Goal: Task Accomplishment & Management: Manage account settings

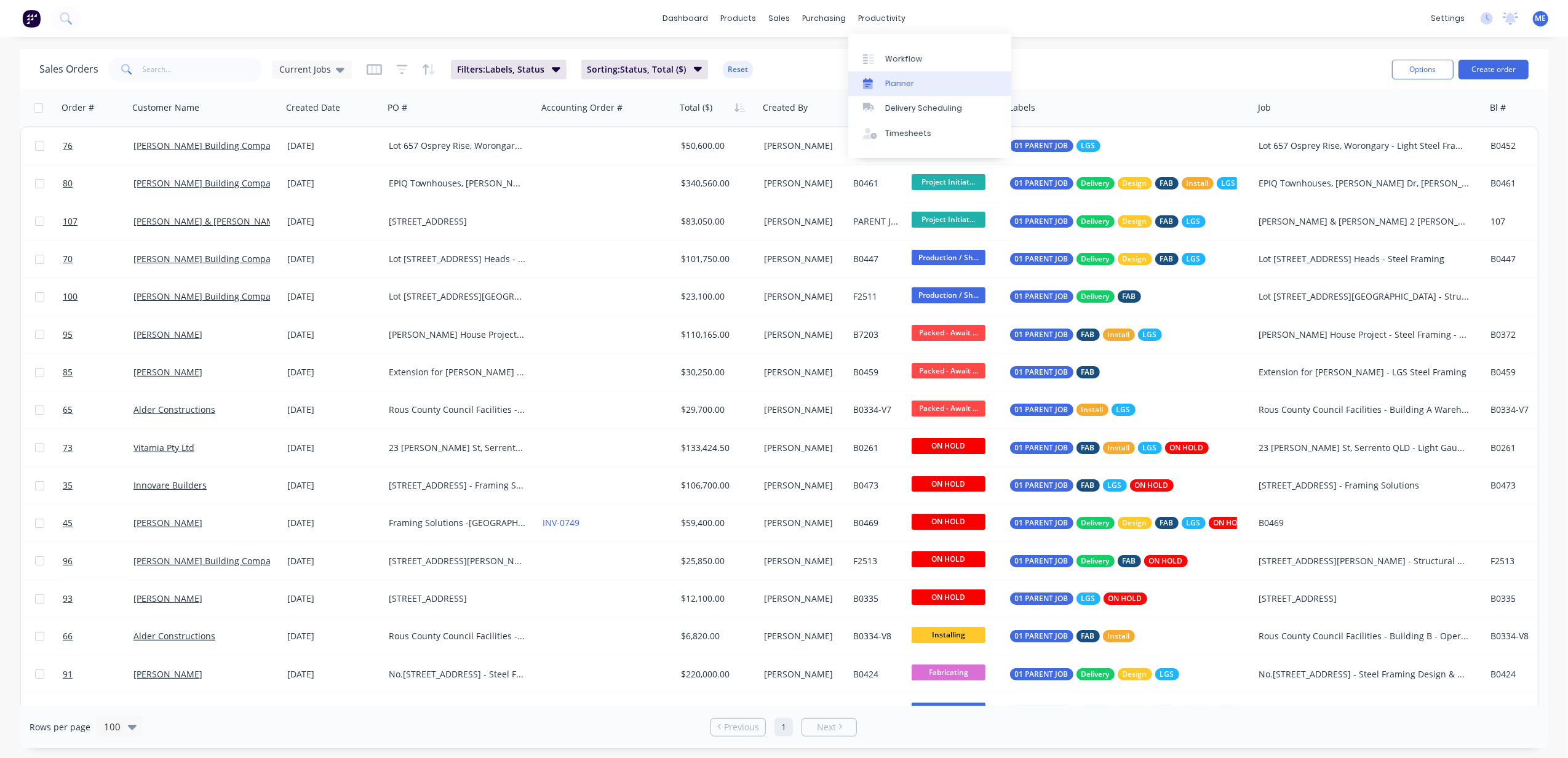
click at [893, 85] on div "Planner" at bounding box center [900, 83] width 29 height 11
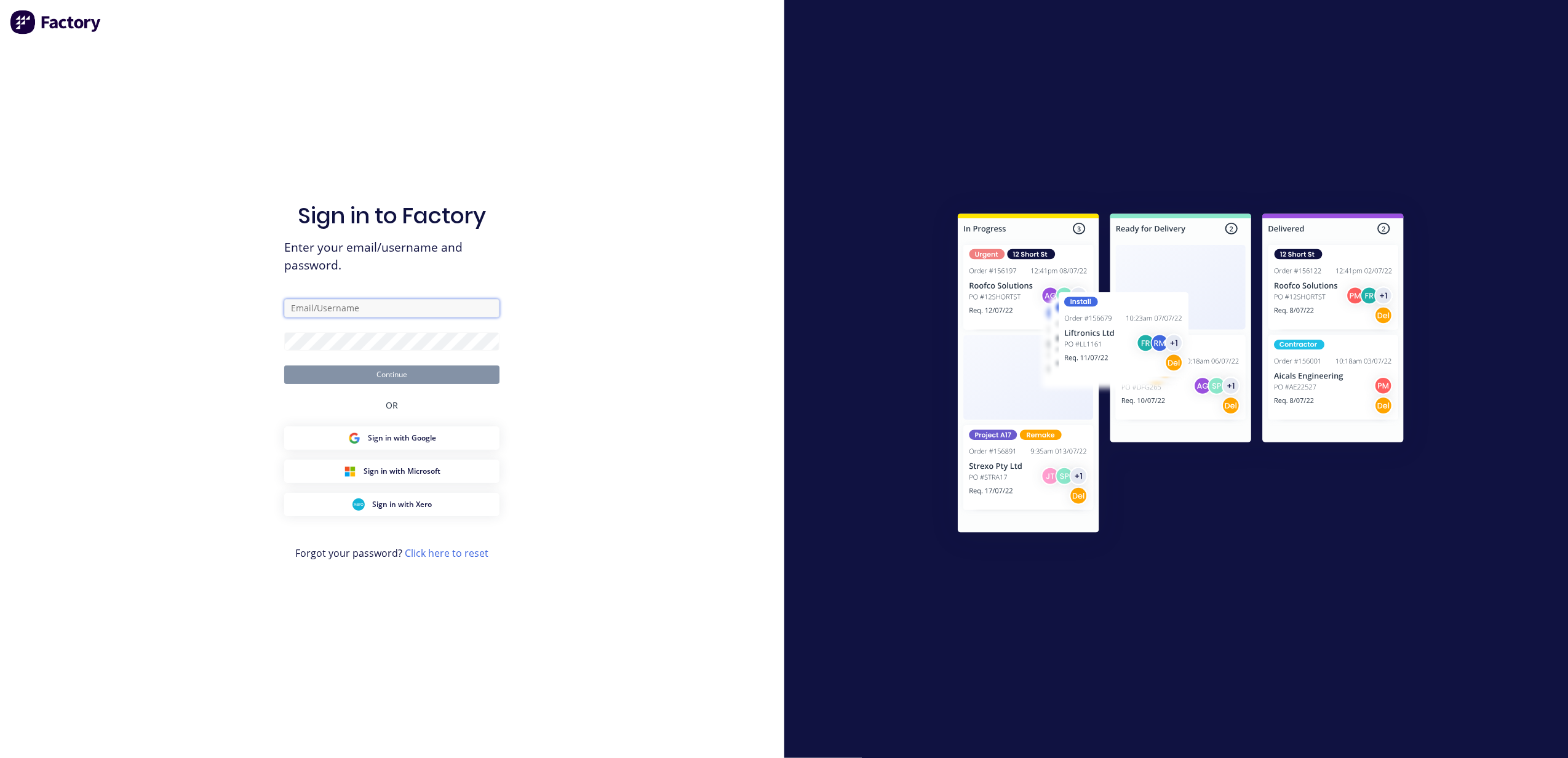
type input "[PERSON_NAME][EMAIL_ADDRESS][DOMAIN_NAME]"
click at [436, 379] on button "Continue" at bounding box center [392, 374] width 215 height 19
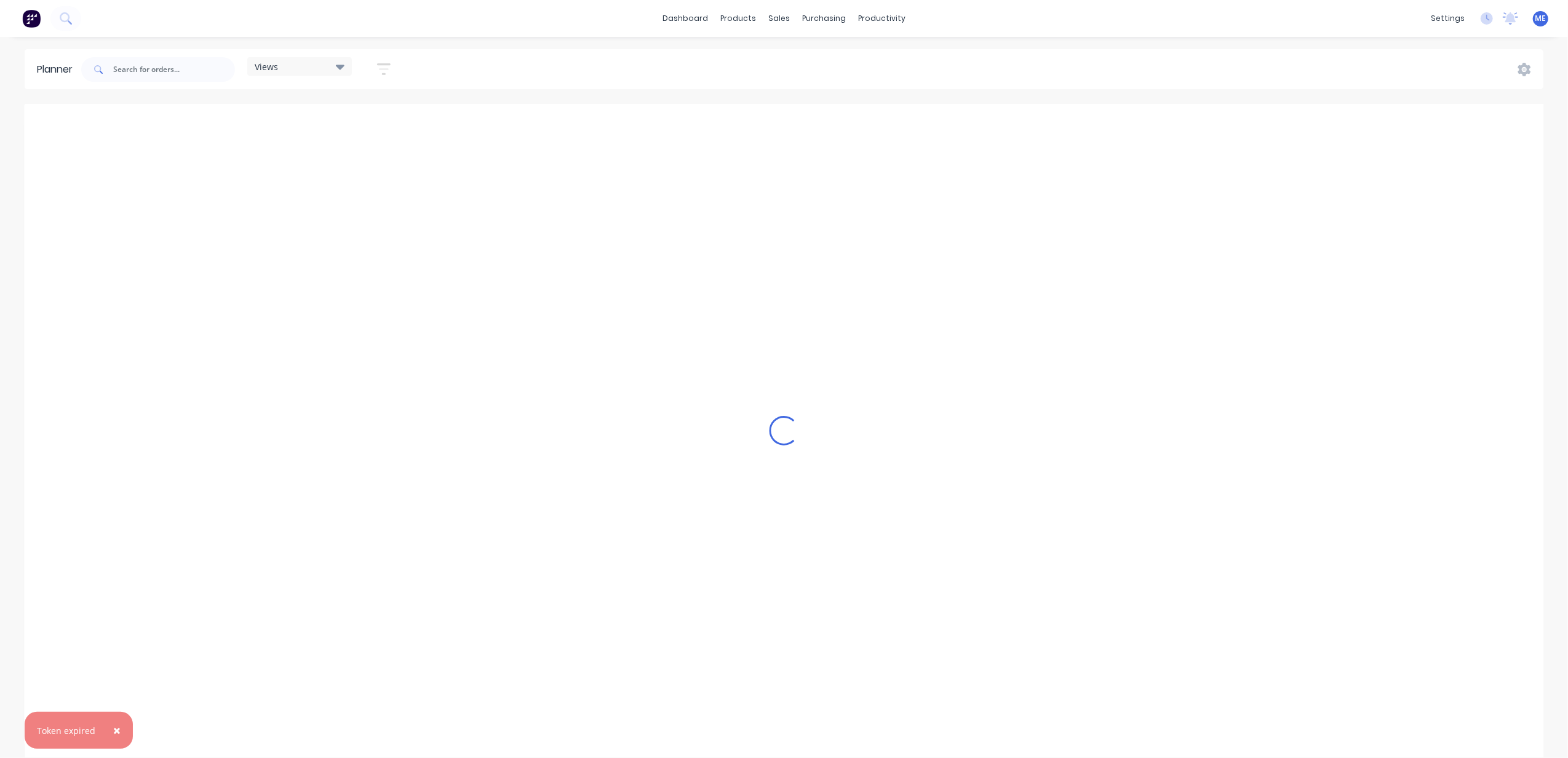
scroll to position [0, 476]
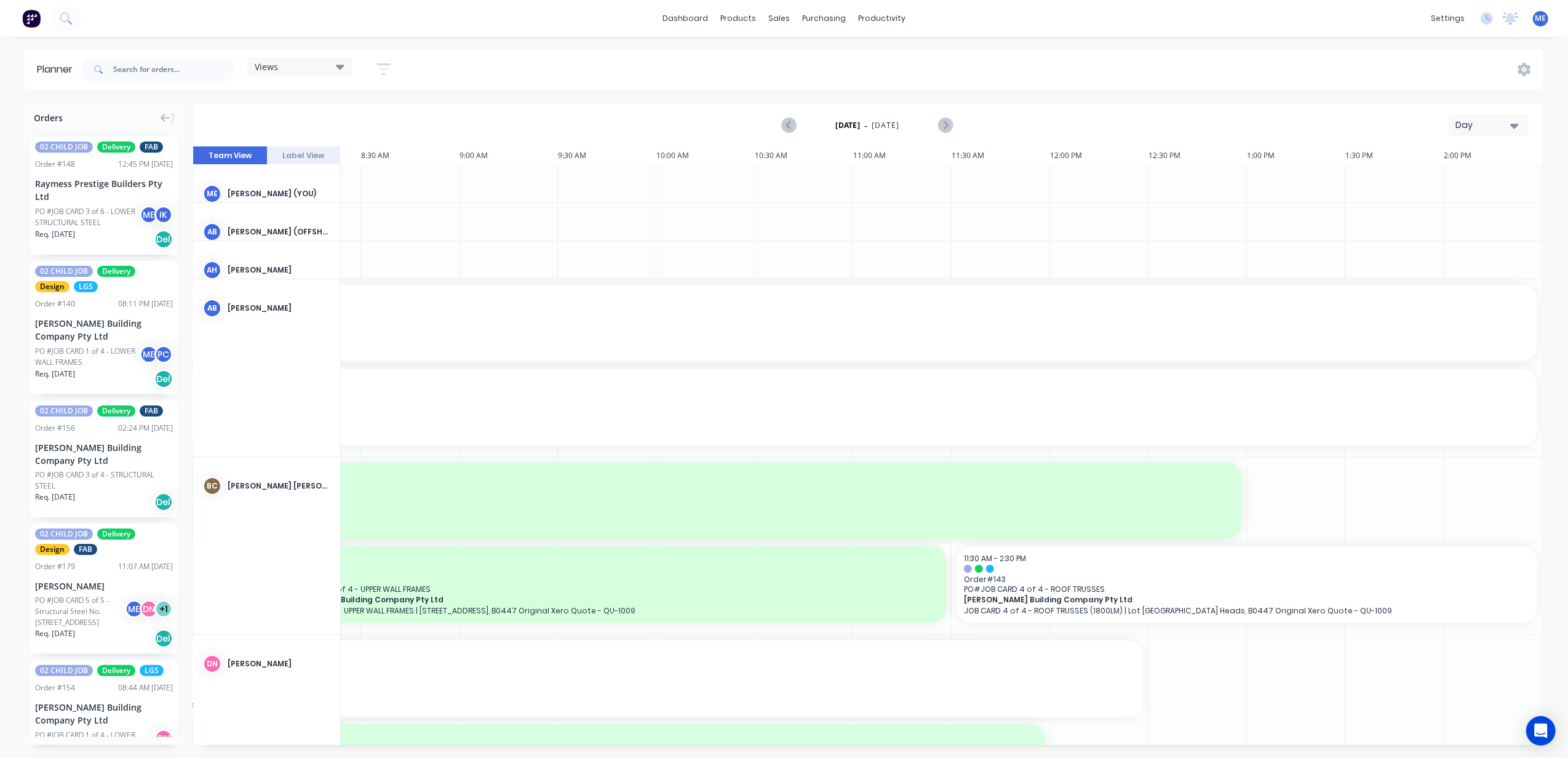
click at [1488, 126] on div "Day" at bounding box center [1484, 125] width 57 height 13
click at [1465, 180] on div "Week" at bounding box center [1467, 183] width 122 height 25
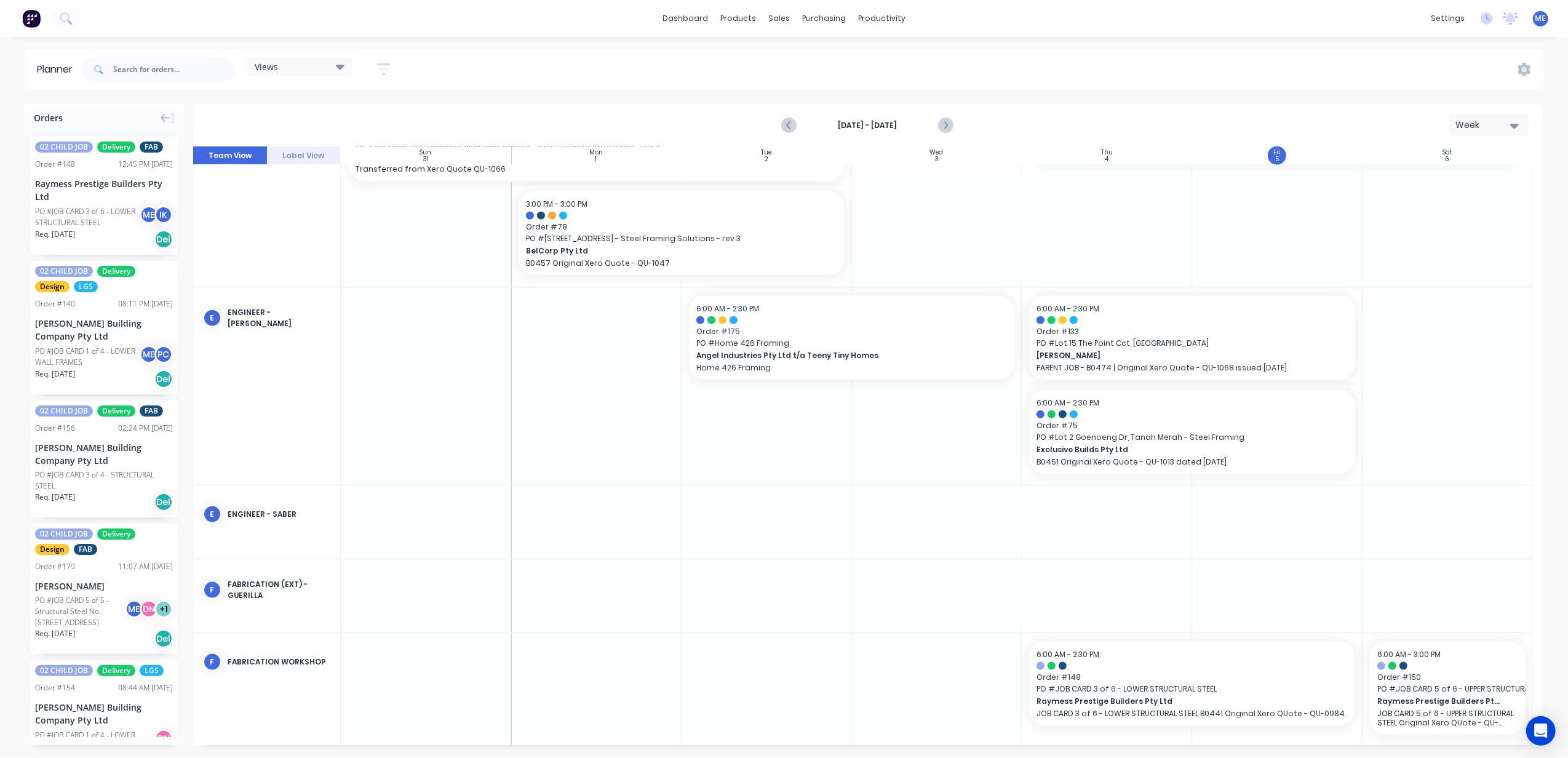
scroll to position [1394, 0]
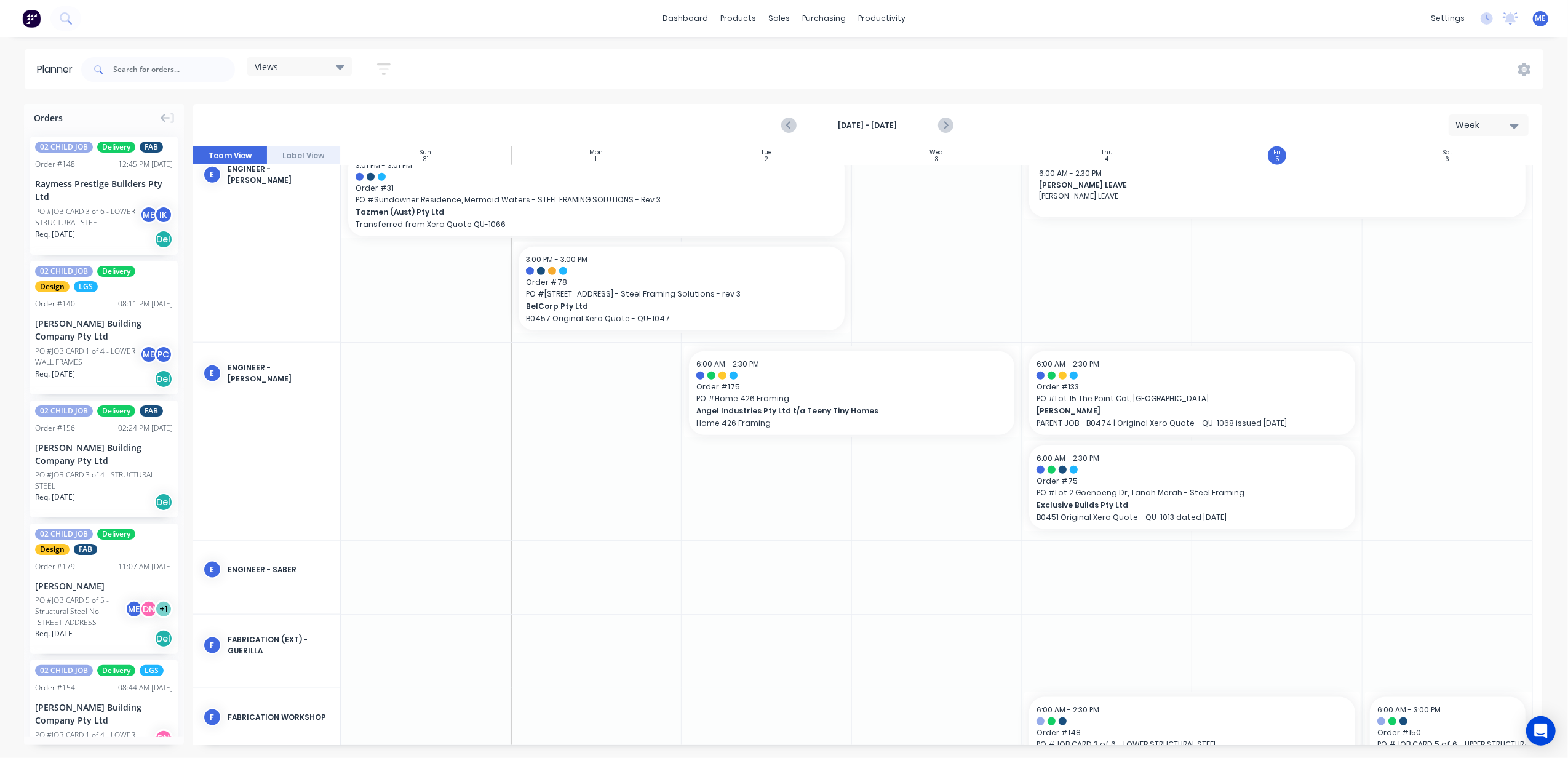
click at [325, 65] on div "Views" at bounding box center [299, 66] width 90 height 11
click at [328, 229] on button "FACTORY - FABRICATION" at bounding box center [322, 231] width 131 height 14
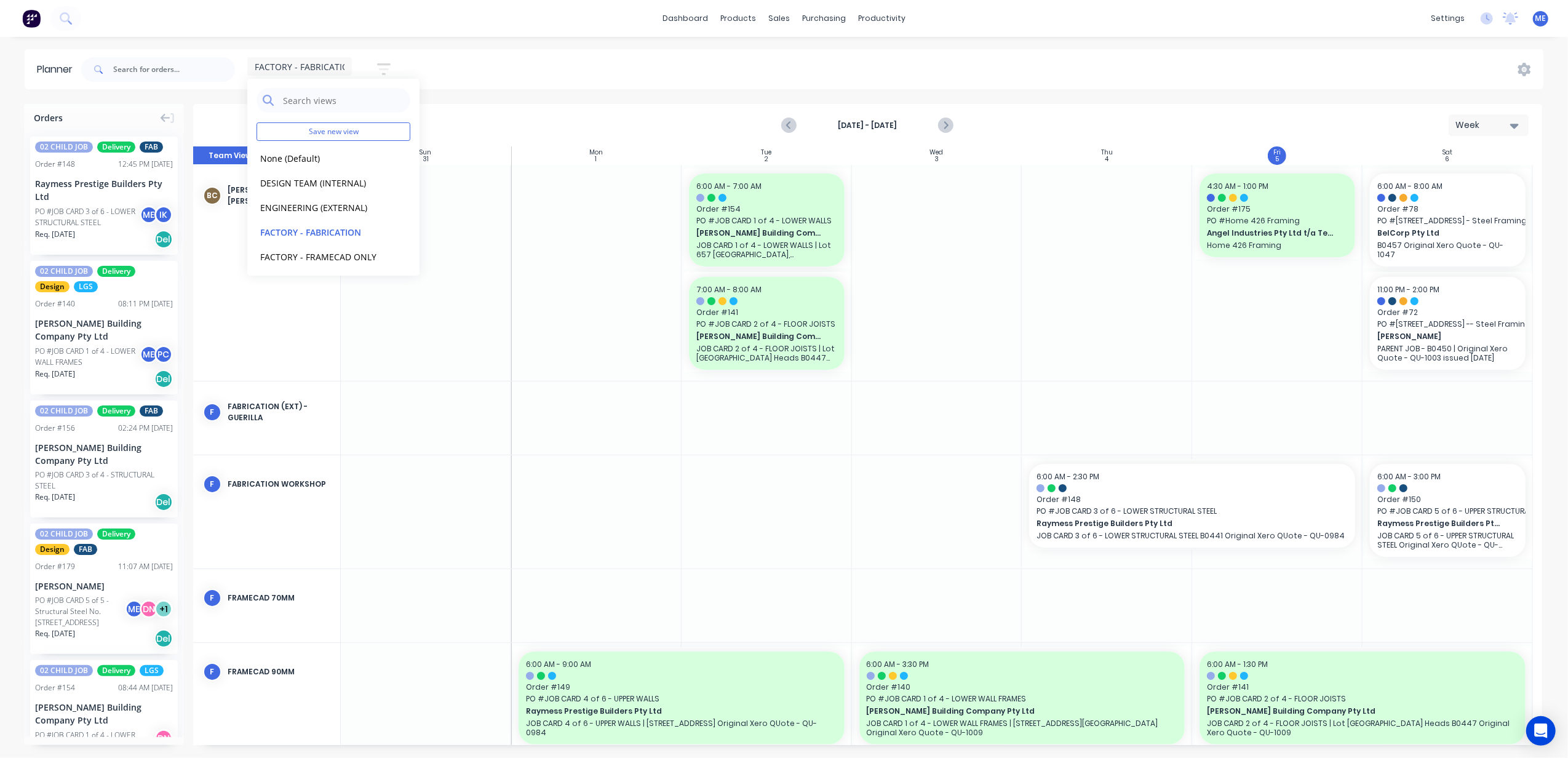
click at [538, 67] on div "FACTORY - FABRICATION Save new view None (Default) edit DESIGN TEAM (INTERNAL) …" at bounding box center [811, 69] width 1465 height 37
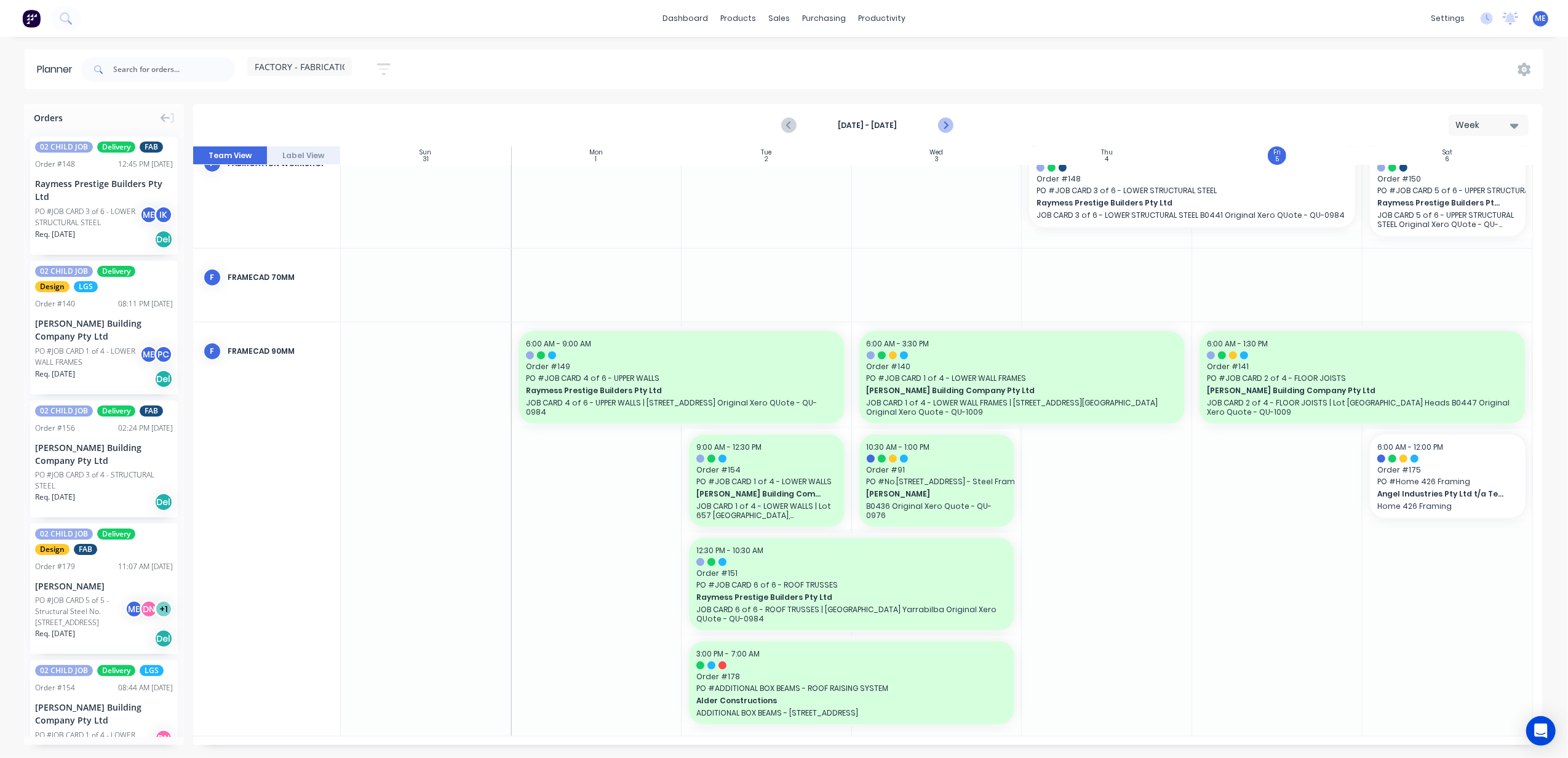
scroll to position [311, 0]
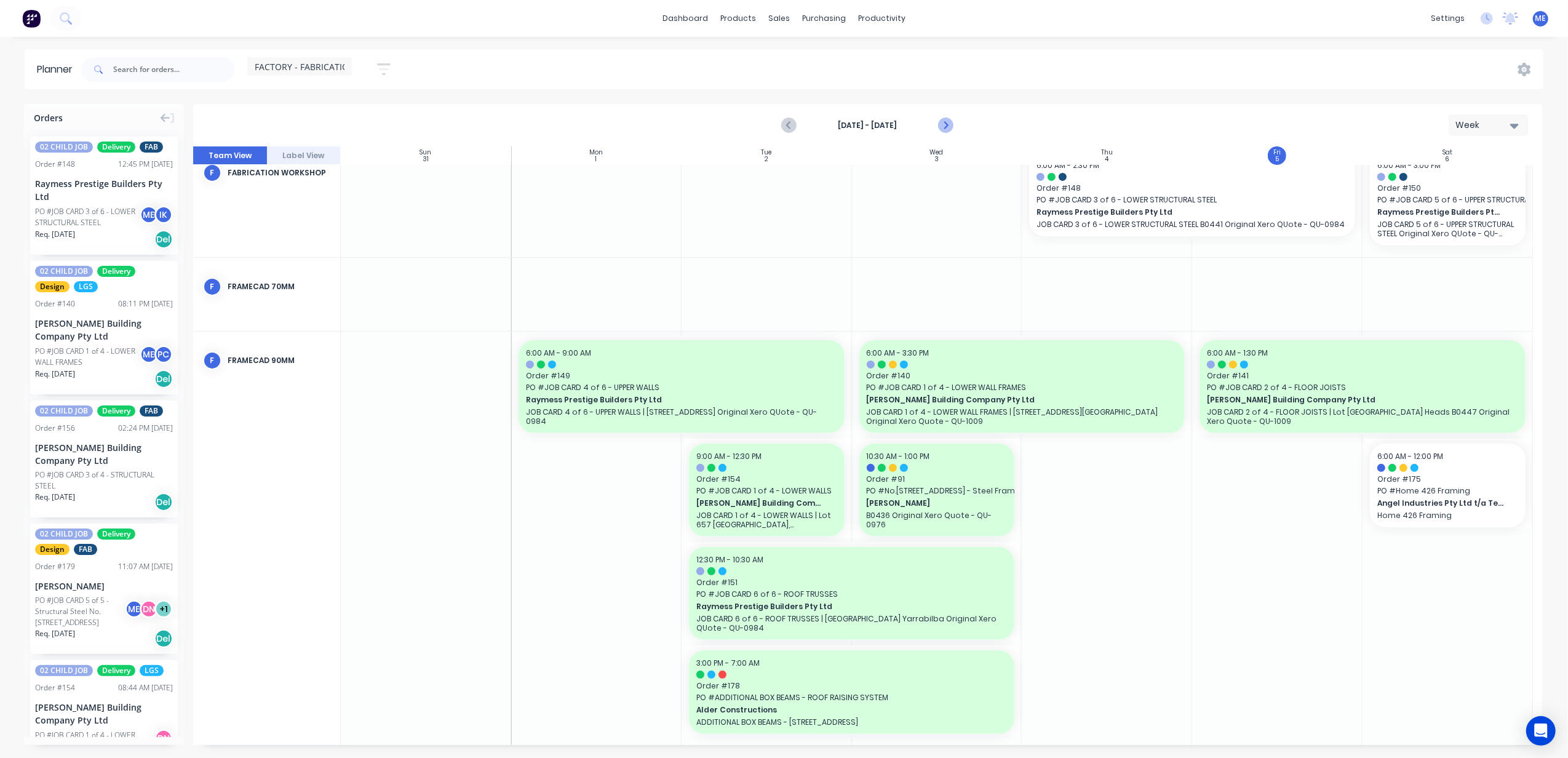
click at [943, 121] on icon "Next page" at bounding box center [945, 125] width 6 height 10
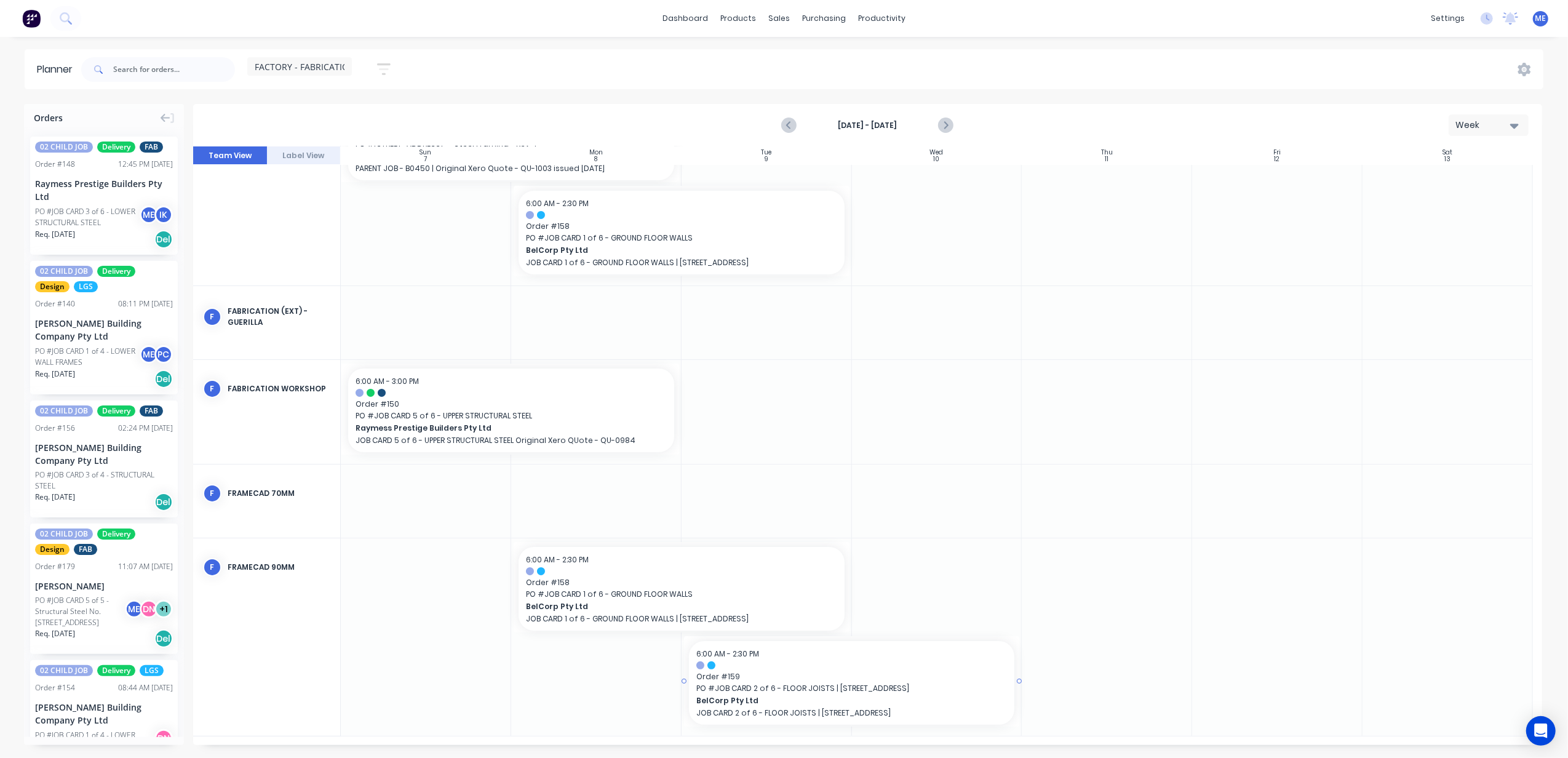
scroll to position [68, 0]
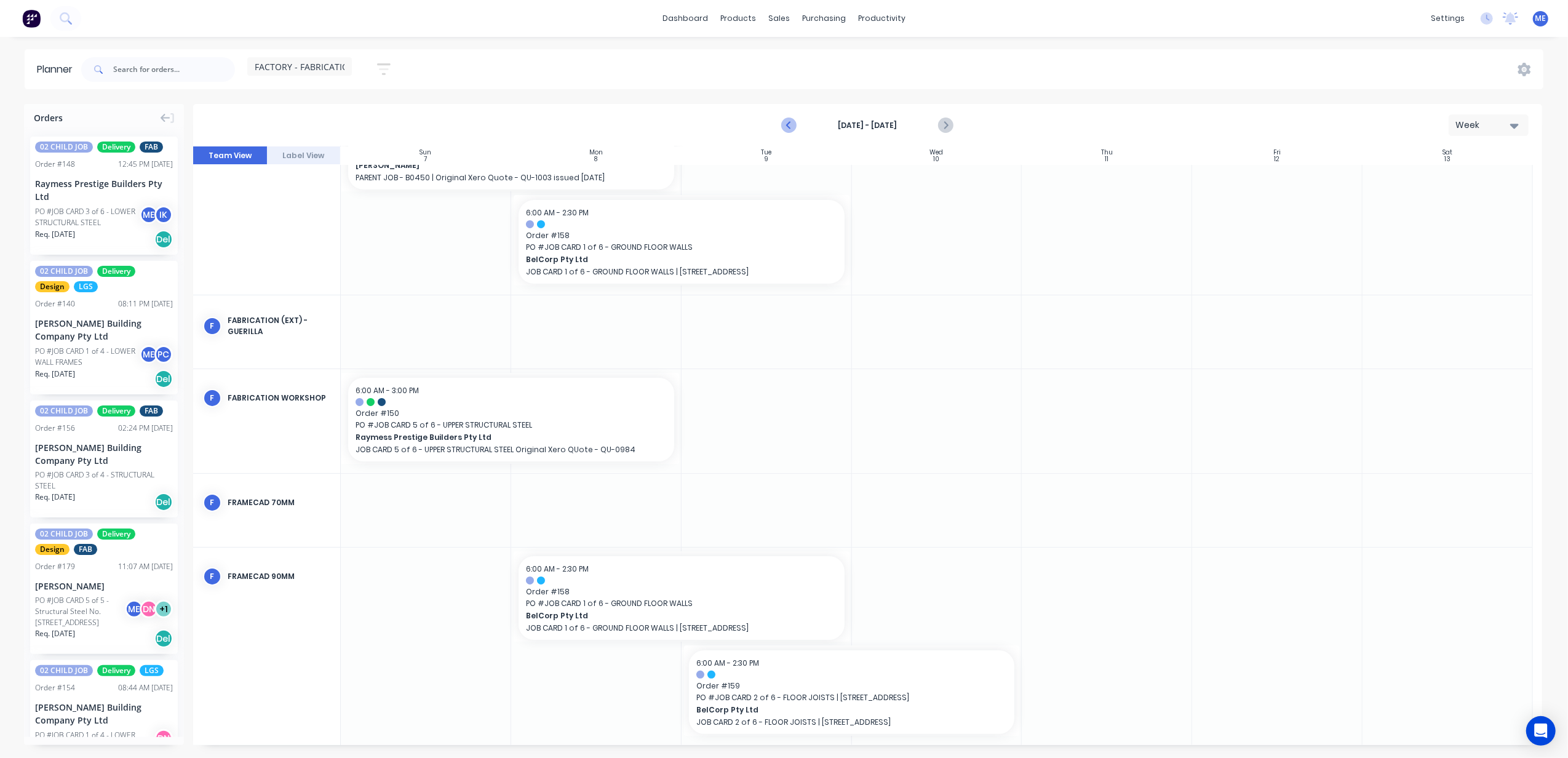
click at [794, 121] on icon "Previous page" at bounding box center [790, 125] width 15 height 15
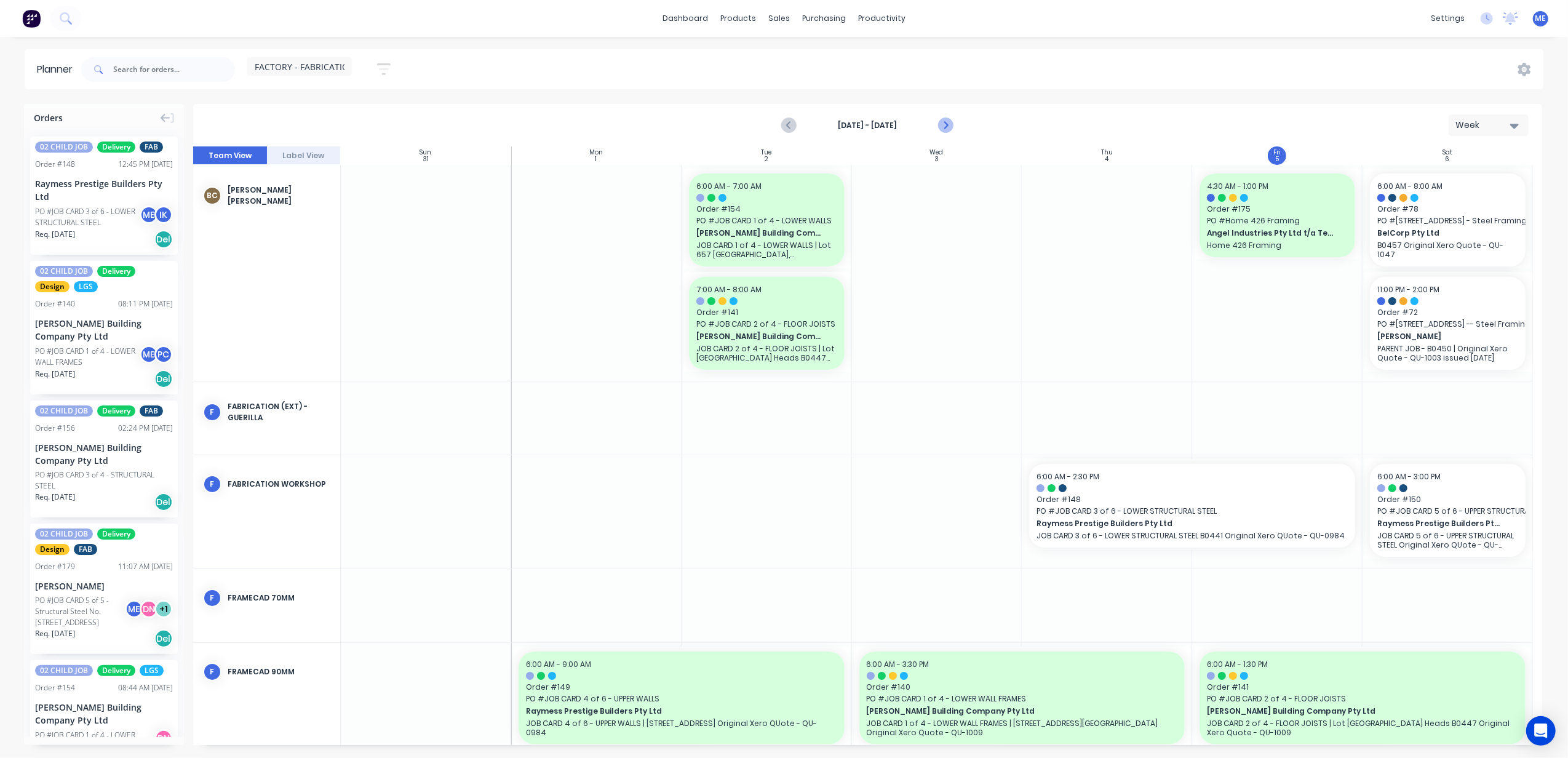
click at [946, 125] on icon "Next page" at bounding box center [946, 125] width 15 height 15
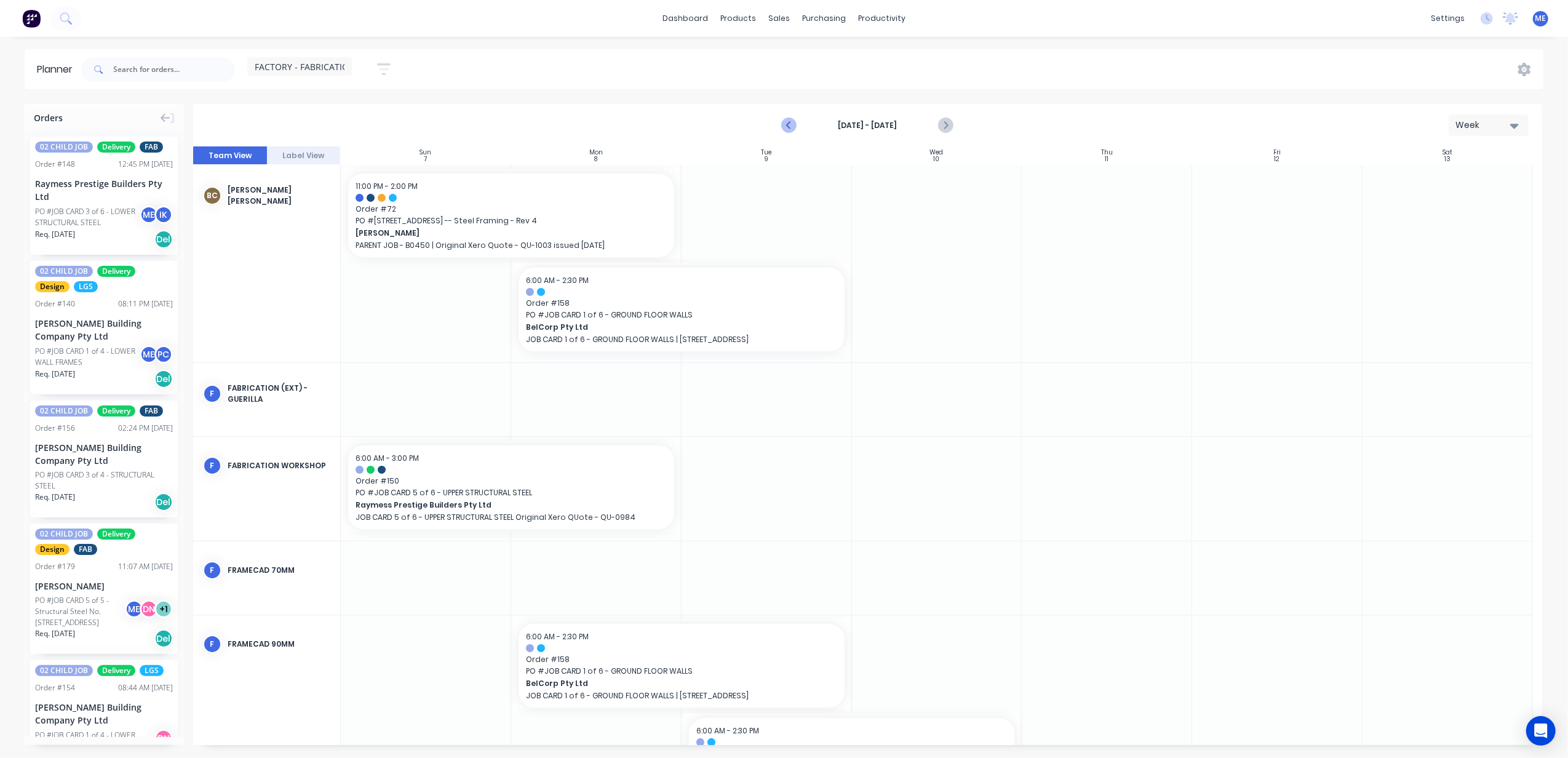
click at [785, 123] on icon "Previous page" at bounding box center [790, 125] width 15 height 15
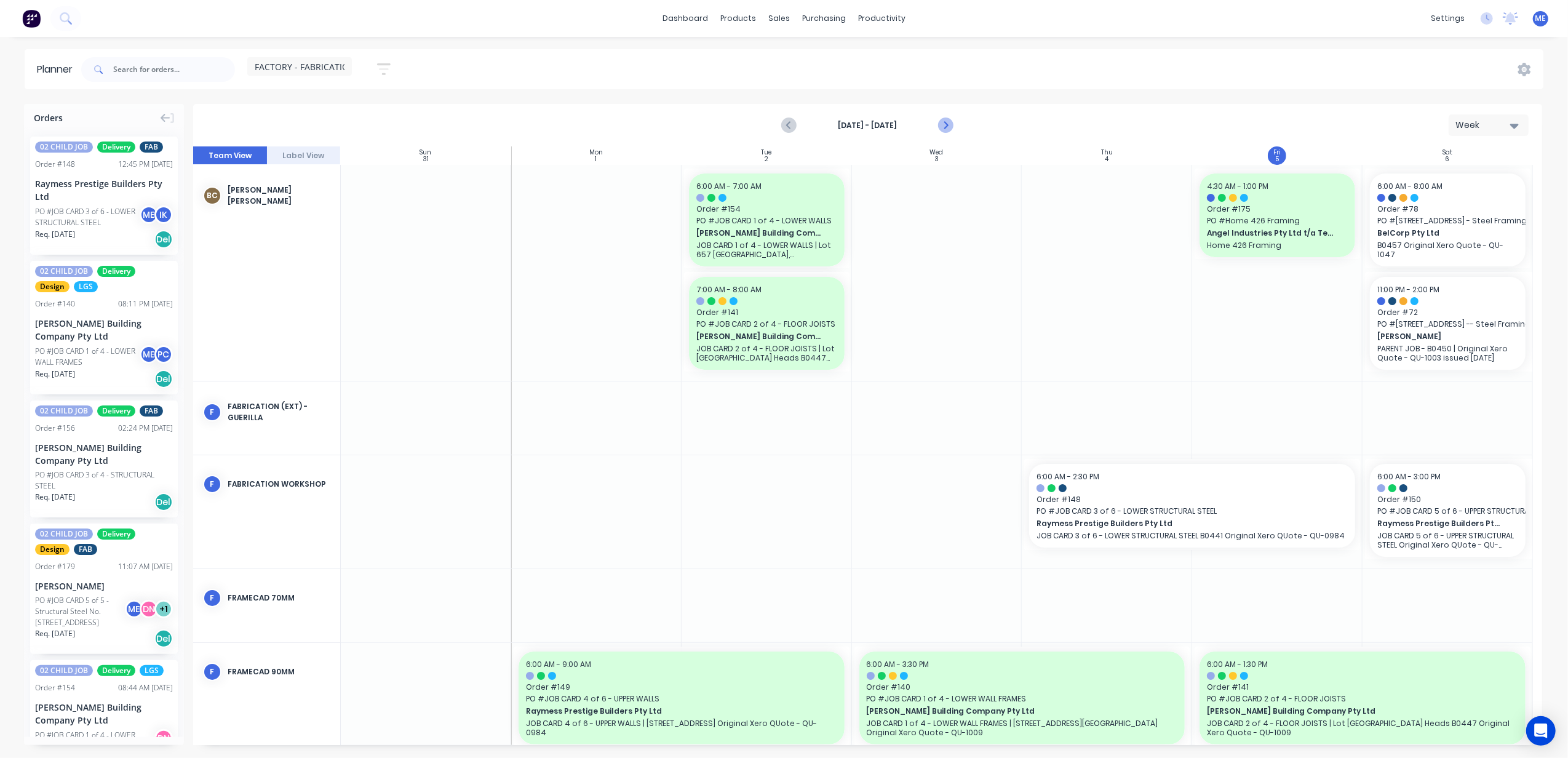
click at [938, 123] on icon "Next page" at bounding box center [946, 125] width 15 height 15
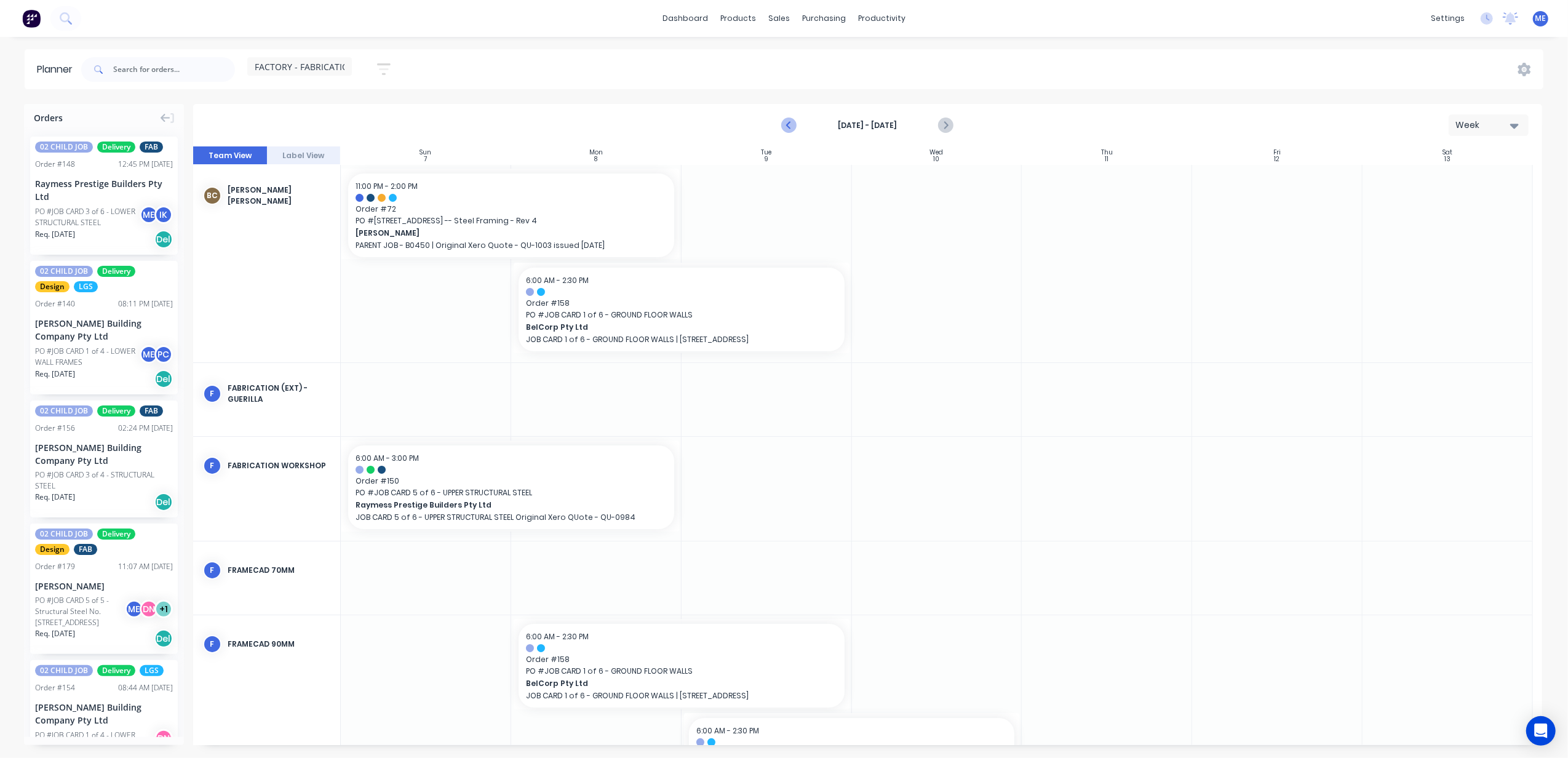
click at [788, 123] on icon "Previous page" at bounding box center [790, 125] width 15 height 15
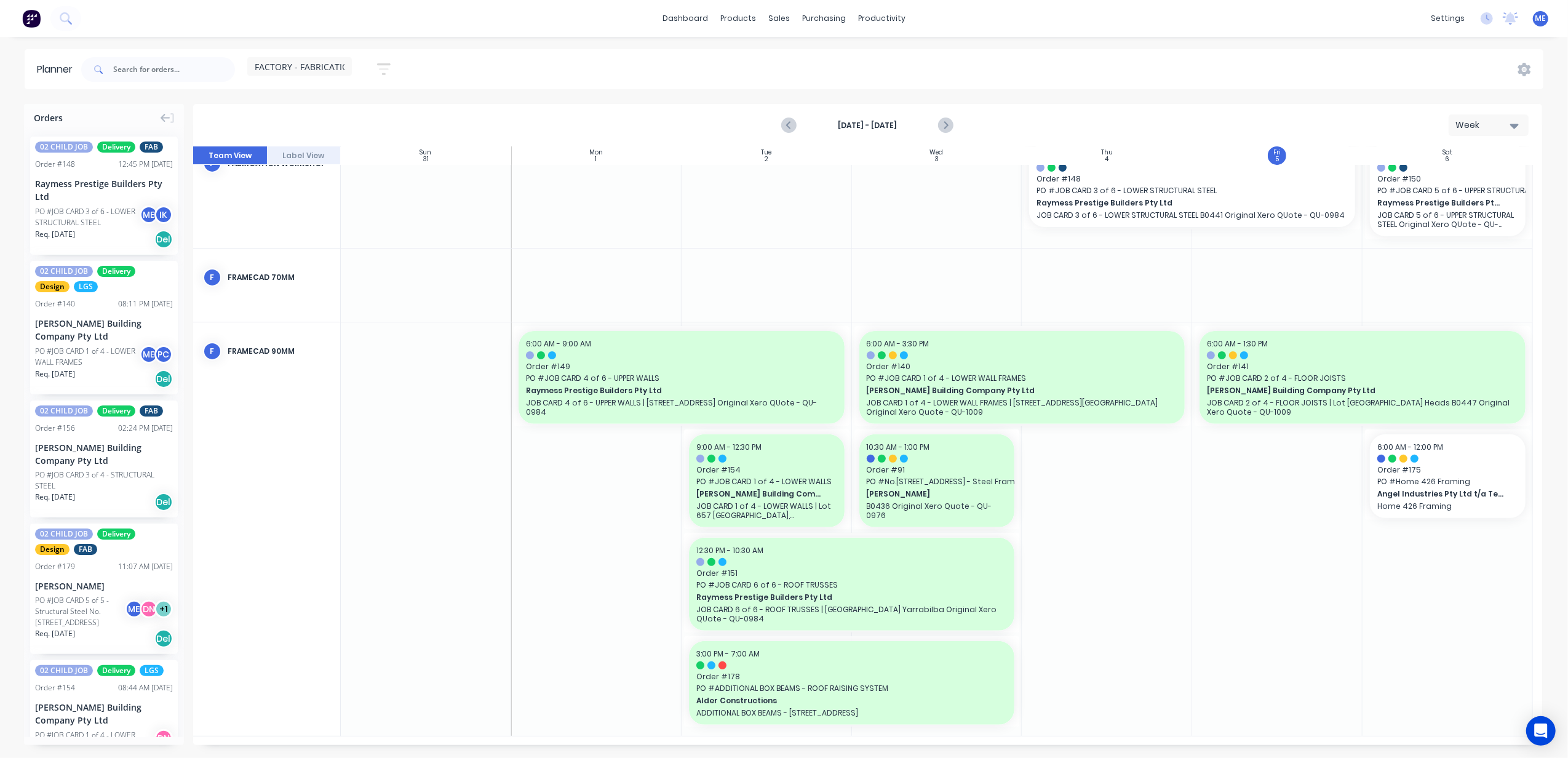
scroll to position [311, 0]
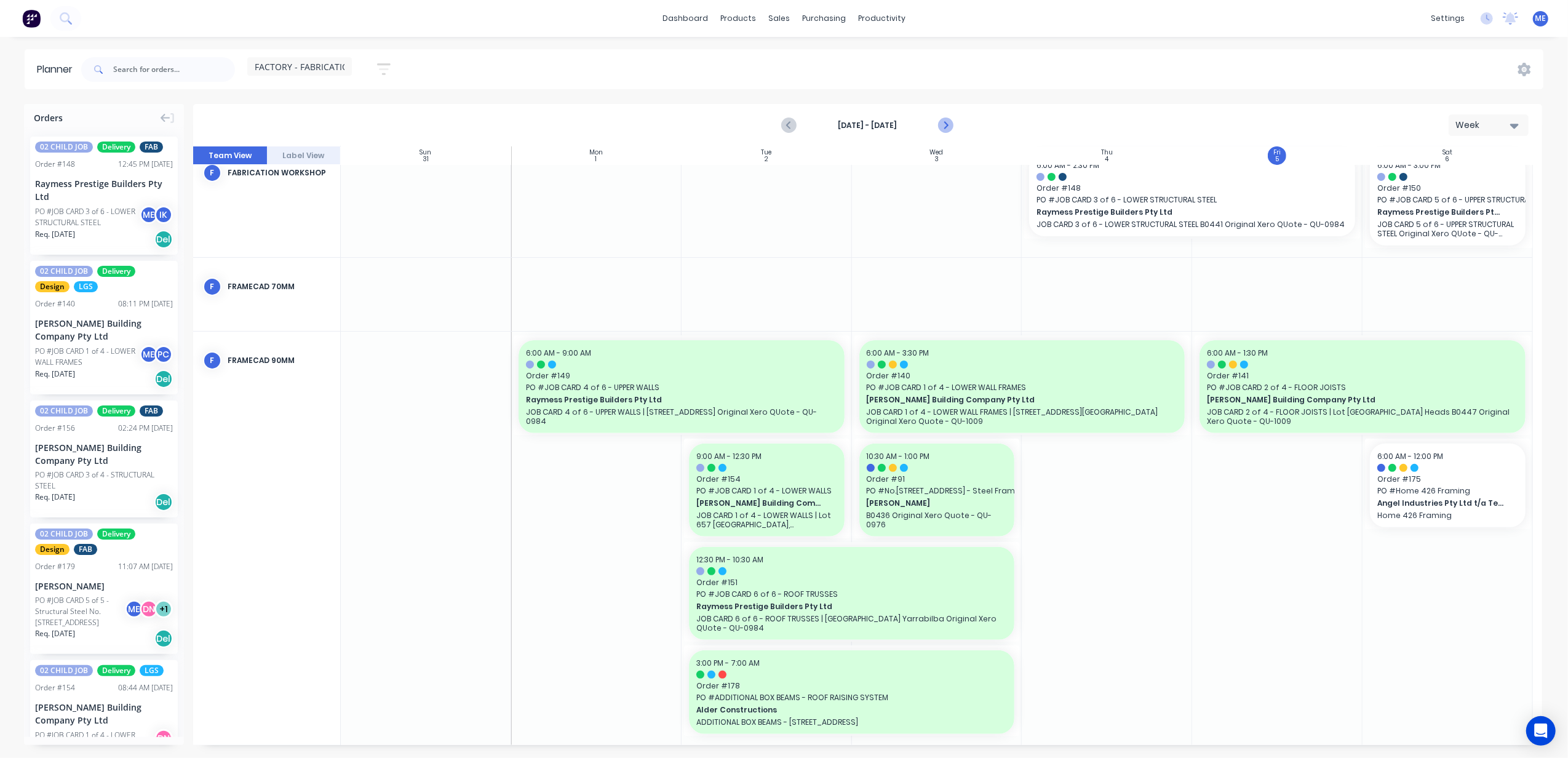
click at [946, 124] on icon "Next page" at bounding box center [945, 125] width 6 height 10
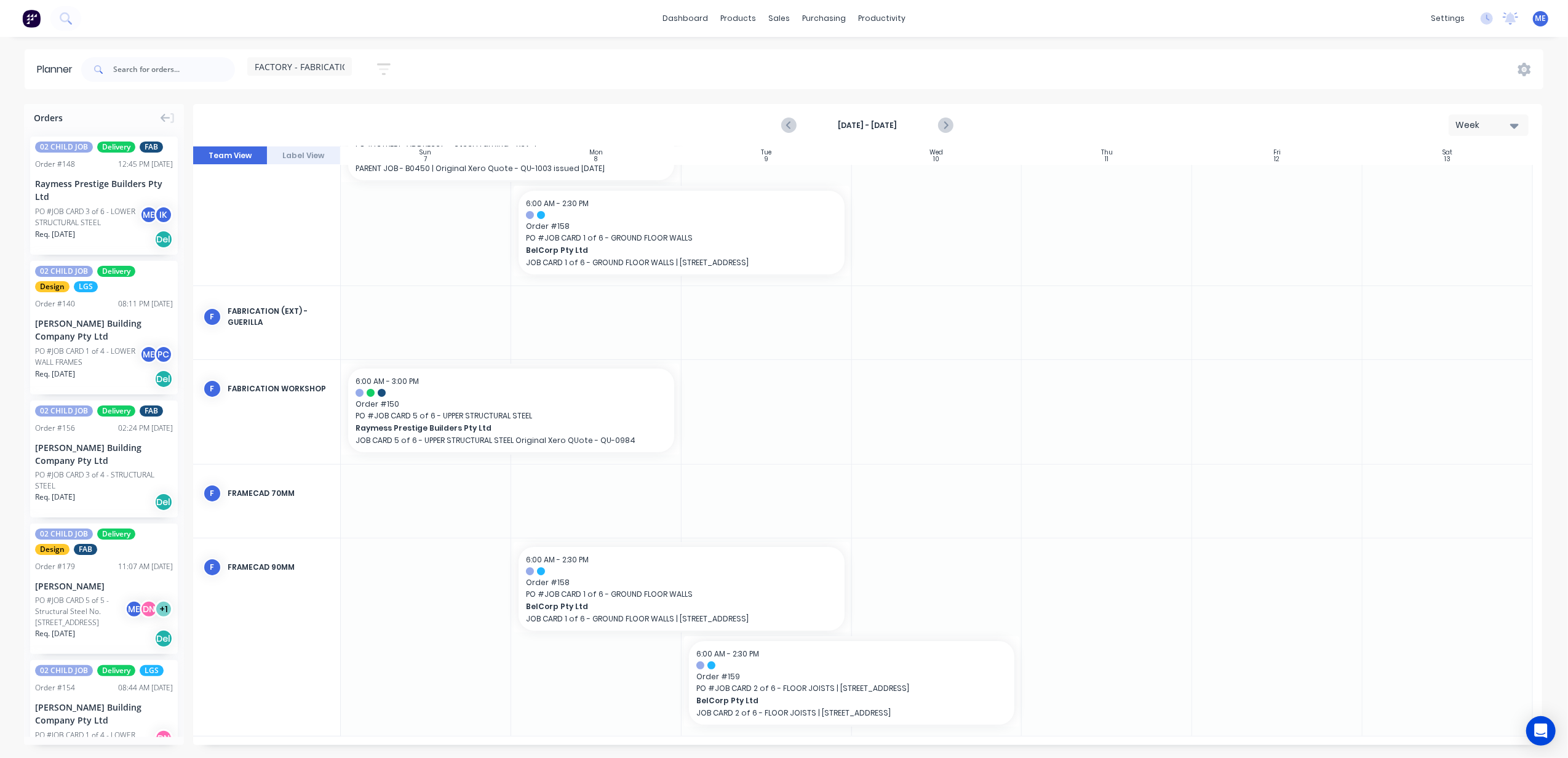
scroll to position [68, 0]
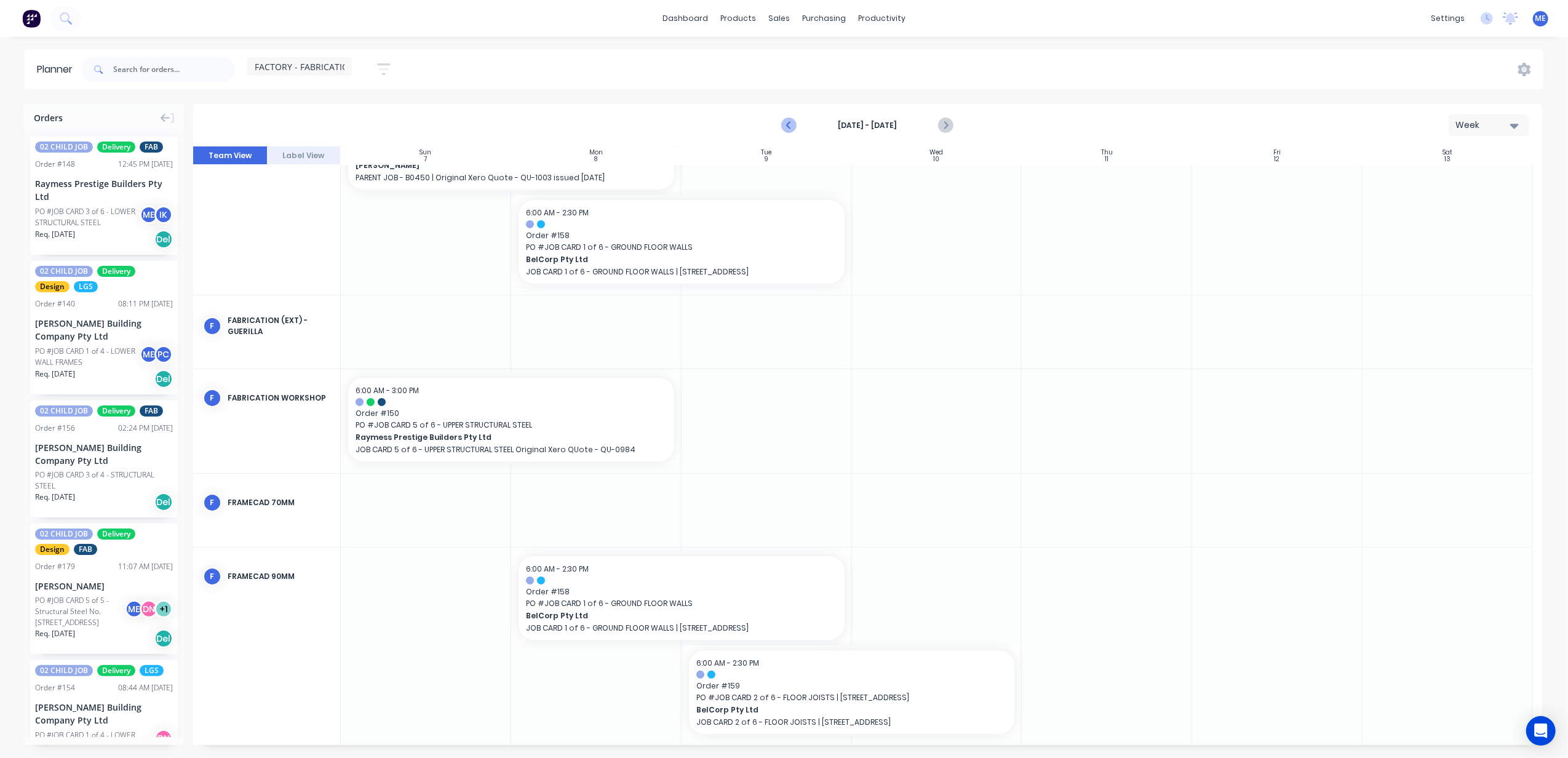
click at [787, 124] on icon "Previous page" at bounding box center [790, 125] width 15 height 15
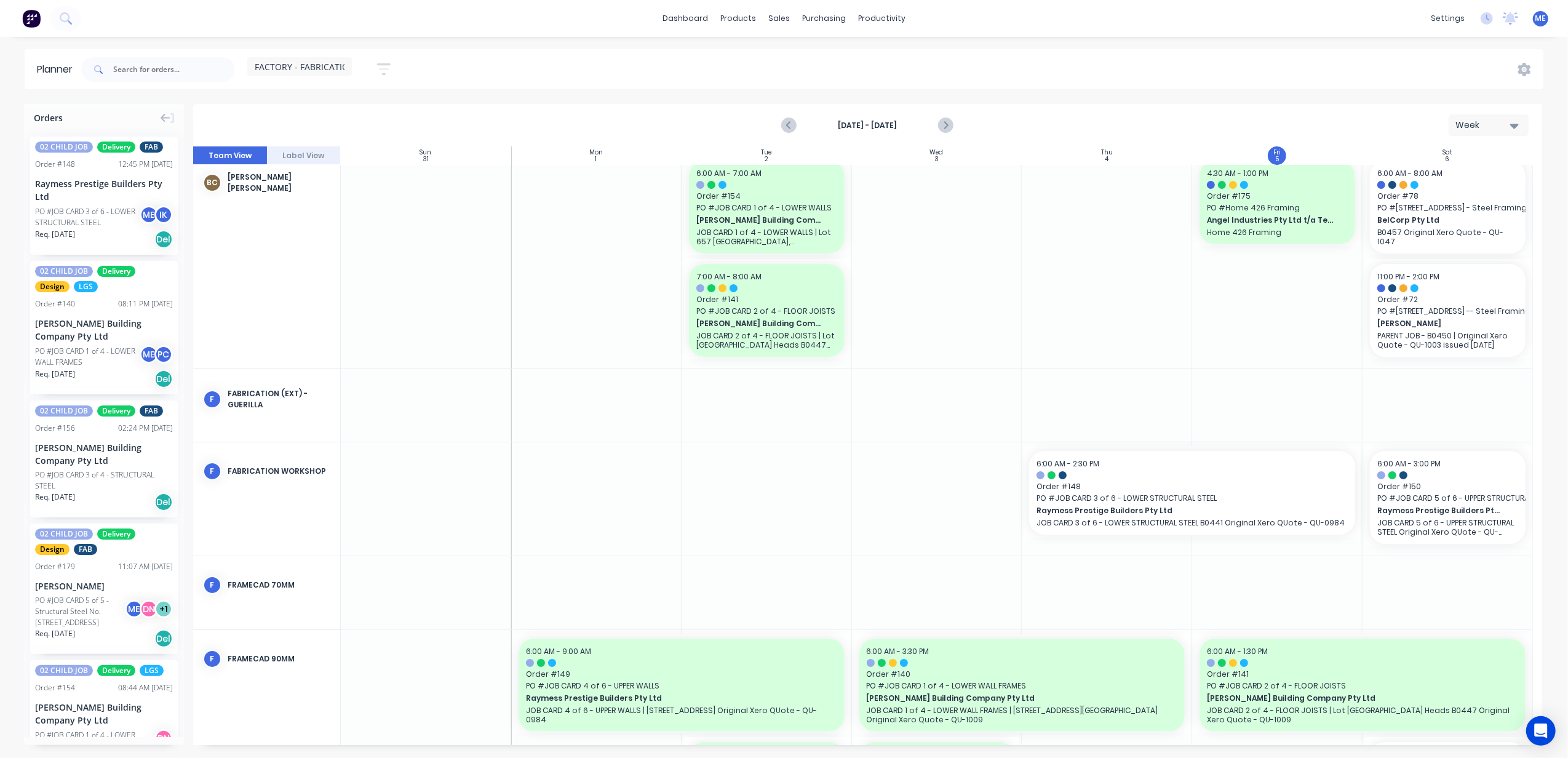
scroll to position [0, 0]
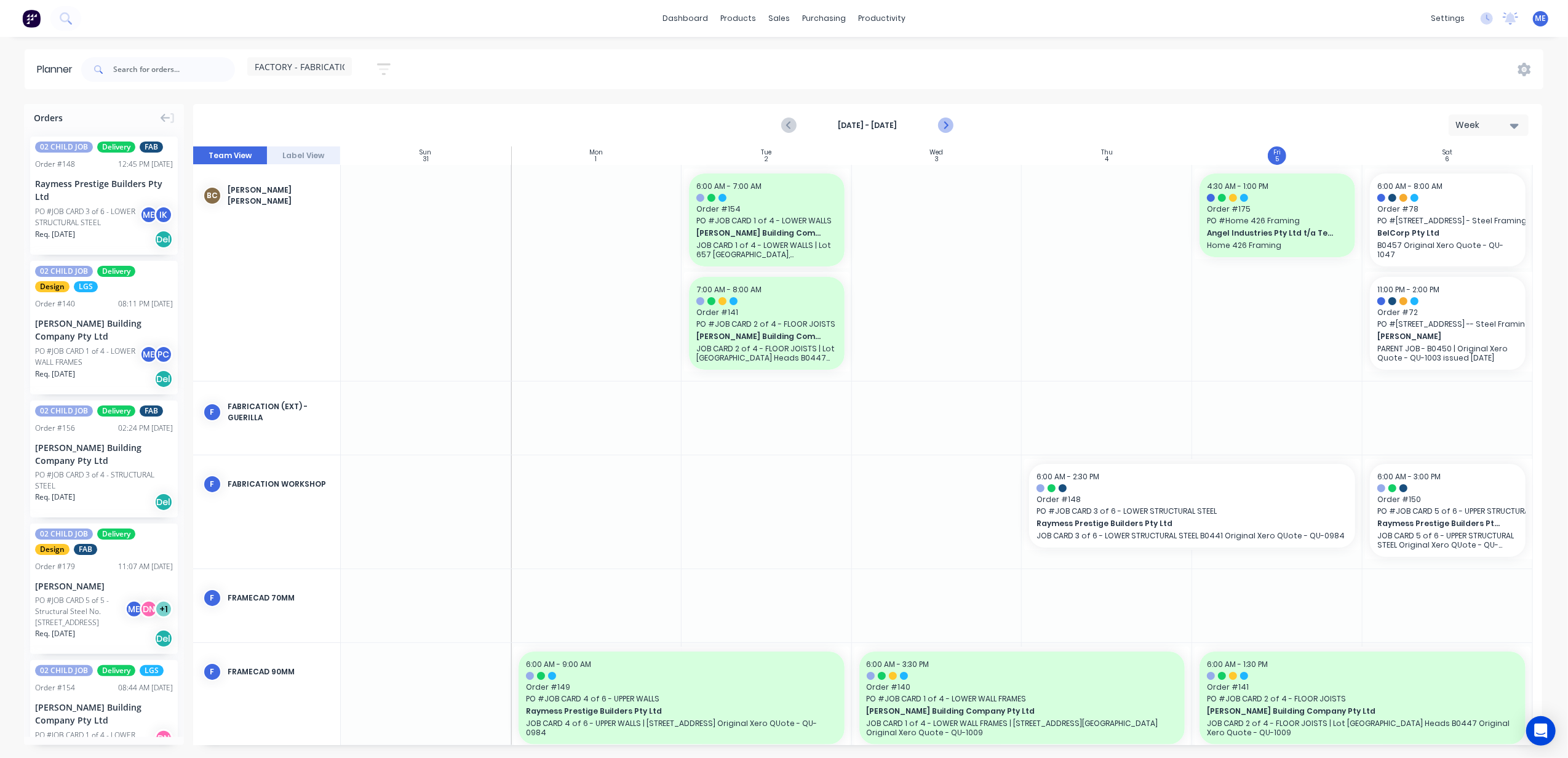
click at [943, 124] on icon "Next page" at bounding box center [946, 125] width 15 height 15
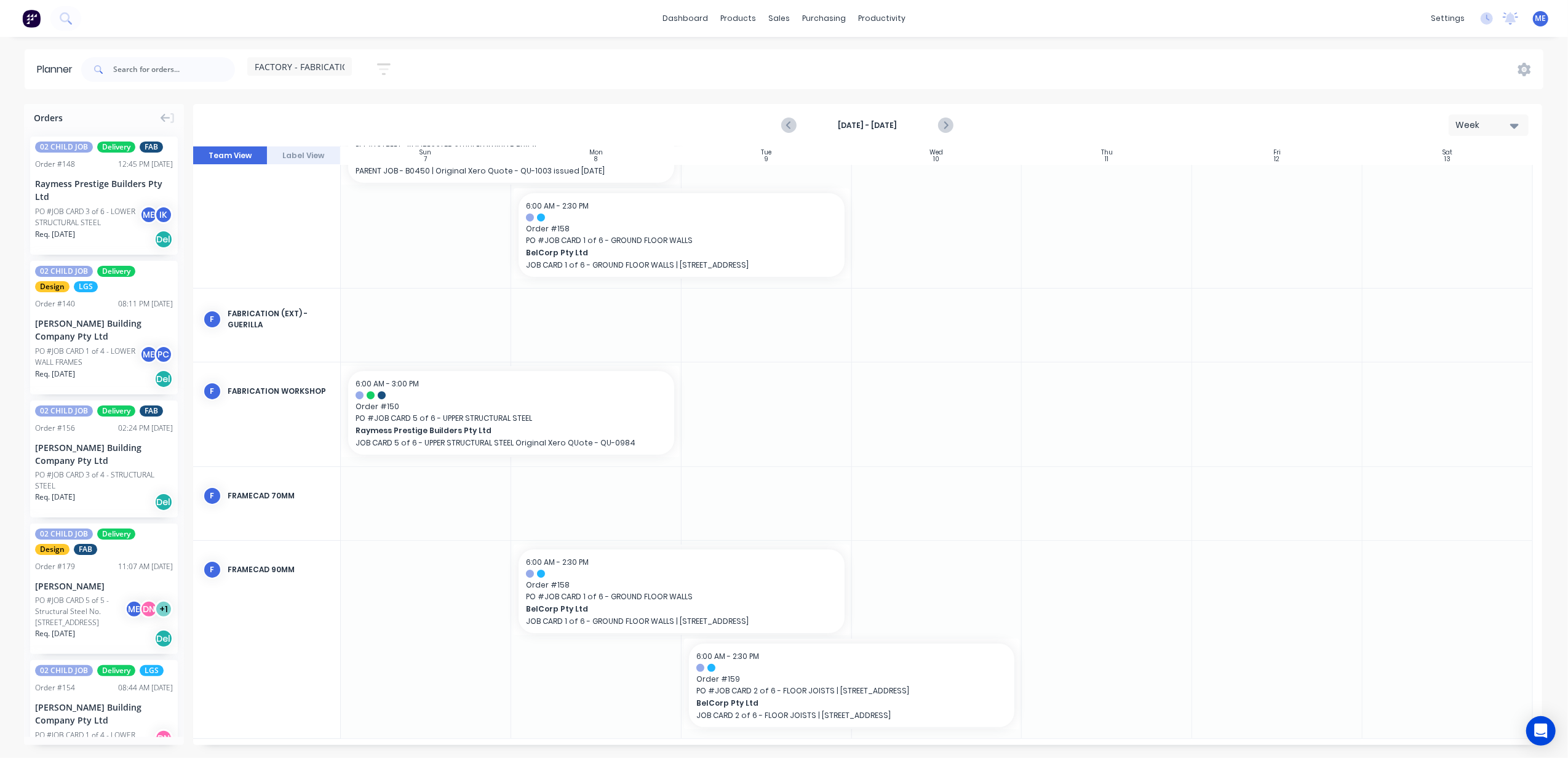
scroll to position [77, 0]
click at [948, 125] on icon "Next page" at bounding box center [945, 125] width 6 height 10
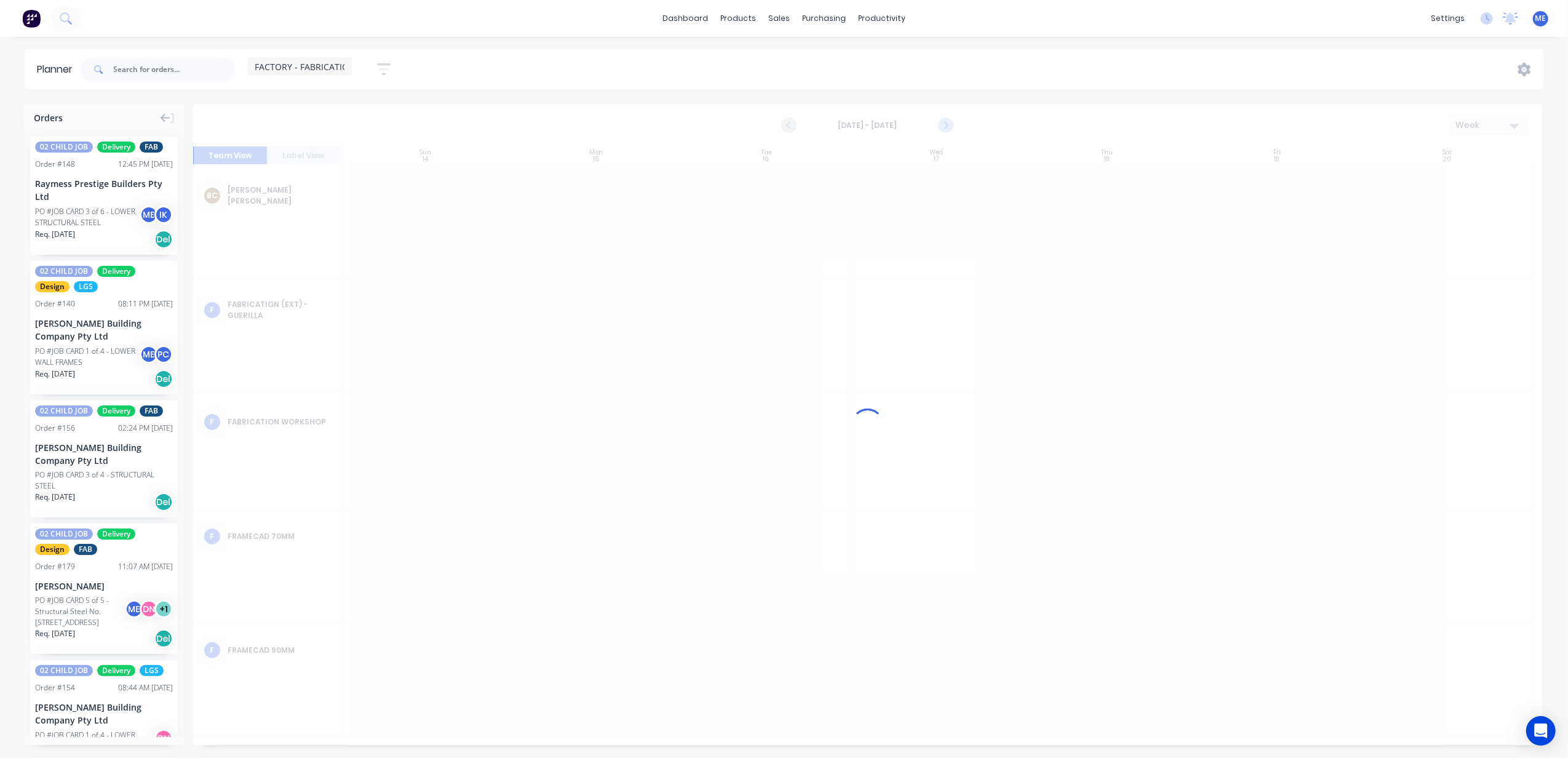
scroll to position [0, 0]
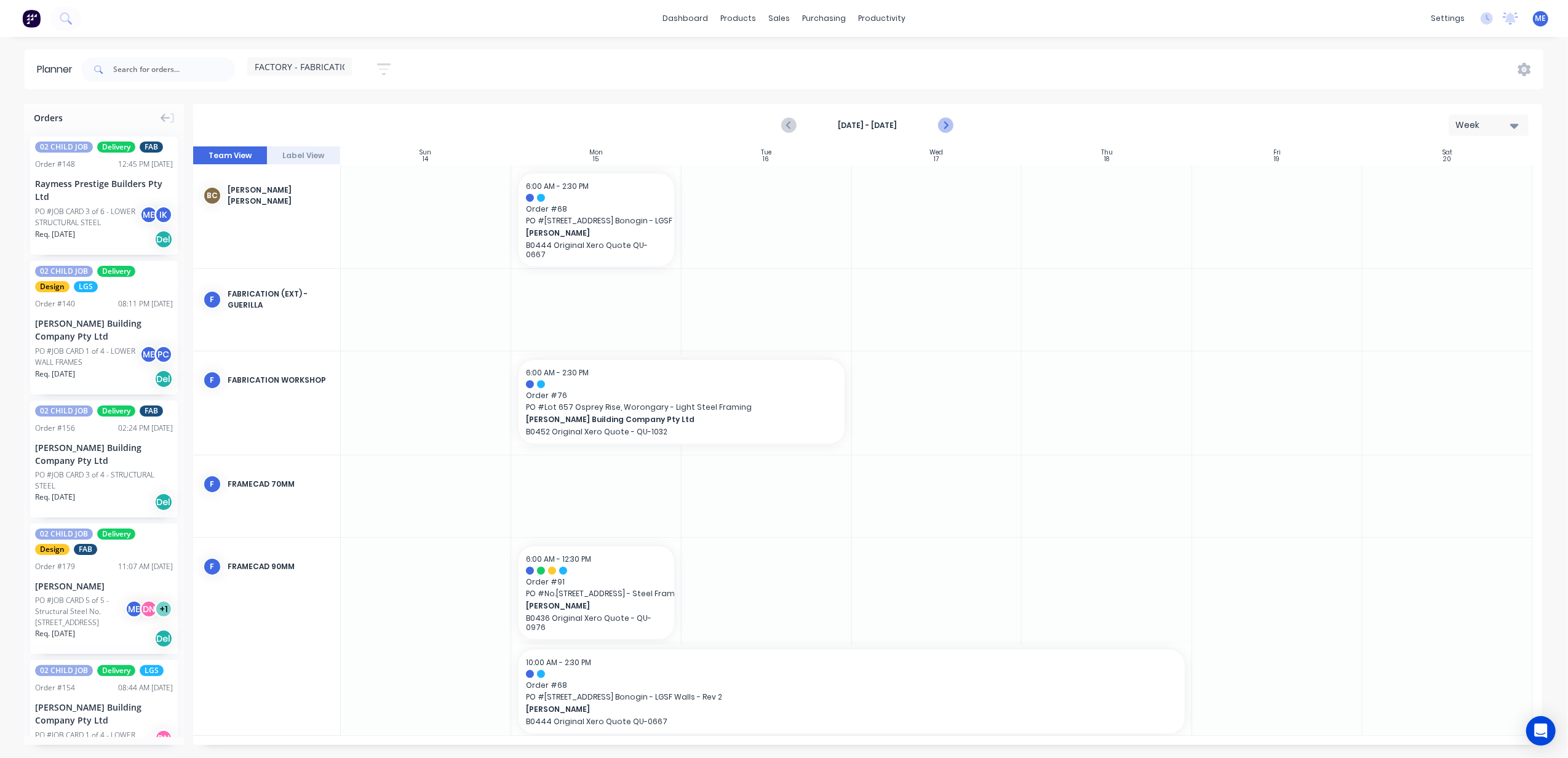
click at [943, 125] on icon "Next page" at bounding box center [946, 125] width 15 height 15
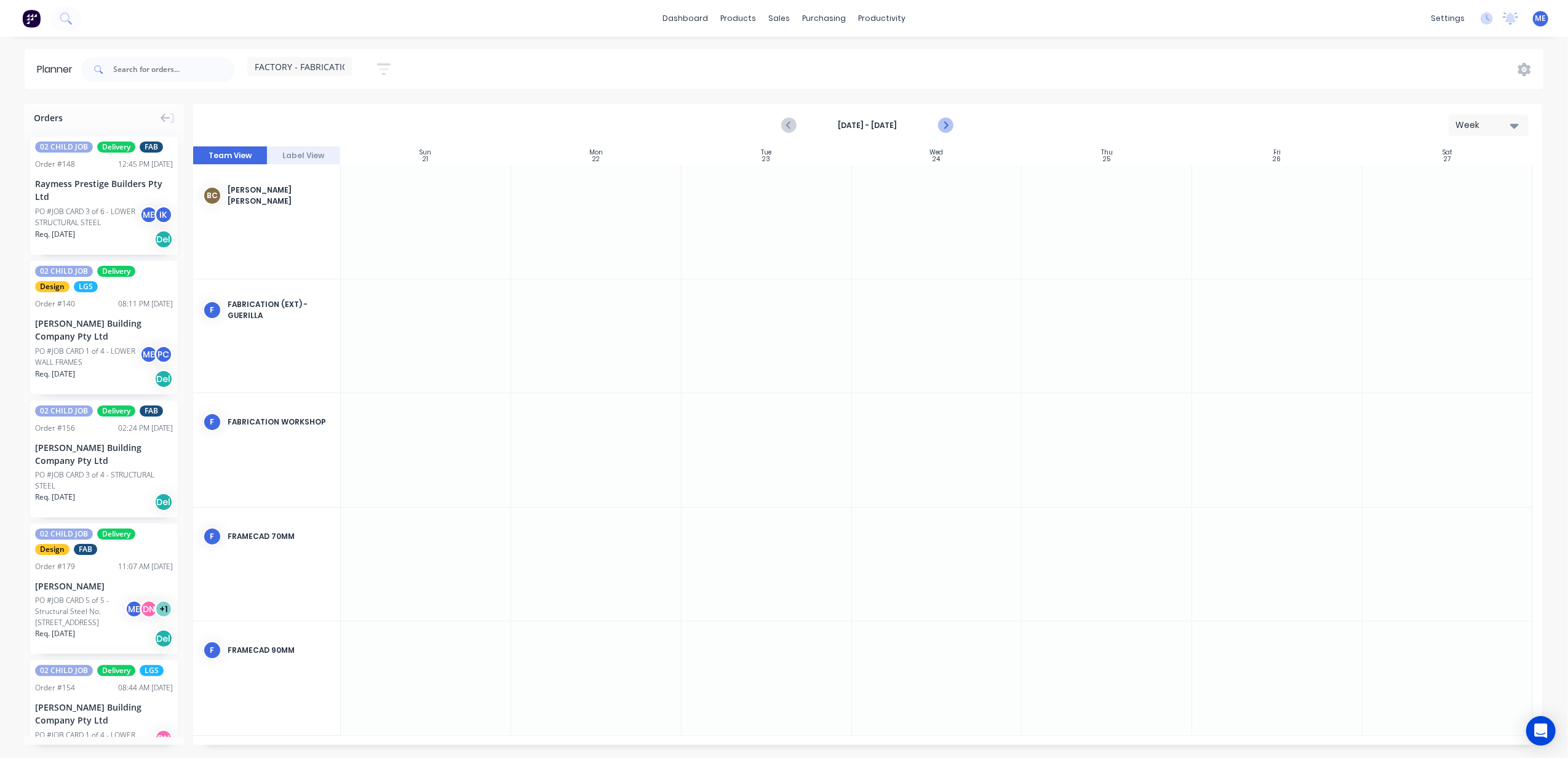
click at [946, 120] on icon "Next page" at bounding box center [946, 125] width 15 height 15
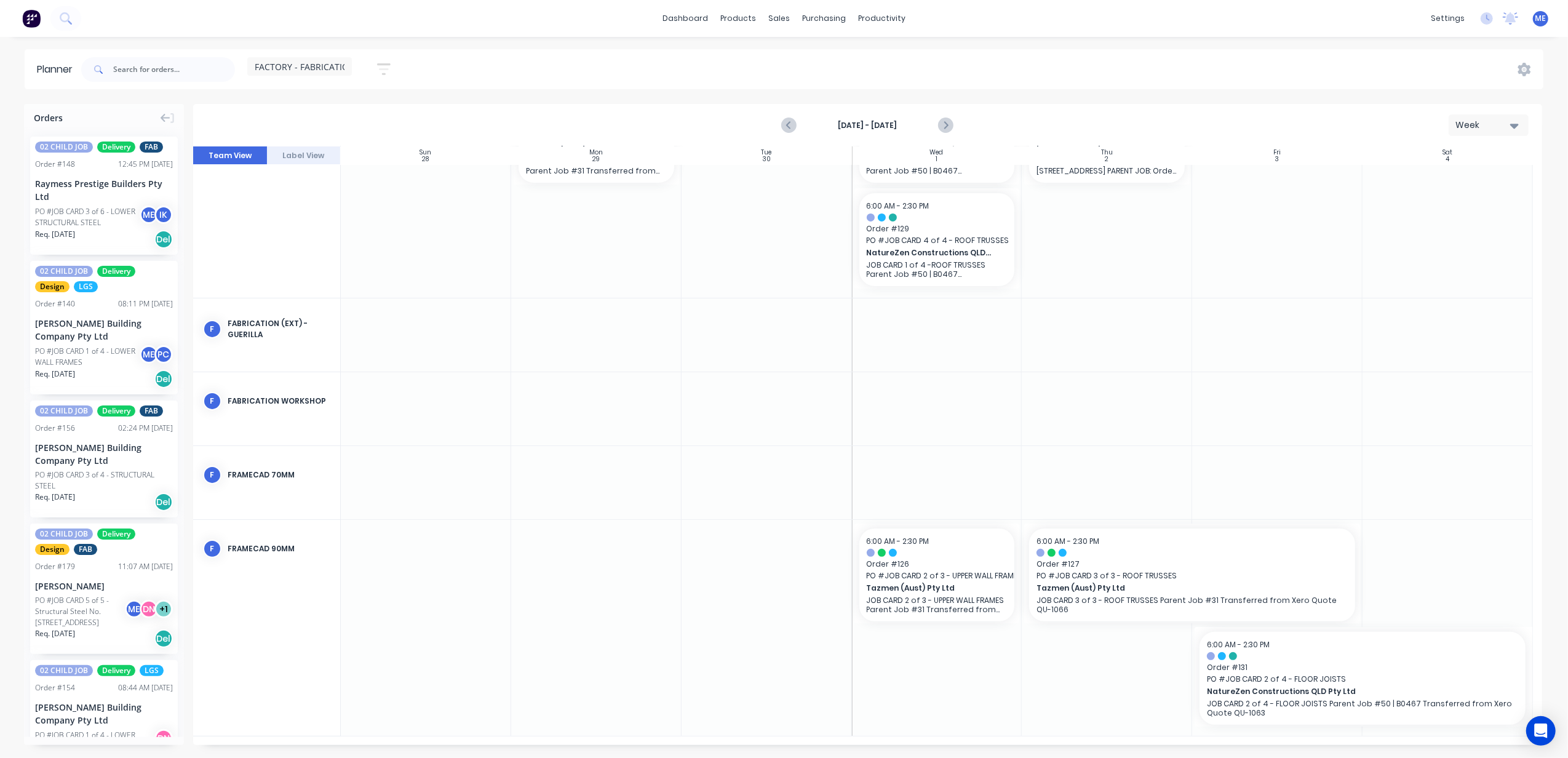
scroll to position [178, 0]
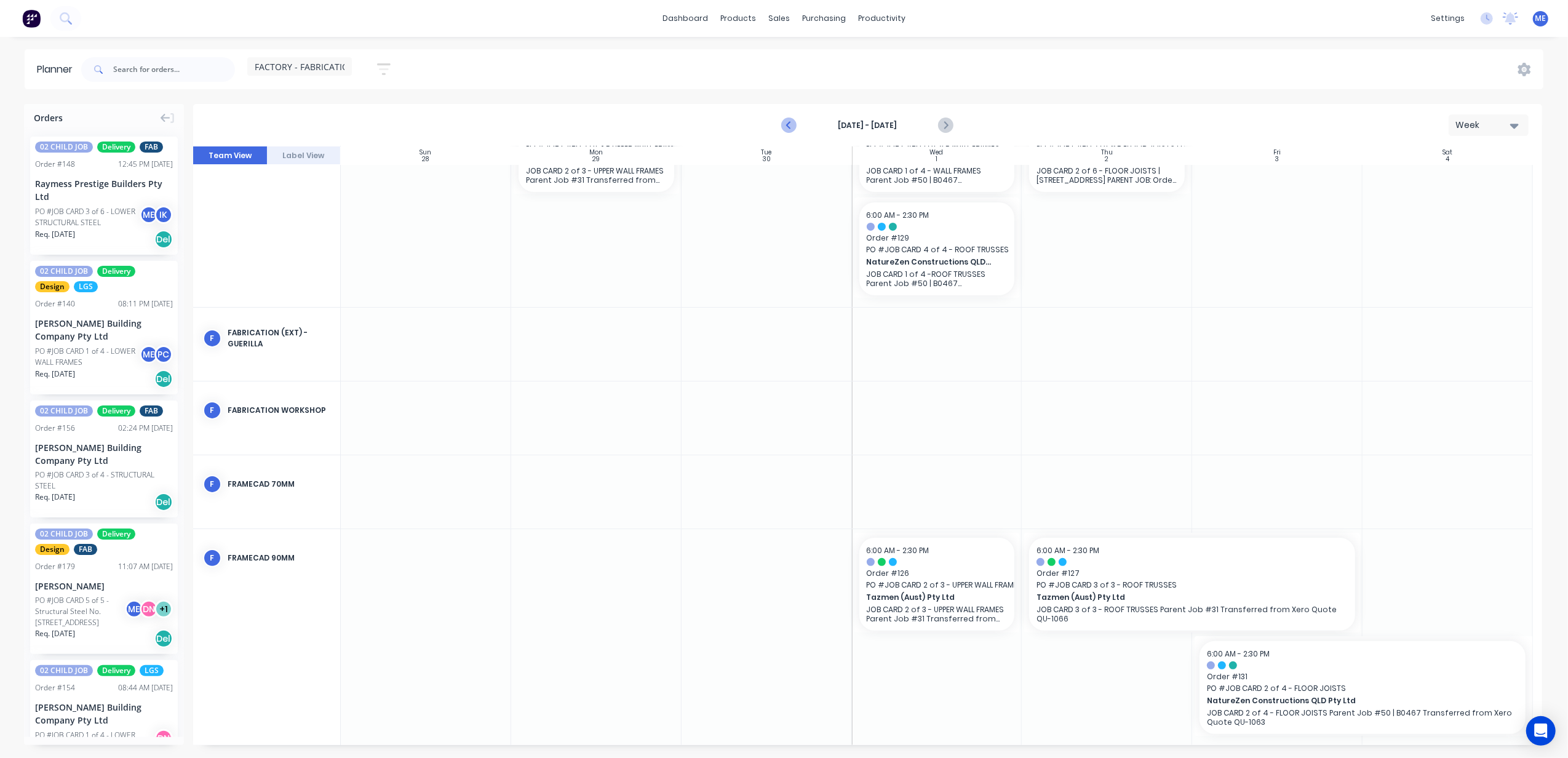
click at [787, 121] on icon "Previous page" at bounding box center [790, 125] width 15 height 15
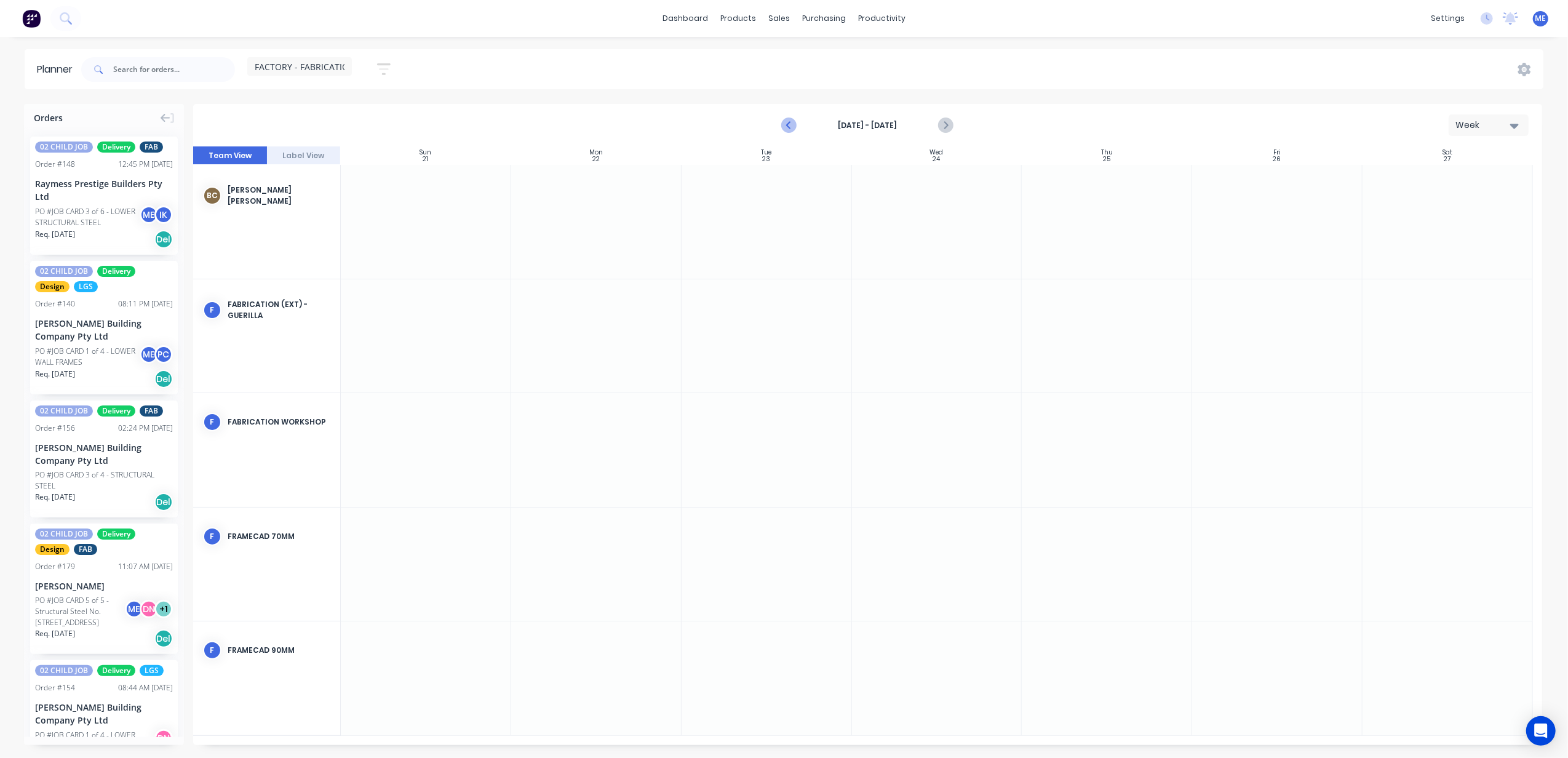
scroll to position [0, 0]
click at [787, 121] on icon "Previous page" at bounding box center [790, 125] width 15 height 15
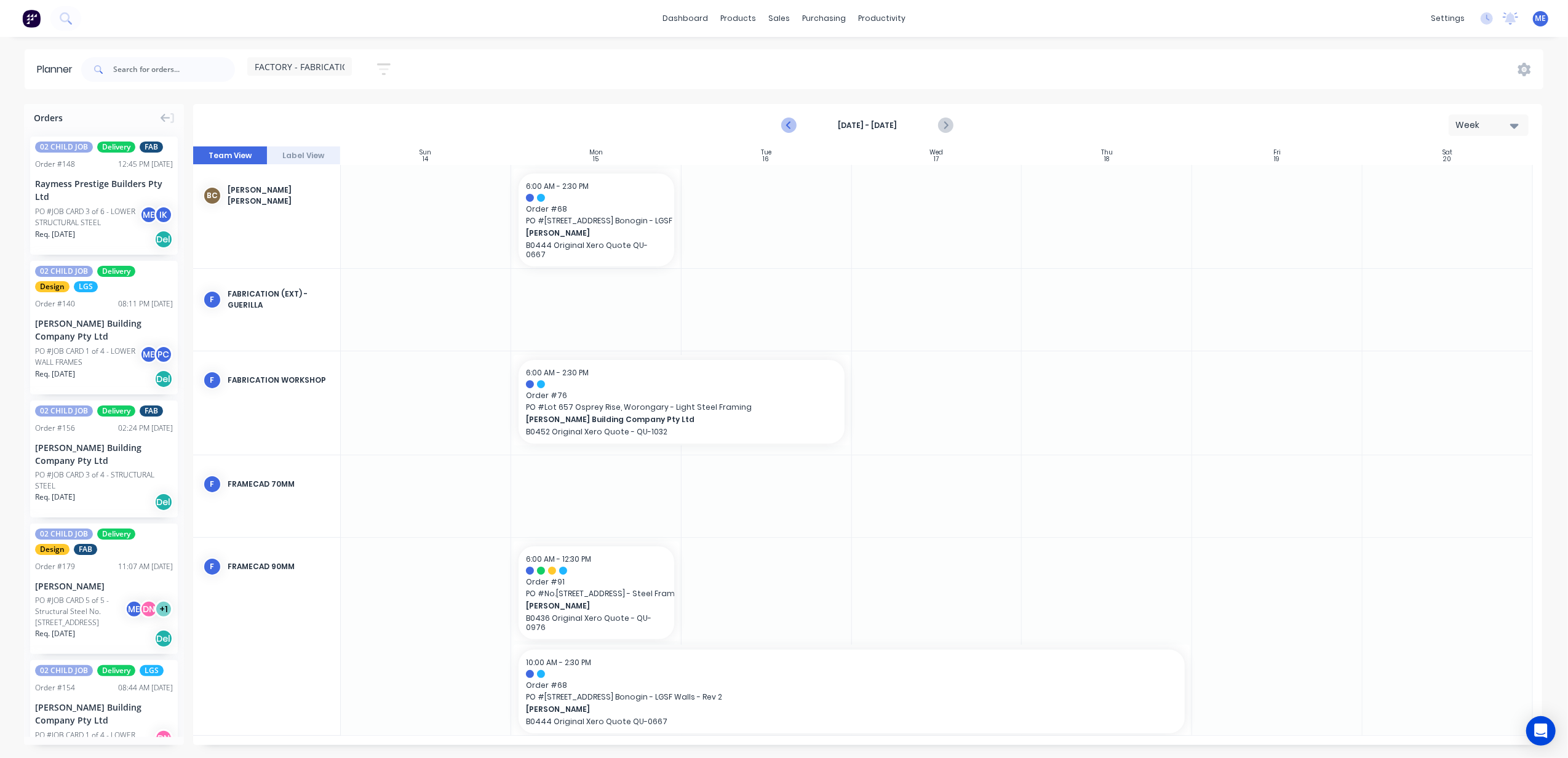
click at [787, 121] on icon "Previous page" at bounding box center [790, 125] width 15 height 15
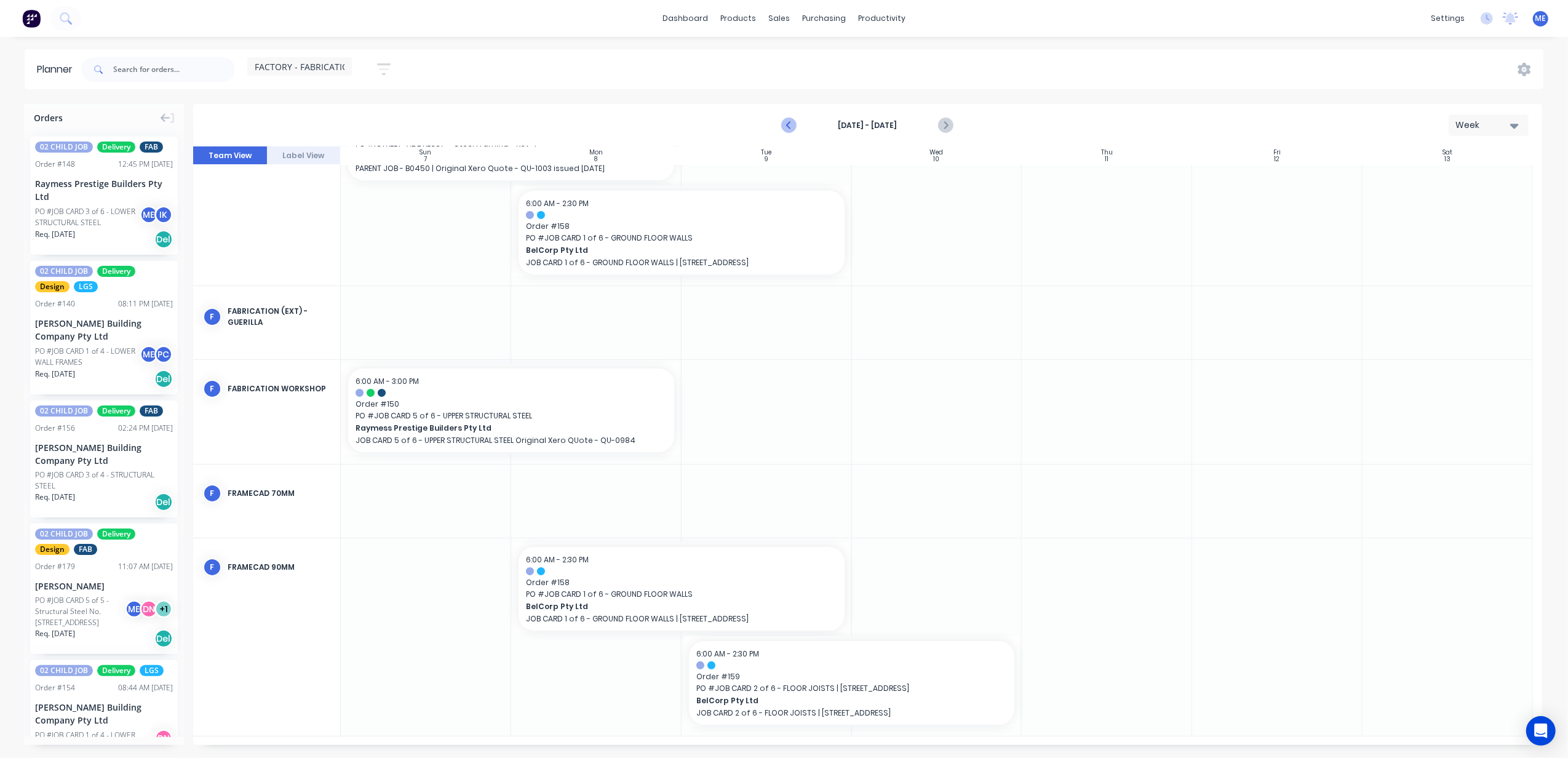
scroll to position [68, 0]
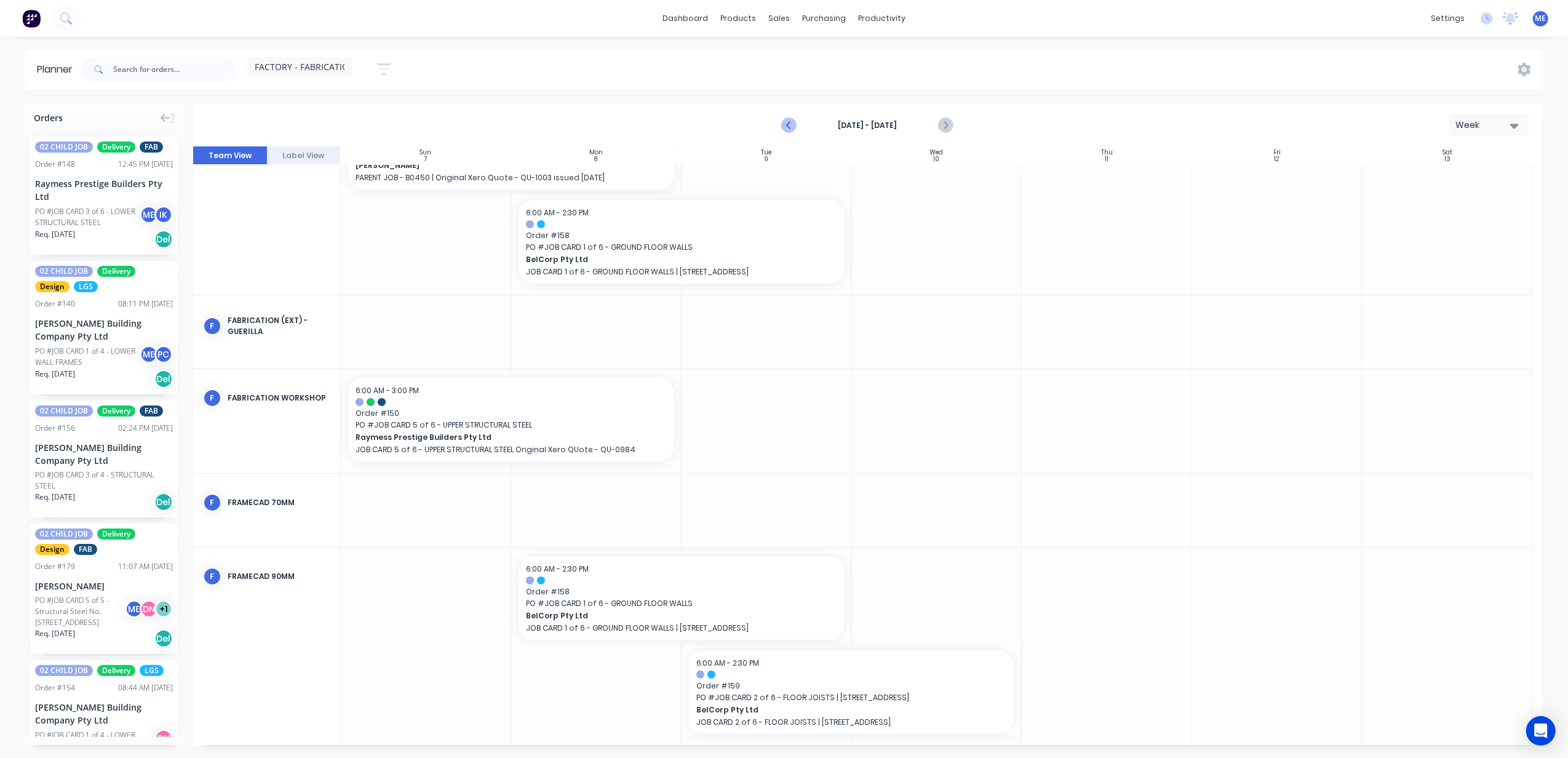
click at [790, 121] on icon "Previous page" at bounding box center [789, 125] width 6 height 10
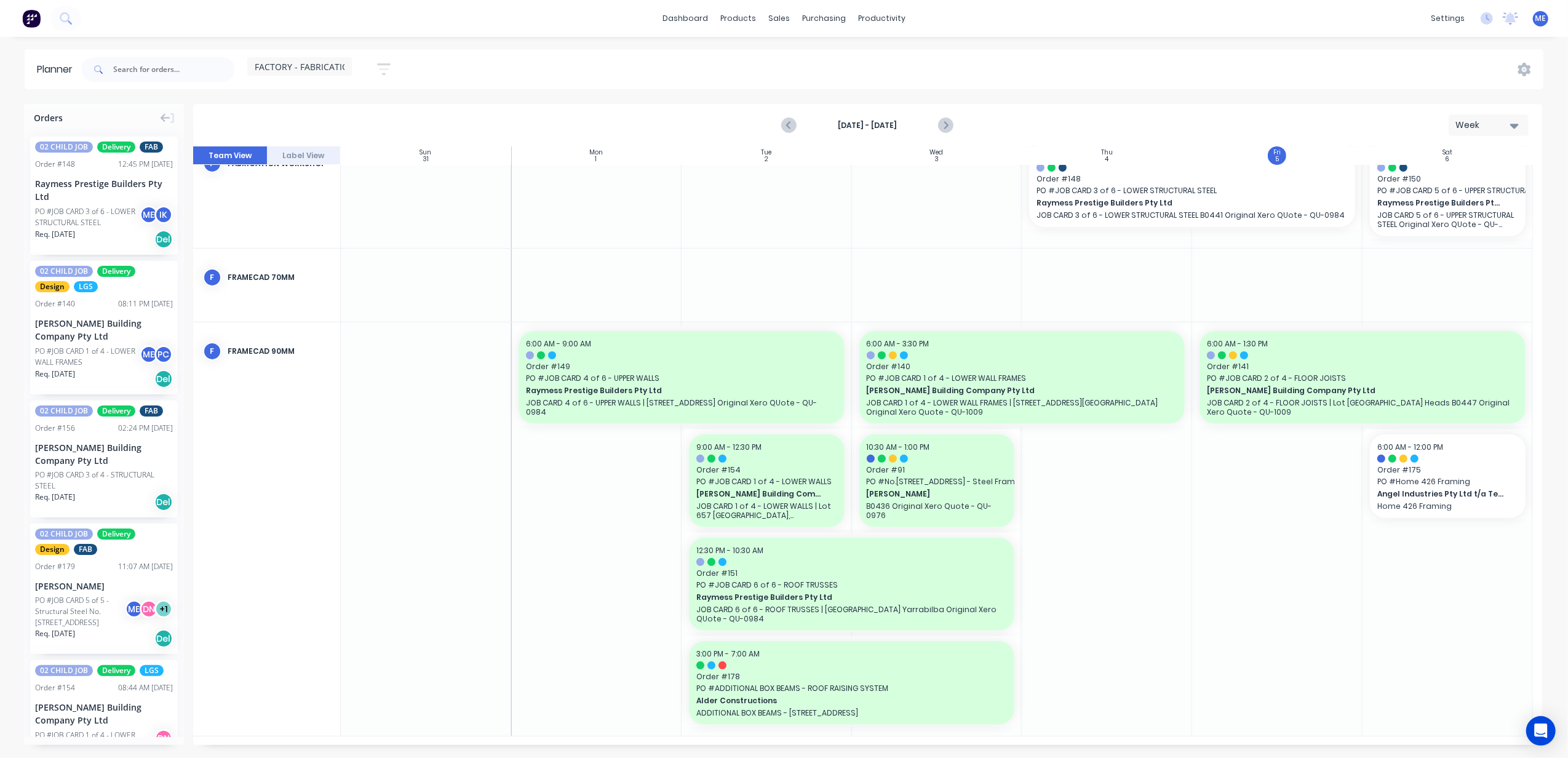
scroll to position [311, 0]
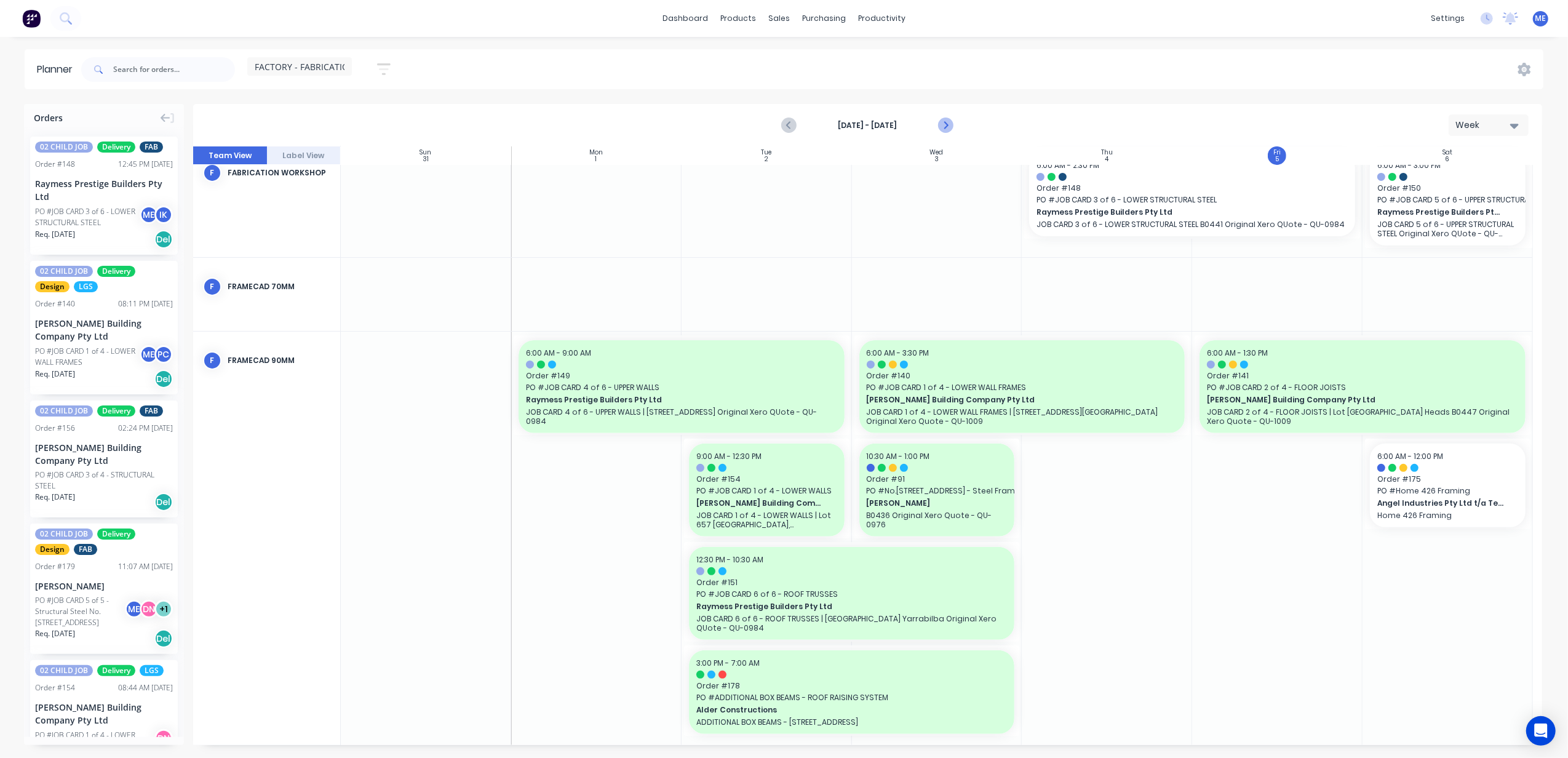
click at [951, 127] on icon "Next page" at bounding box center [946, 125] width 15 height 15
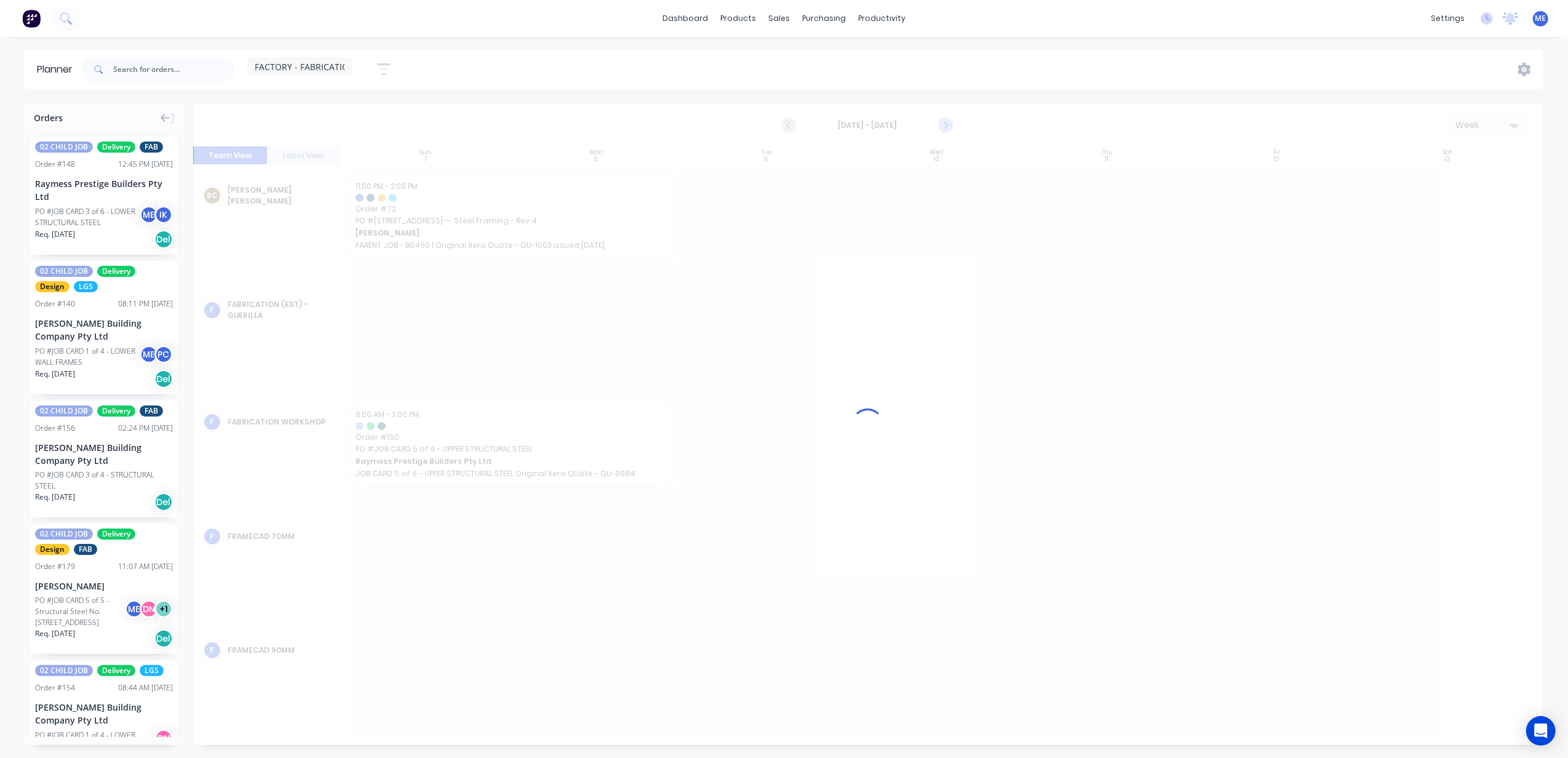
scroll to position [0, 0]
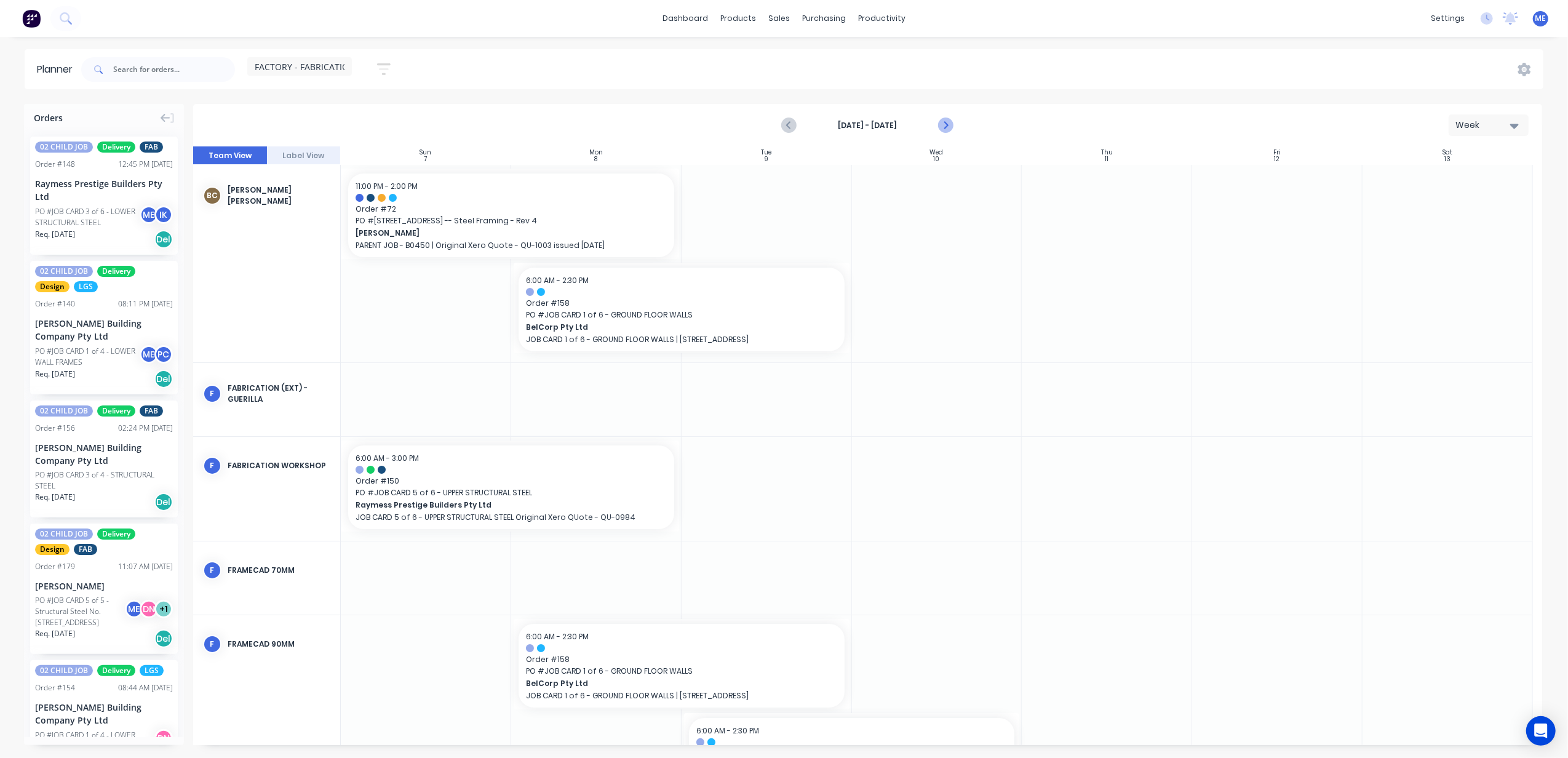
click at [944, 124] on icon "Next page" at bounding box center [946, 125] width 15 height 15
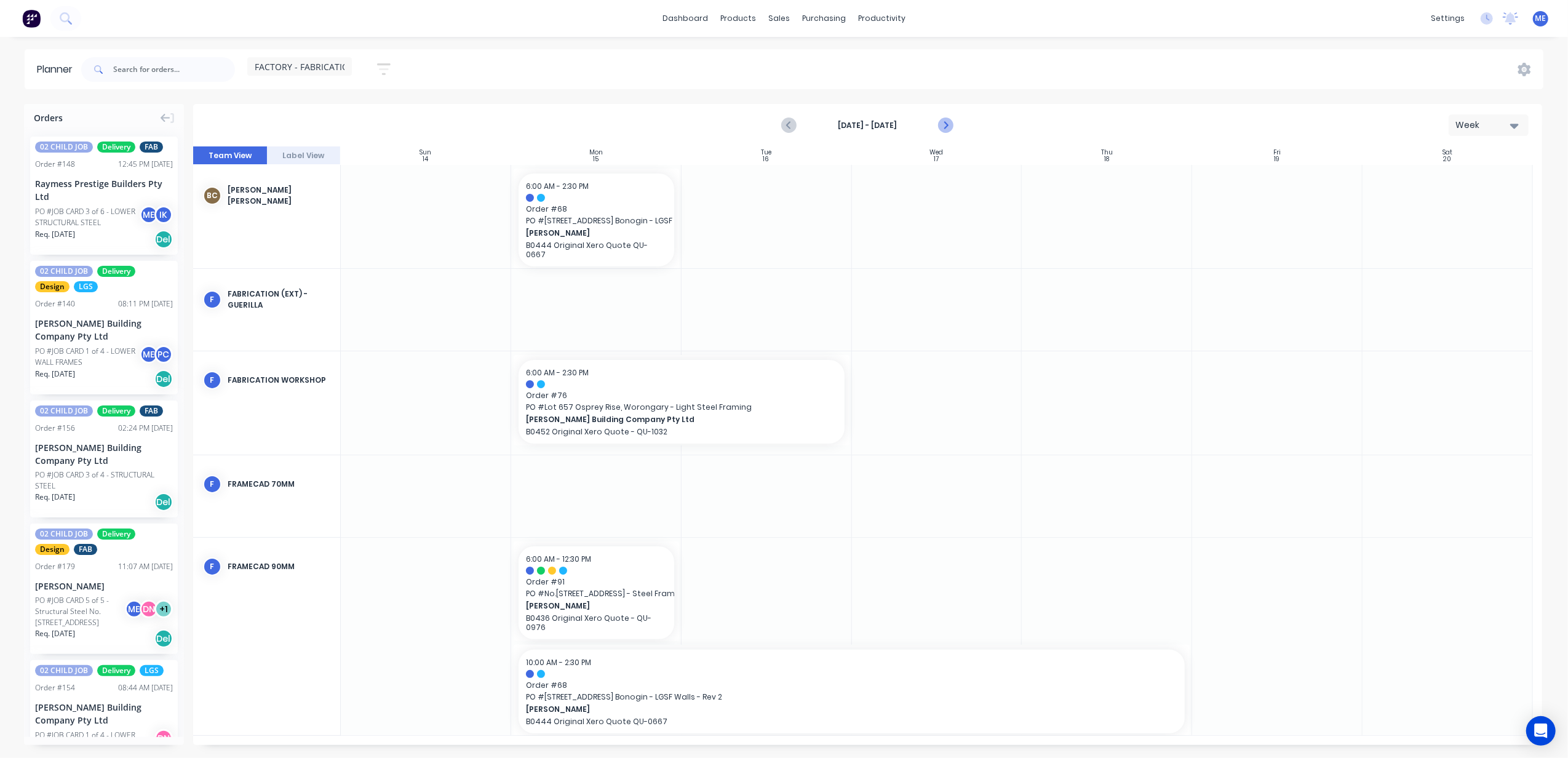
click at [944, 124] on icon "Next page" at bounding box center [946, 125] width 15 height 15
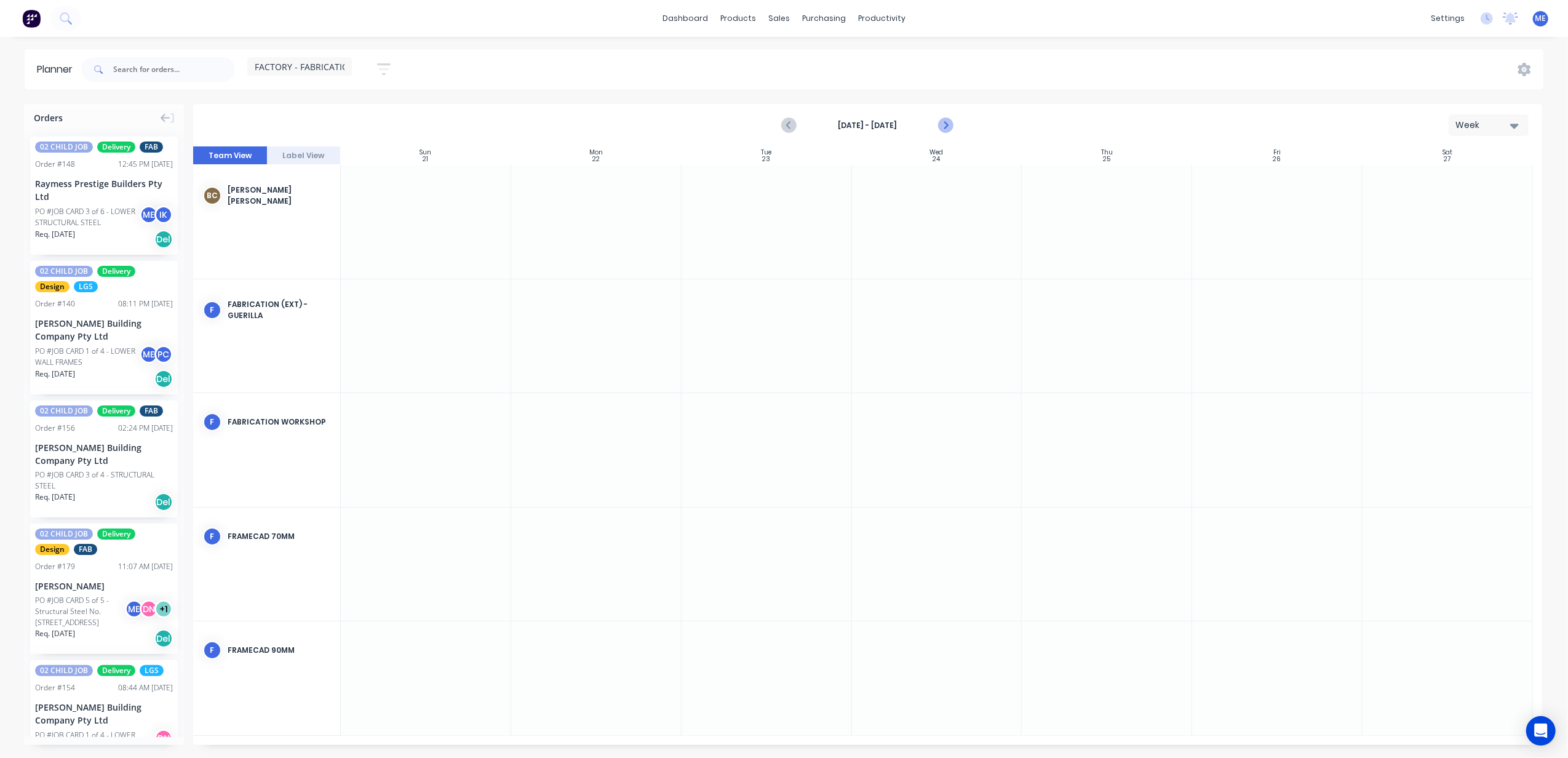
click at [944, 124] on icon "Next page" at bounding box center [946, 125] width 15 height 15
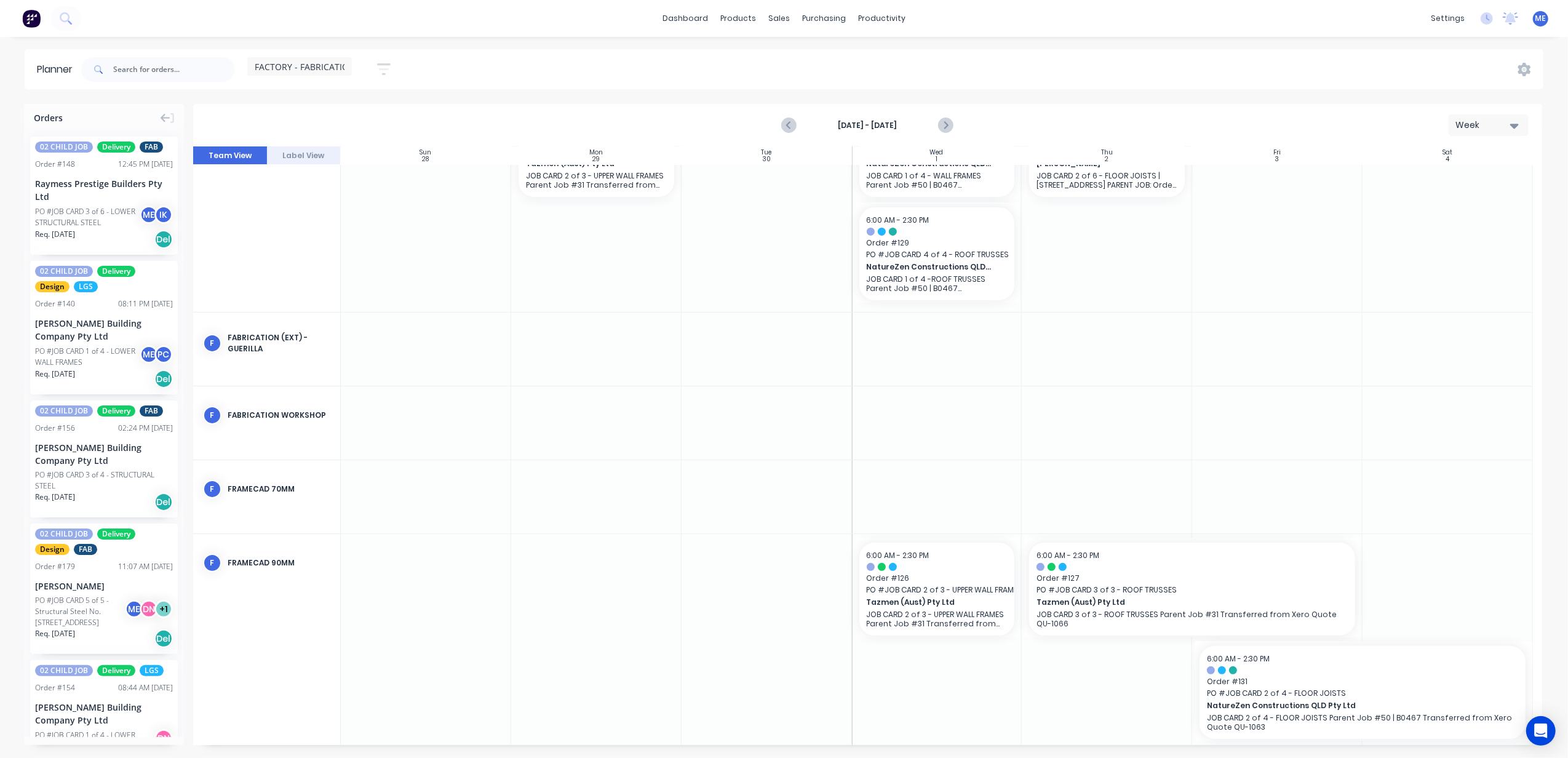
scroll to position [187, 0]
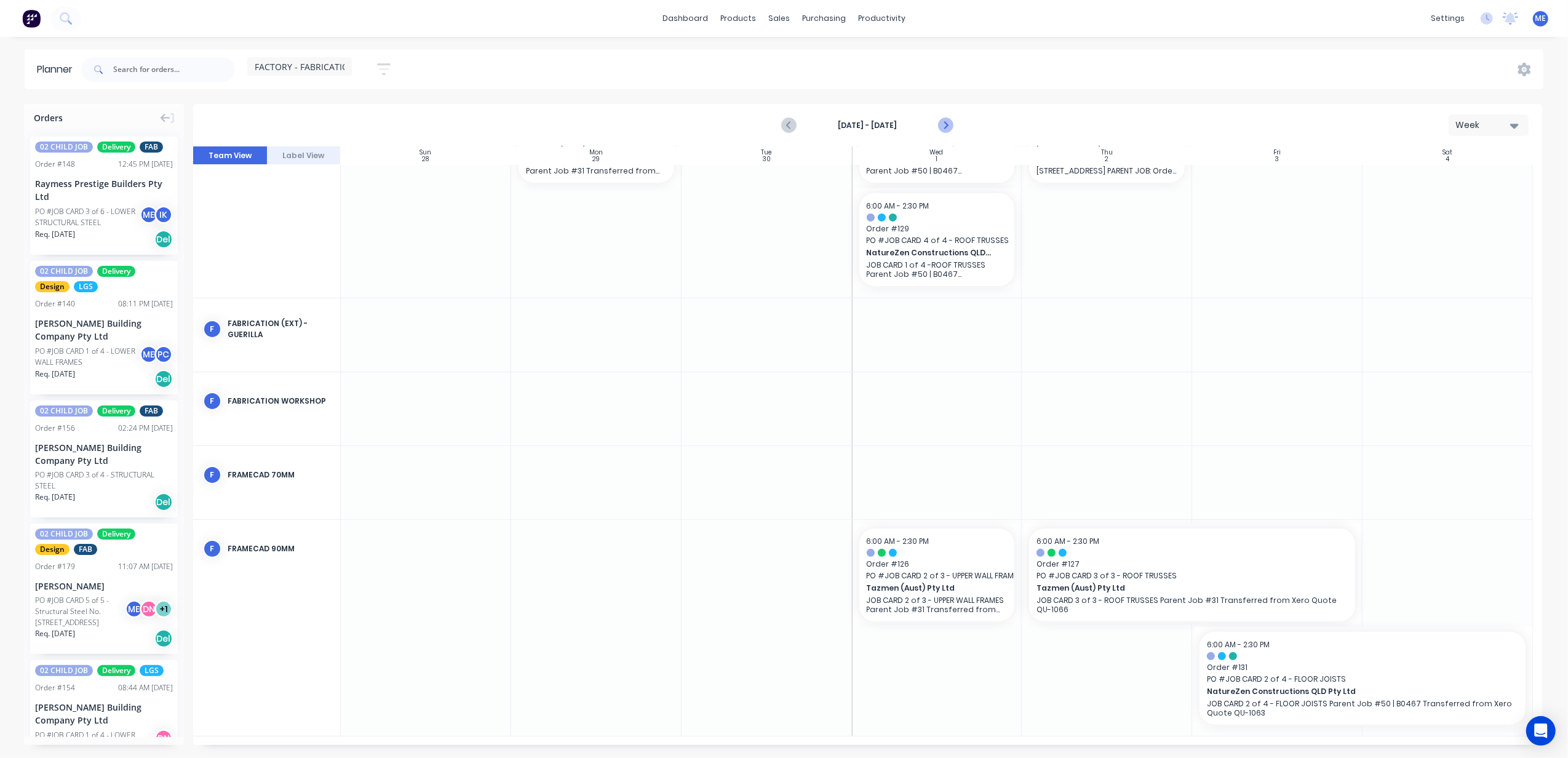
click at [942, 124] on icon "Next page" at bounding box center [946, 125] width 15 height 15
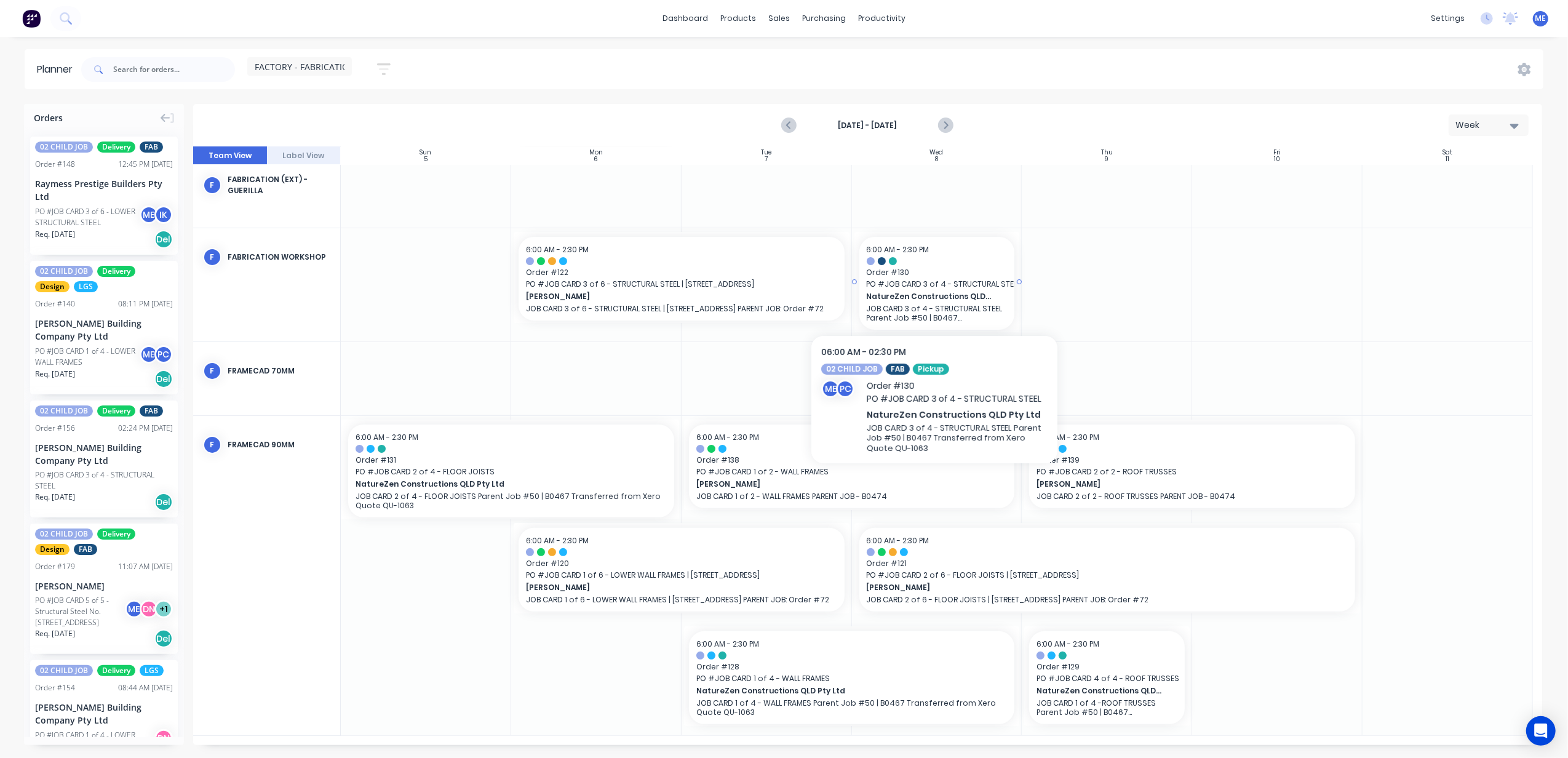
scroll to position [218, 0]
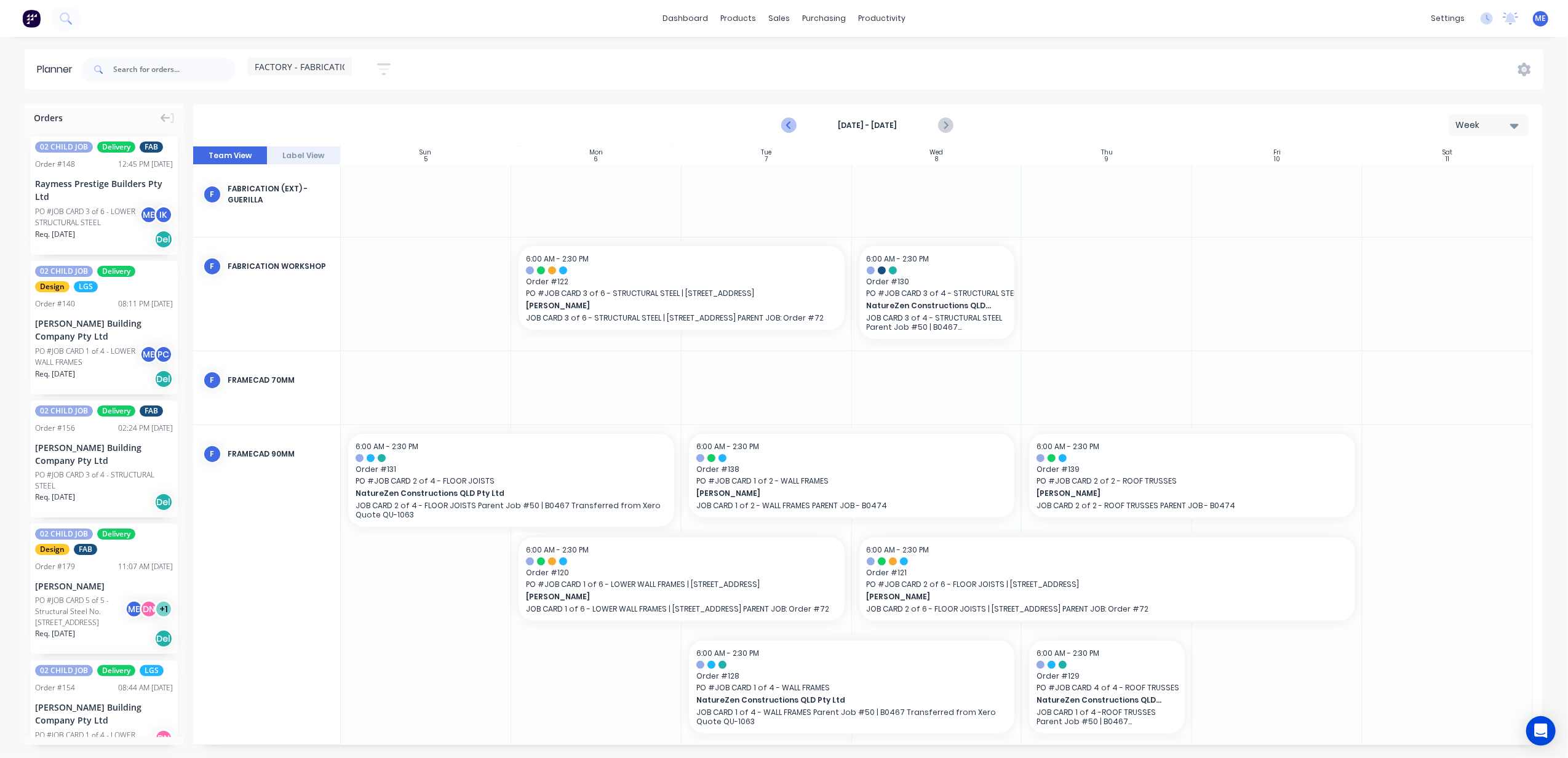
drag, startPoint x: 778, startPoint y: 116, endPoint x: 790, endPoint y: 121, distance: 13.0
click at [781, 119] on div "[DATE] - [DATE] Week" at bounding box center [868, 125] width 1347 height 40
click at [790, 121] on icon "Previous page" at bounding box center [789, 125] width 6 height 10
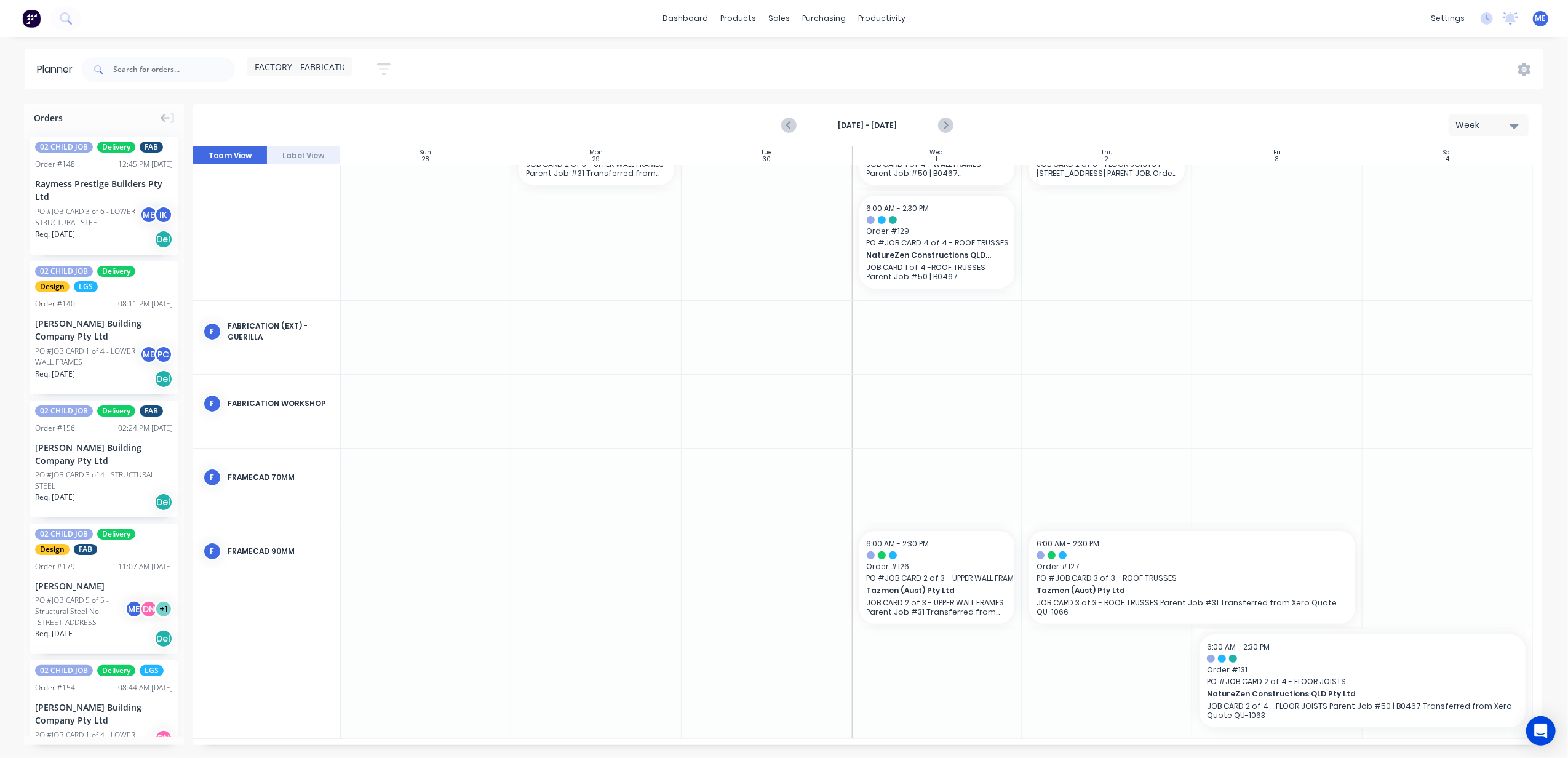
scroll to position [187, 0]
click at [790, 118] on icon "Previous page" at bounding box center [790, 125] width 15 height 15
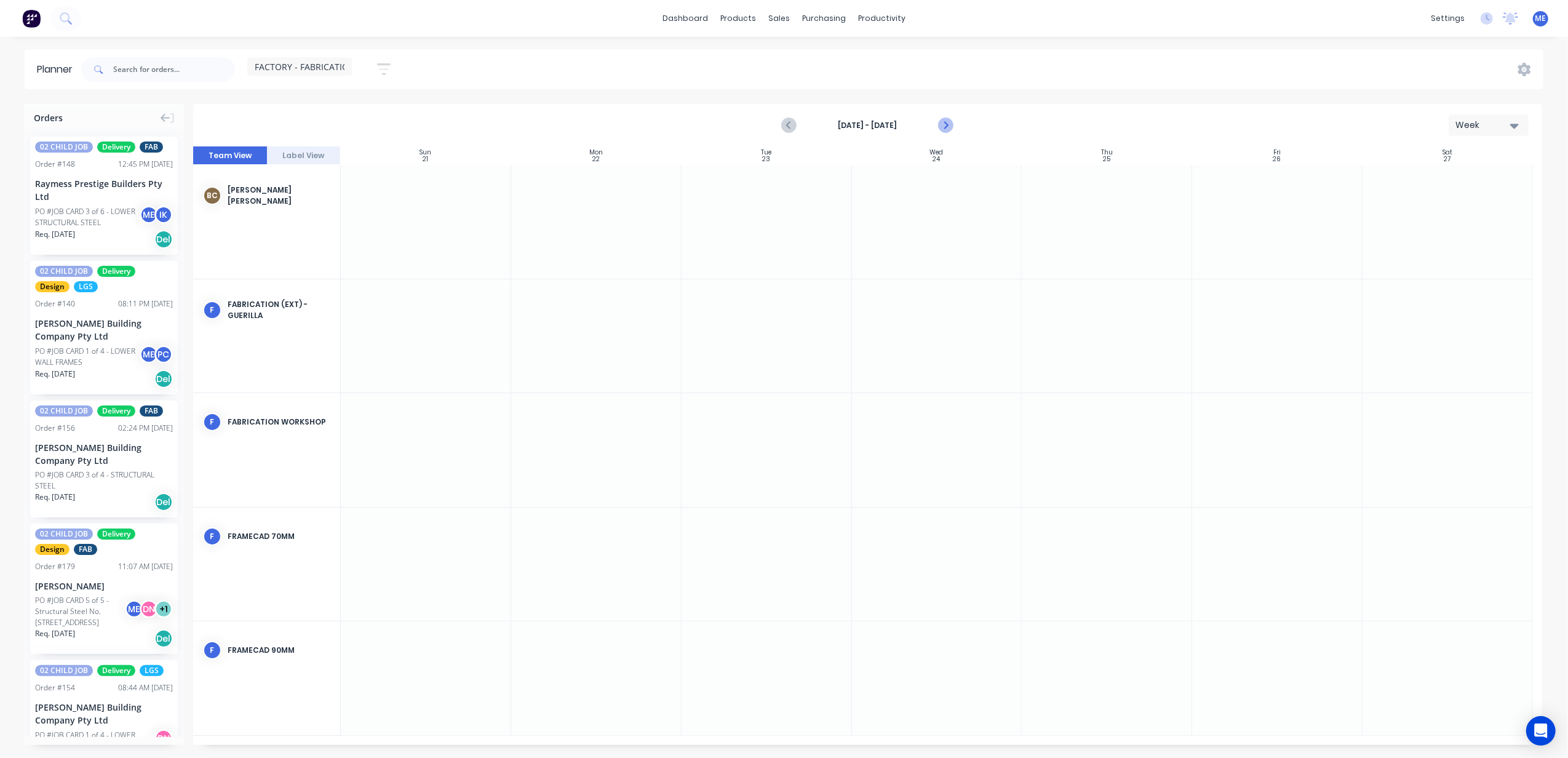
click at [943, 125] on icon "Next page" at bounding box center [946, 125] width 15 height 15
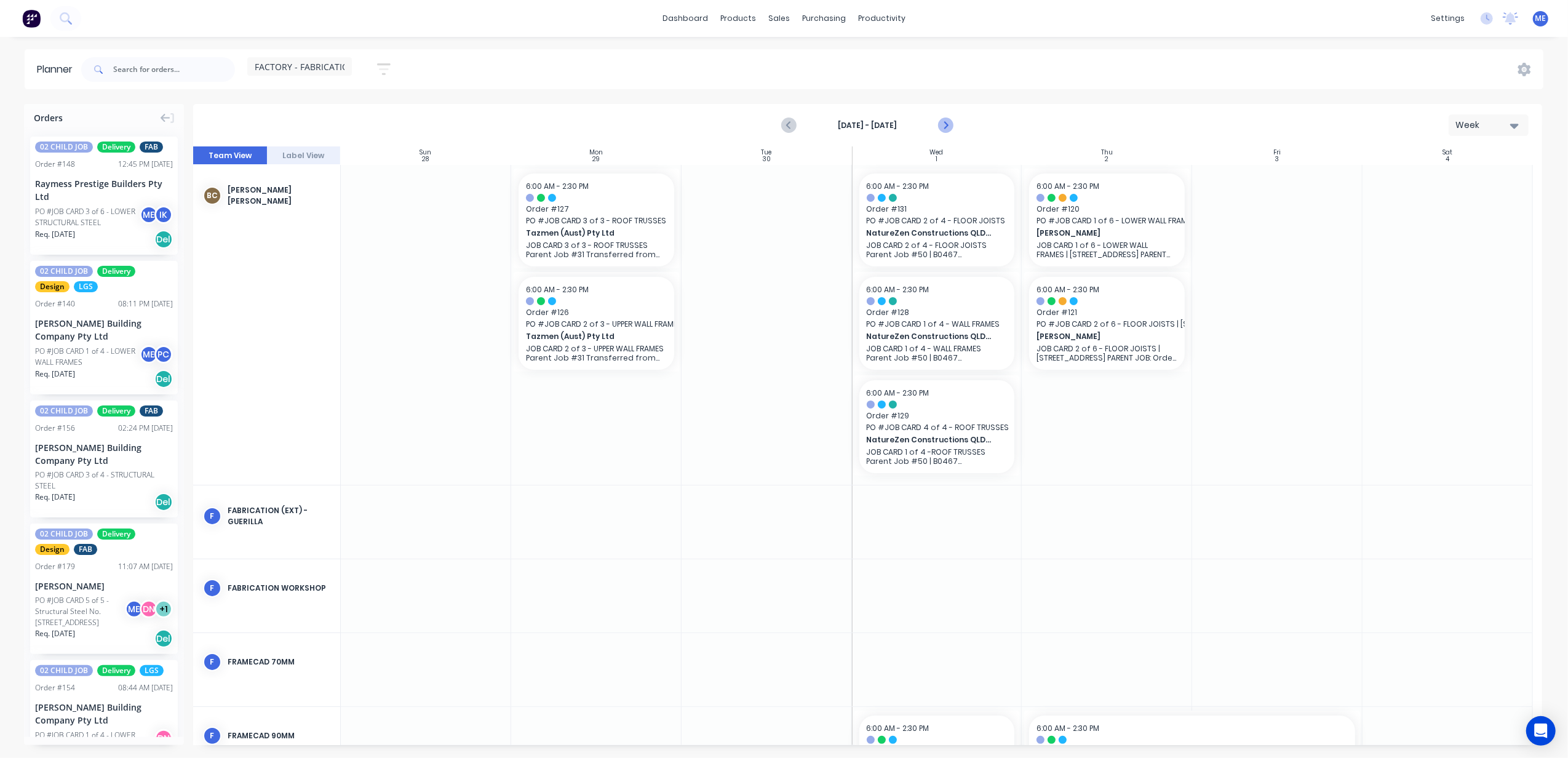
click at [942, 123] on icon "Next page" at bounding box center [946, 125] width 15 height 15
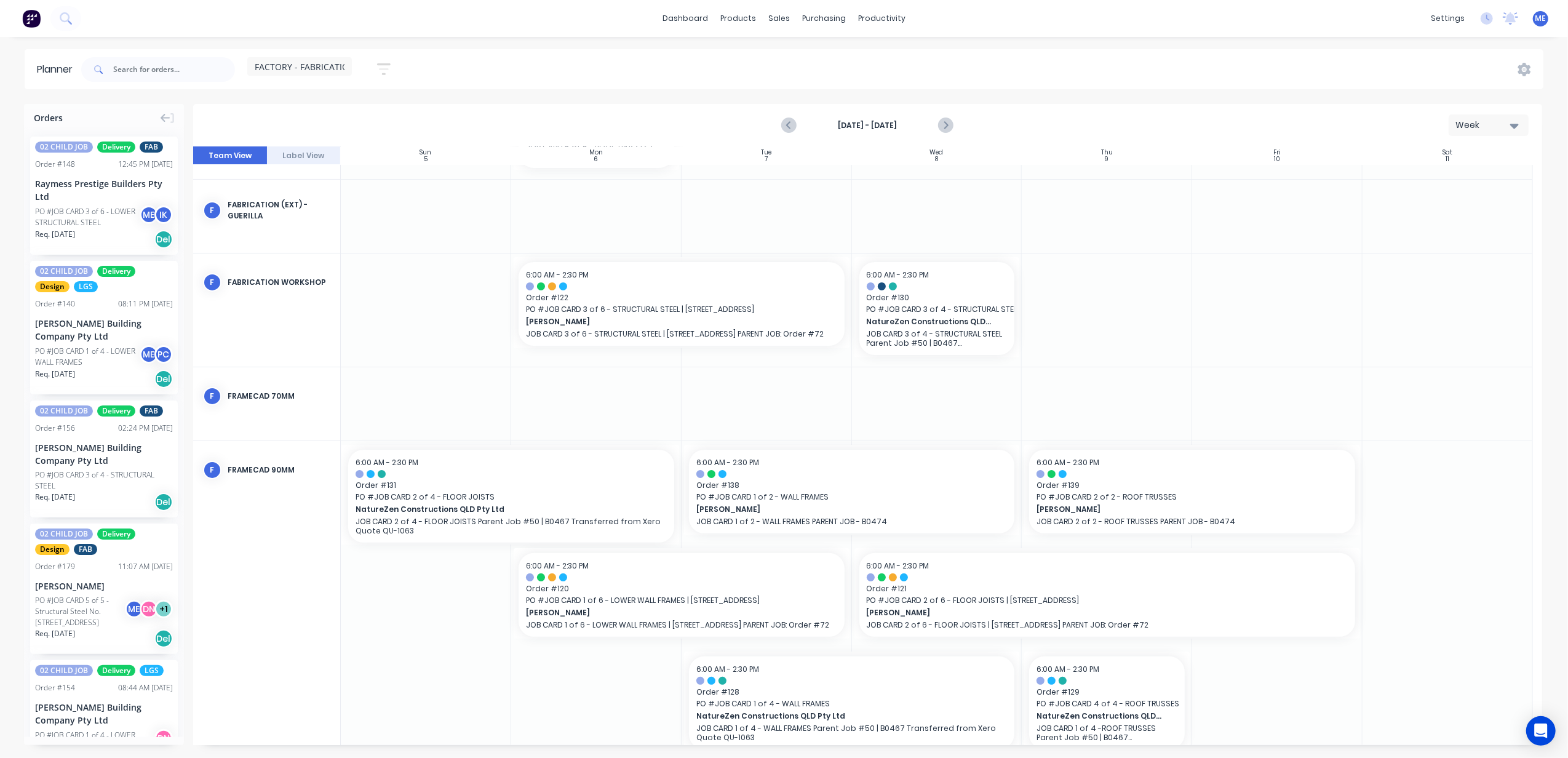
scroll to position [227, 0]
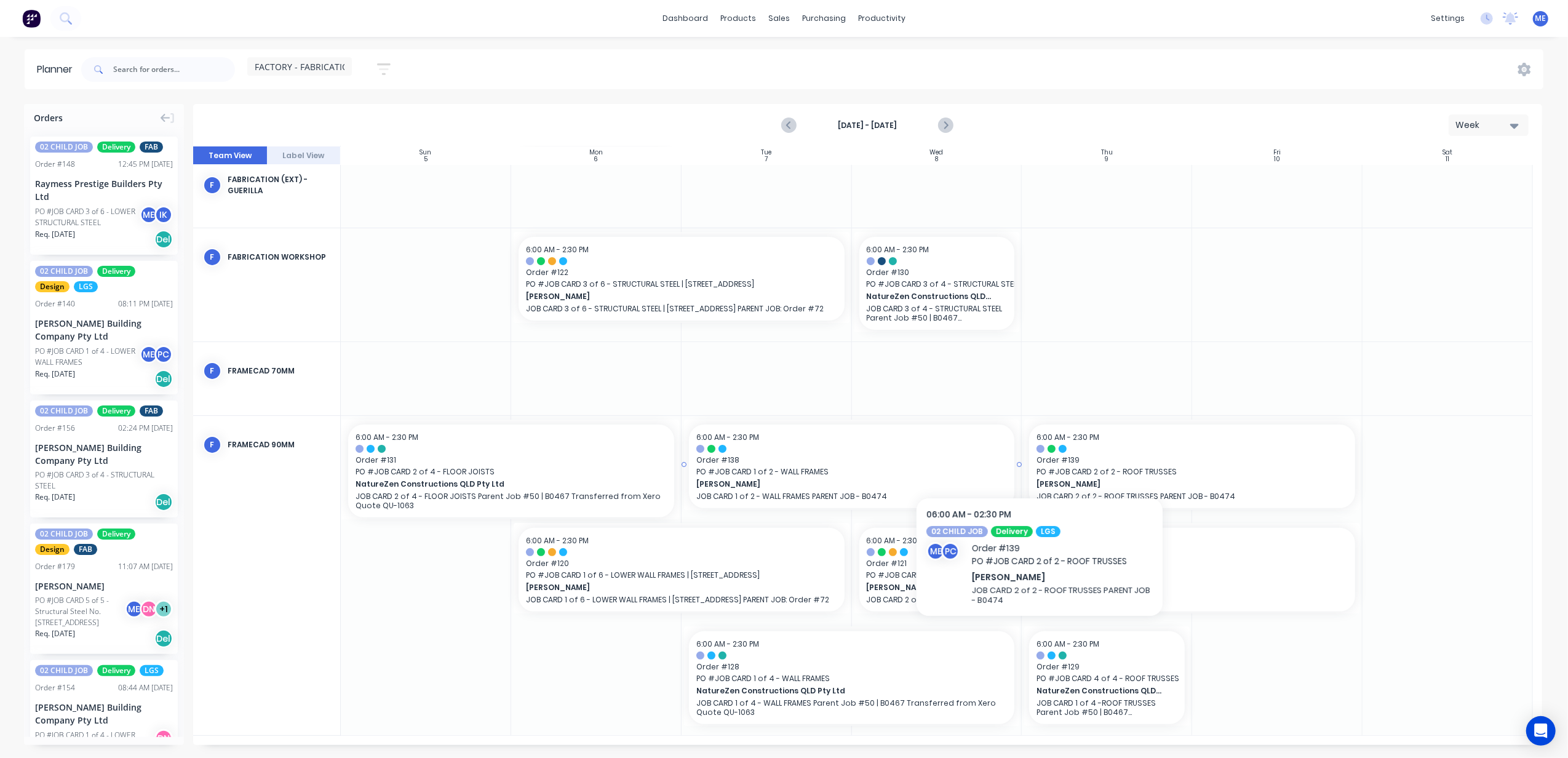
click at [927, 449] on div at bounding box center [853, 448] width 312 height 8
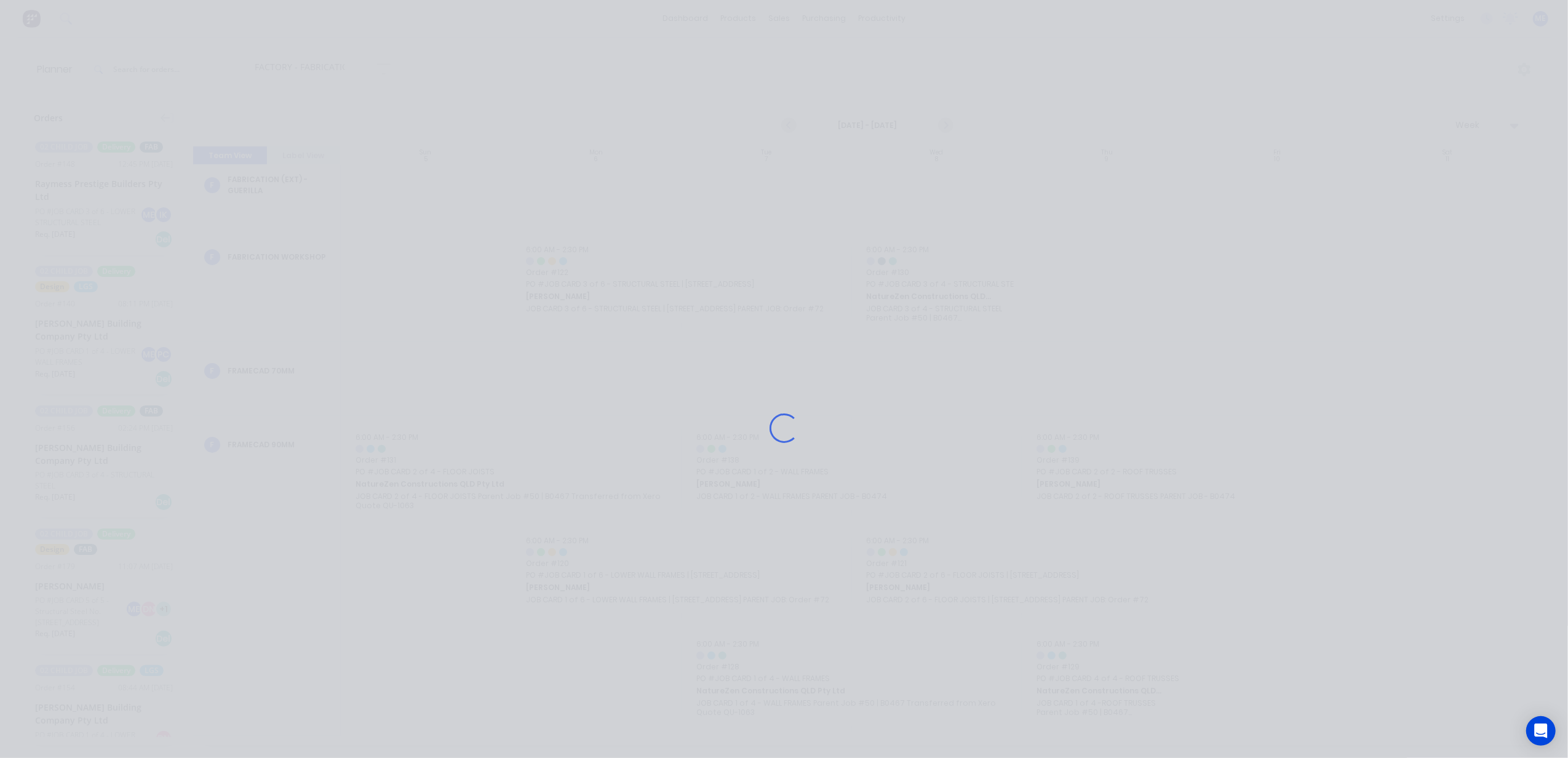
scroll to position [218, 0]
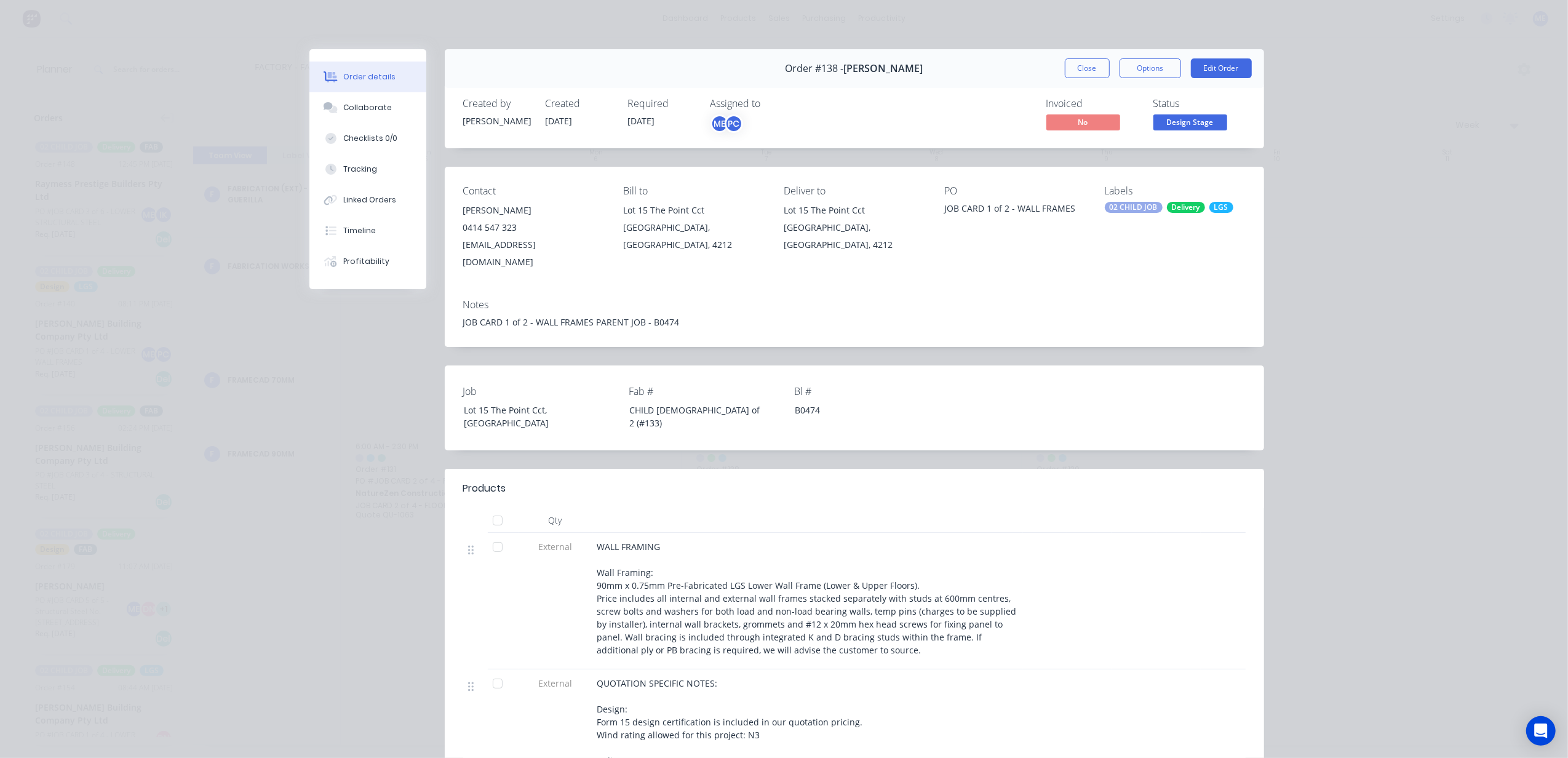
click at [1072, 74] on button "Close" at bounding box center [1087, 68] width 45 height 19
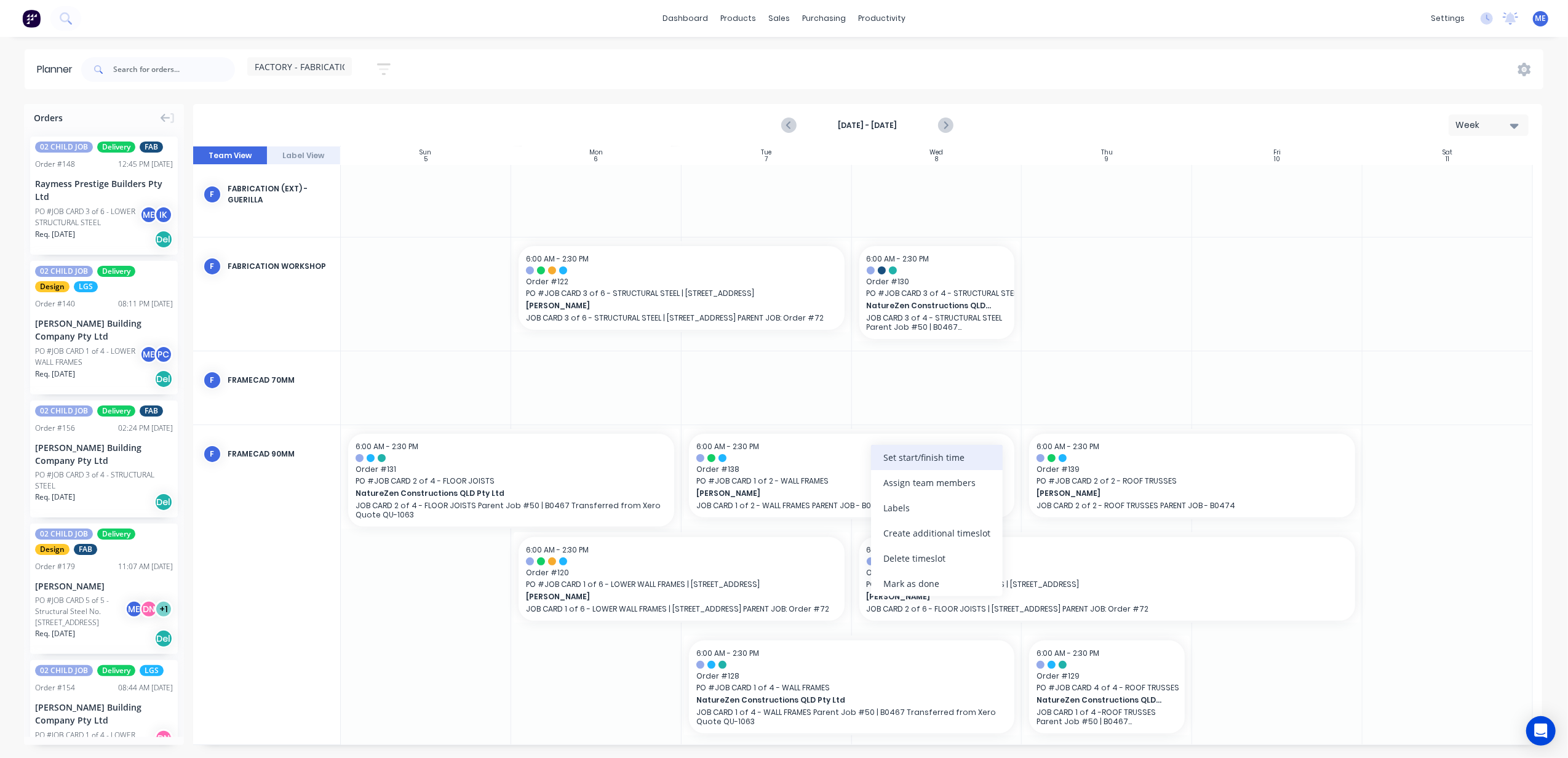
click at [983, 458] on div "Set start/finish time" at bounding box center [937, 457] width 132 height 25
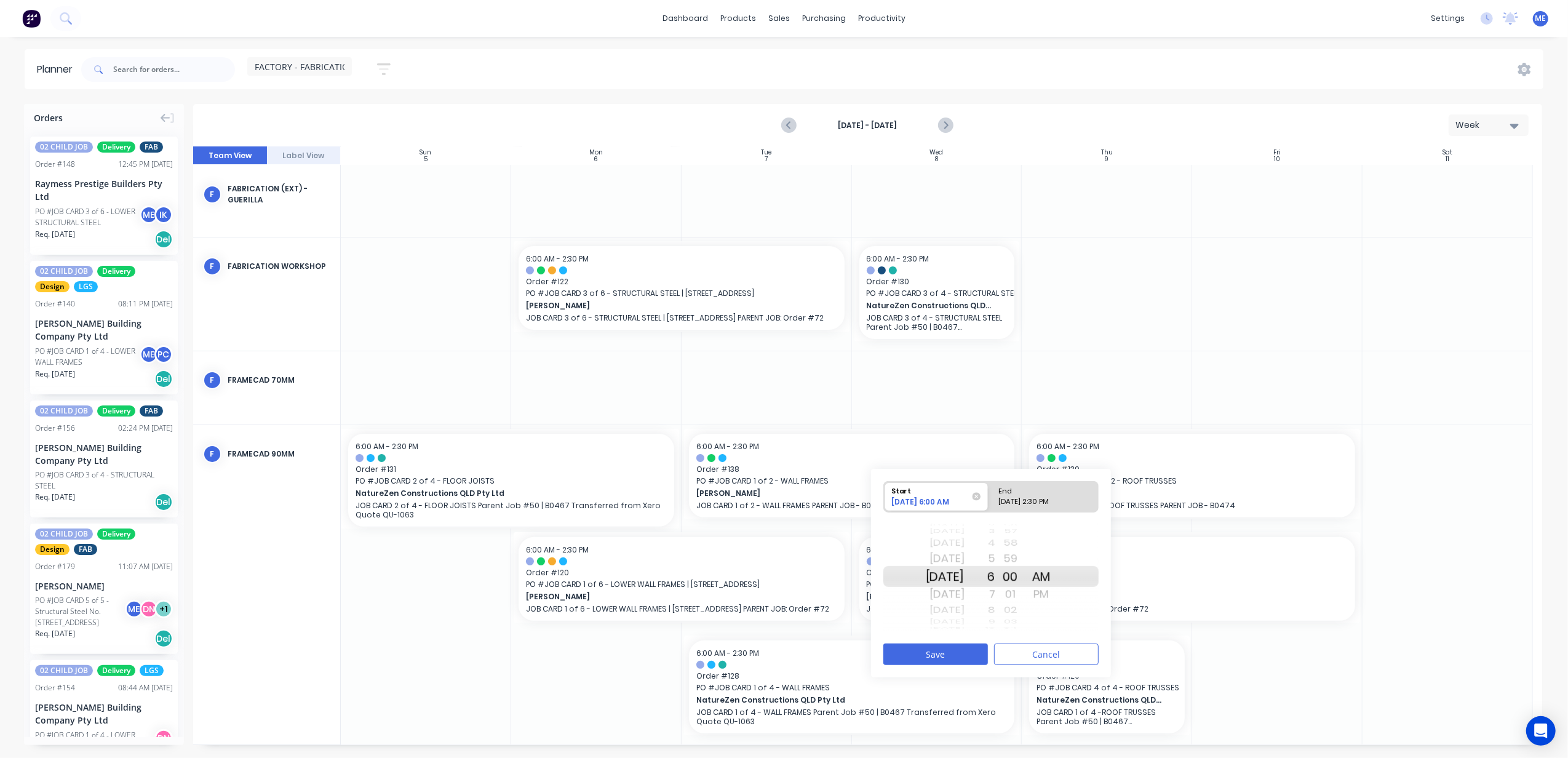
click at [944, 503] on div "[DATE] 6:00 AM" at bounding box center [931, 503] width 87 height 14
click at [885, 503] on input "Start [DATE] 6:00 AM" at bounding box center [884, 496] width 1 height 30
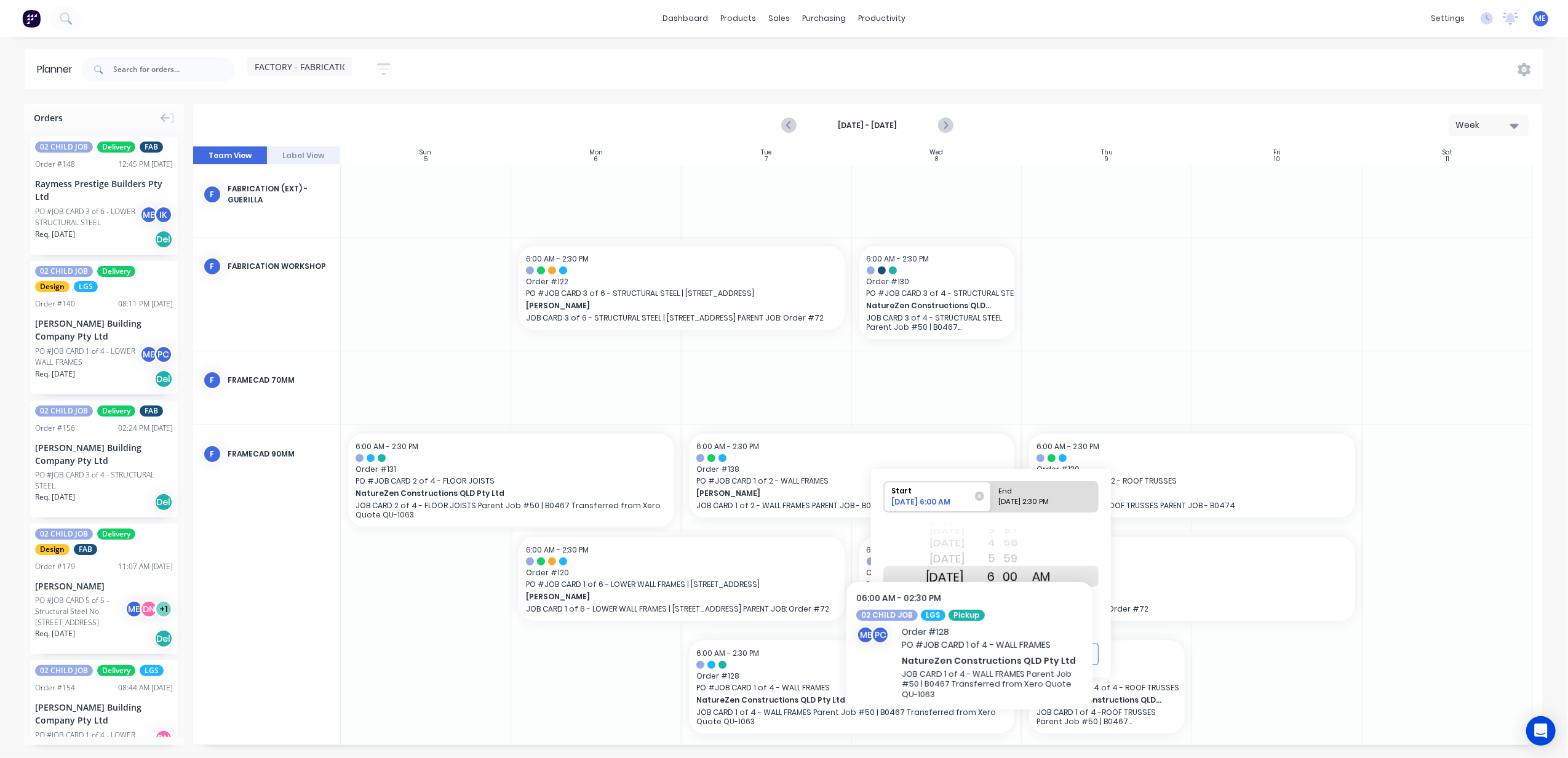
drag, startPoint x: 962, startPoint y: 553, endPoint x: 970, endPoint y: 741, distance: 188.2
click at [970, 741] on div "Orders 02 CHILD JOB Delivery FAB Order # 148 12:45 PM [DATE] Raymess Prestige B…" at bounding box center [784, 430] width 1568 height 653
drag, startPoint x: 973, startPoint y: 540, endPoint x: 953, endPoint y: 675, distance: 136.5
click at [953, 675] on div "Start [DATE] 6:00 AM End [DATE] 2:30 PM [DATE] [DATE] [DATE] [DATE] [DATE] [DAT…" at bounding box center [991, 573] width 240 height 209
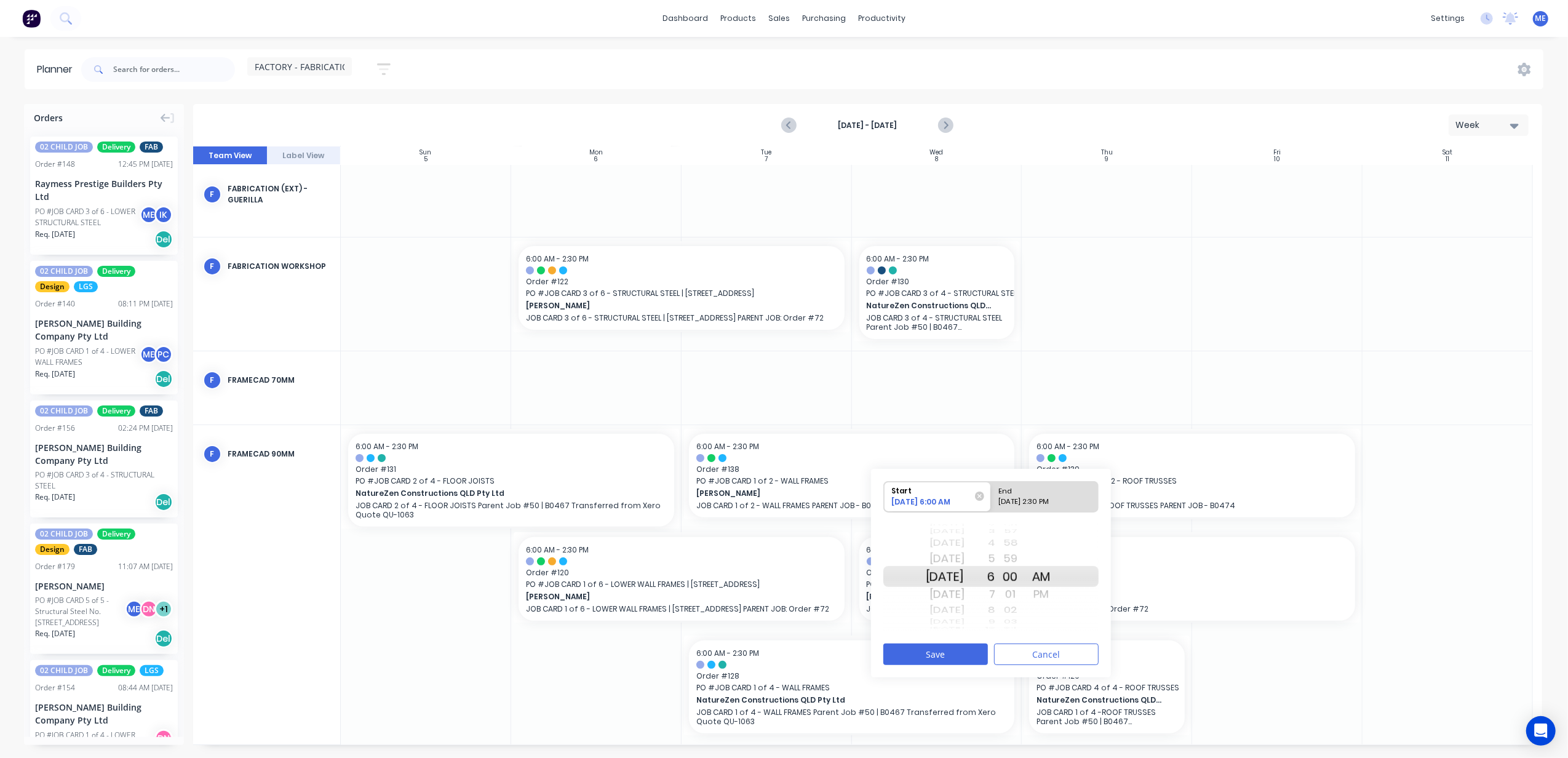
drag, startPoint x: 965, startPoint y: 567, endPoint x: 962, endPoint y: 584, distance: 17.3
click at [962, 584] on div "[DATE] [DATE] [DATE] [DATE] [DATE] [DATE] [DATE] [DATE] [DATE] [DATE] [DATE] [D…" at bounding box center [946, 576] width 39 height 117
click at [1024, 492] on div "End" at bounding box center [1039, 489] width 89 height 16
click at [991, 492] on input "End [DATE] 2:30 PM" at bounding box center [991, 496] width 1 height 30
radio input "true"
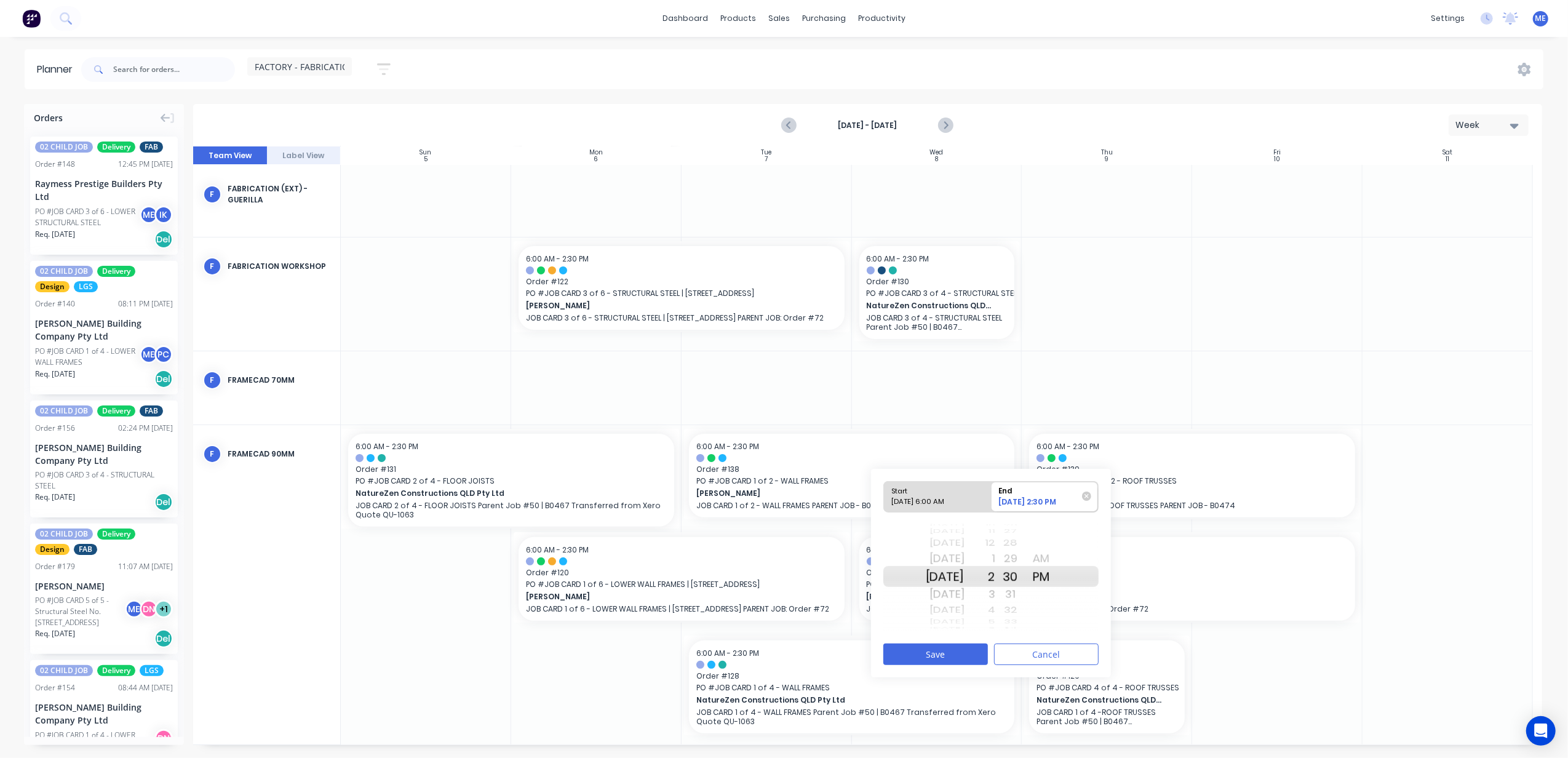
click at [961, 586] on div "[DATE] [DATE] [DATE] [DATE] [DATE] [DATE] [DATE] [DATE] [DATE] [DATE] [DATE] [D…" at bounding box center [946, 576] width 39 height 19
drag, startPoint x: 958, startPoint y: 555, endPoint x: 953, endPoint y: 574, distance: 19.6
click at [953, 574] on div "[DATE] [DATE] [DATE] [DATE] [DATE] [DATE] [DATE] [DATE] [DATE] [DATE] [DATE] [D…" at bounding box center [946, 576] width 39 height 117
drag, startPoint x: 939, startPoint y: 573, endPoint x: 940, endPoint y: 594, distance: 21.0
click at [940, 594] on div "[DATE] [DATE] [DATE] [DATE] [DATE] [DATE] [DATE] [DATE] [DATE] [DATE] [DATE] [D…" at bounding box center [946, 576] width 39 height 117
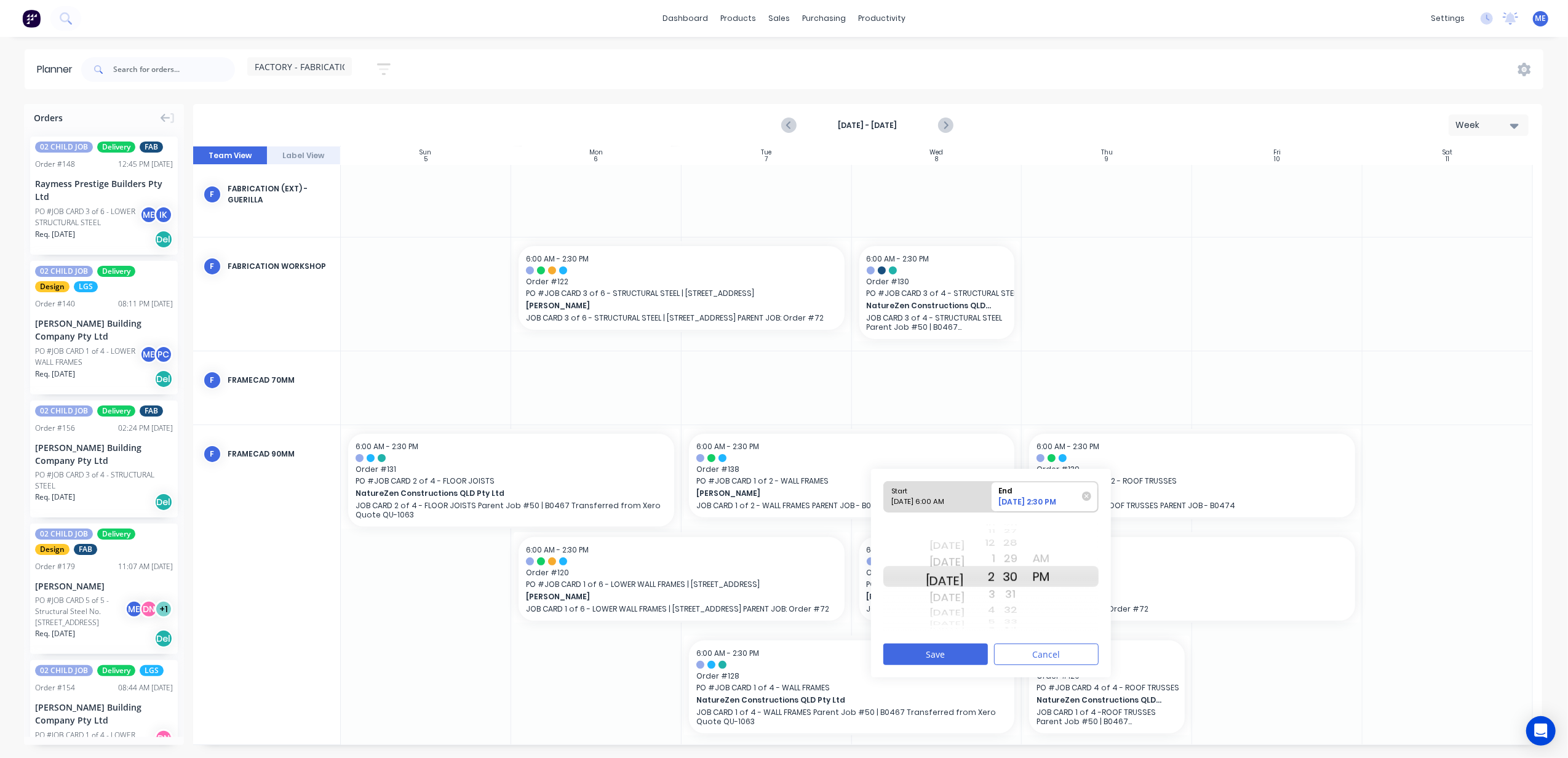
drag, startPoint x: 960, startPoint y: 595, endPoint x: 965, endPoint y: 577, distance: 18.7
click at [965, 577] on div "[DATE] [DATE] [DATE] [DATE] [DATE] [DATE] [DATE] [DATE] [DATE] [DATE] [DATE] [D…" at bounding box center [946, 576] width 39 height 117
click at [935, 495] on div "Start" at bounding box center [933, 489] width 89 height 16
click at [885, 495] on input "Start [DATE] 6:00 AM" at bounding box center [884, 496] width 1 height 30
radio input "true"
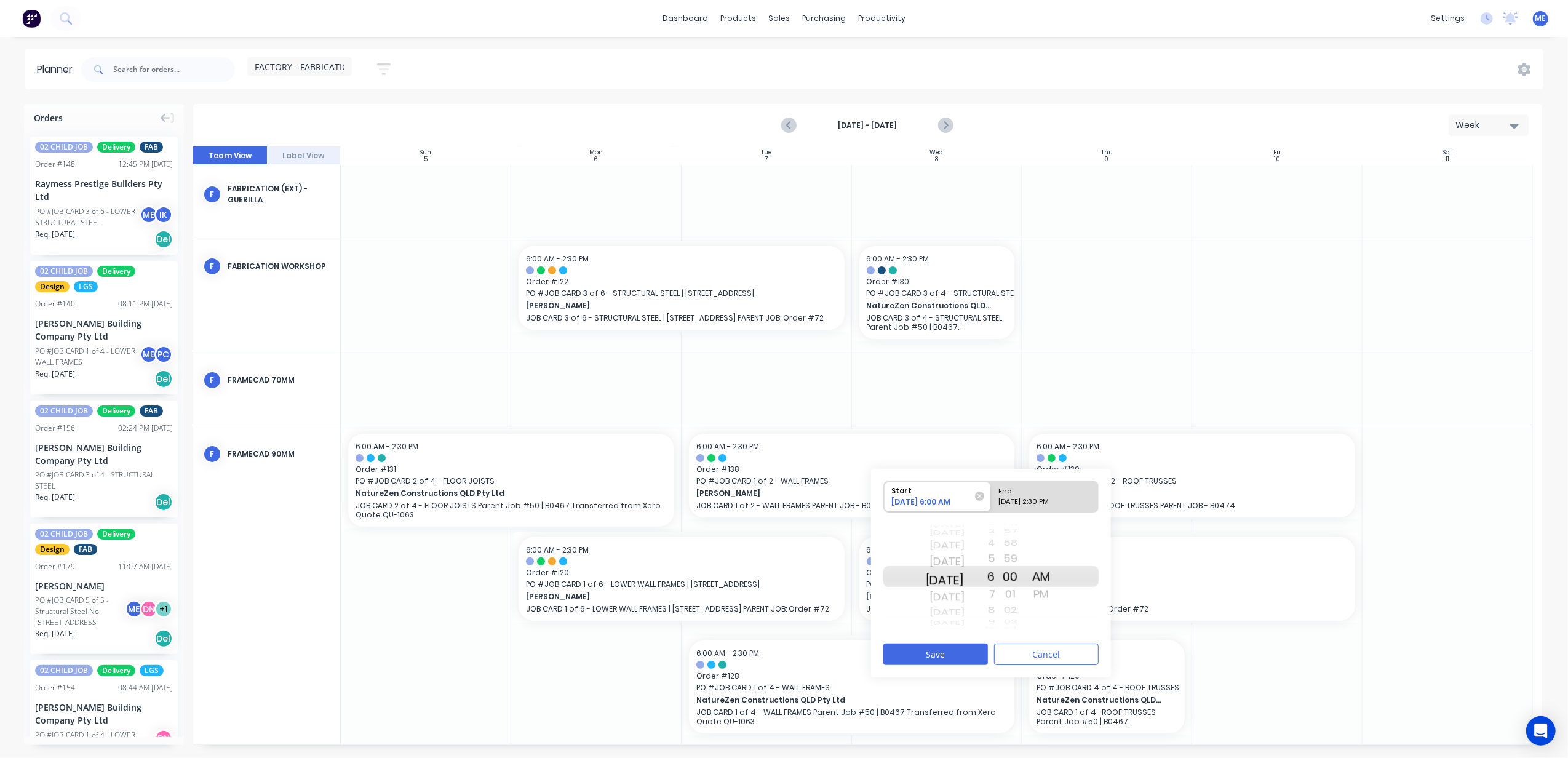
drag, startPoint x: 963, startPoint y: 580, endPoint x: 963, endPoint y: 559, distance: 21.0
click at [963, 559] on div "[DATE] [DATE] [DATE] [DATE] [DATE] [DATE] [DATE] [DATE] [DATE] [DATE] [DATE] [D…" at bounding box center [946, 576] width 39 height 117
click at [1024, 496] on div "[DATE] 2:30 PM" at bounding box center [1039, 504] width 89 height 16
click at [991, 496] on input "End [DATE] 2:30 PM" at bounding box center [991, 496] width 1 height 30
radio input "true"
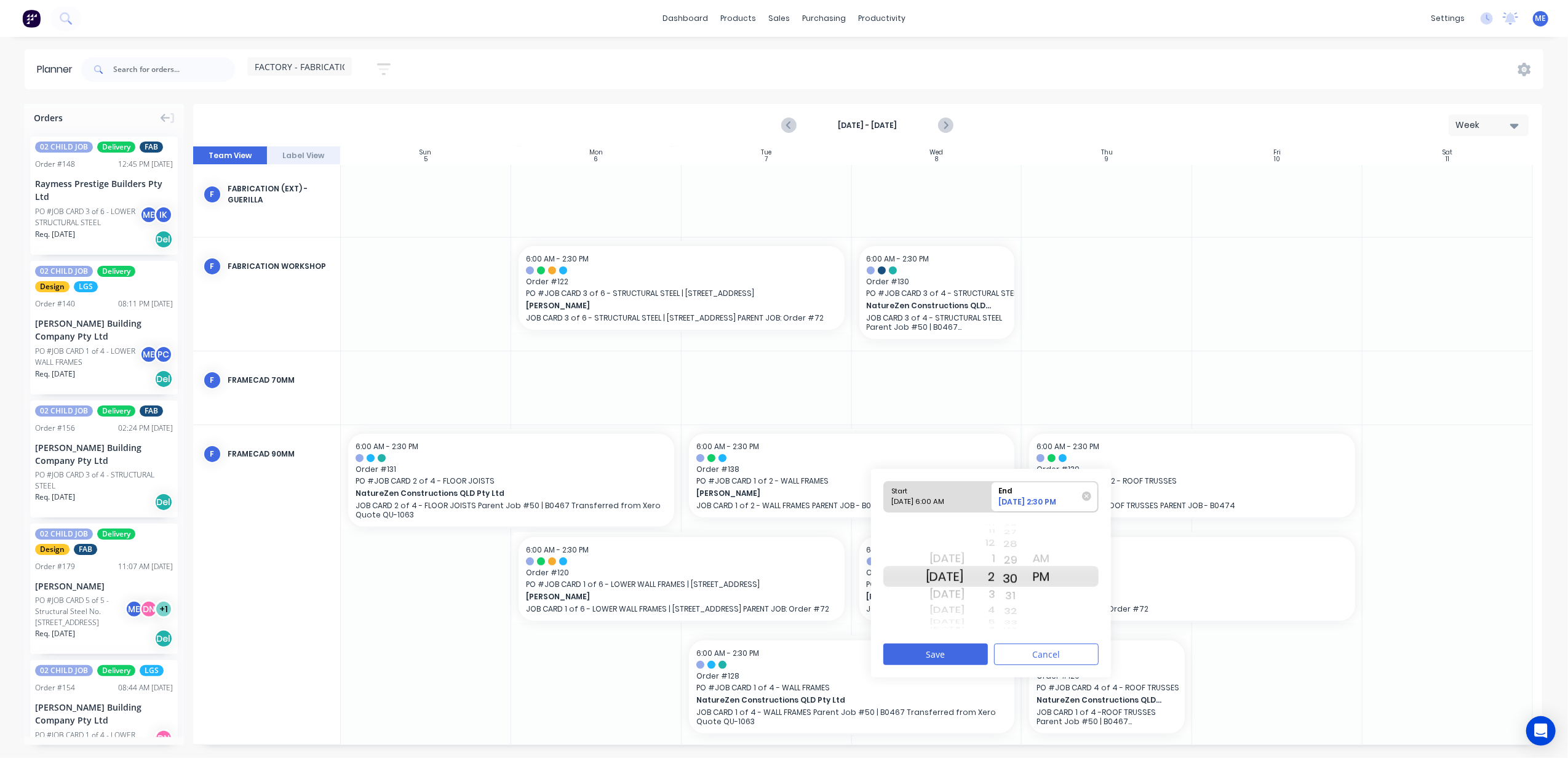
drag, startPoint x: 1024, startPoint y: 552, endPoint x: 1024, endPoint y: 576, distance: 24.0
click at [1024, 576] on div "30" at bounding box center [1011, 578] width 31 height 21
click at [953, 652] on button "Save" at bounding box center [936, 654] width 105 height 21
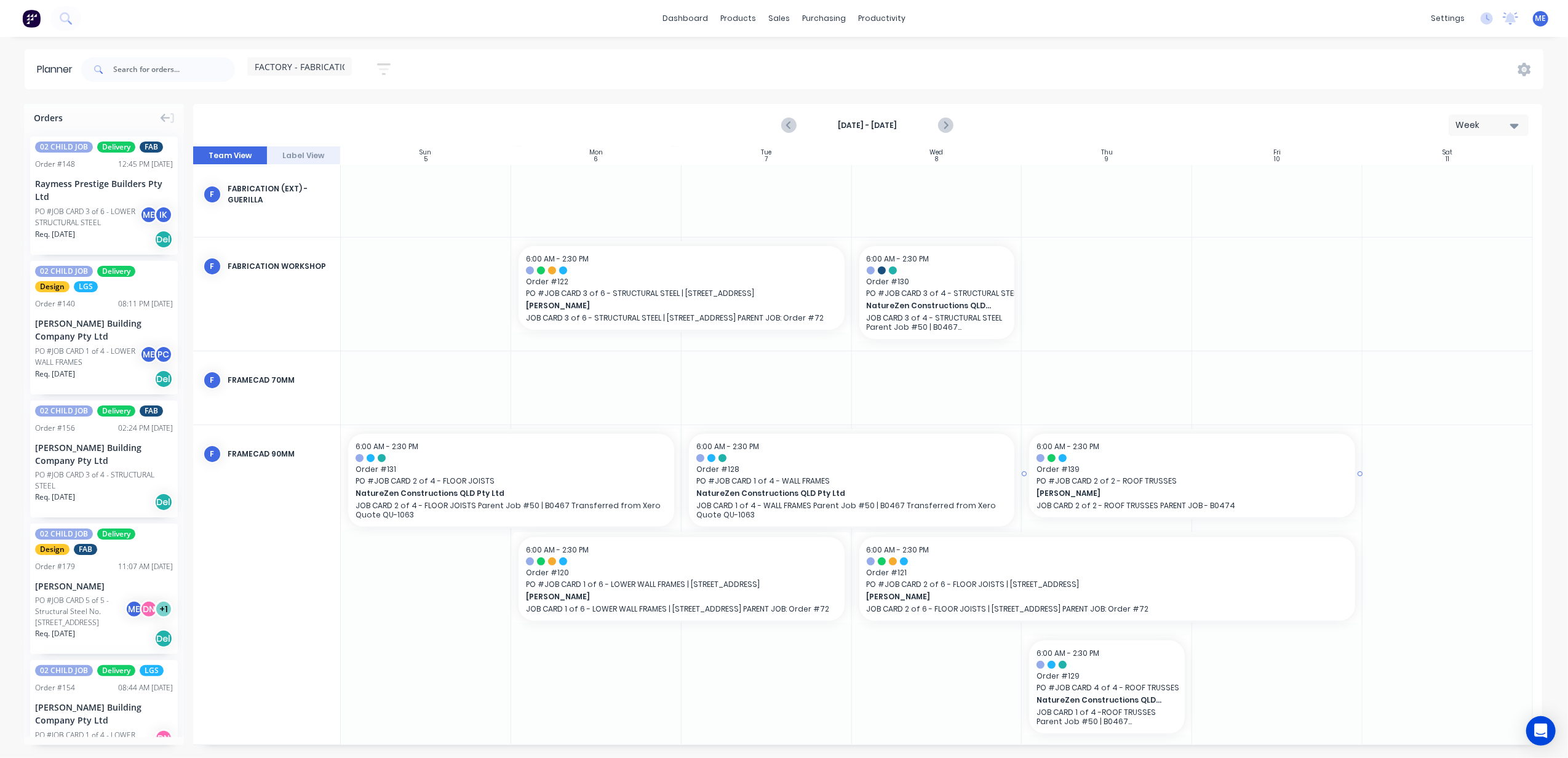
click at [1133, 496] on span "[PERSON_NAME]" at bounding box center [1176, 493] width 280 height 11
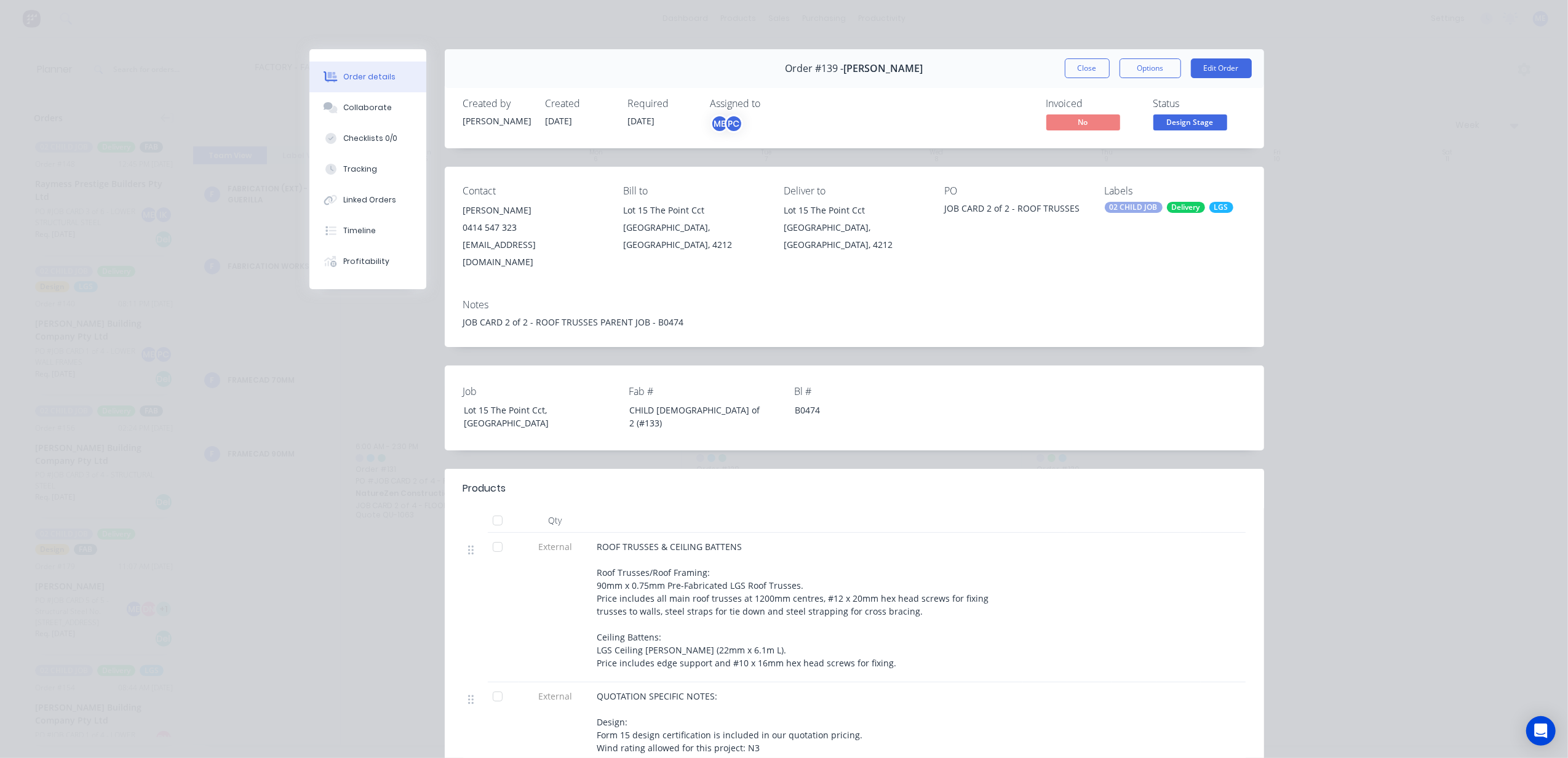
click at [1081, 72] on button "Close" at bounding box center [1087, 68] width 45 height 19
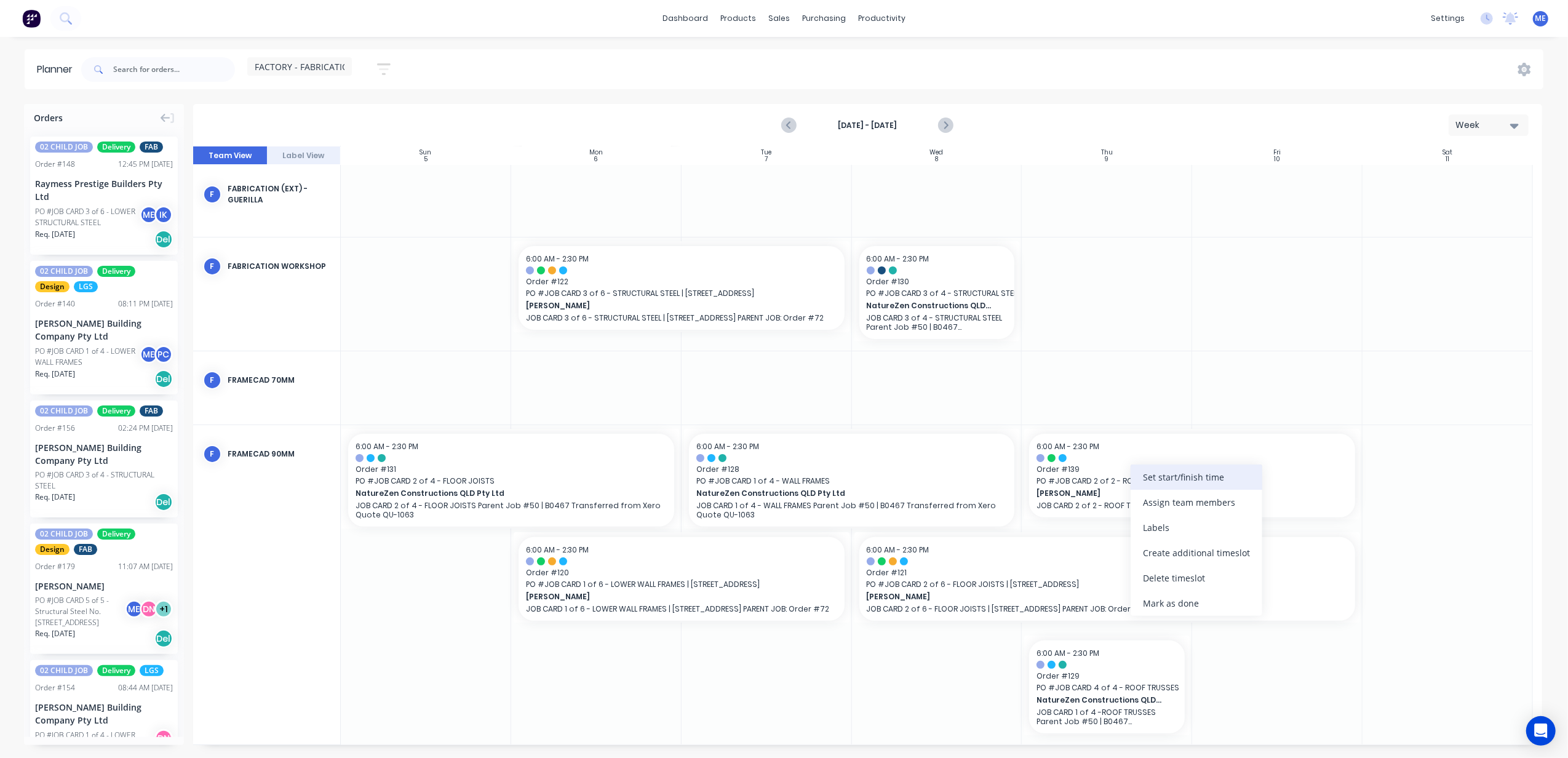
click at [1179, 481] on div "Set start/finish time" at bounding box center [1197, 477] width 132 height 25
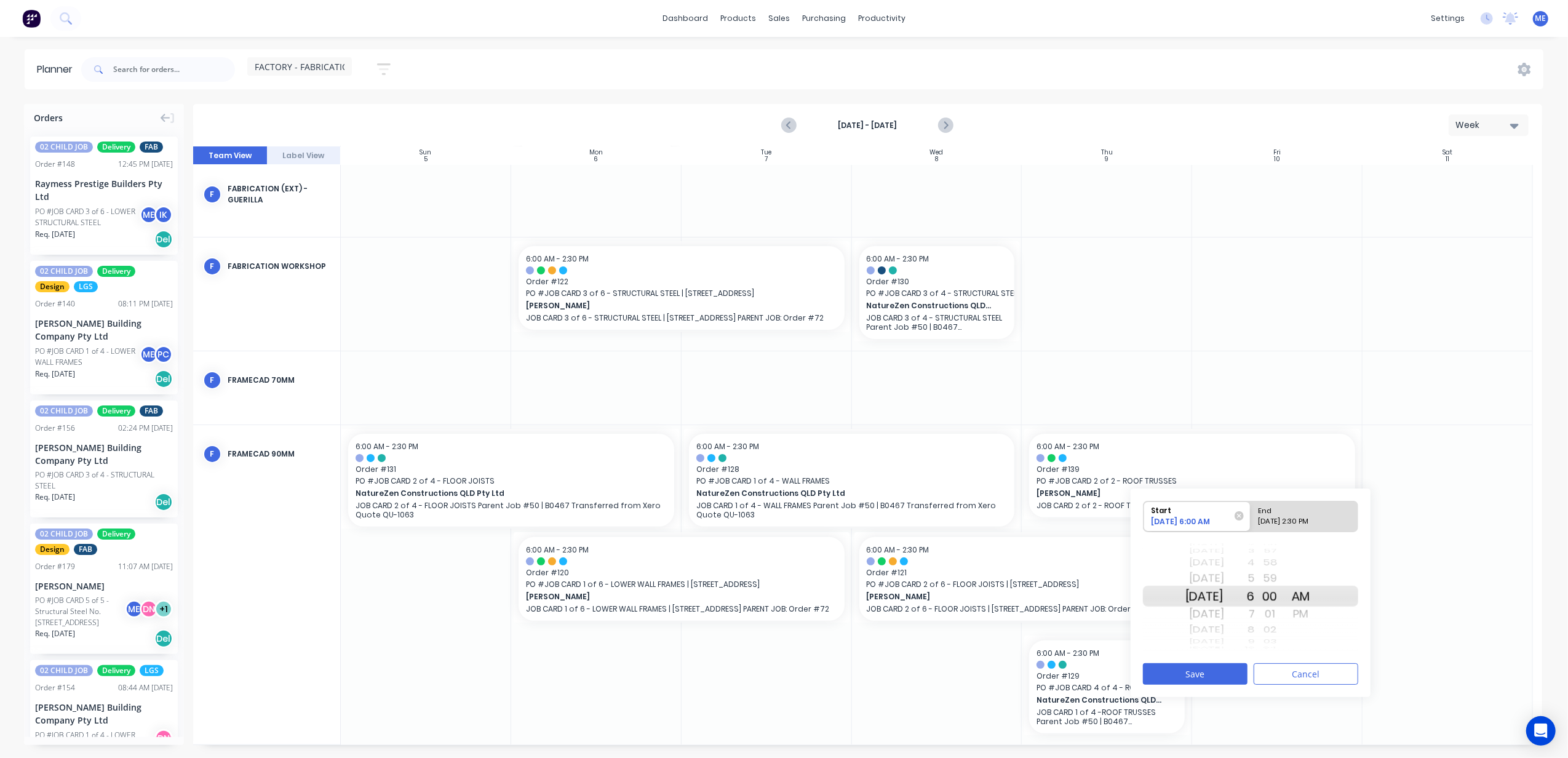
click at [1207, 519] on div "[DATE] 6:00 AM" at bounding box center [1192, 523] width 89 height 15
click at [1145, 519] on input "Start [DATE] 6:00 AM" at bounding box center [1144, 516] width 1 height 30
click at [1214, 588] on div "[DATE]" at bounding box center [1205, 578] width 39 height 19
drag, startPoint x: 1214, startPoint y: 606, endPoint x: 1196, endPoint y: 492, distance: 115.4
click at [1196, 492] on div "Start [DATE] 6:00 AM End [DATE] 2:30 PM [DATE] [DATE] [DATE] [DATE] [DATE] [DAT…" at bounding box center [1251, 593] width 240 height 209
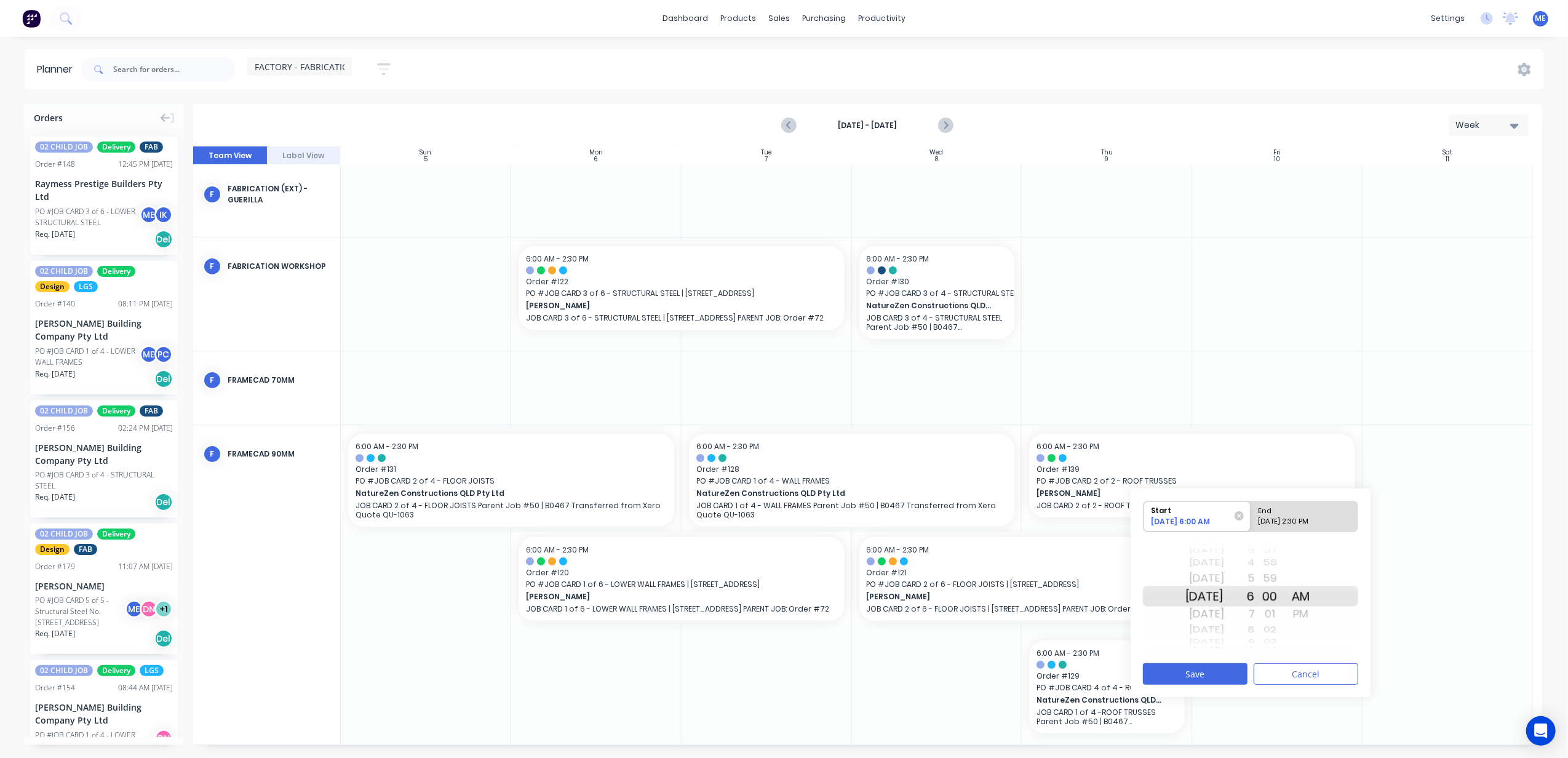
click at [1276, 514] on div "End" at bounding box center [1299, 509] width 89 height 16
click at [1251, 514] on input "End [DATE] 2:30 PM" at bounding box center [1251, 516] width 1 height 30
radio input "true"
drag, startPoint x: 1217, startPoint y: 577, endPoint x: 1224, endPoint y: 695, distance: 118.2
click at [1224, 695] on div "Start [DATE] 6:00 AM End [DATE] 2:30 PM [DATE] [DATE] [DATE] [DATE] [DATE] [DAT…" at bounding box center [1251, 593] width 240 height 209
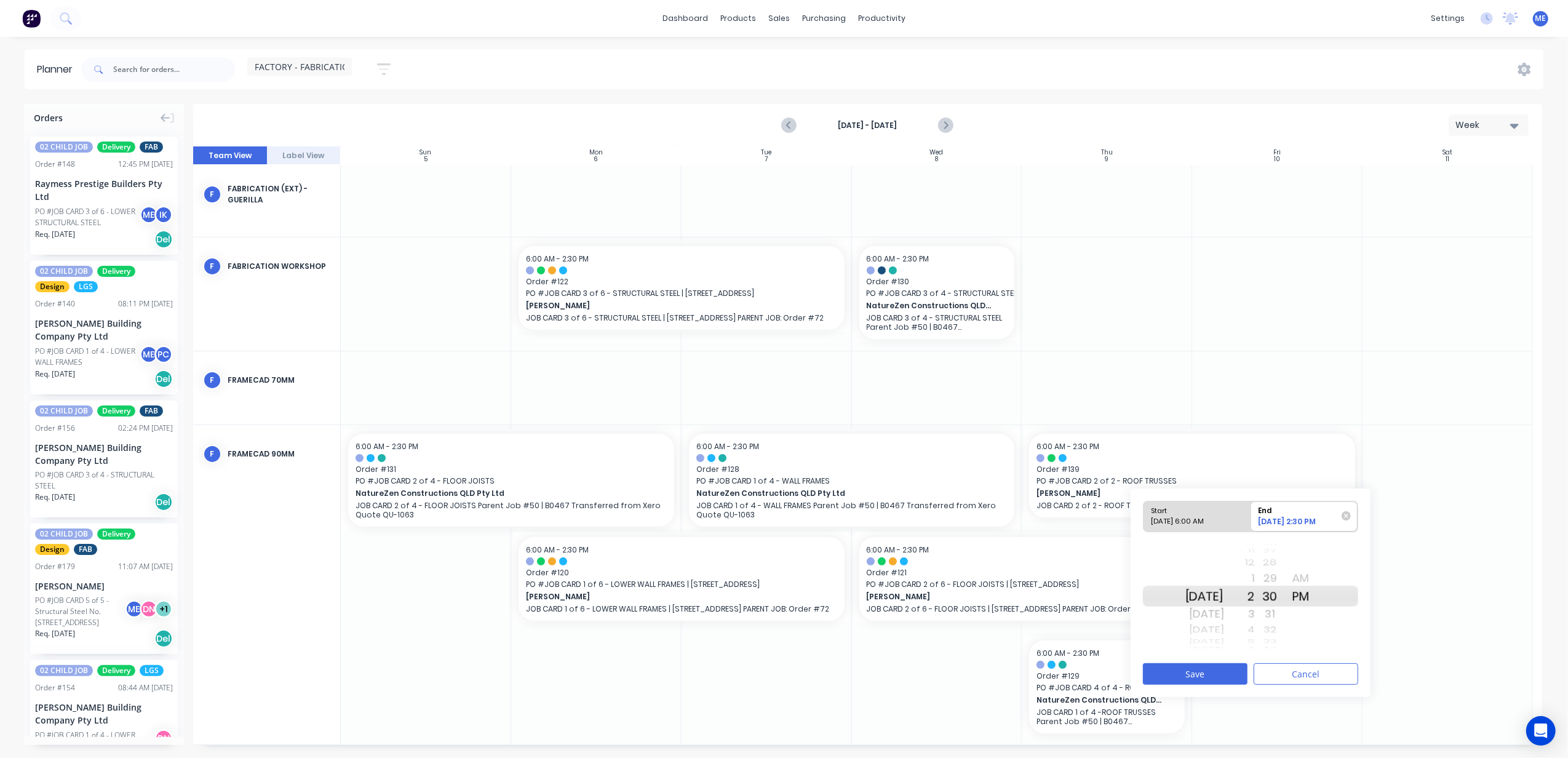
drag, startPoint x: 1219, startPoint y: 588, endPoint x: 1217, endPoint y: 621, distance: 33.1
click at [1217, 602] on div "[DATE] [DATE] [DATE] [DATE] [DATE] [DATE] [DATE] [DATE] [DATE] [DATE]" at bounding box center [1205, 596] width 39 height 10
drag, startPoint x: 1214, startPoint y: 614, endPoint x: 1214, endPoint y: 596, distance: 18.0
click at [1214, 596] on div "[DATE] [DATE] [DATE] [DATE] [DATE] [DATE] [DATE] [DATE] [DATE] [DATE] [DATE] [D…" at bounding box center [1205, 596] width 39 height 117
click at [1211, 674] on button "Save" at bounding box center [1196, 673] width 105 height 21
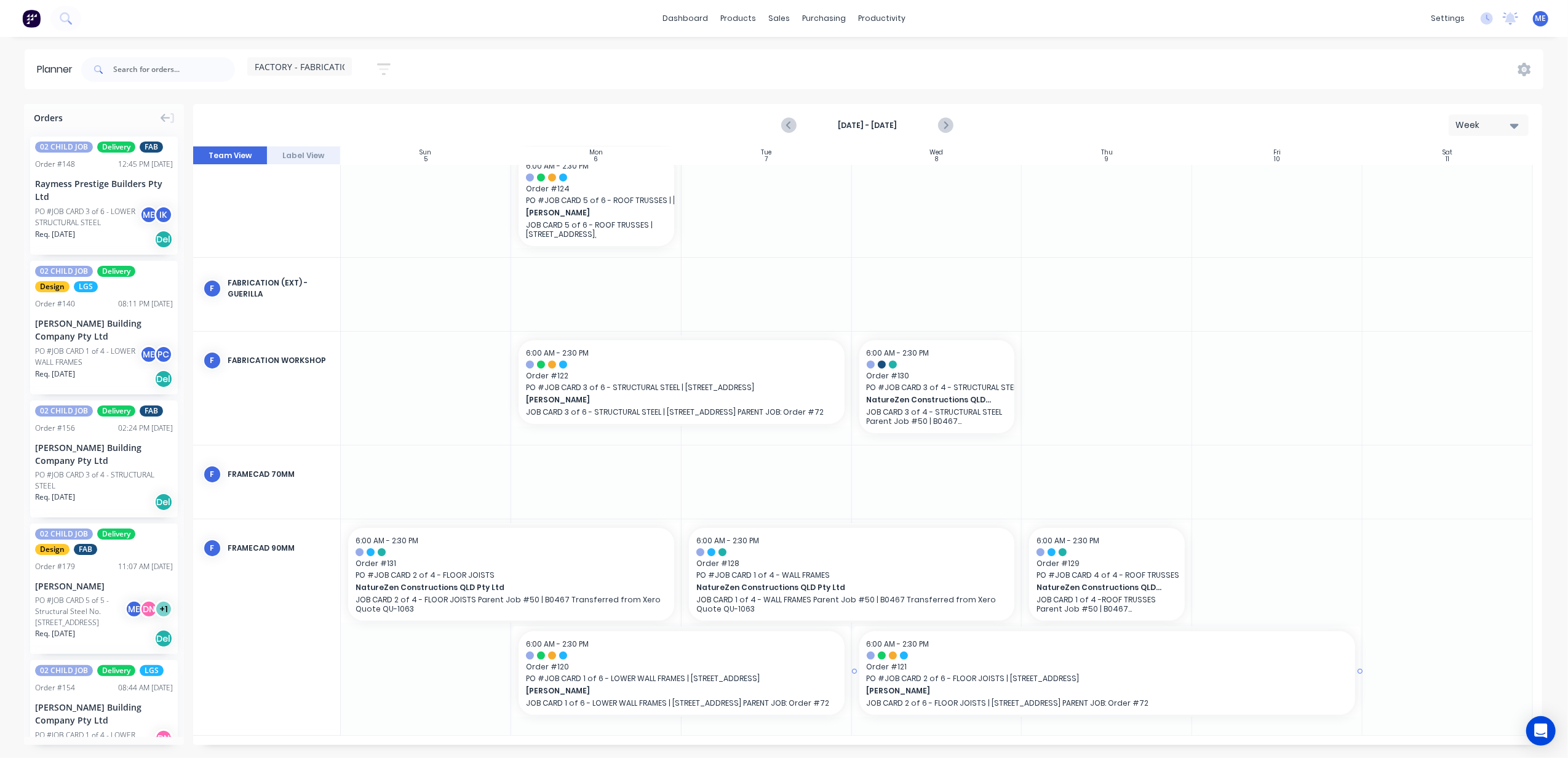
scroll to position [123, 0]
click at [792, 123] on icon "Previous page" at bounding box center [790, 125] width 15 height 15
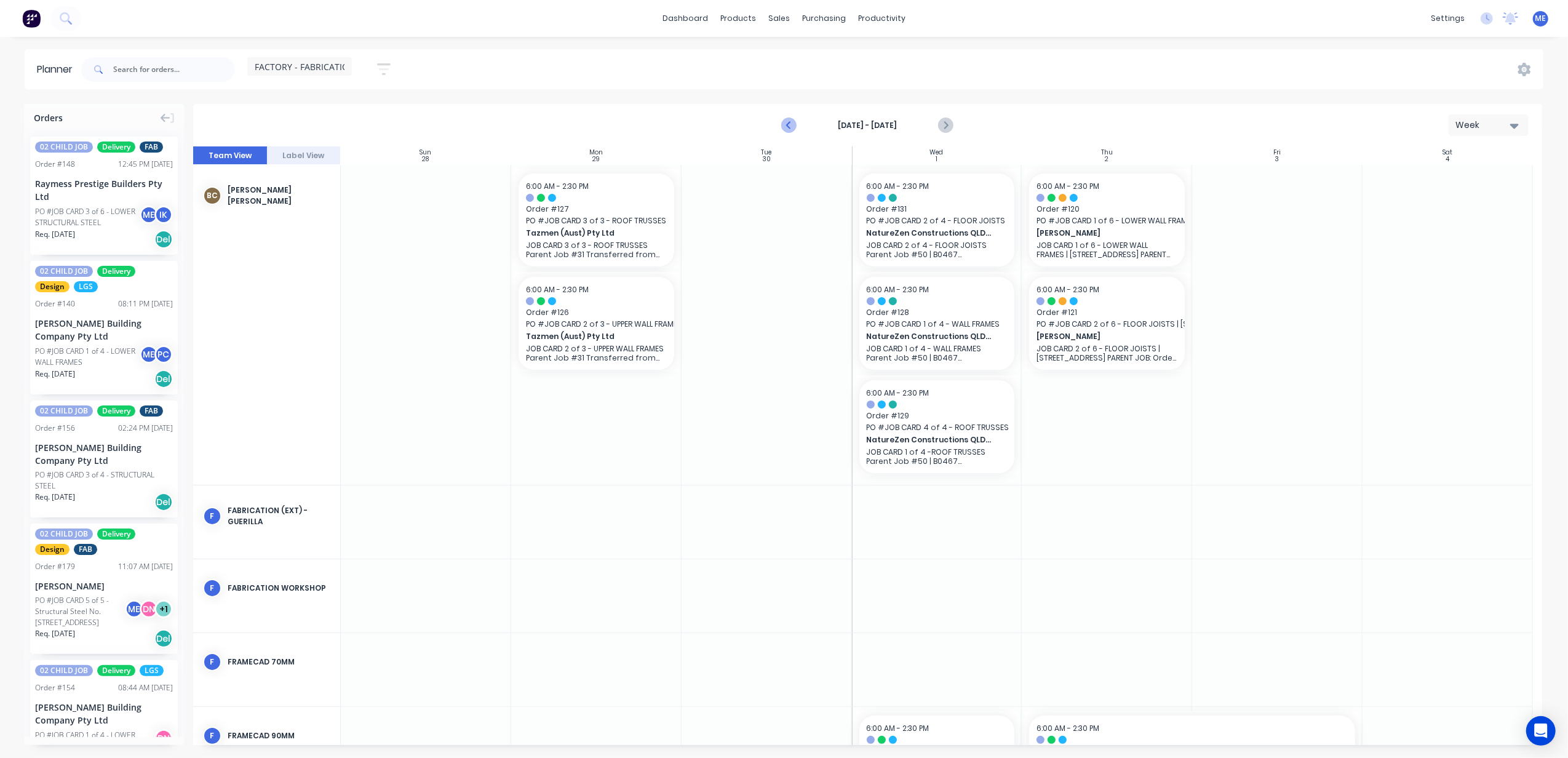
click at [792, 123] on icon "Previous page" at bounding box center [790, 125] width 15 height 15
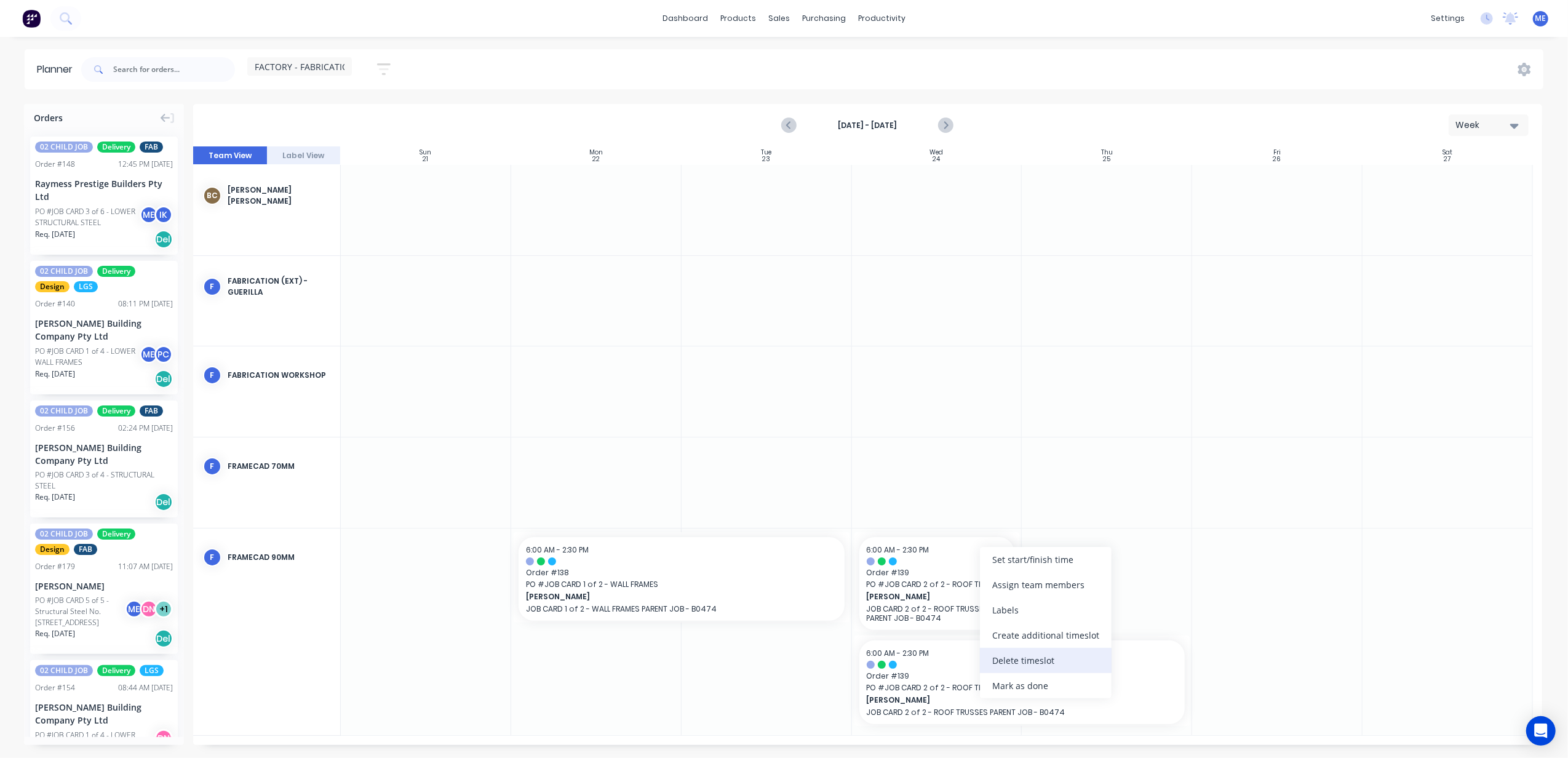
click at [1049, 662] on div "Delete timeslot" at bounding box center [1046, 660] width 132 height 25
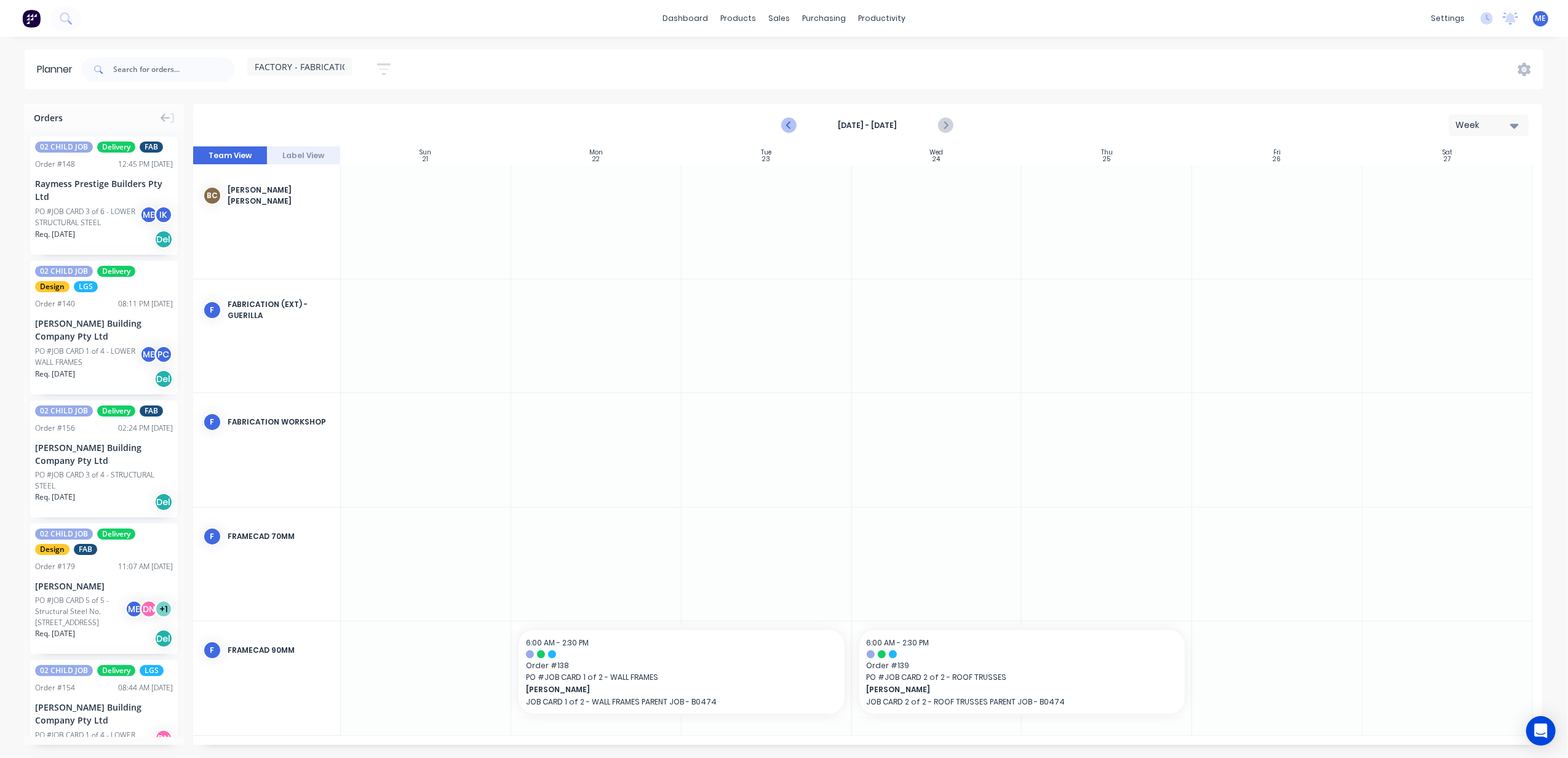
click at [789, 121] on icon "Previous page" at bounding box center [790, 125] width 15 height 15
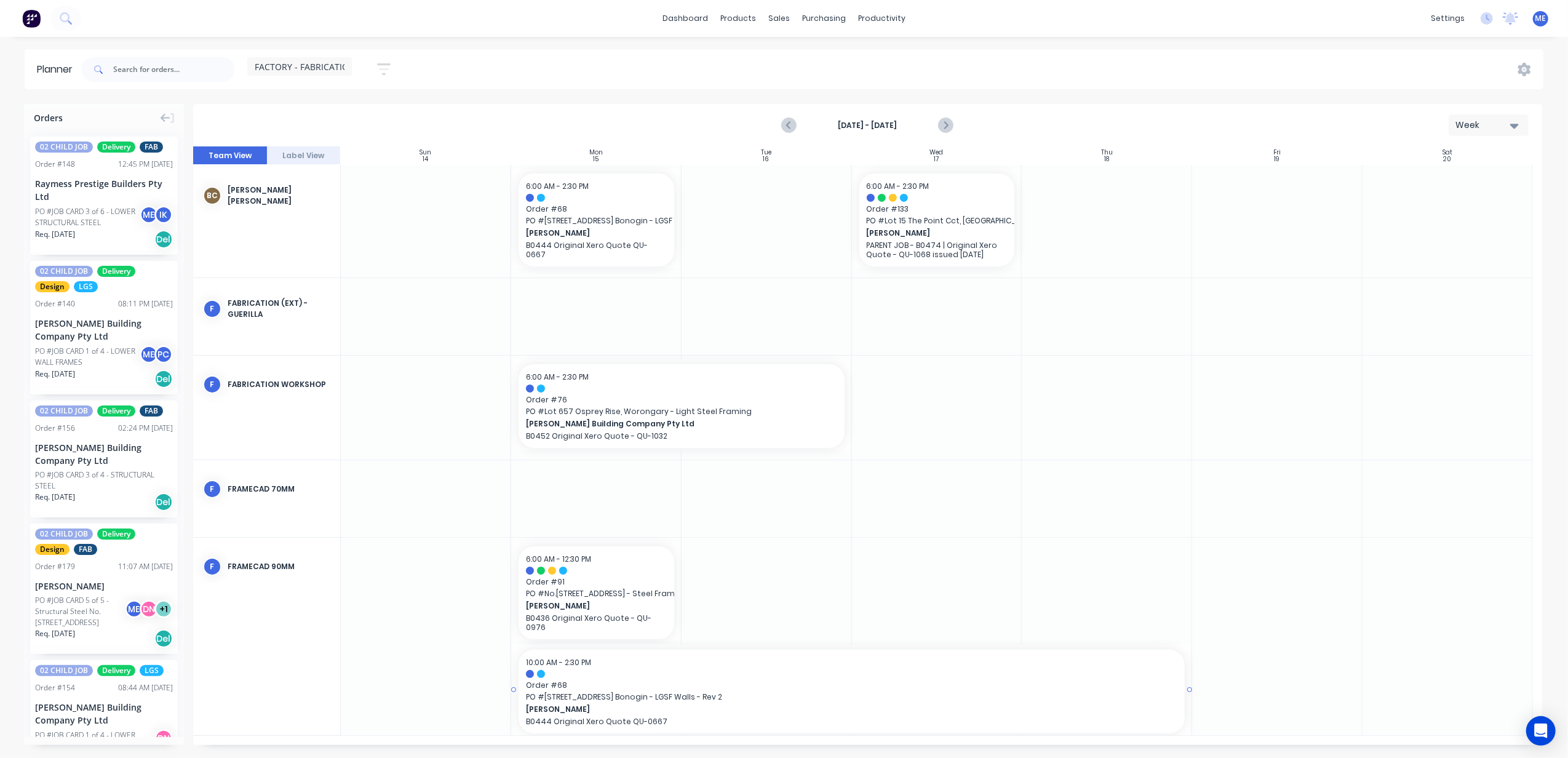
click at [644, 704] on span "[PERSON_NAME]" at bounding box center [819, 709] width 586 height 11
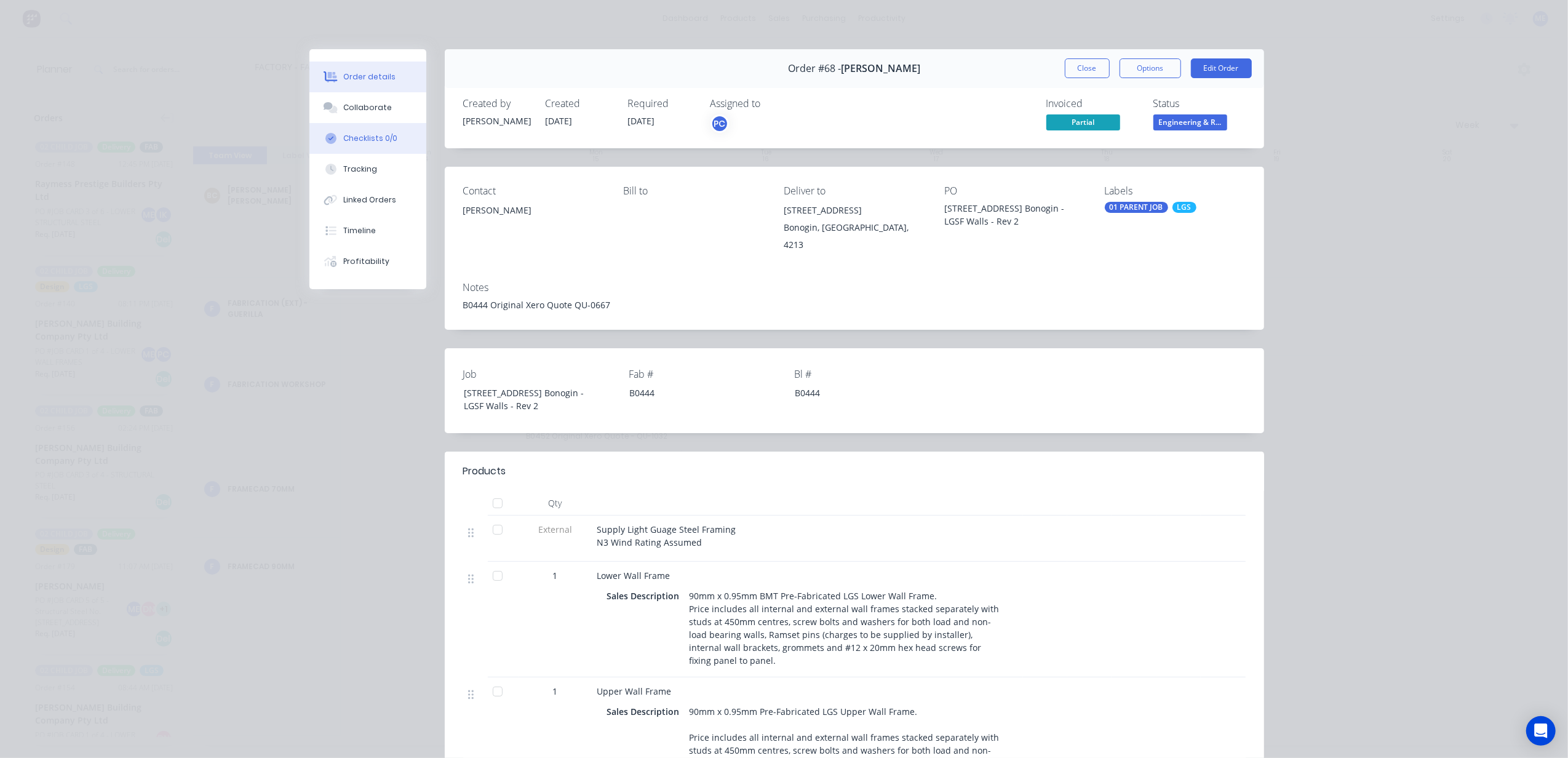
click at [357, 143] on div "Checklists 0/0" at bounding box center [370, 138] width 54 height 11
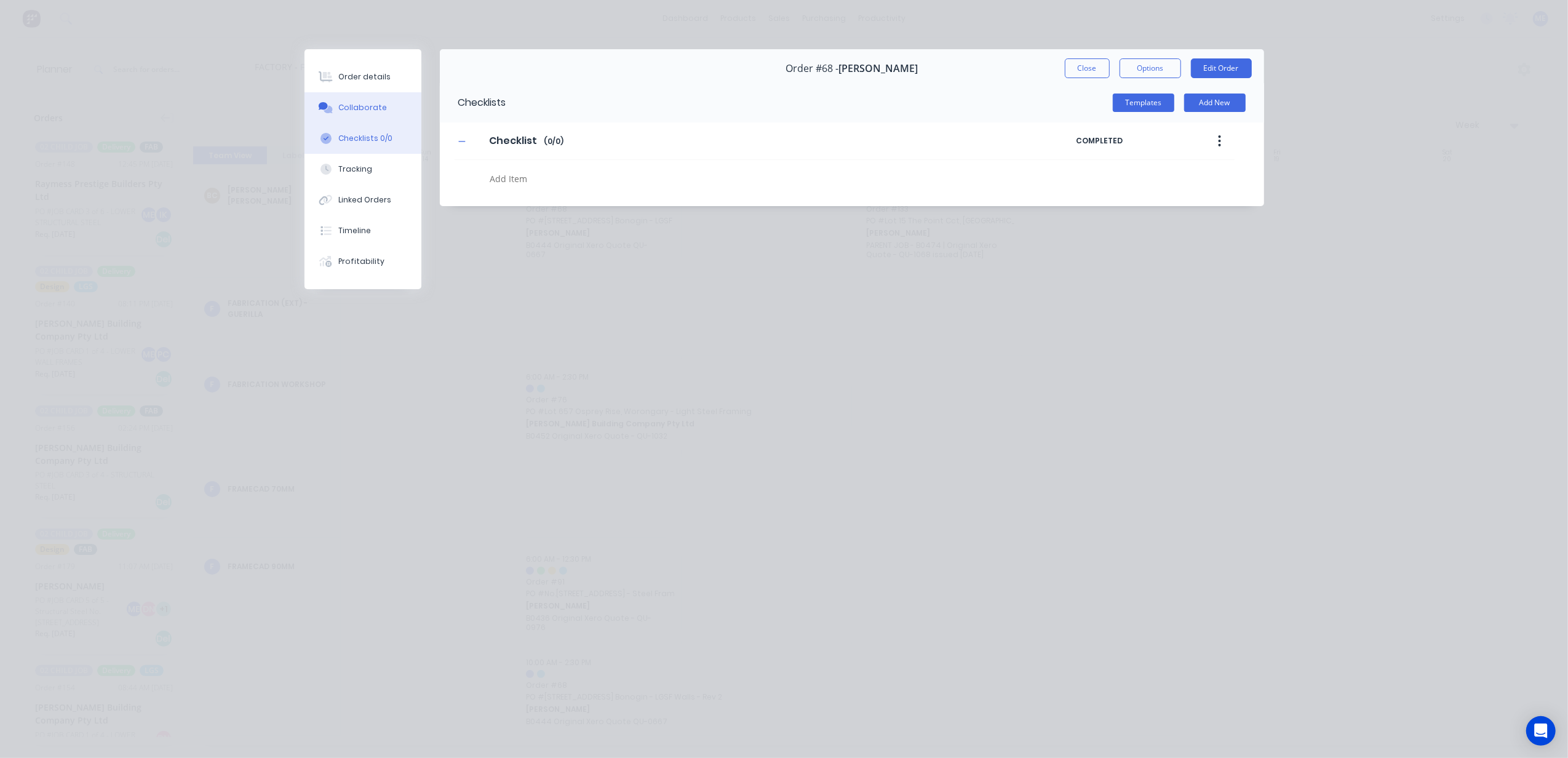
click at [360, 116] on button "Collaborate" at bounding box center [363, 108] width 117 height 31
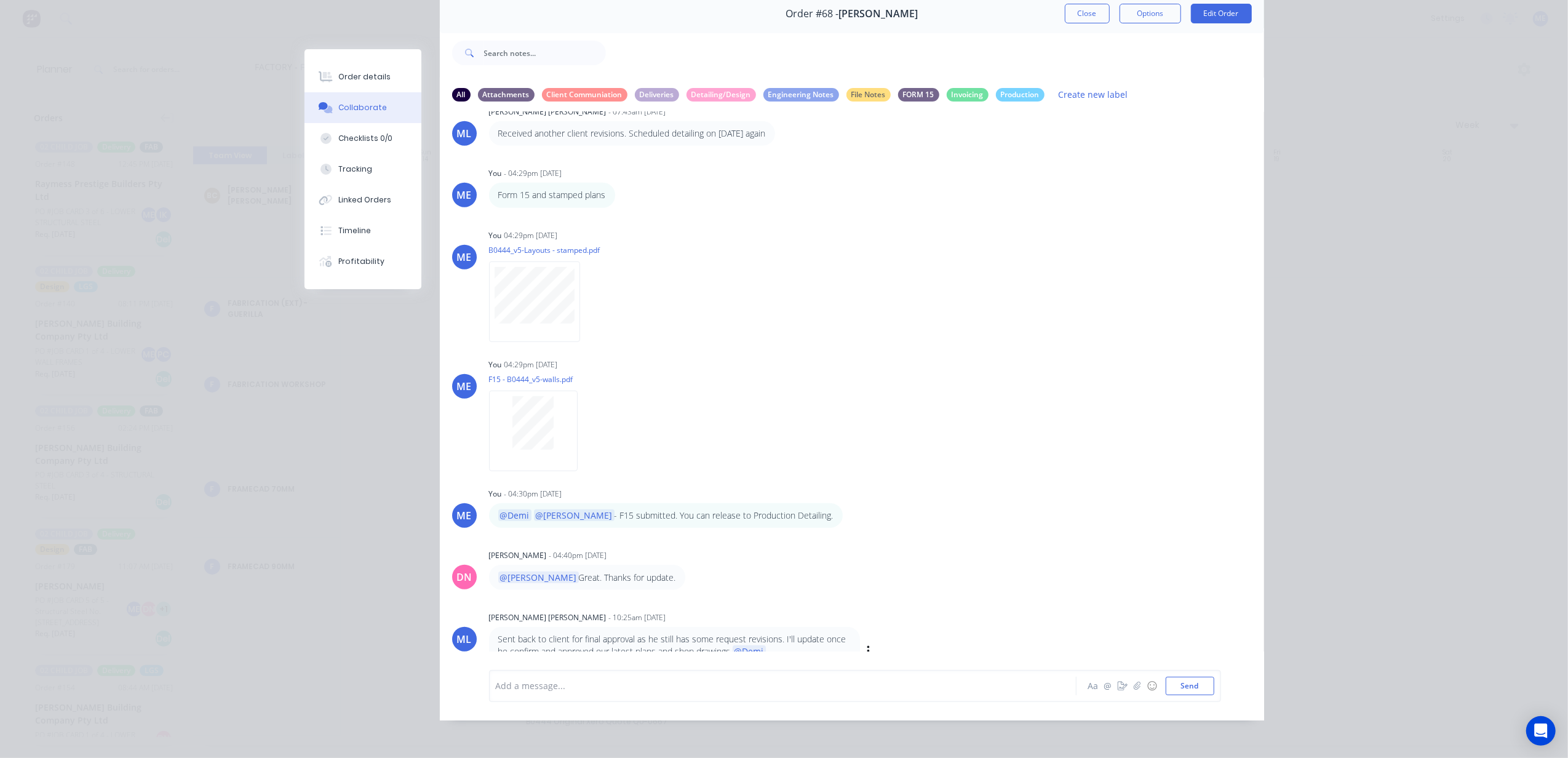
scroll to position [57, 0]
click at [592, 684] on div at bounding box center [765, 684] width 538 height 13
click at [587, 690] on div at bounding box center [765, 684] width 538 height 13
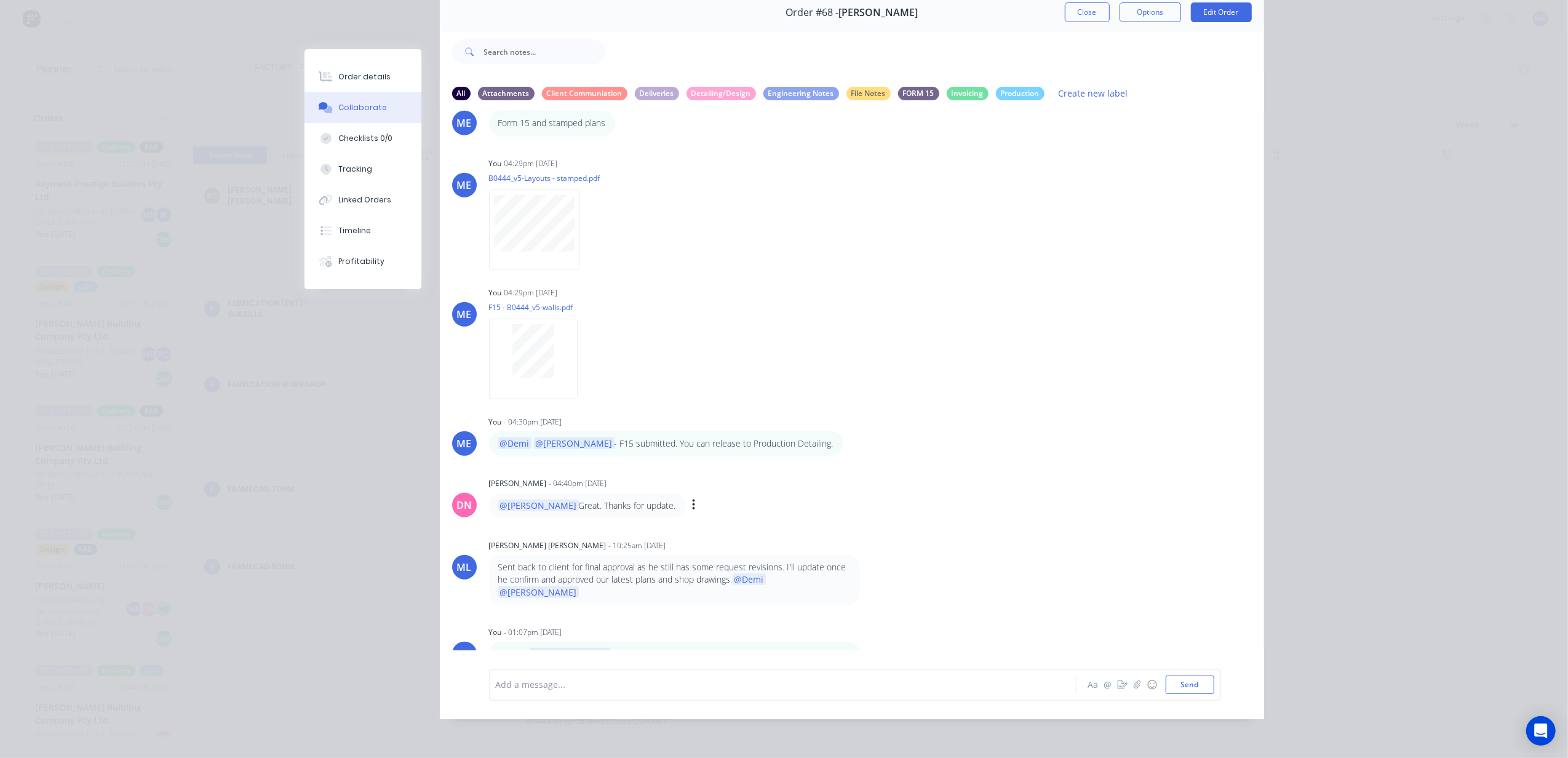
scroll to position [1039, 0]
click at [1070, 12] on button "Close" at bounding box center [1087, 12] width 45 height 19
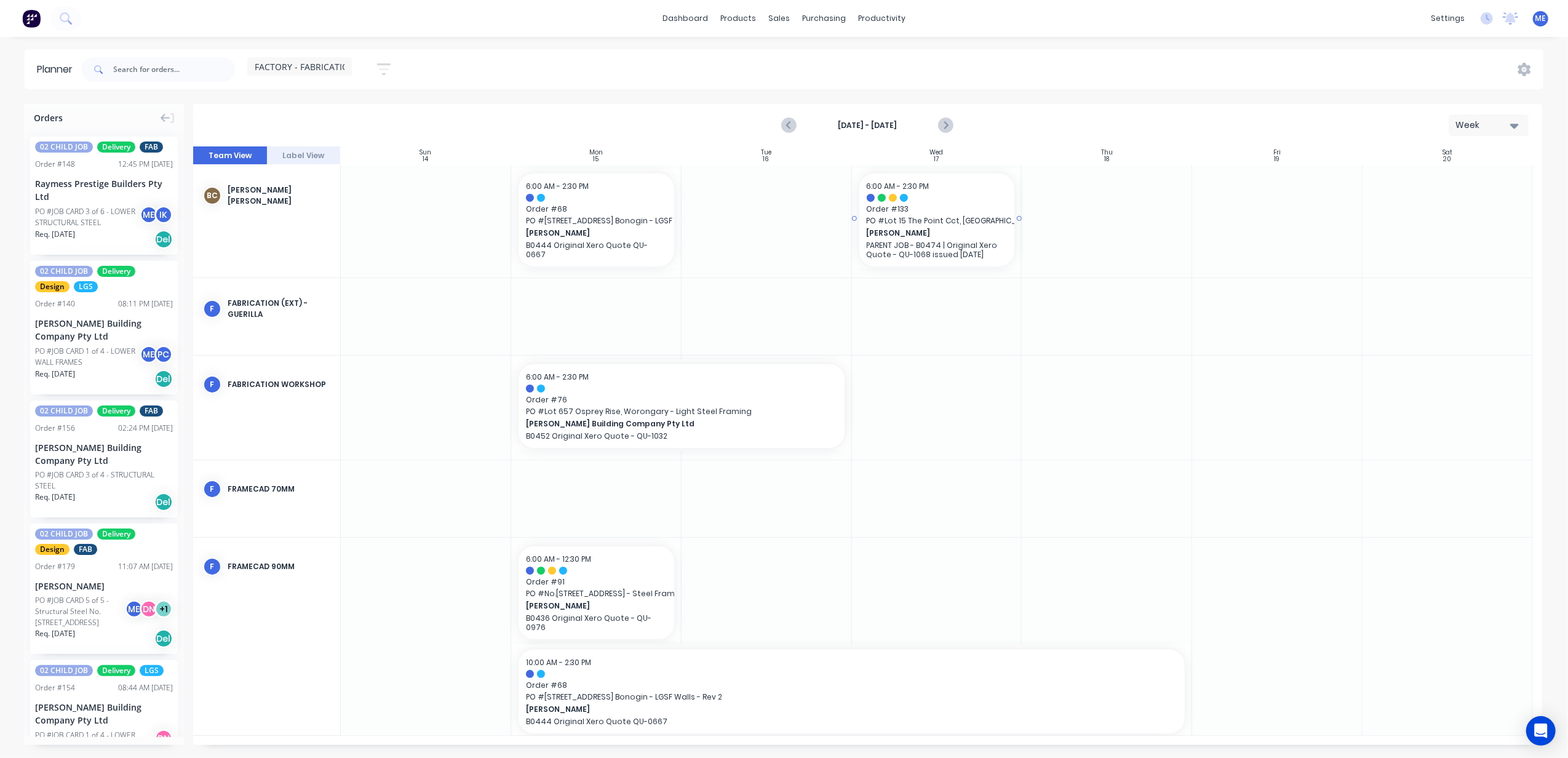
click at [898, 230] on span "[PERSON_NAME]" at bounding box center [930, 233] width 127 height 11
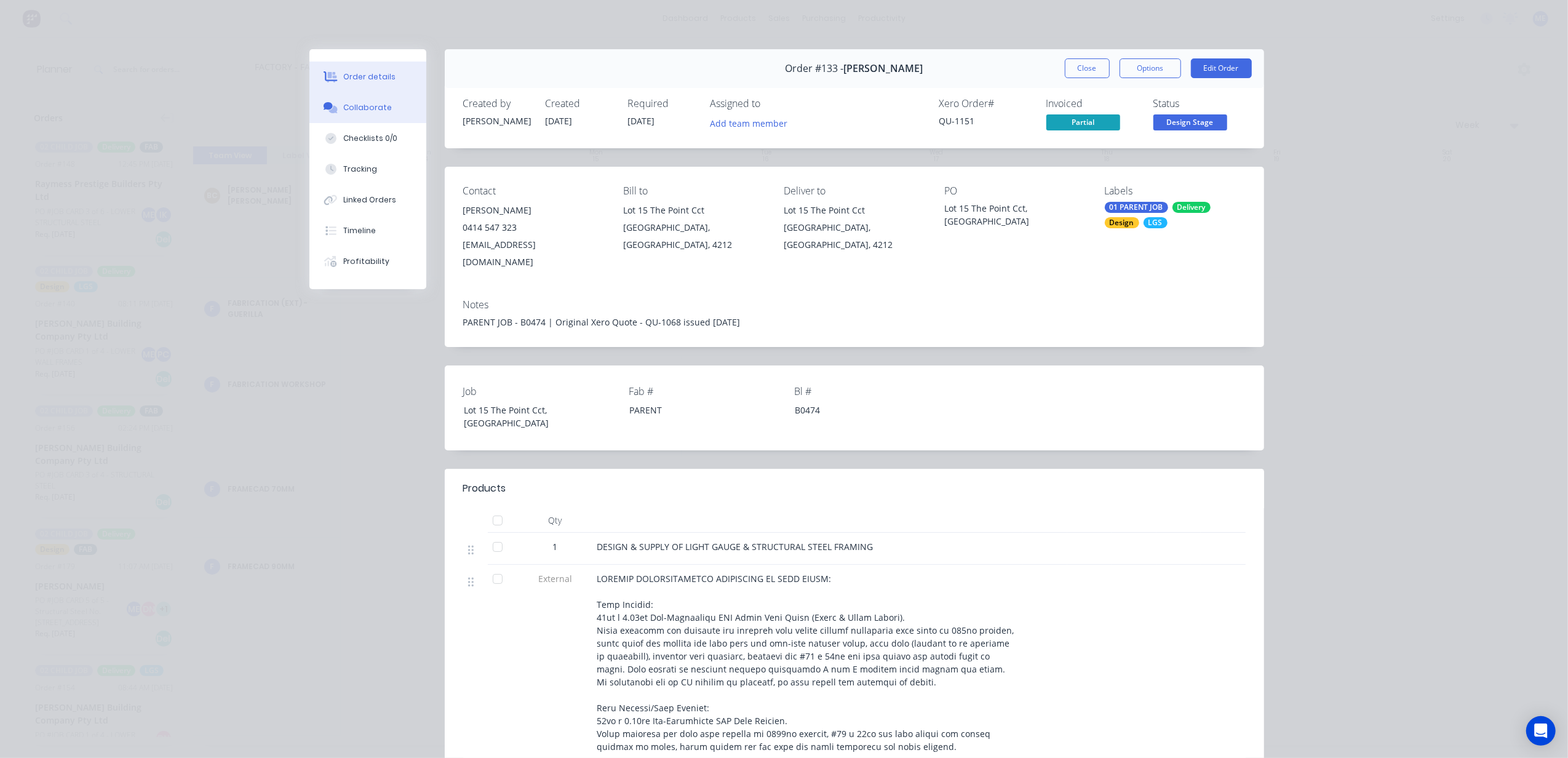
click at [343, 109] on div "Collaborate" at bounding box center [367, 107] width 48 height 11
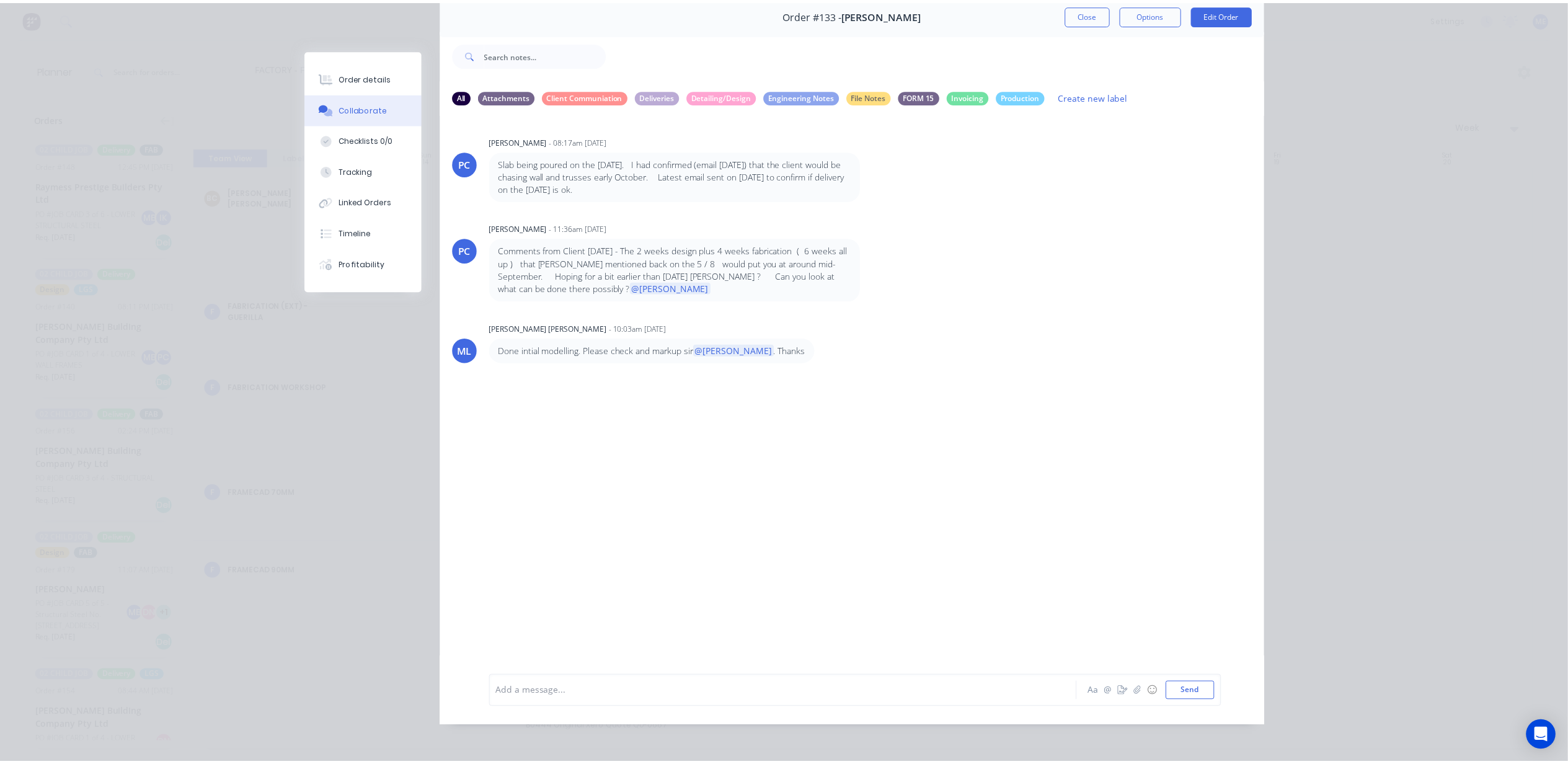
scroll to position [57, 0]
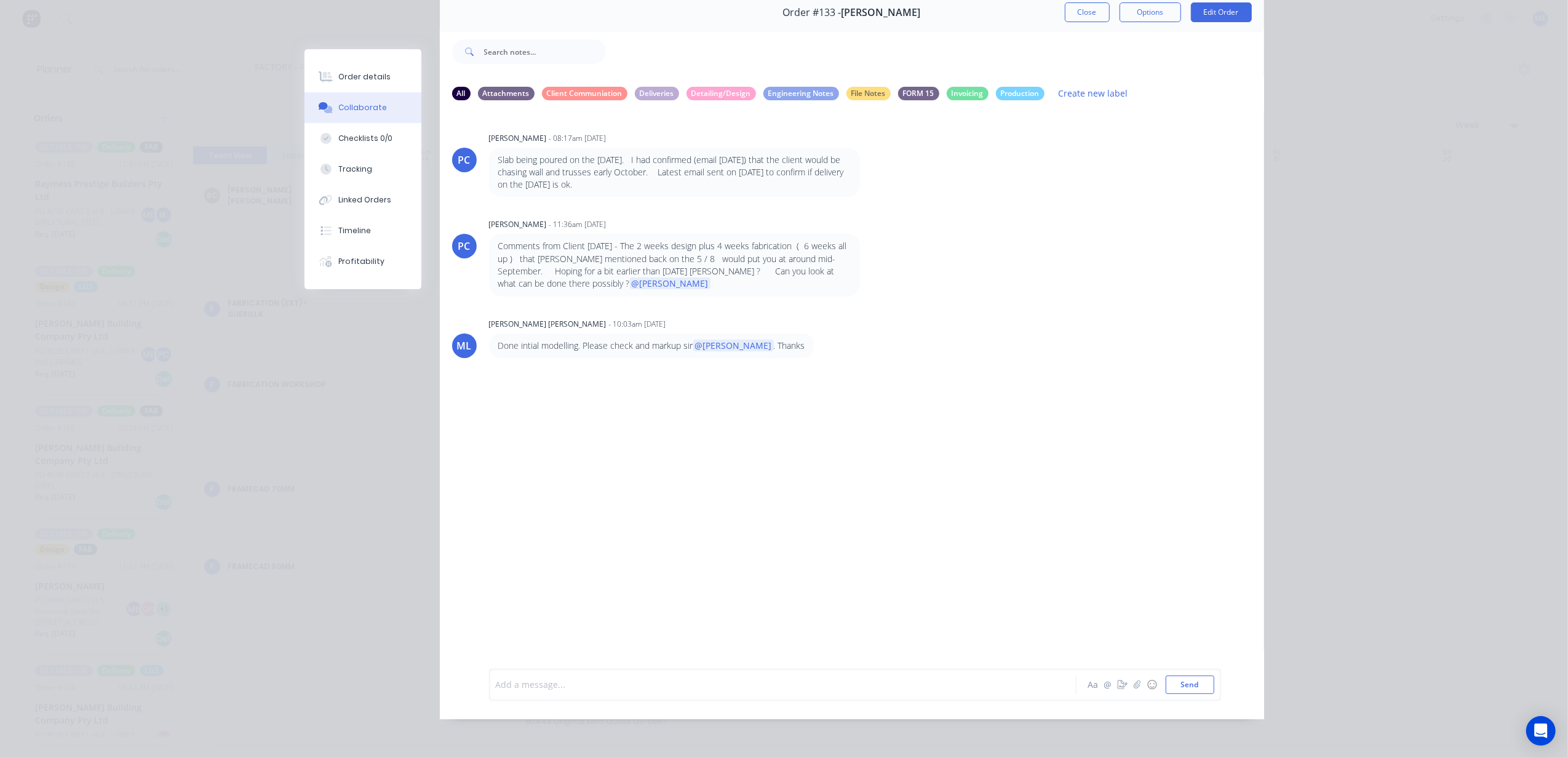
click at [662, 687] on div at bounding box center [765, 684] width 538 height 13
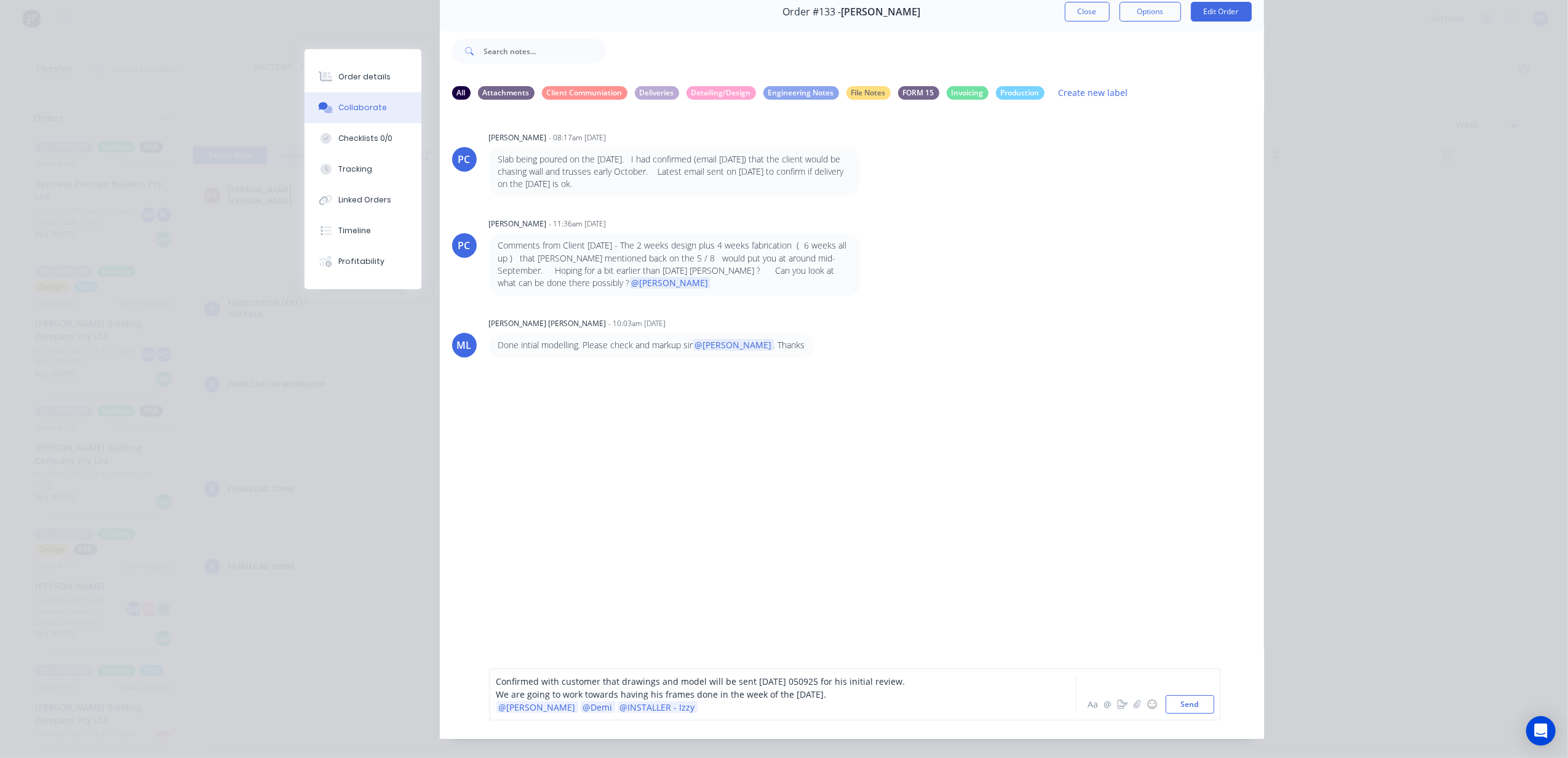
click at [787, 683] on span "Confirmed with customer that drawings and model will be sent [DATE] 050925 for …" at bounding box center [701, 681] width 409 height 12
click at [789, 695] on span "We are going to work towards having his frames done in the week of the [DATE]." at bounding box center [661, 694] width 330 height 12
click at [700, 706] on div "@[PERSON_NAME] @Demi @INSTALLER - Izzy" at bounding box center [765, 707] width 538 height 13
click at [911, 700] on div "@[PERSON_NAME] @Demi @INSTALLER - Izzy" at bounding box center [765, 707] width 538 height 13
click at [908, 690] on div "We are going to work towards having his frames done in the week of the [DATE]." at bounding box center [765, 694] width 538 height 13
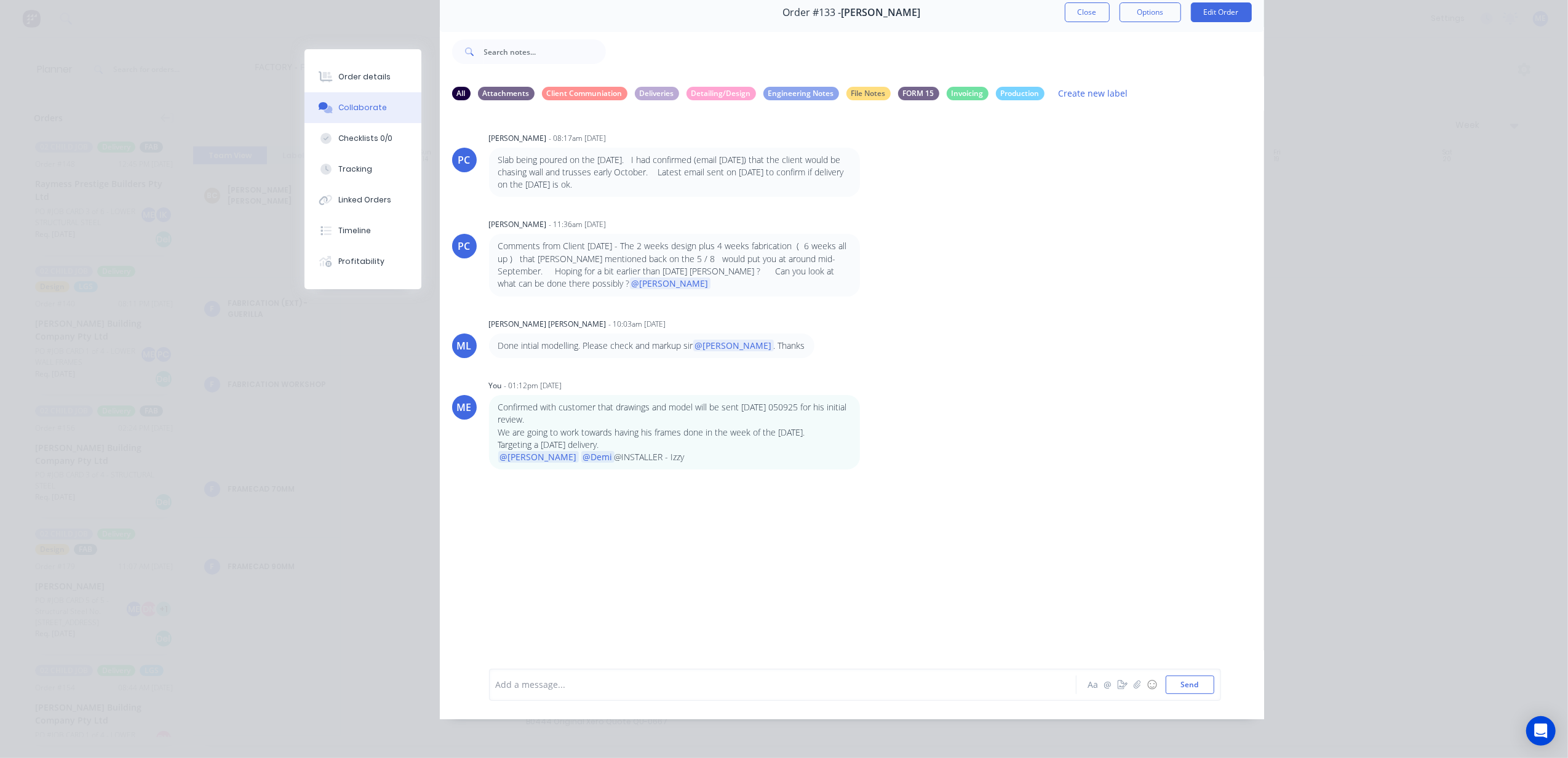
click at [559, 671] on div "Add a message... Aa @ ☺ Send" at bounding box center [855, 684] width 732 height 32
click at [565, 680] on div at bounding box center [765, 684] width 538 height 13
click at [591, 684] on div at bounding box center [765, 684] width 538 height 13
click at [1081, 22] on div "Order #133 - [PERSON_NAME] Close Options Edit Order" at bounding box center [853, 13] width 825 height 39
click at [1085, 3] on button "Close" at bounding box center [1087, 12] width 45 height 19
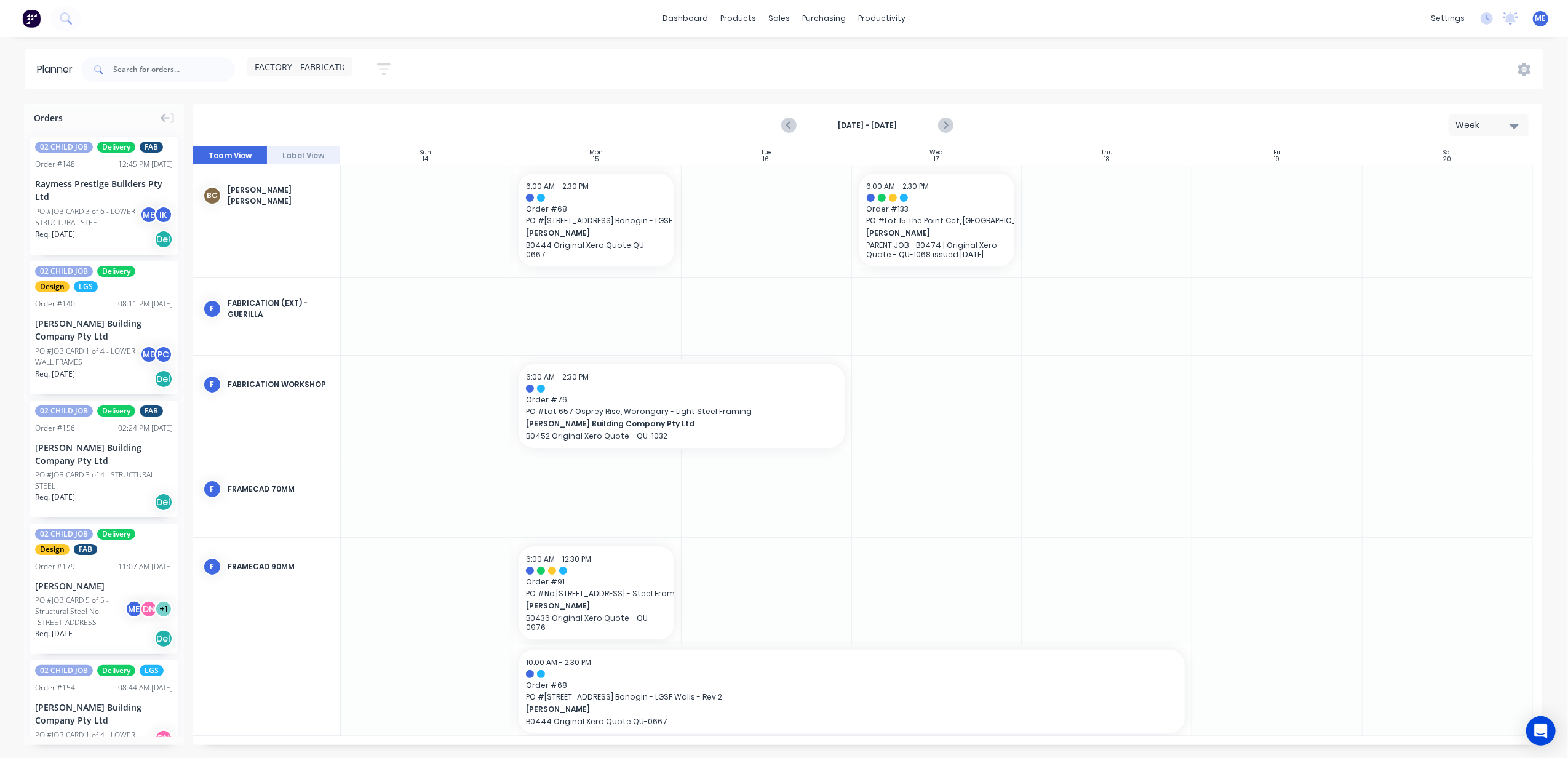
click at [323, 60] on span "FACTORY - FABRICATION" at bounding box center [305, 67] width 101 height 13
drag, startPoint x: 1183, startPoint y: 70, endPoint x: 1165, endPoint y: 65, distance: 18.7
click at [1180, 70] on div "FACTORY - FABRICATION Save new view None (Default) edit DESIGN TEAM (INTERNAL) …" at bounding box center [811, 69] width 1465 height 37
click at [505, 72] on div "FACTORY - FABRICATION Save new view None (Default) edit DESIGN TEAM (INTERNAL) …" at bounding box center [811, 69] width 1465 height 37
click at [1512, 23] on icon at bounding box center [1510, 18] width 16 height 12
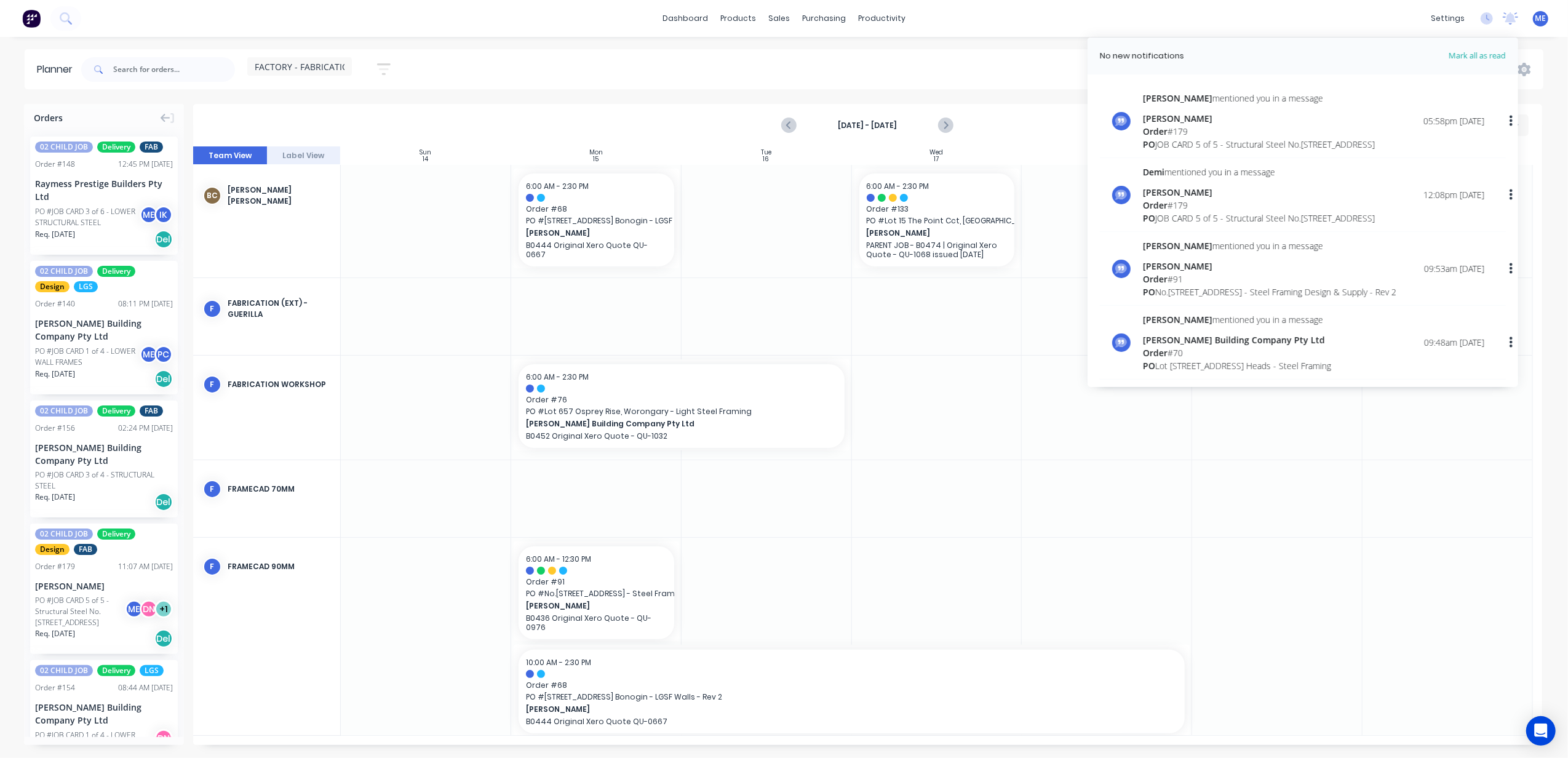
click at [1239, 121] on div "[PERSON_NAME]" at bounding box center [1259, 118] width 232 height 13
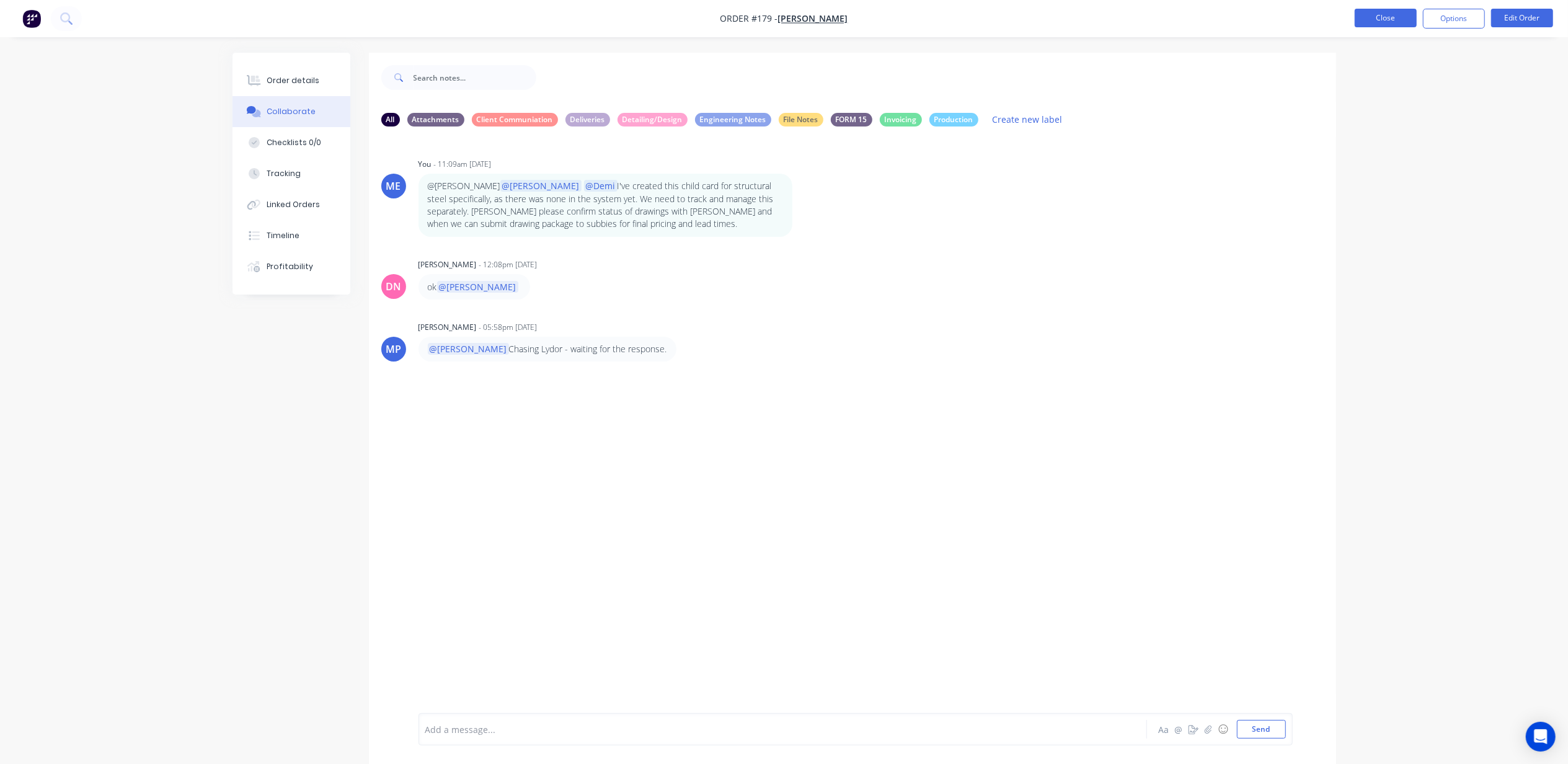
click at [1390, 16] on button "Close" at bounding box center [1386, 18] width 62 height 19
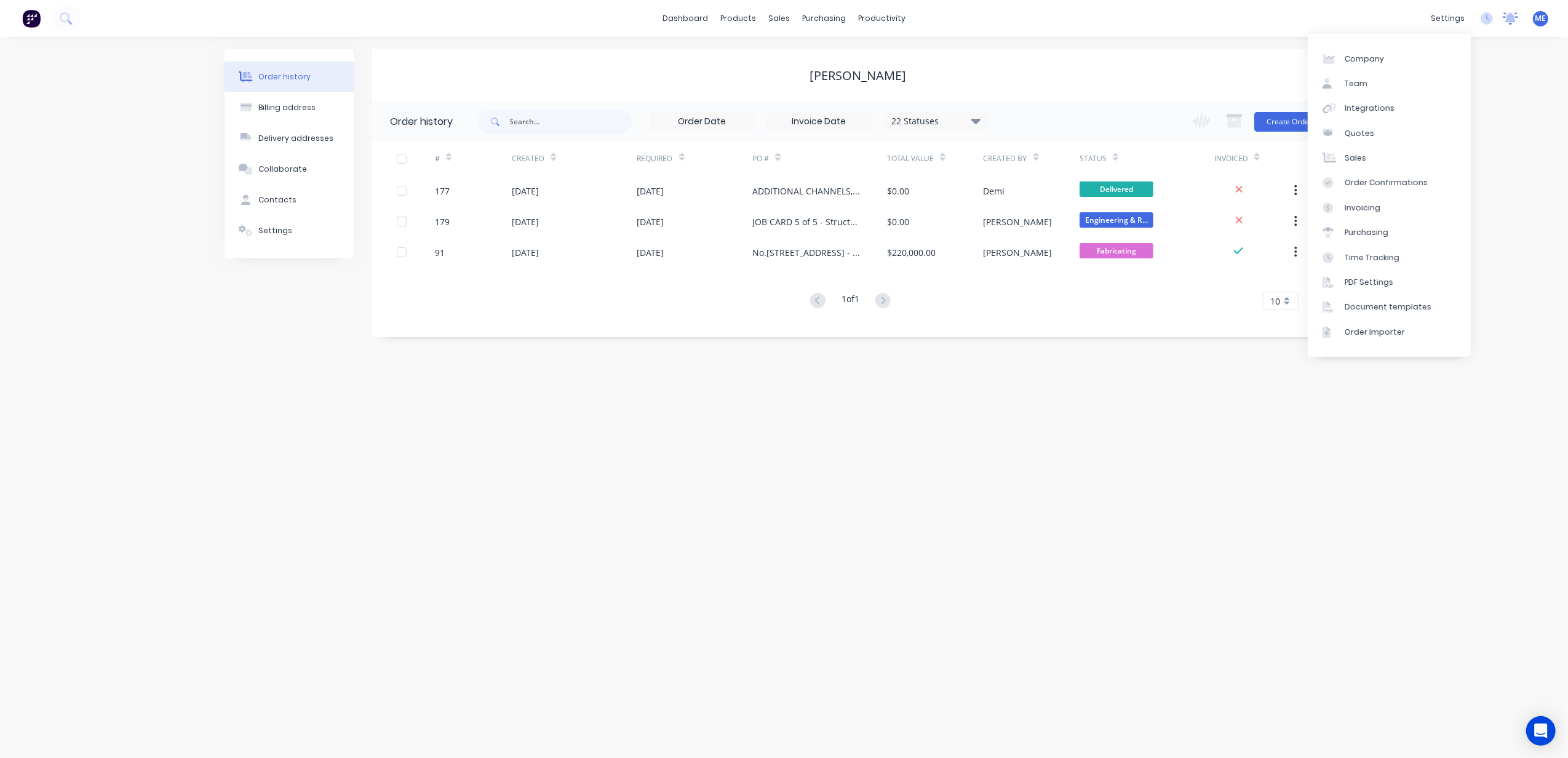
click at [1516, 19] on icon at bounding box center [1510, 18] width 16 height 12
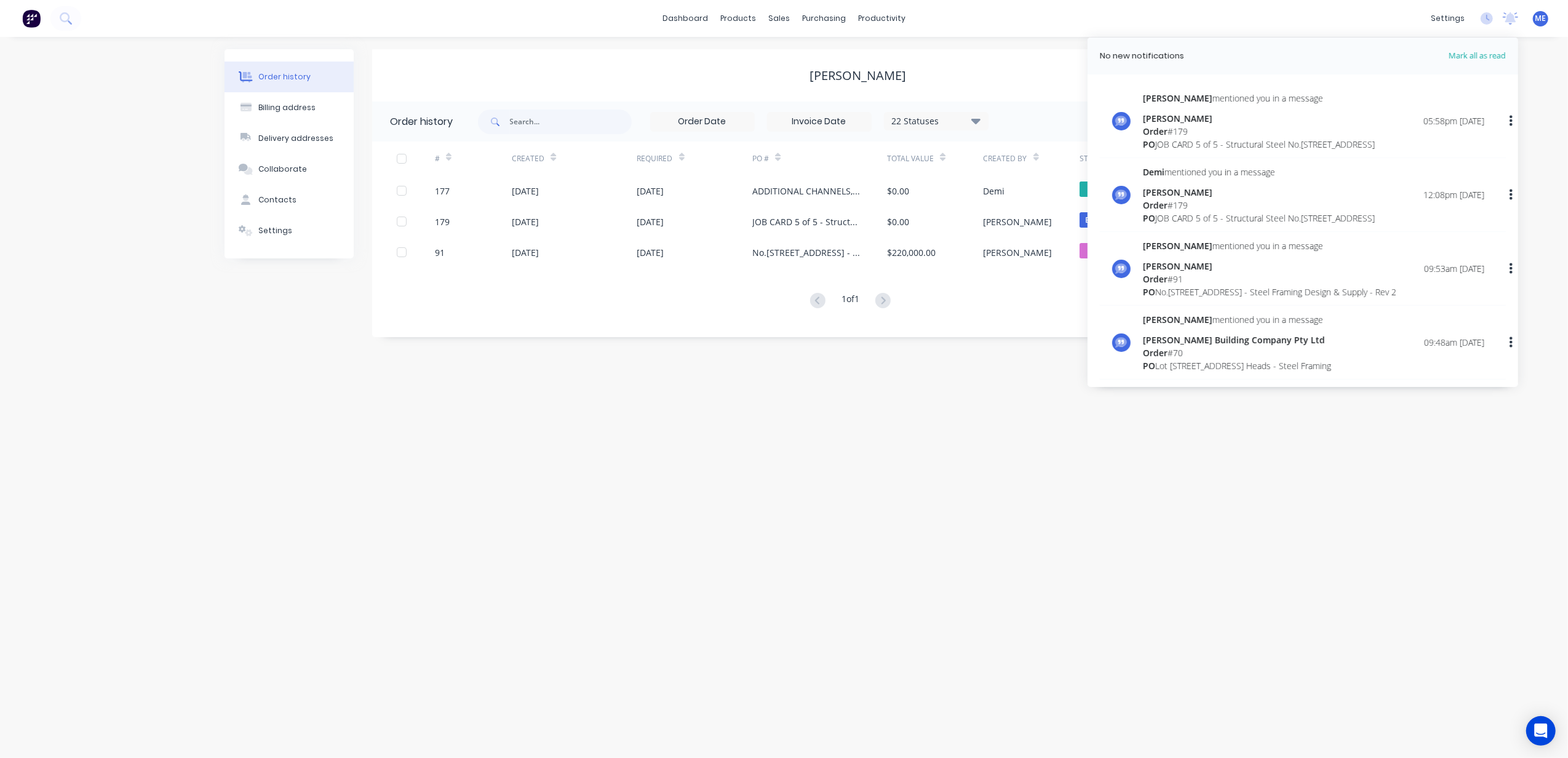
click at [150, 390] on div "Order history Billing address Delivery addresses Collaborate Contacts Settings …" at bounding box center [784, 397] width 1568 height 721
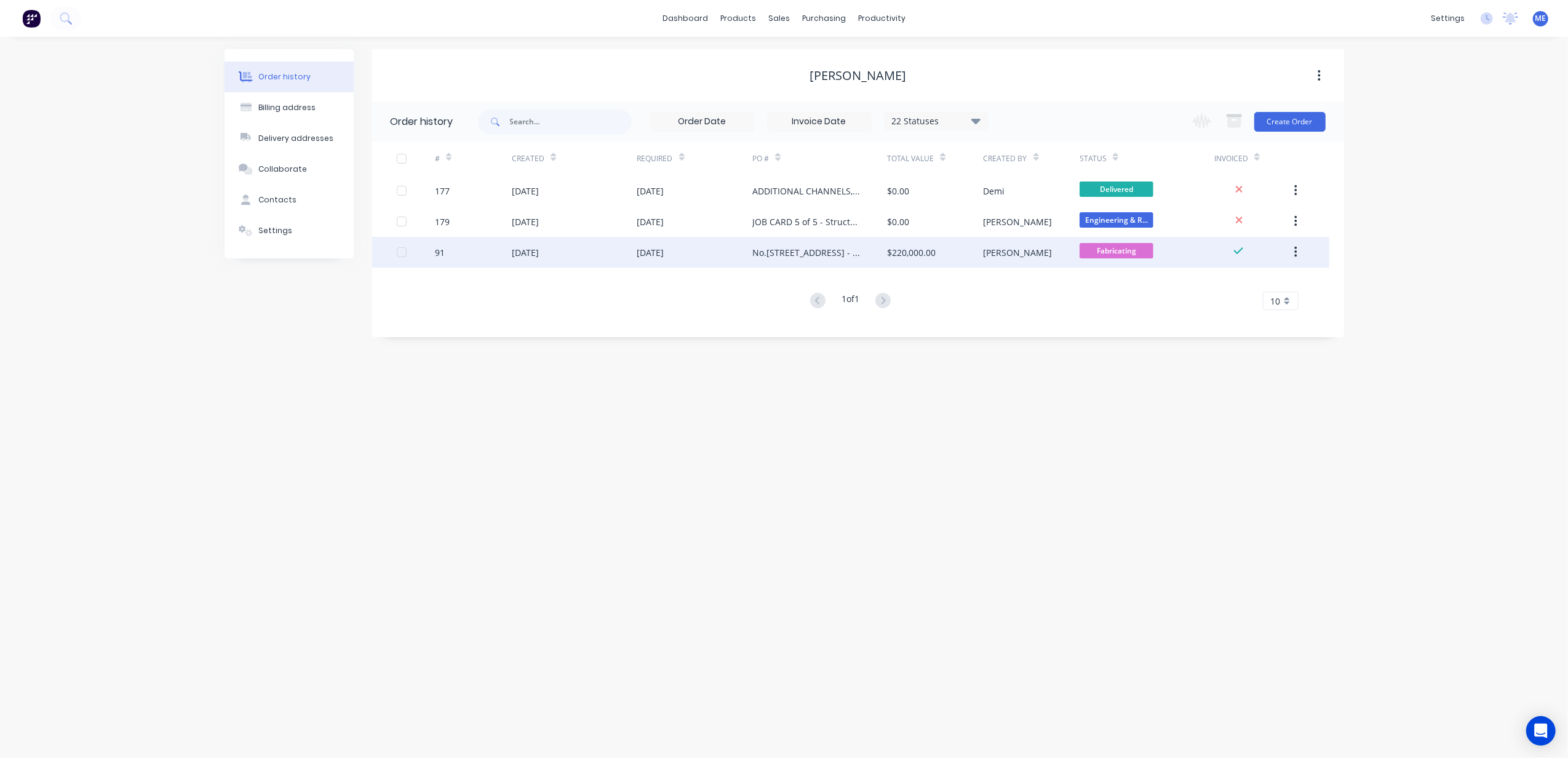
click at [581, 257] on div "[DATE]" at bounding box center [574, 252] width 125 height 31
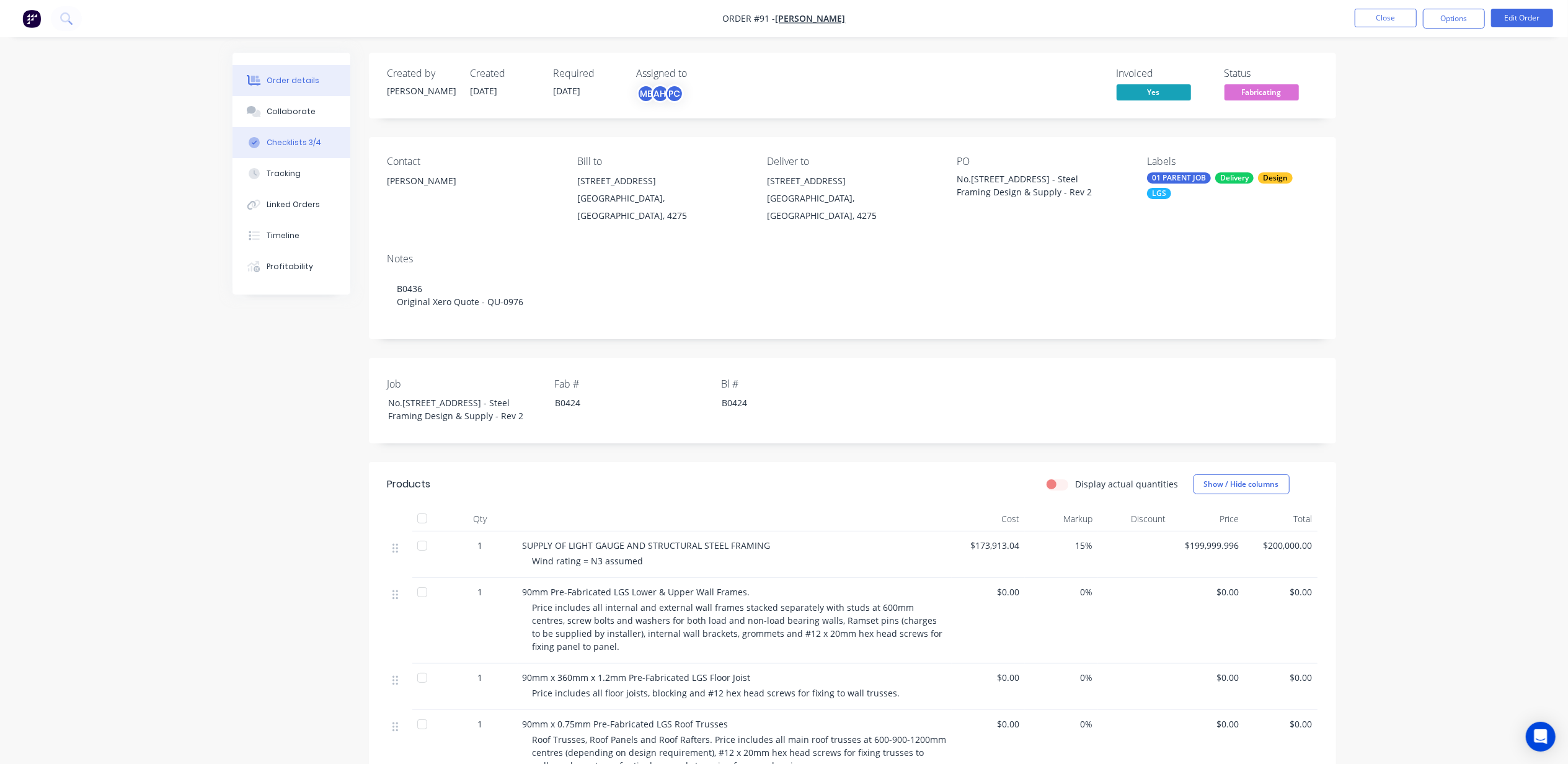
click at [291, 140] on div "Checklists 3/4" at bounding box center [294, 142] width 55 height 11
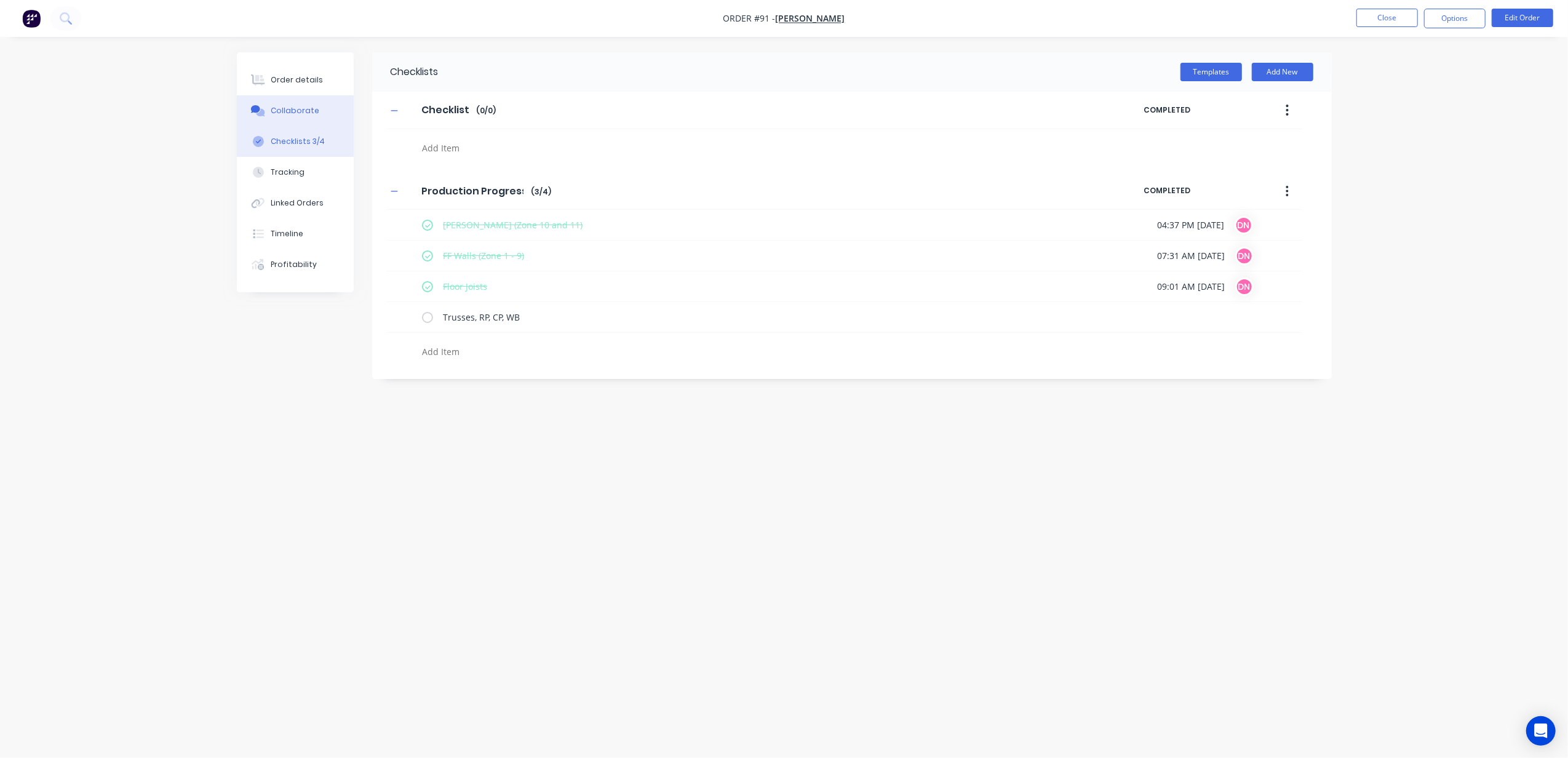
click at [286, 109] on div "Collaborate" at bounding box center [295, 111] width 48 height 11
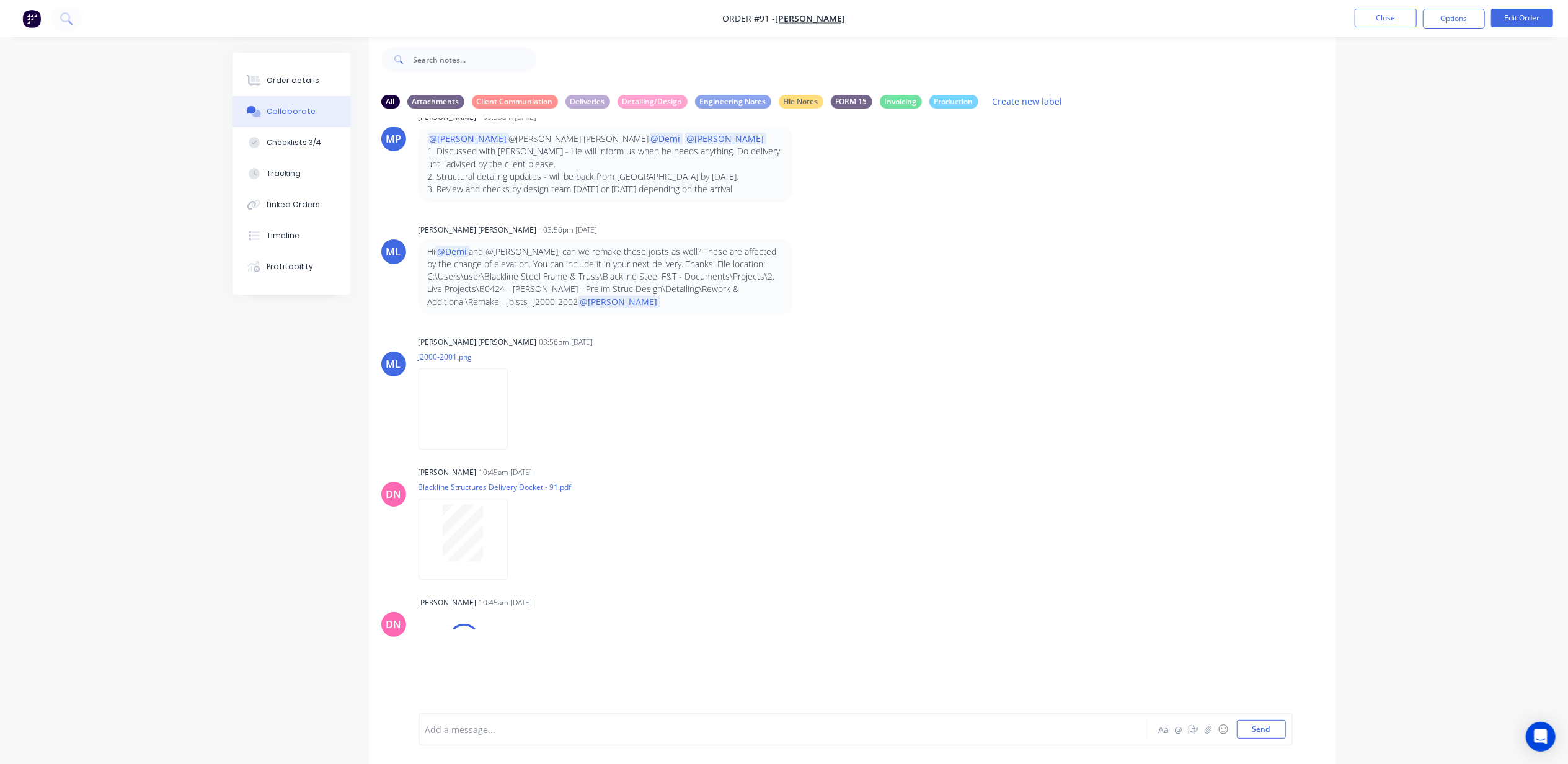
scroll to position [20, 0]
click at [523, 734] on div at bounding box center [748, 729] width 645 height 13
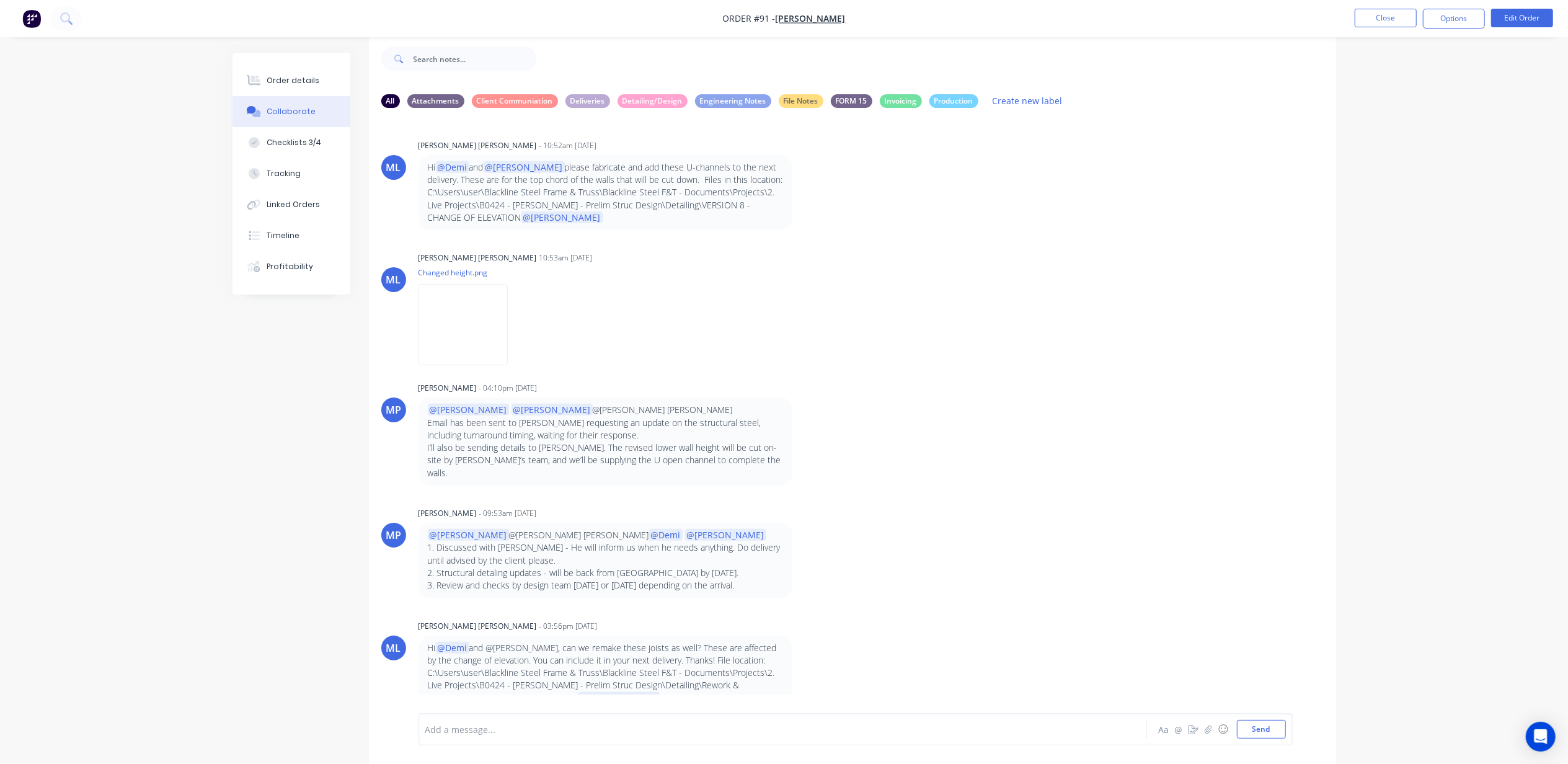
scroll to position [10427, 0]
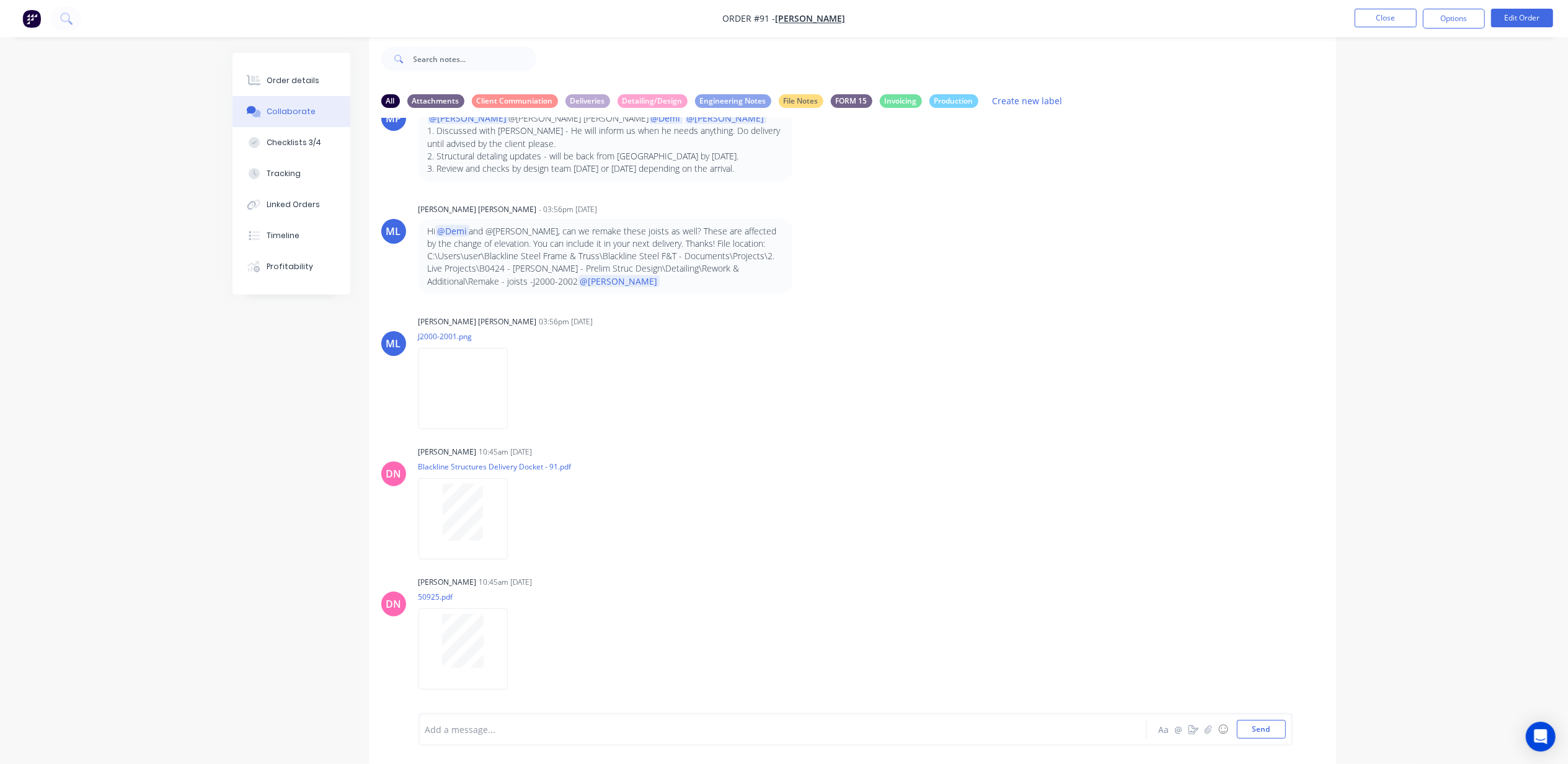
click at [154, 324] on div "Order details Collaborate Checklists 3/4 Tracking Linked Orders Timeline Profit…" at bounding box center [784, 372] width 1568 height 782
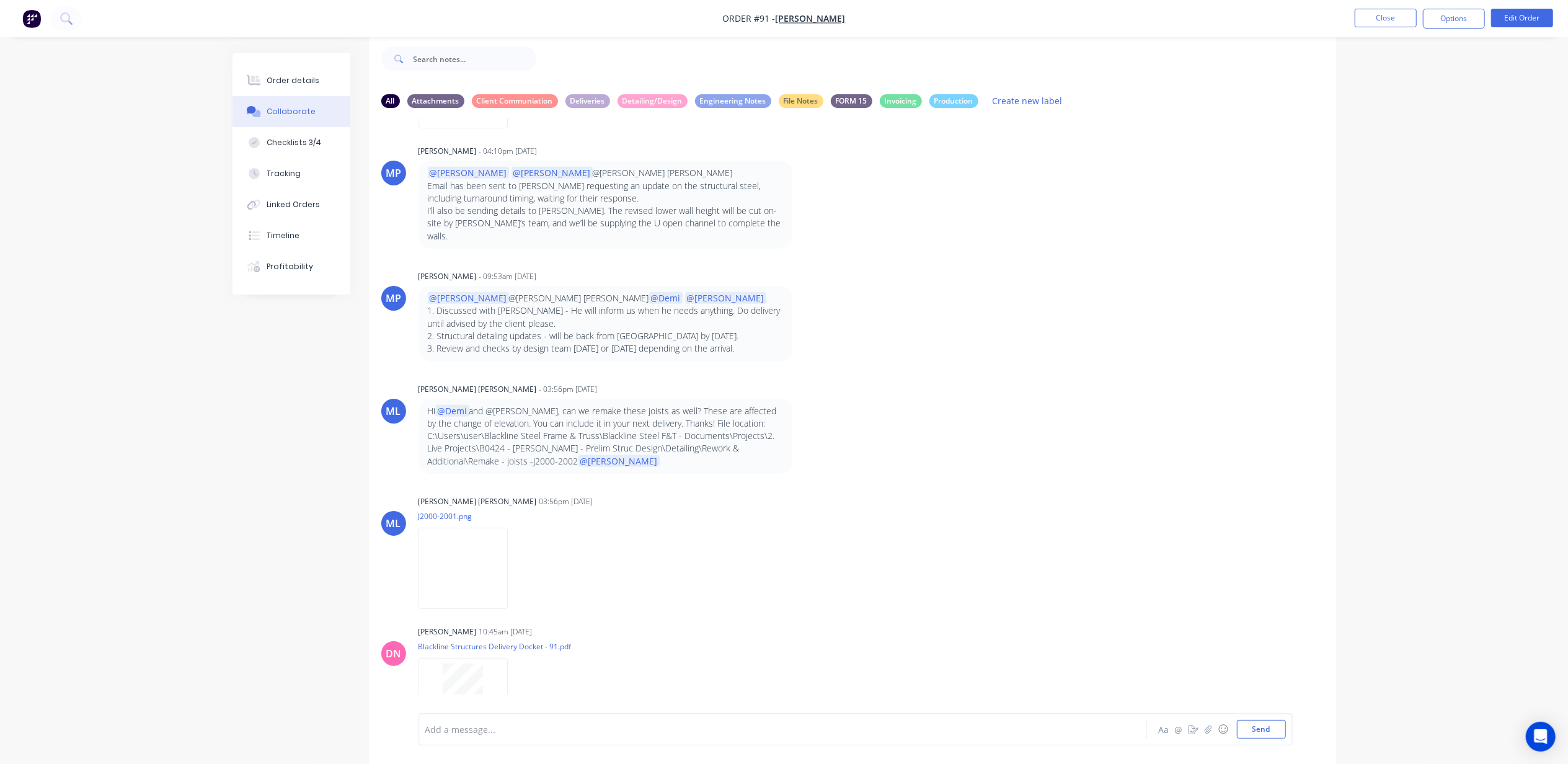
scroll to position [10478, 0]
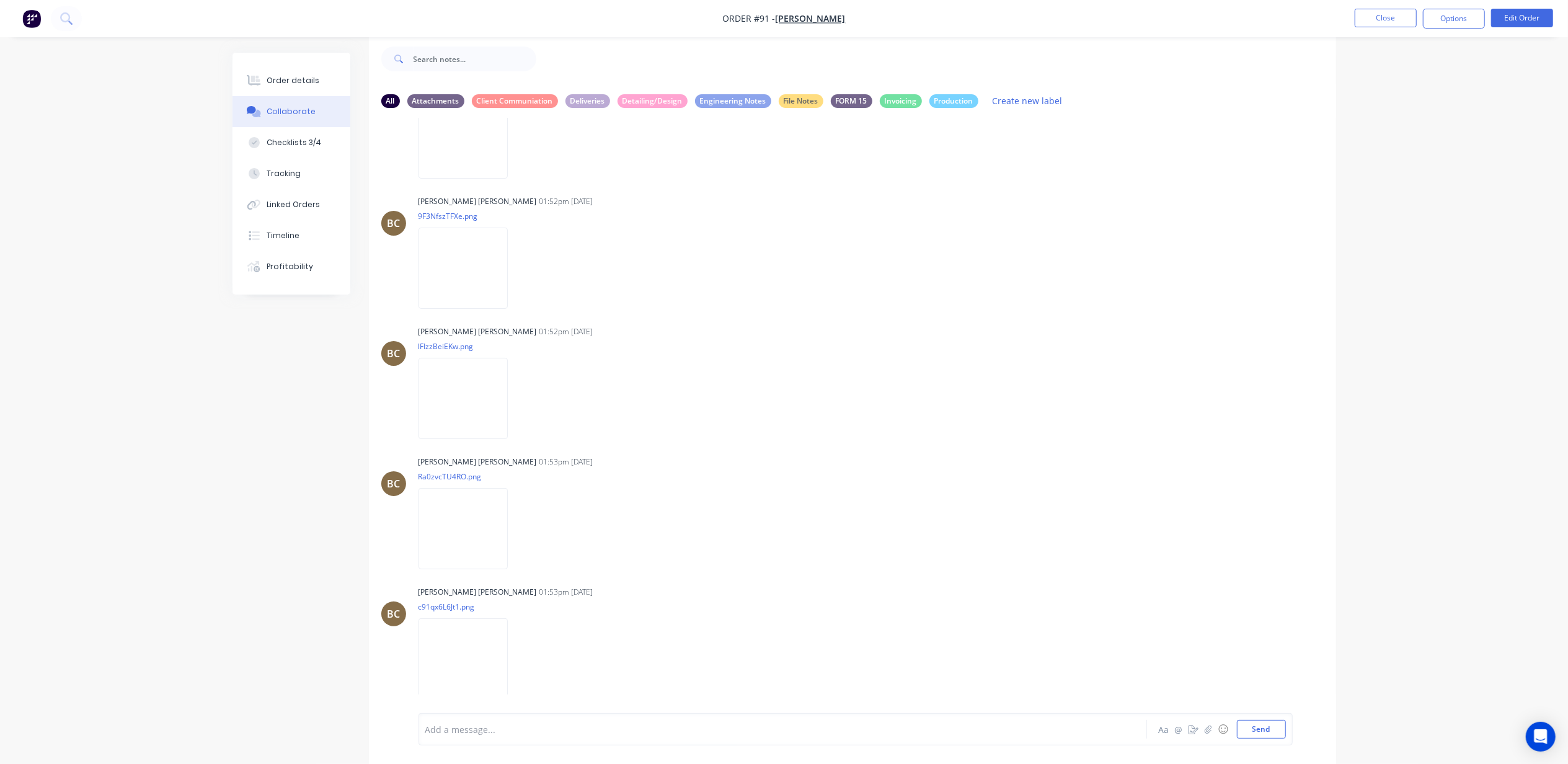
click at [119, 564] on div "Order details Collaborate Checklists 3/4 Tracking Linked Orders Timeline Profit…" at bounding box center [784, 372] width 1568 height 782
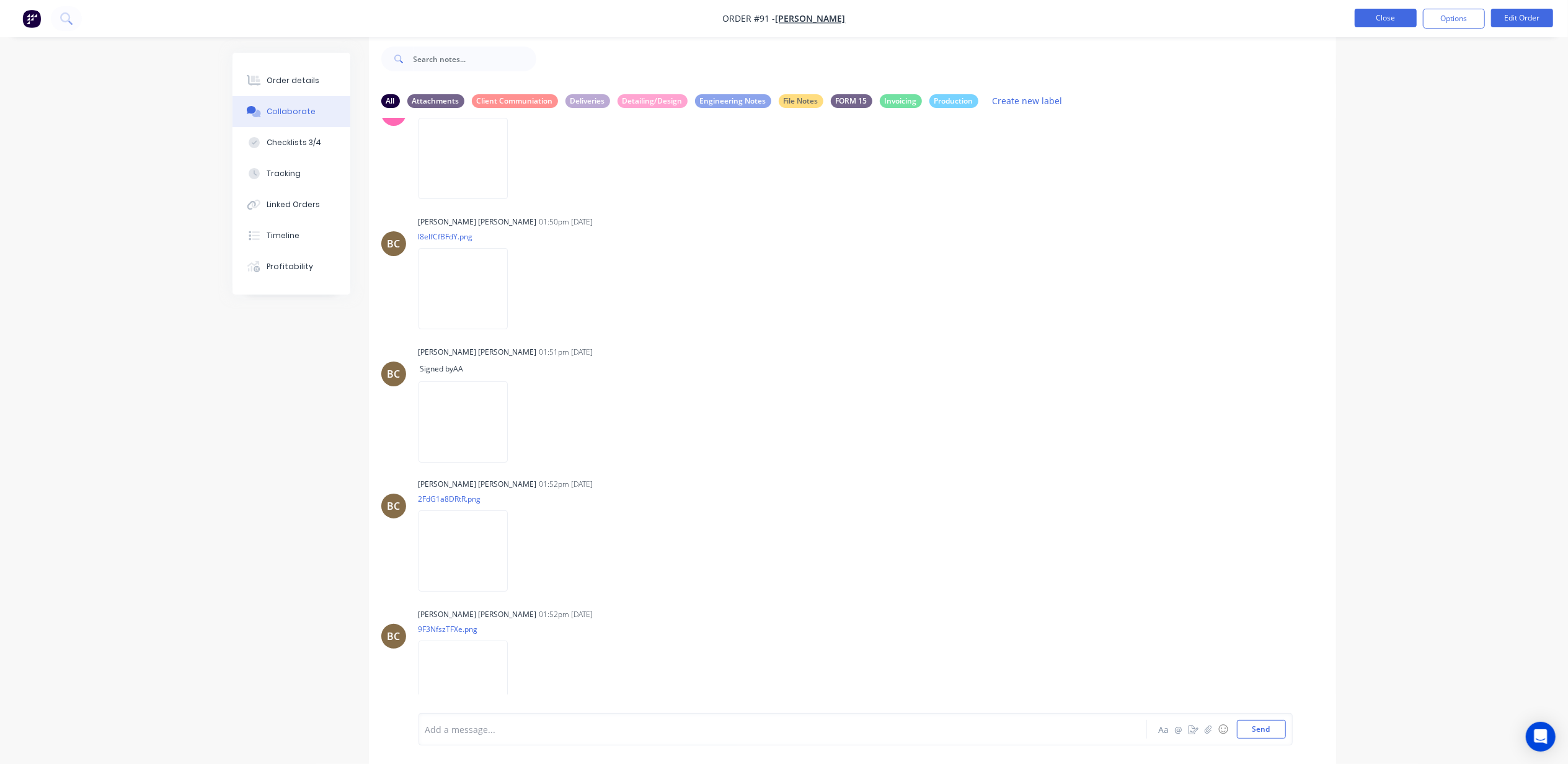
click at [1367, 16] on button "Close" at bounding box center [1386, 18] width 62 height 19
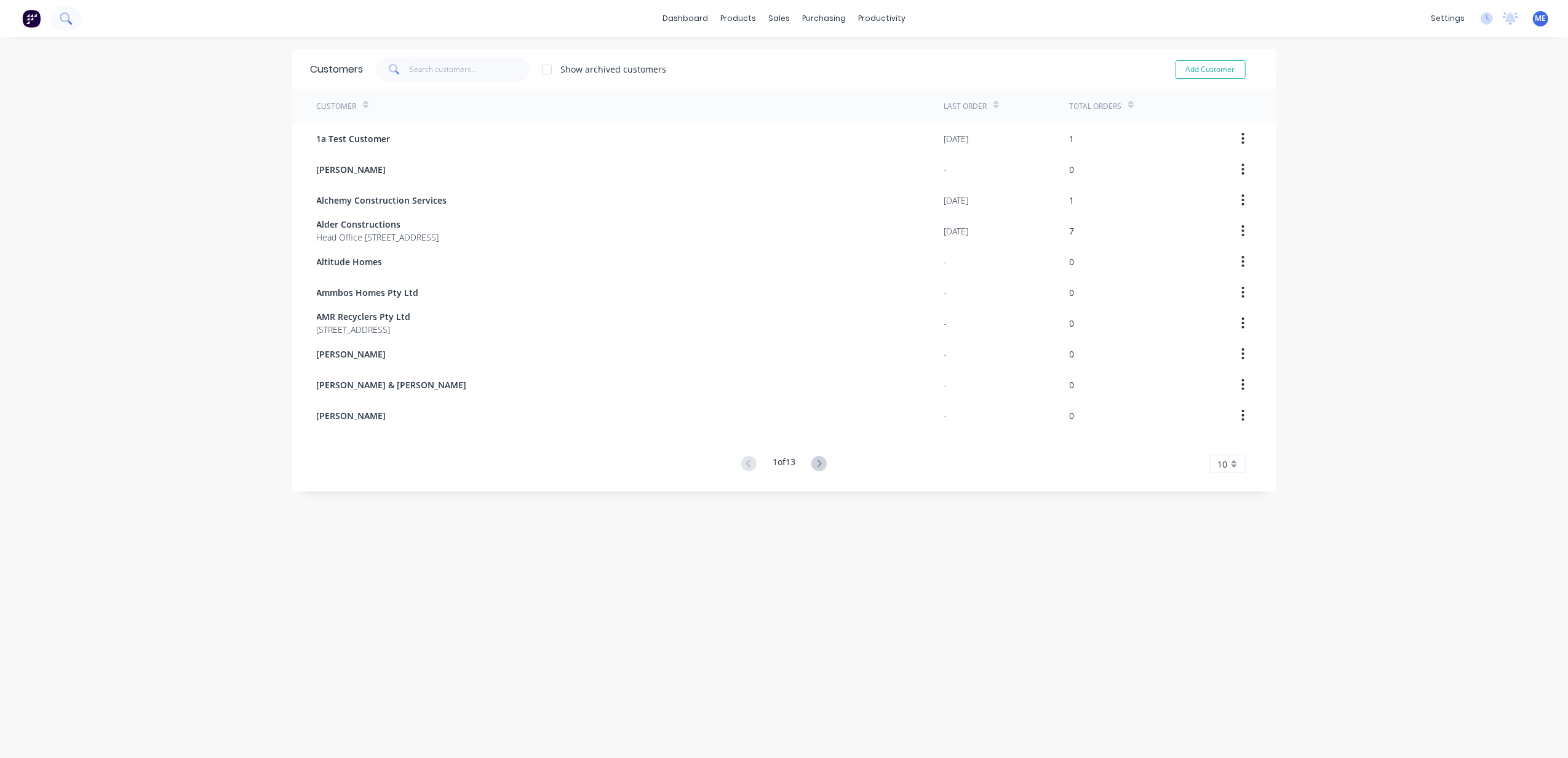
click at [79, 21] on button at bounding box center [66, 19] width 31 height 25
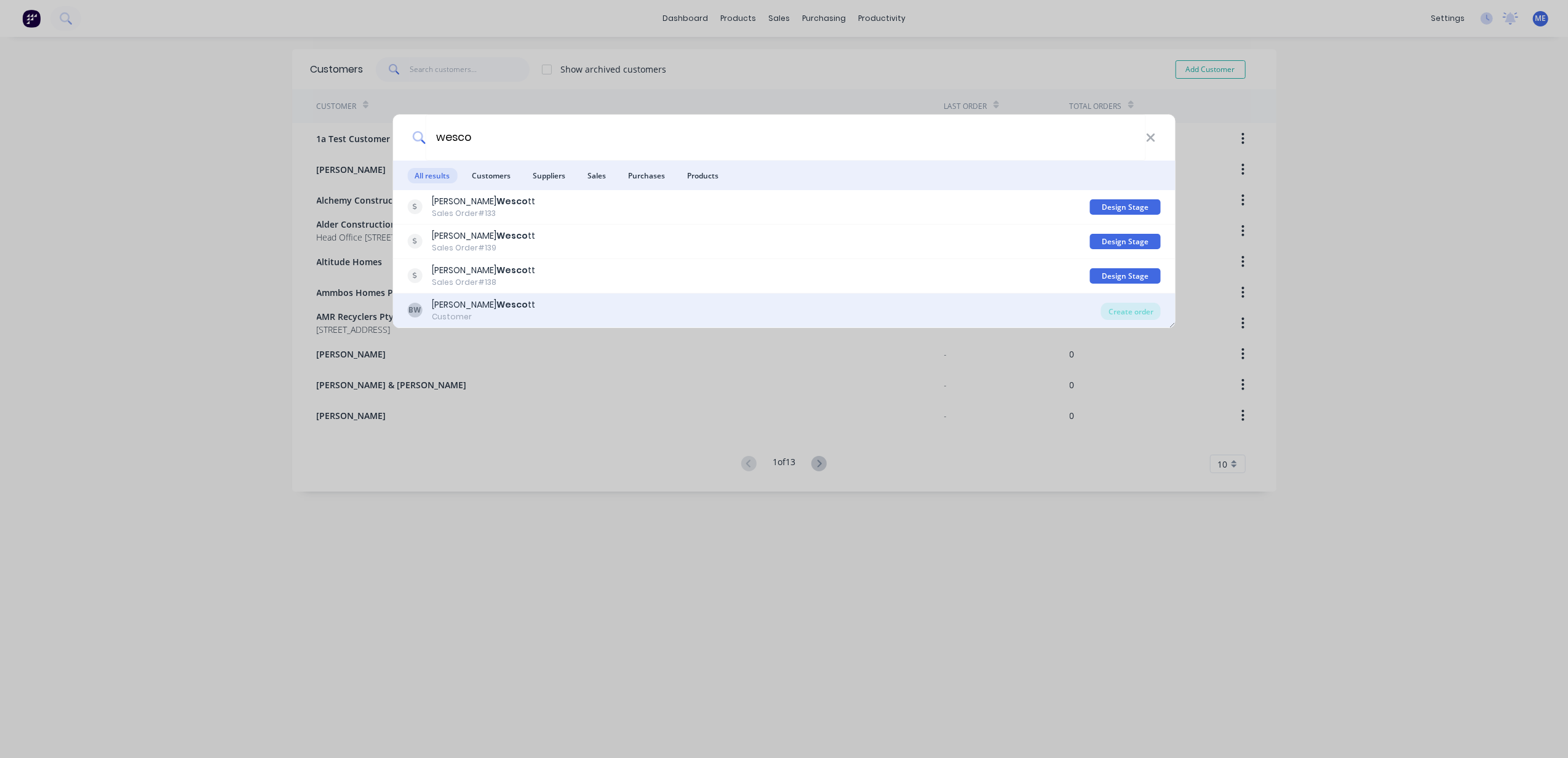
type input "wesco"
click at [461, 311] on div "Customer" at bounding box center [483, 317] width 103 height 11
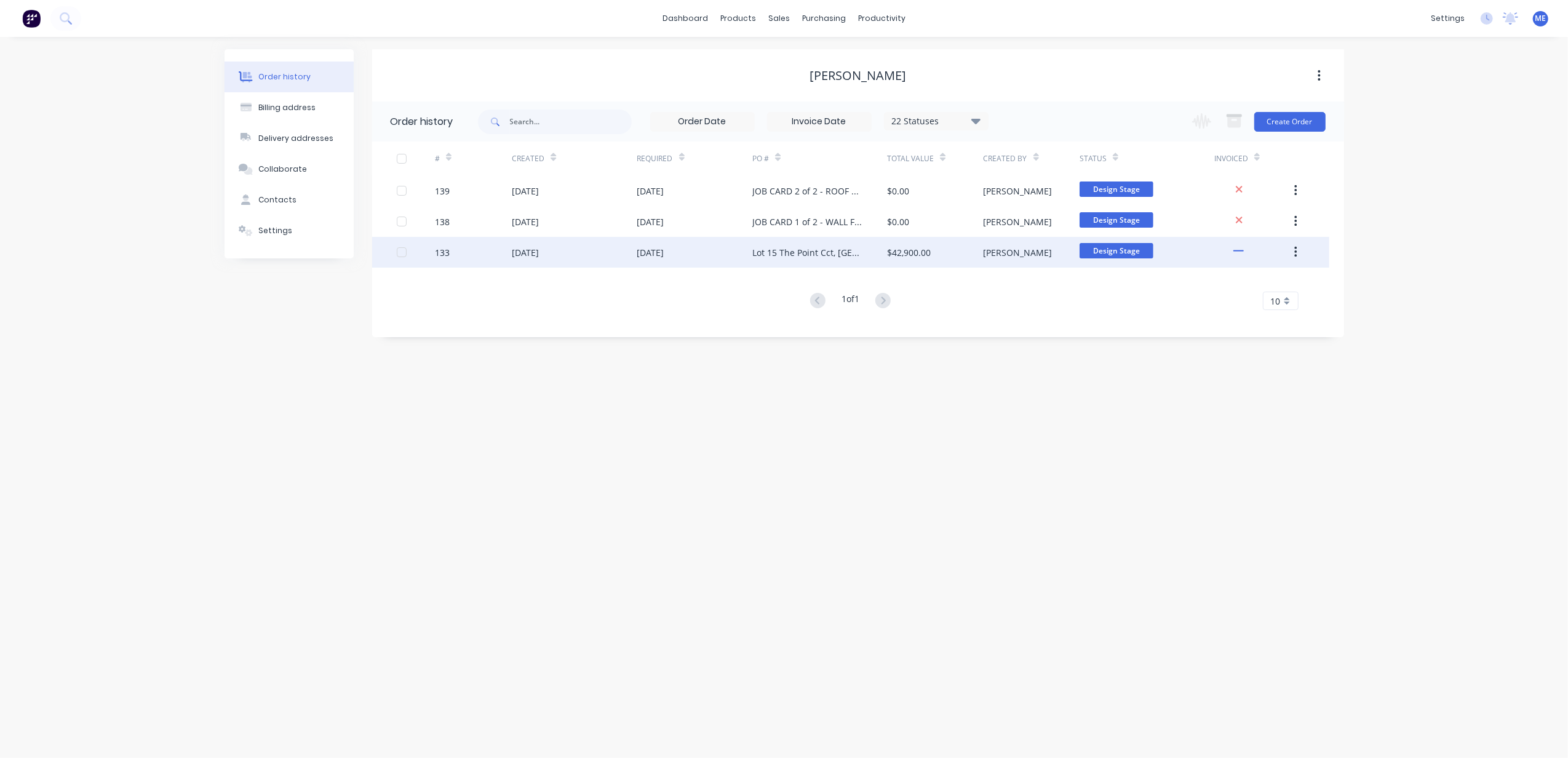
click at [799, 252] on div "Lot 15 The Point Cct, [GEOGRAPHIC_DATA]" at bounding box center [807, 253] width 110 height 13
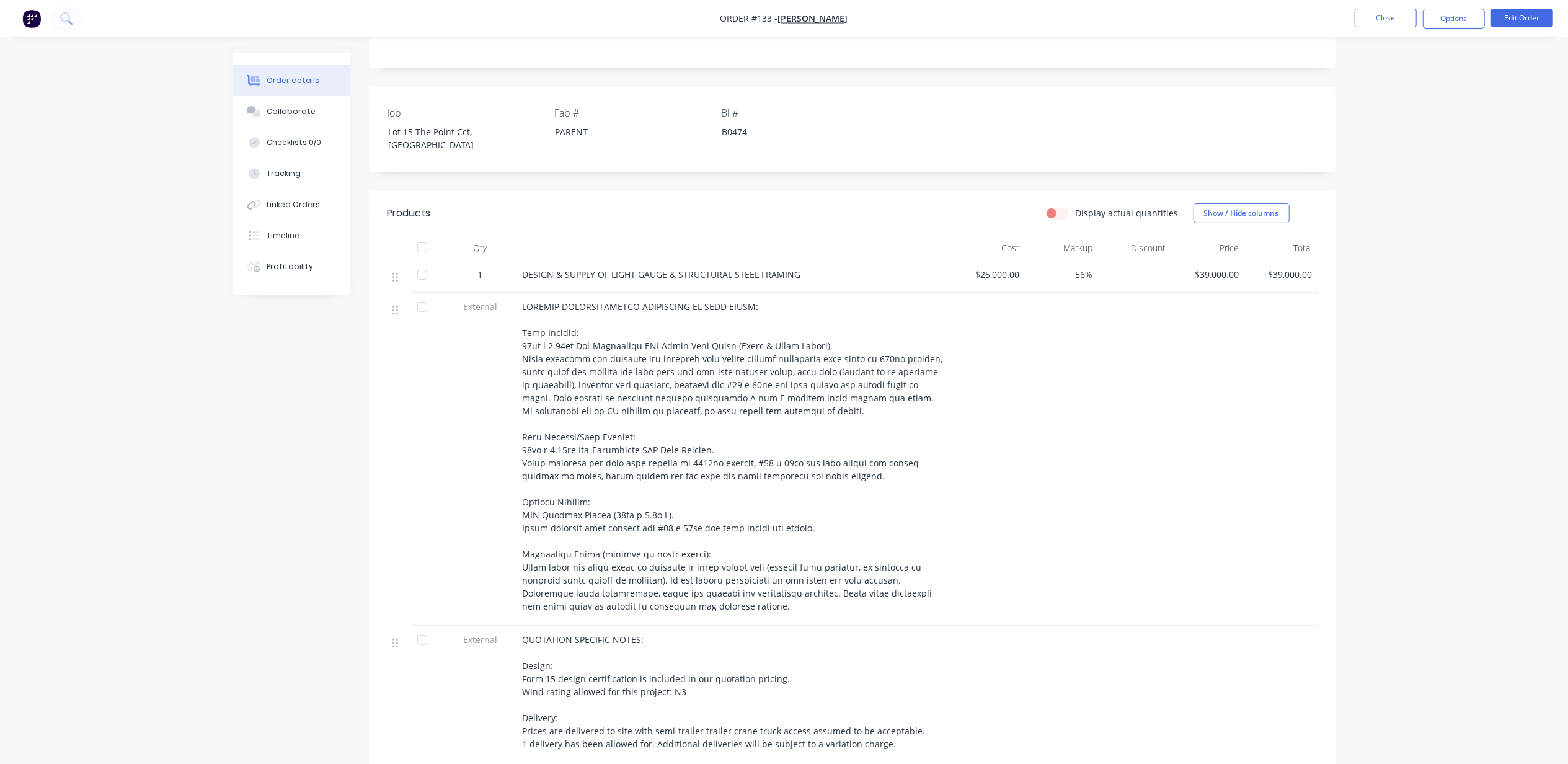
scroll to position [413, 0]
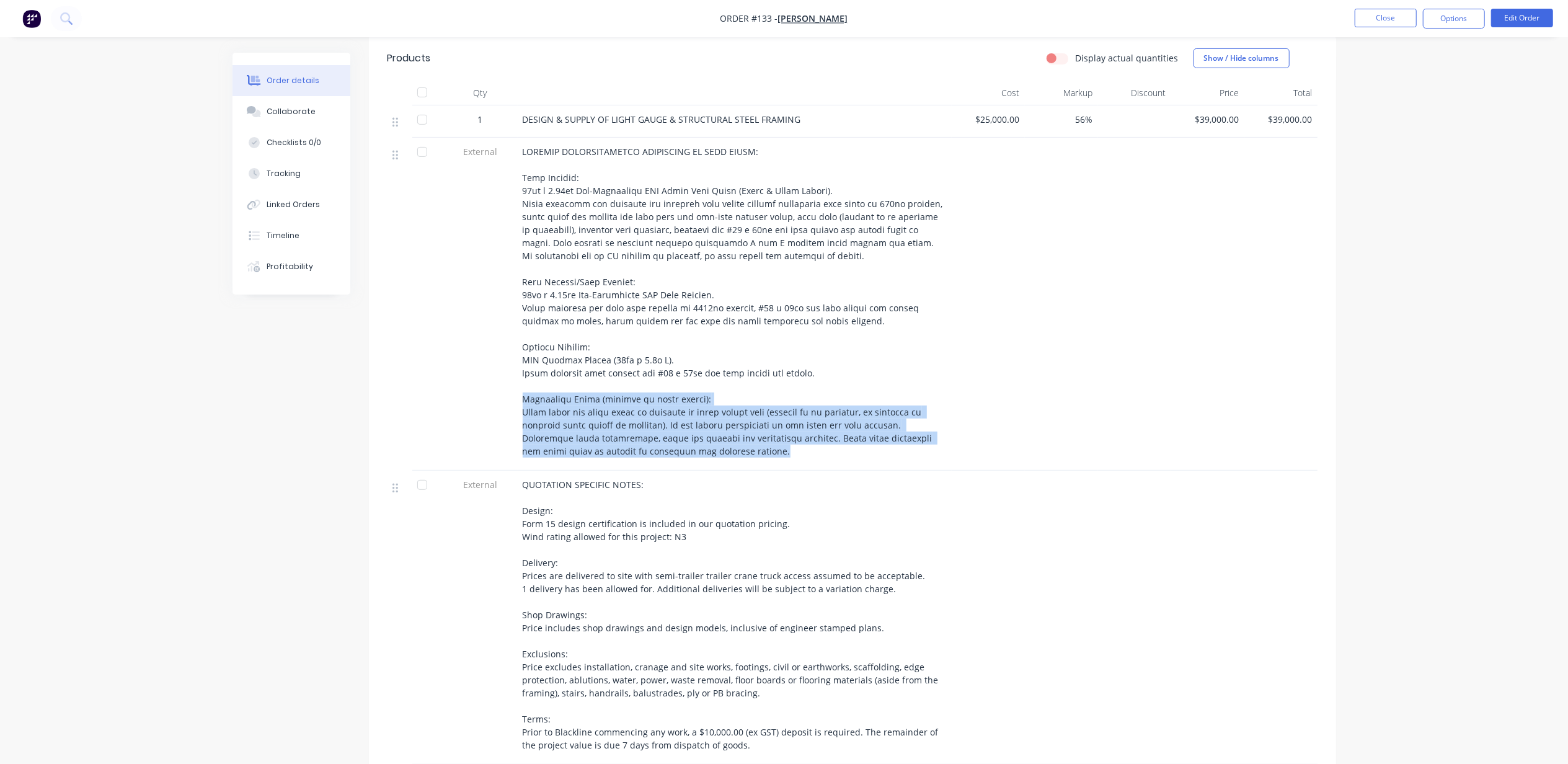
drag, startPoint x: 640, startPoint y: 431, endPoint x: 522, endPoint y: 388, distance: 125.6
click at [522, 388] on div at bounding box center [735, 304] width 434 height 333
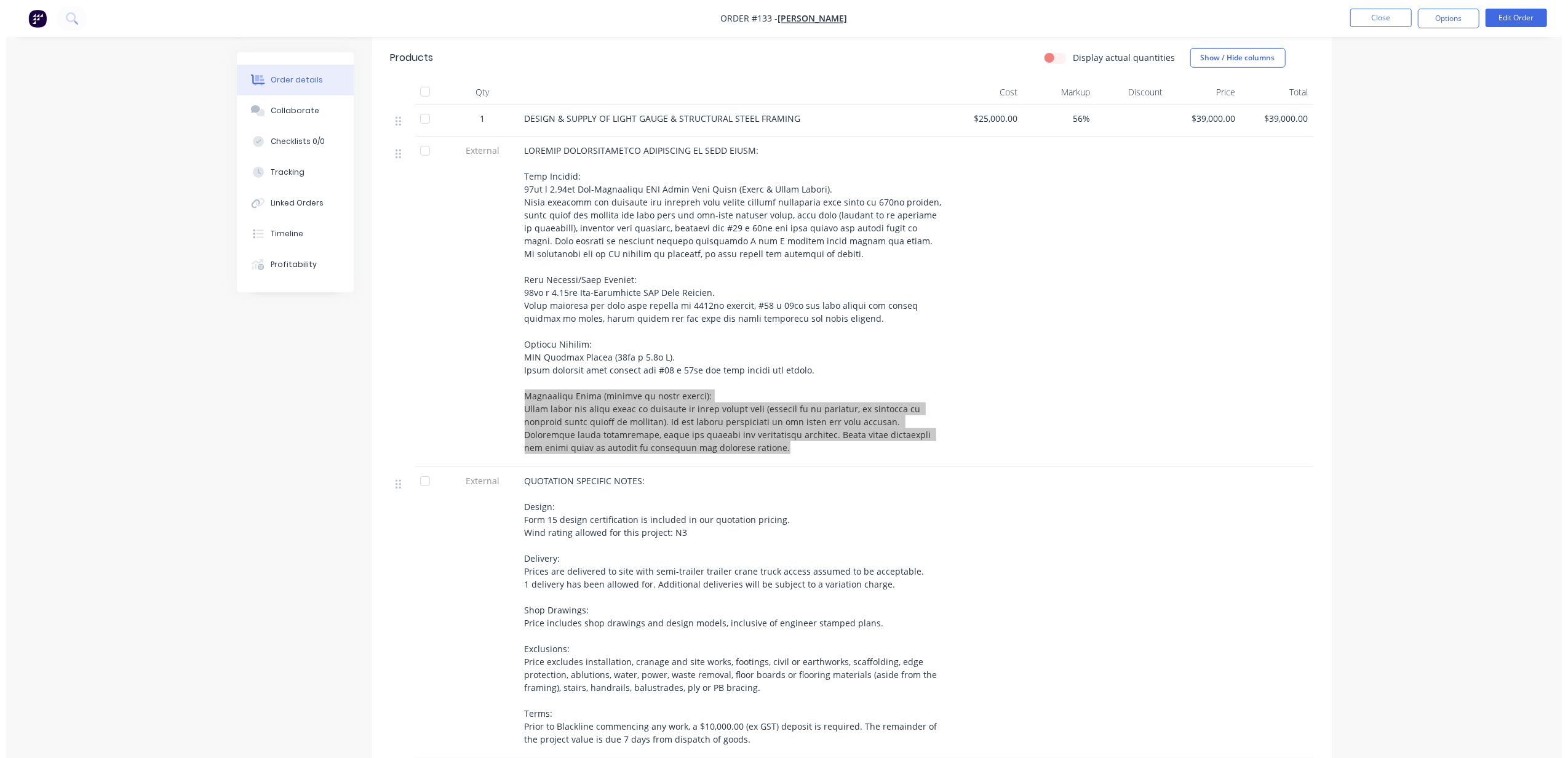
scroll to position [0, 0]
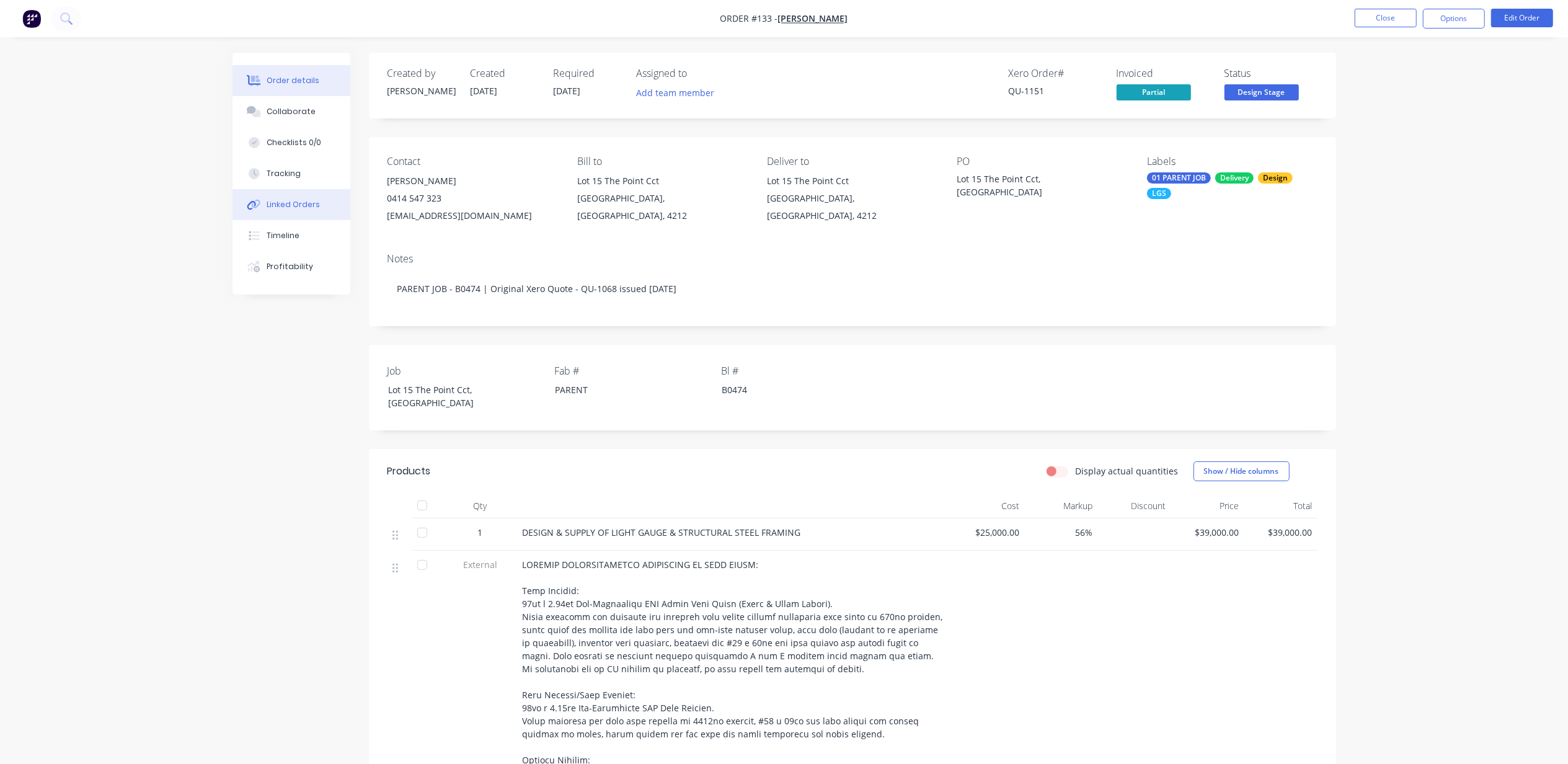
click at [261, 194] on button "Linked Orders" at bounding box center [291, 205] width 118 height 31
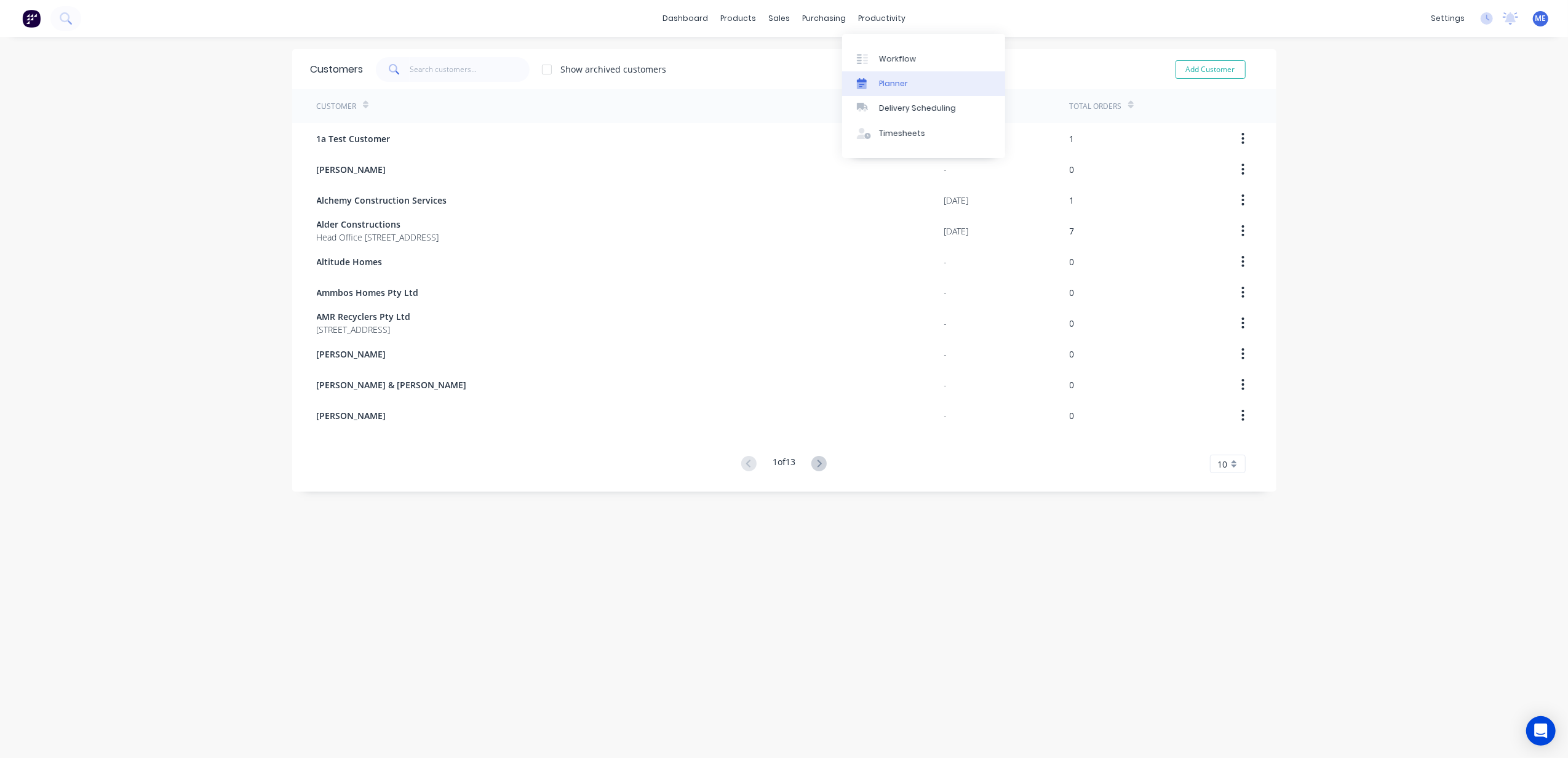
click at [893, 81] on div "Planner" at bounding box center [893, 83] width 29 height 11
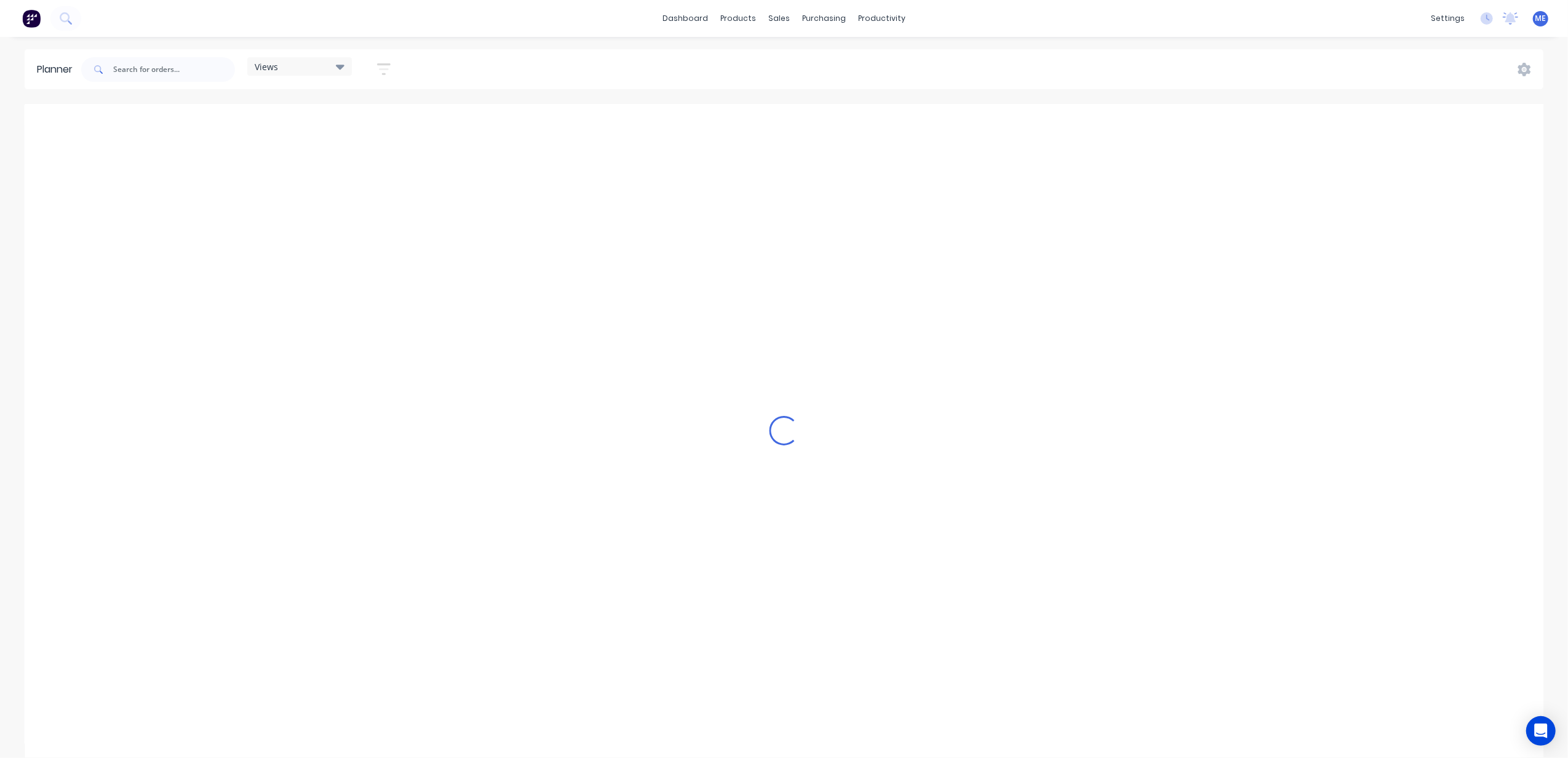
scroll to position [0, 476]
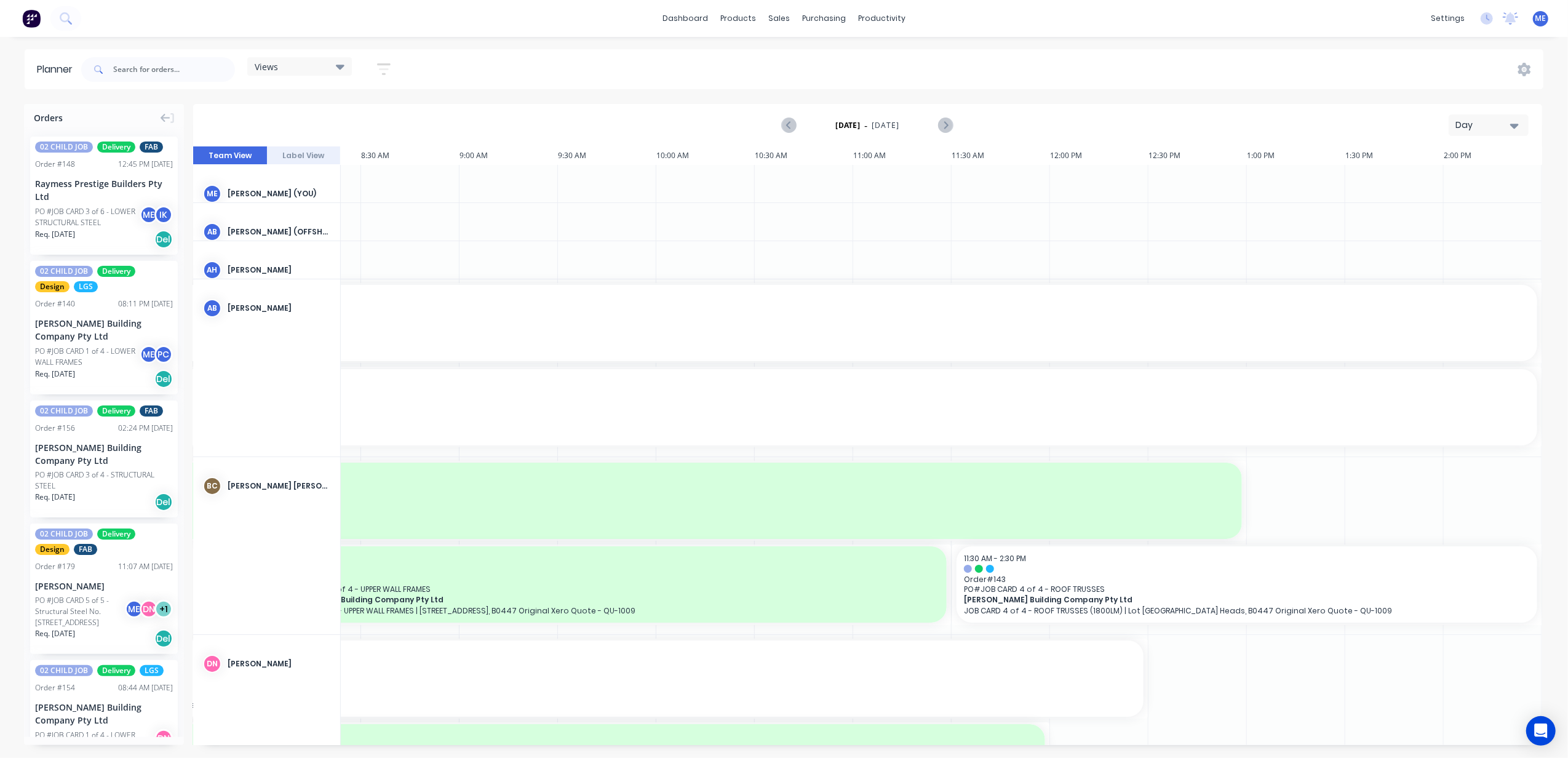
click at [1517, 120] on icon "button" at bounding box center [1514, 125] width 8 height 14
click at [1461, 176] on div "Week" at bounding box center [1467, 183] width 122 height 25
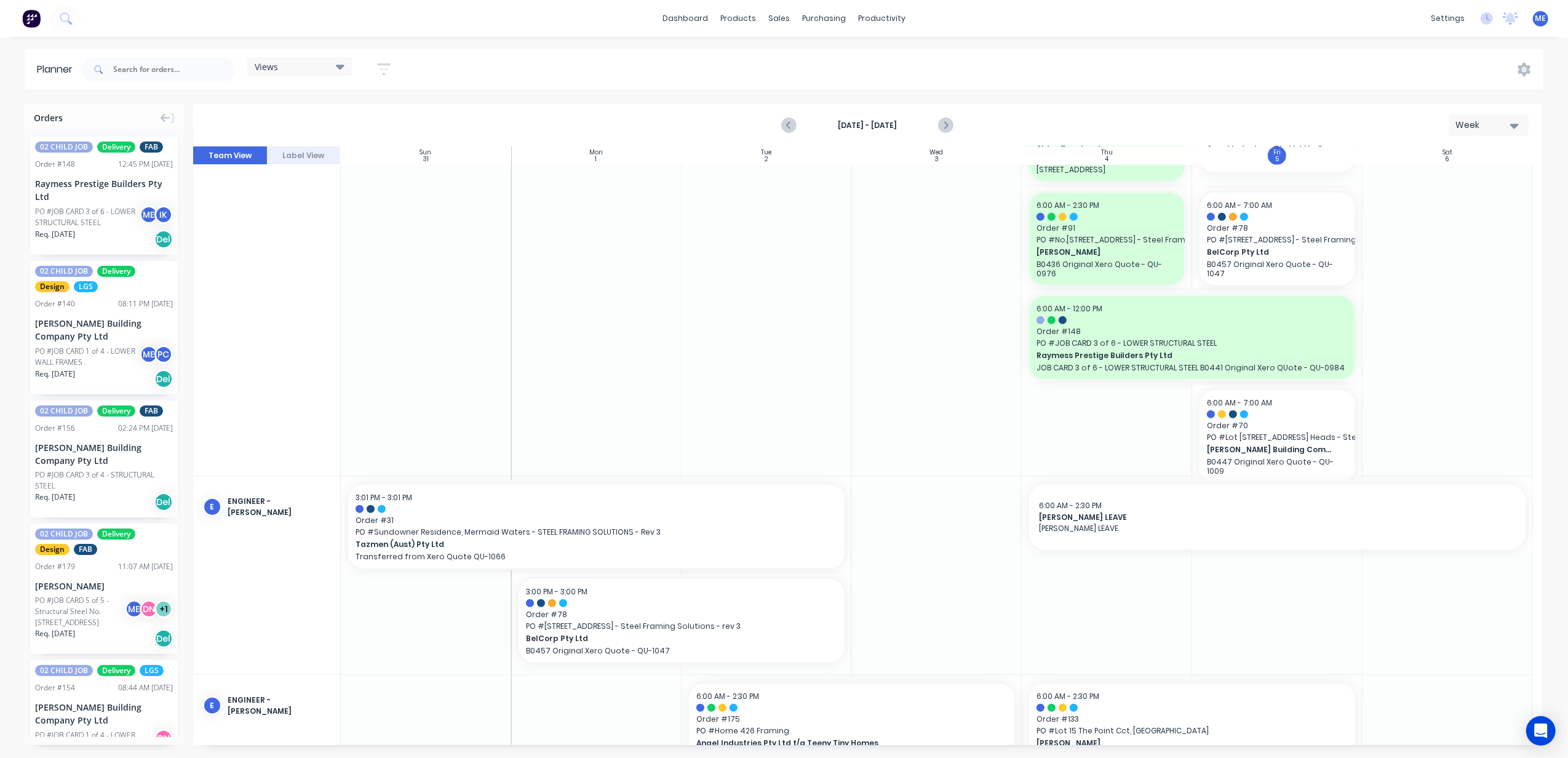
scroll to position [1066, 0]
click at [138, 69] on input "text" at bounding box center [174, 70] width 122 height 25
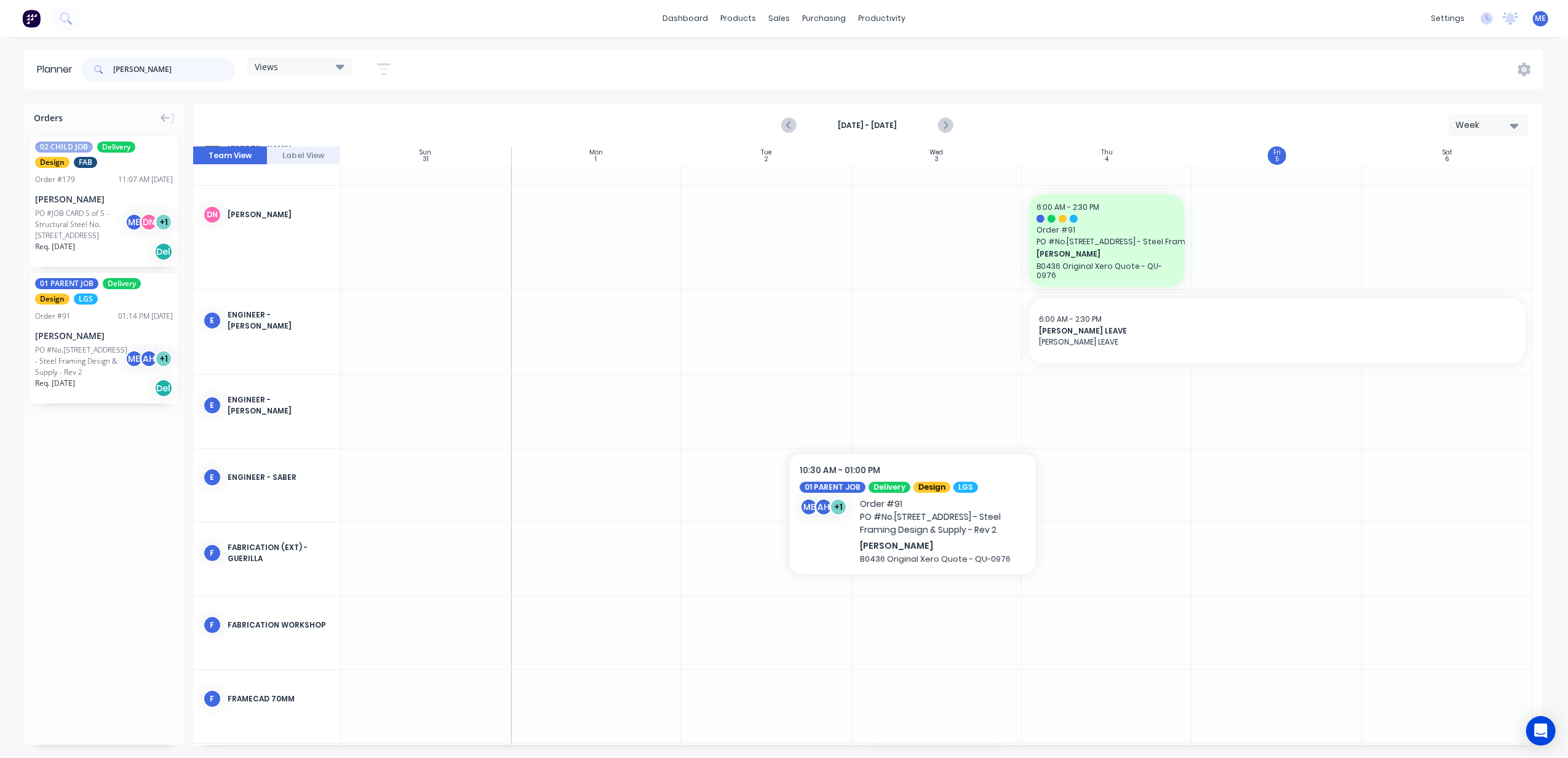
scroll to position [330, 0]
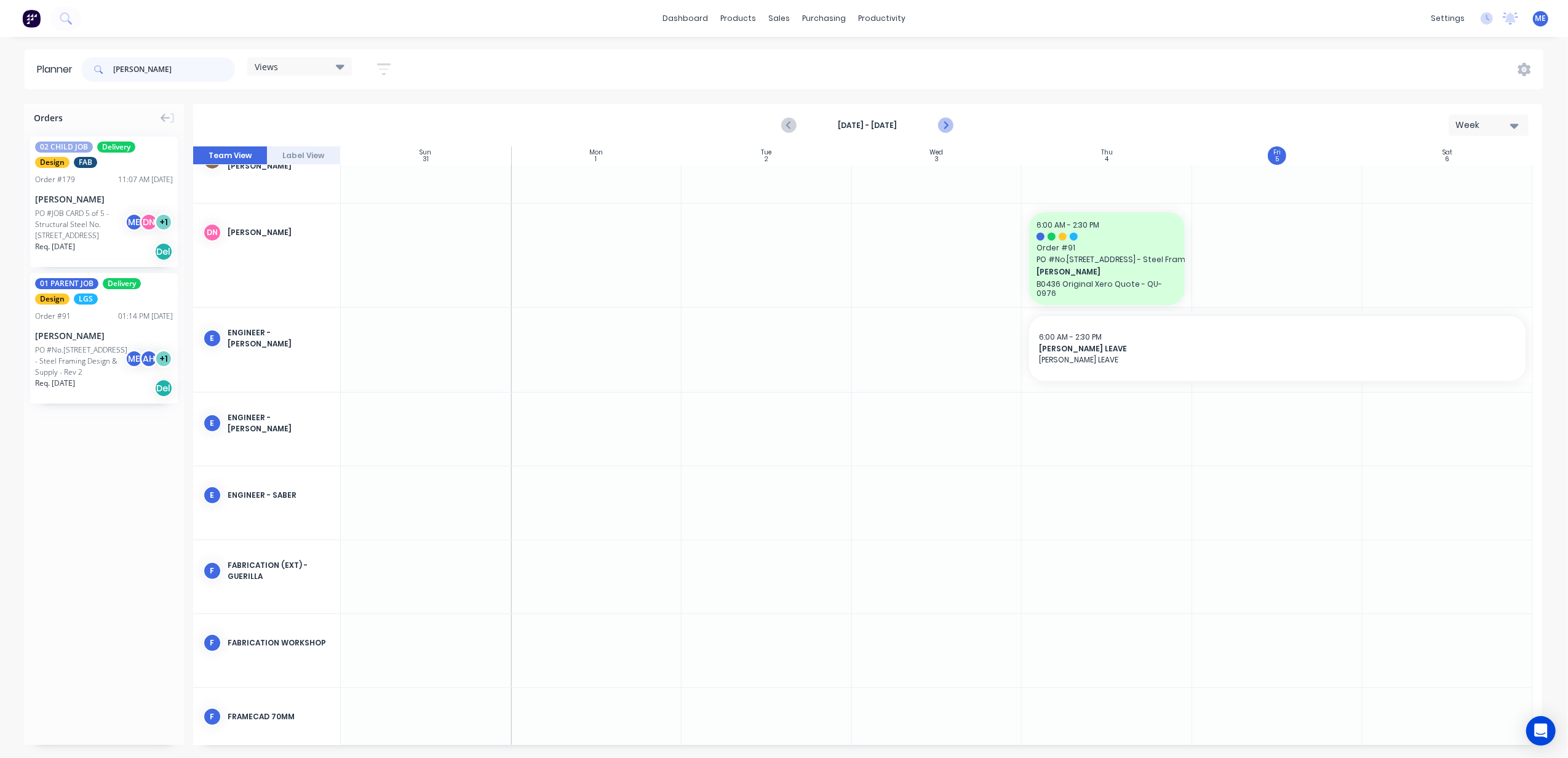
type input "flack"
click at [944, 126] on icon "Next page" at bounding box center [946, 125] width 15 height 15
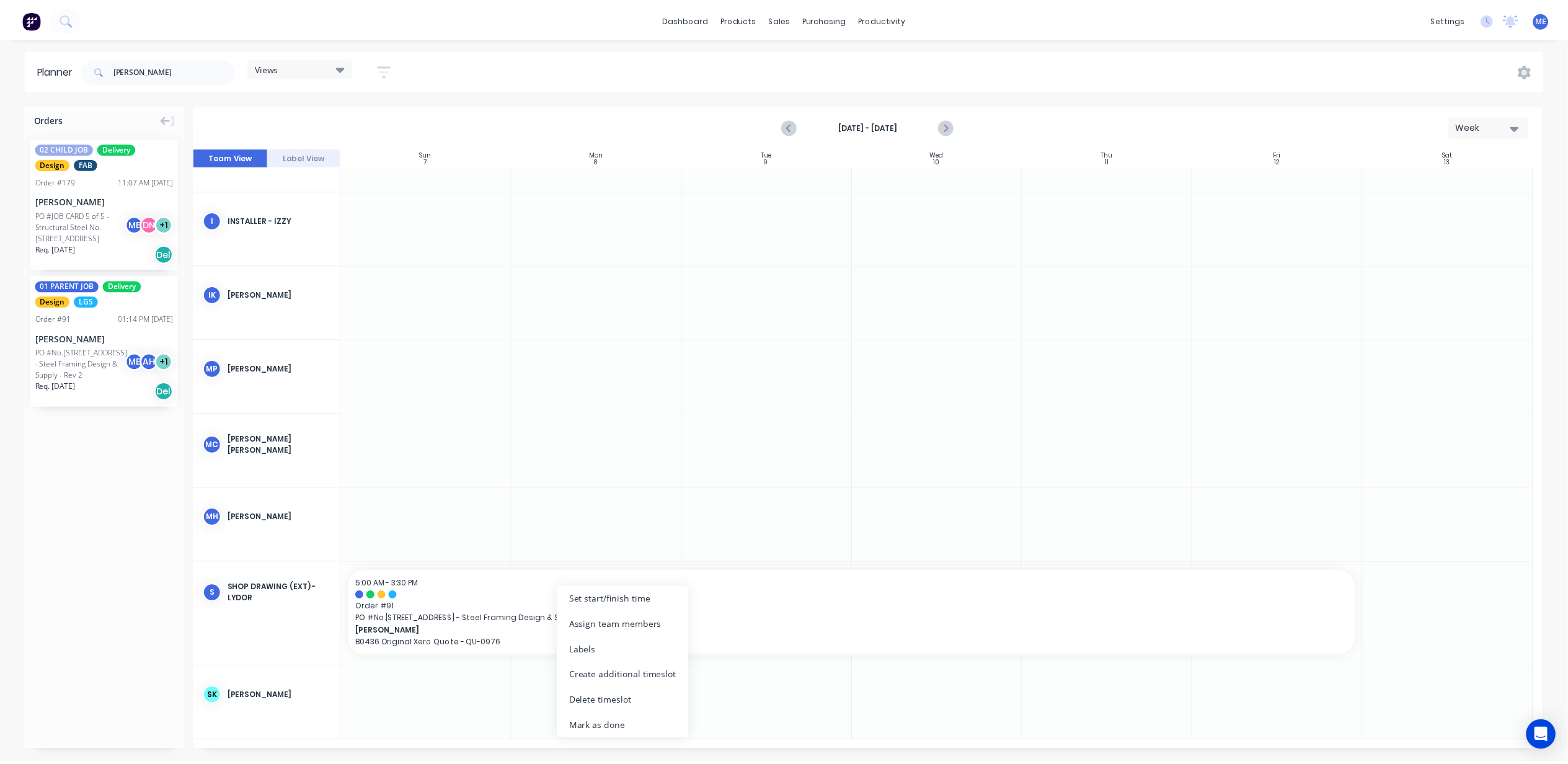
scroll to position [1019, 0]
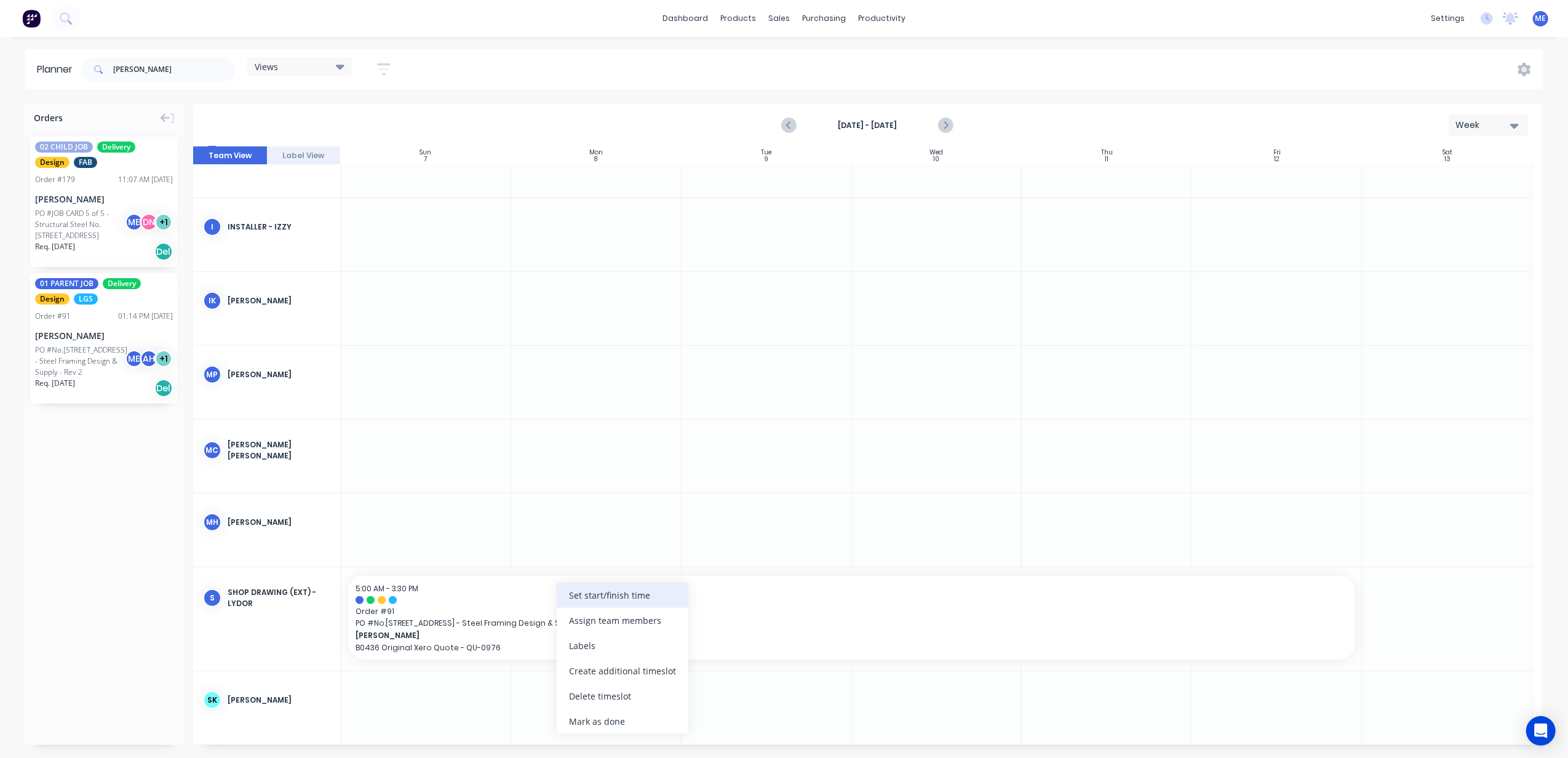
click at [662, 593] on div "Set start/finish time" at bounding box center [622, 595] width 132 height 25
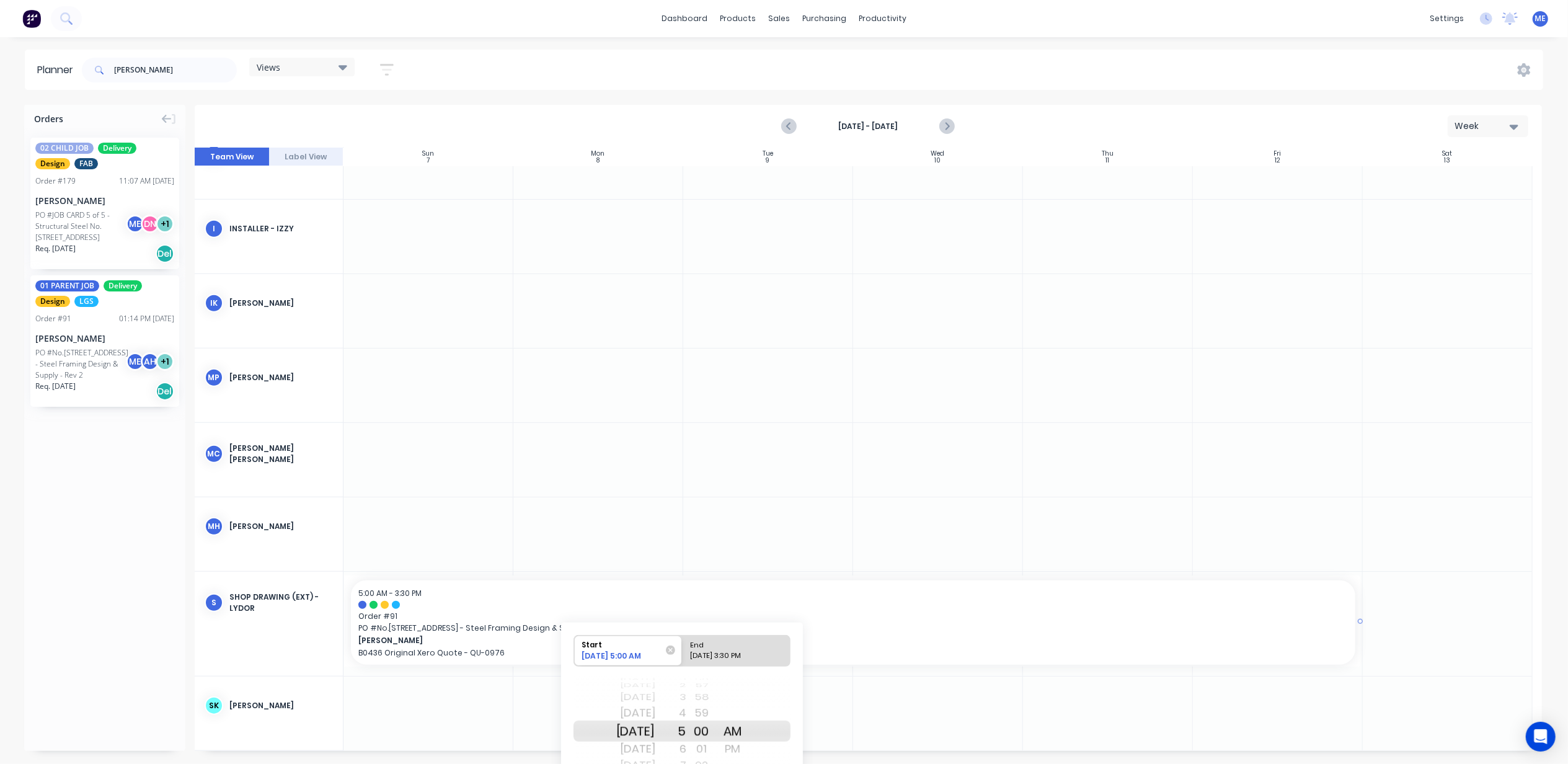
scroll to position [1028, 0]
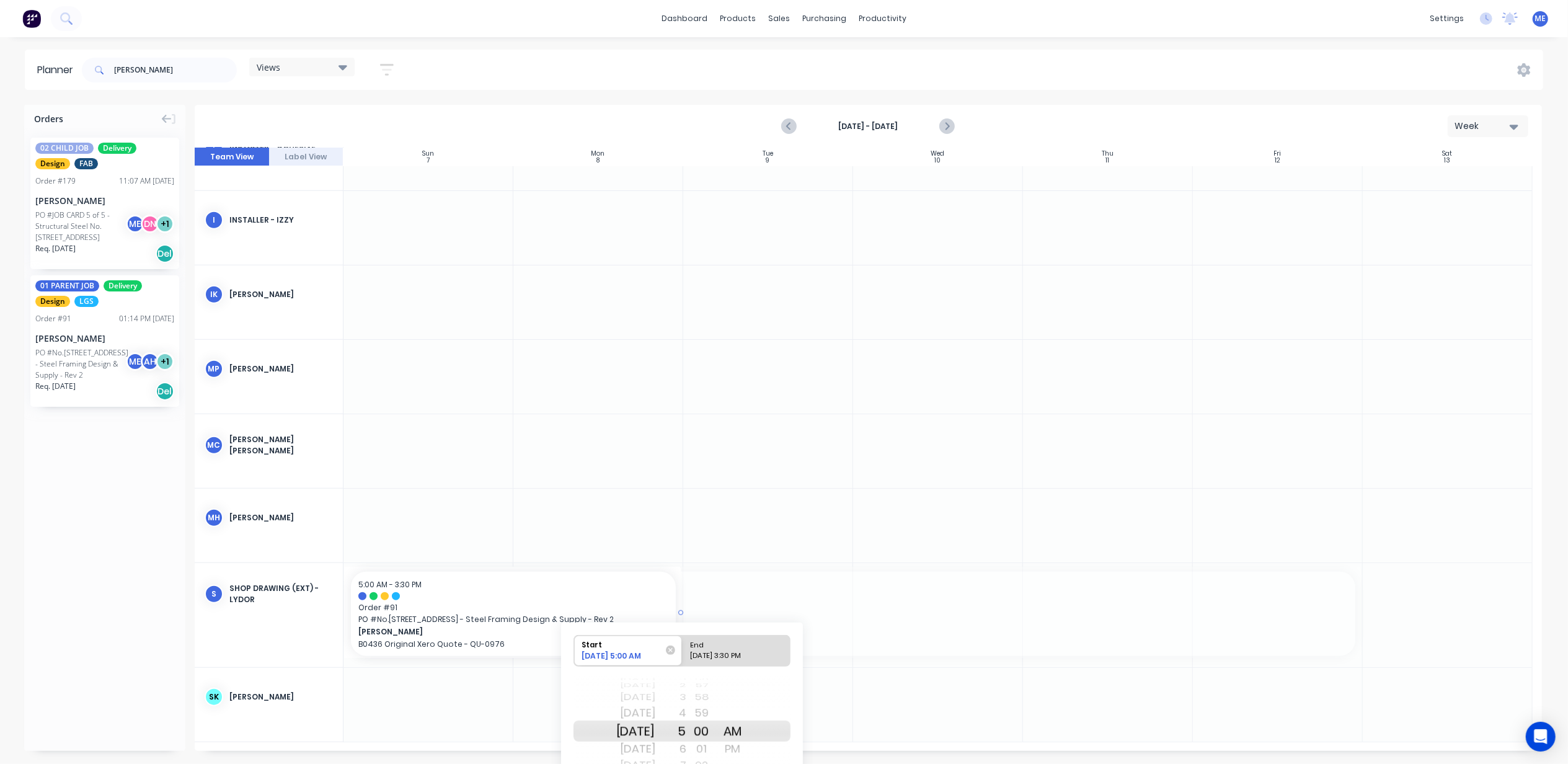
drag, startPoint x: 1357, startPoint y: 609, endPoint x: 610, endPoint y: 606, distance: 747.0
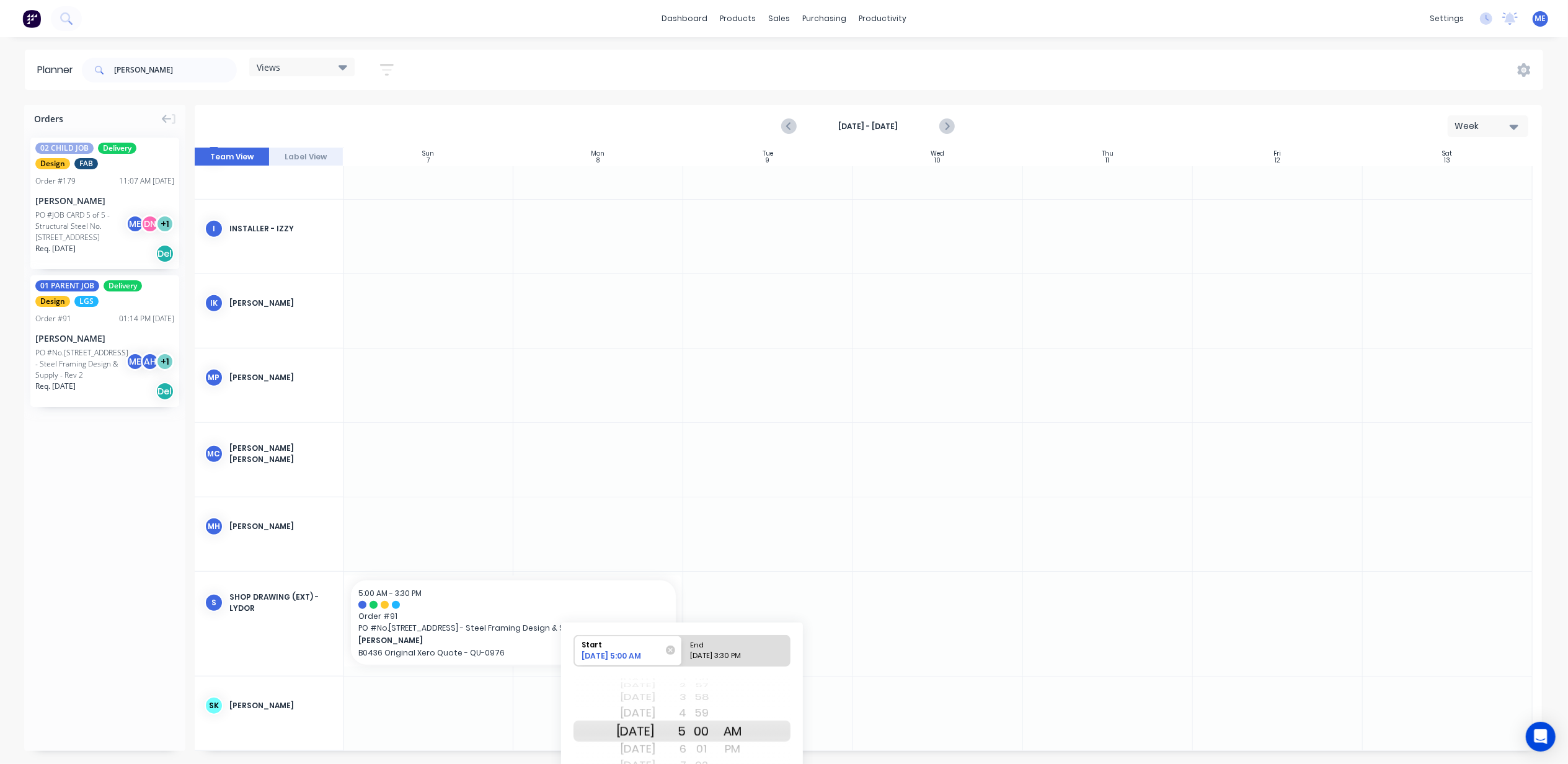
click at [990, 558] on div at bounding box center [938, 533] width 170 height 74
click at [853, 468] on div at bounding box center [938, 459] width 170 height 74
click at [620, 263] on div at bounding box center [598, 236] width 170 height 74
click at [574, 410] on div at bounding box center [598, 385] width 170 height 74
click at [777, 481] on div at bounding box center [768, 459] width 170 height 74
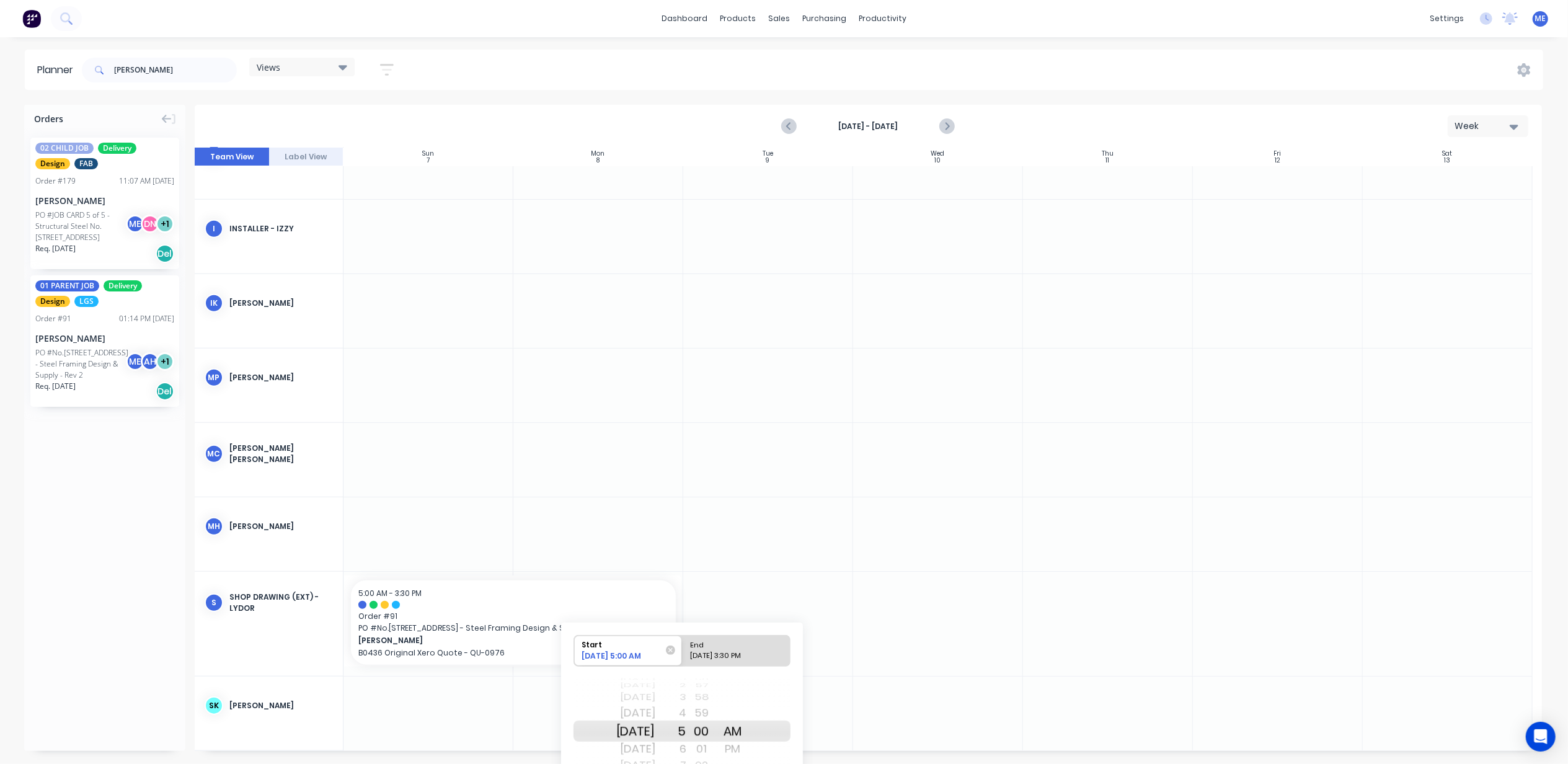
click at [739, 551] on div at bounding box center [768, 533] width 170 height 74
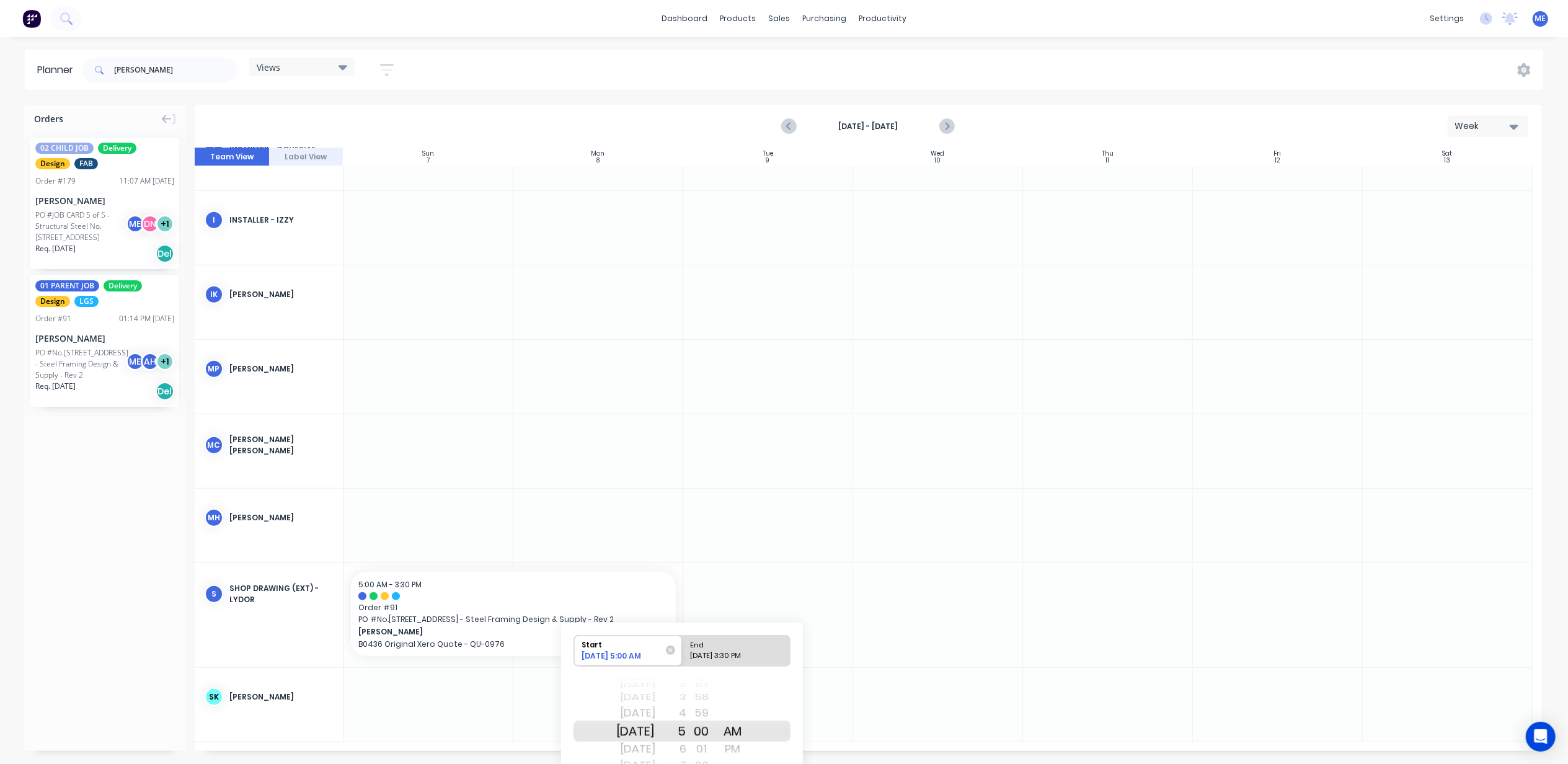
click at [884, 367] on div at bounding box center [938, 376] width 170 height 74
click at [1023, 432] on div at bounding box center [1108, 451] width 170 height 74
click at [918, 417] on div at bounding box center [938, 451] width 170 height 74
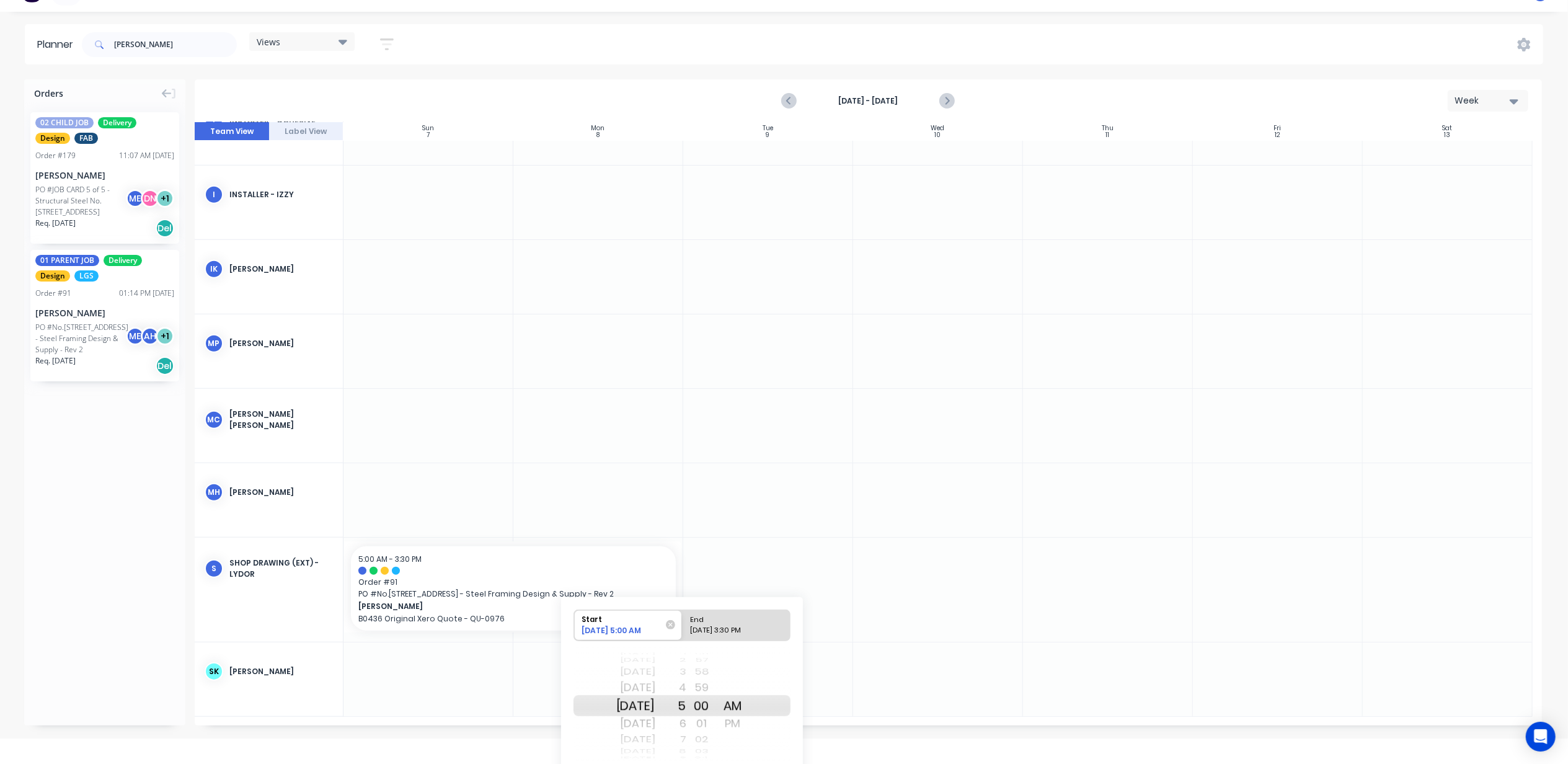
scroll to position [70, 0]
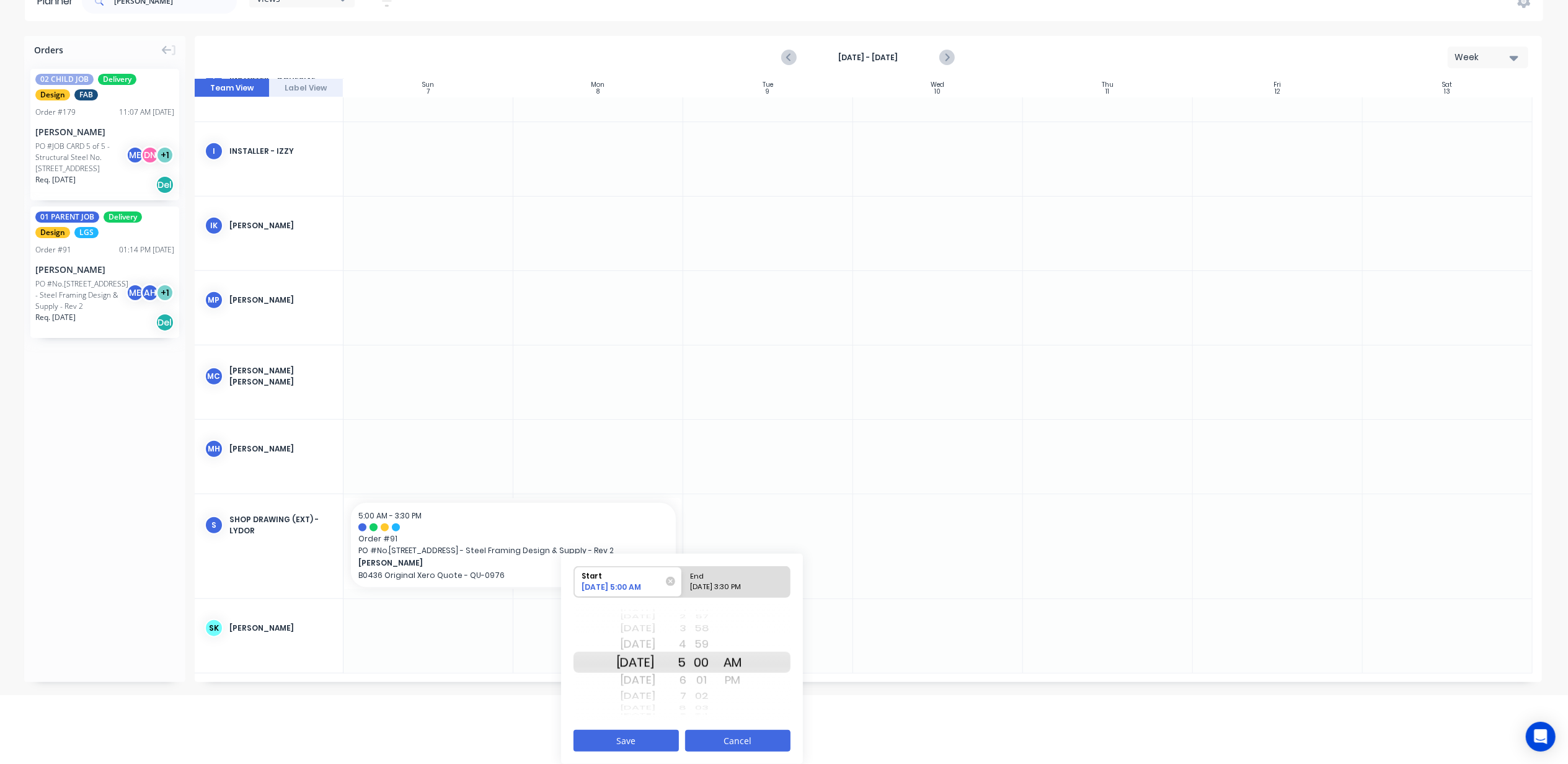
drag, startPoint x: 728, startPoint y: 741, endPoint x: 879, endPoint y: 690, distance: 159.4
click at [729, 740] on button "Cancel" at bounding box center [738, 740] width 106 height 21
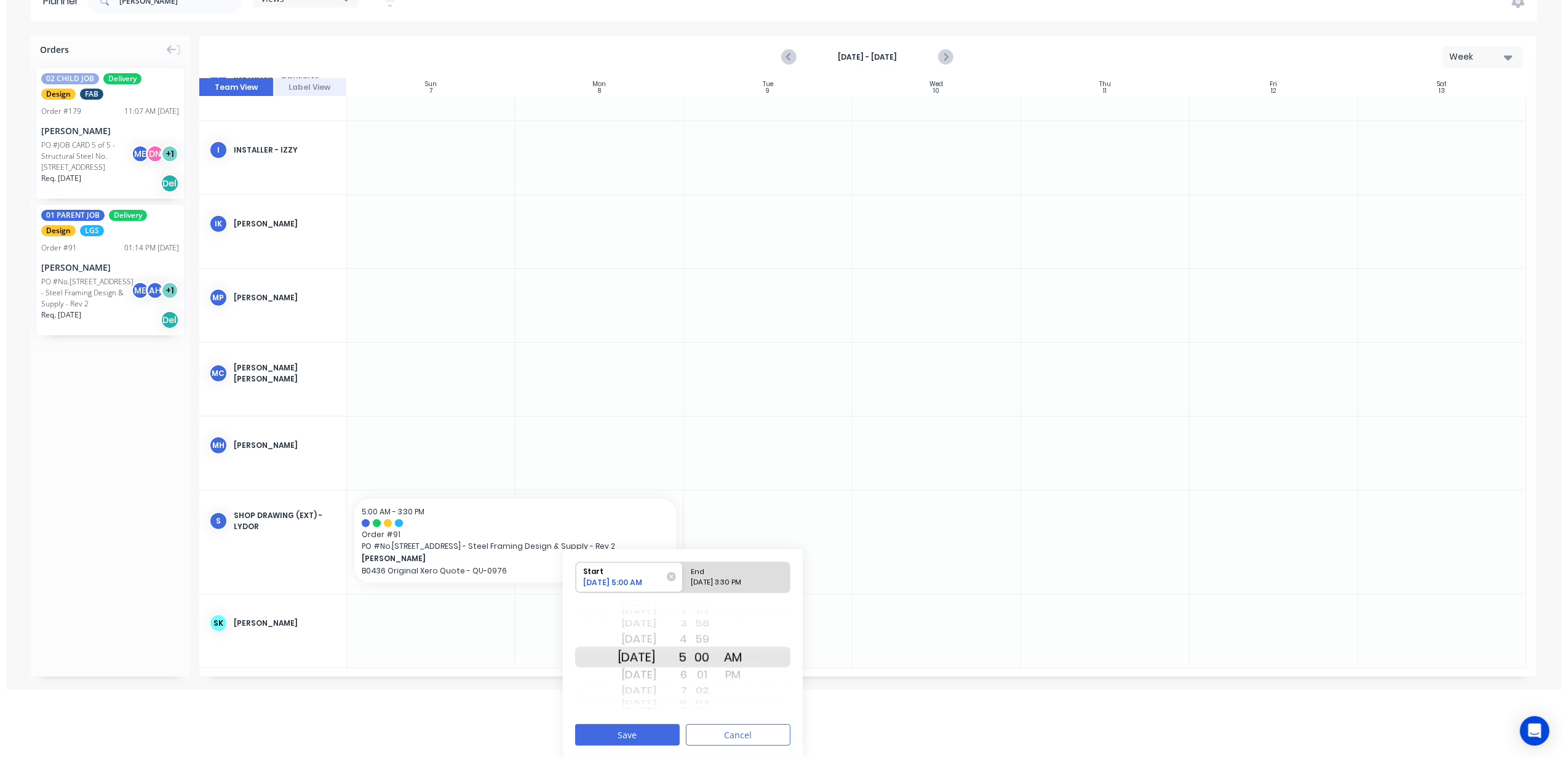
scroll to position [1011, 0]
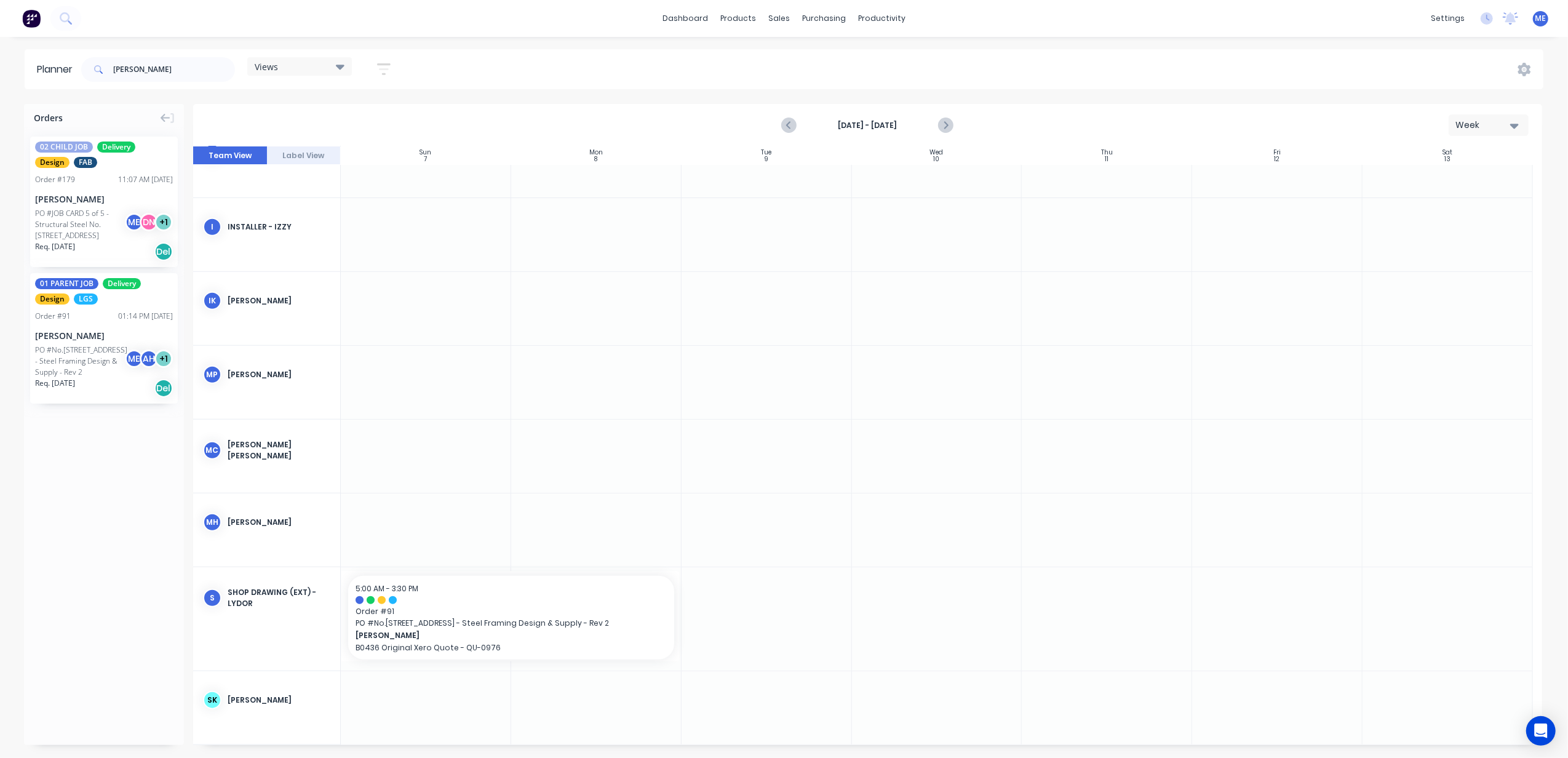
click at [964, 467] on div at bounding box center [937, 456] width 171 height 73
